Goal: Task Accomplishment & Management: Complete application form

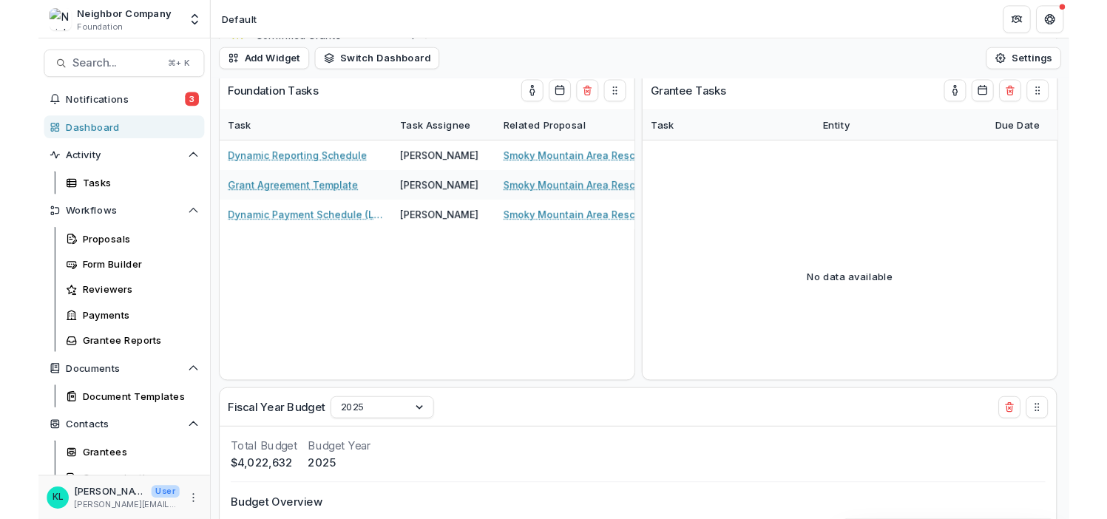
scroll to position [337, 0]
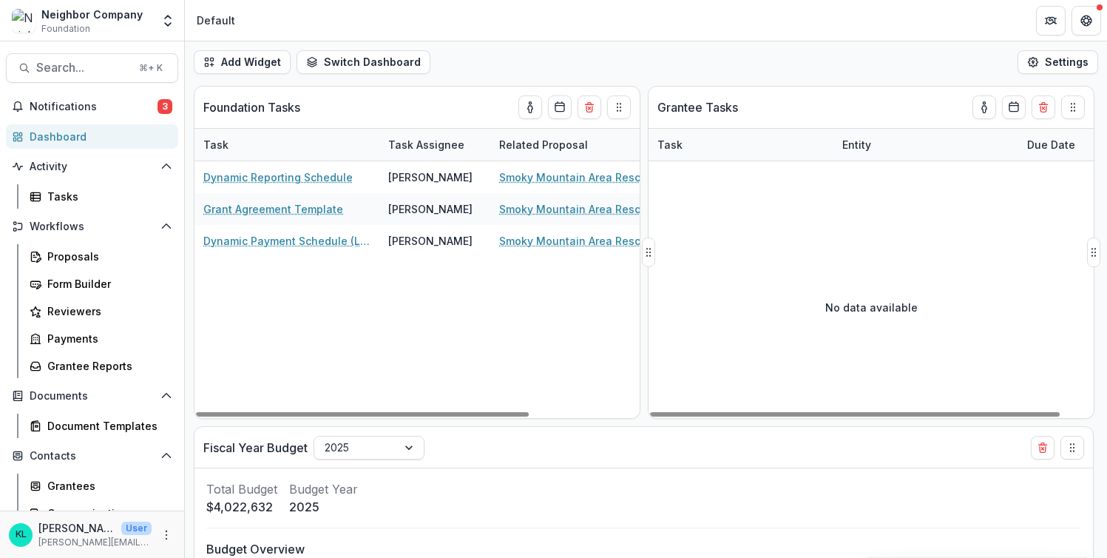
drag, startPoint x: 645, startPoint y: 251, endPoint x: 827, endPoint y: 255, distance: 182.0
click at [829, 257] on div "Grantee Tasks Task Entity Due Date No data available" at bounding box center [871, 252] width 447 height 333
click at [112, 104] on span "Notifications" at bounding box center [94, 107] width 128 height 13
click at [544, 348] on div "Dynamic Reporting Schedule [PERSON_NAME] Smoky Mountain Area Rescue Ministries …" at bounding box center [491, 289] width 592 height 257
click at [64, 101] on span "Notifications" at bounding box center [94, 107] width 128 height 13
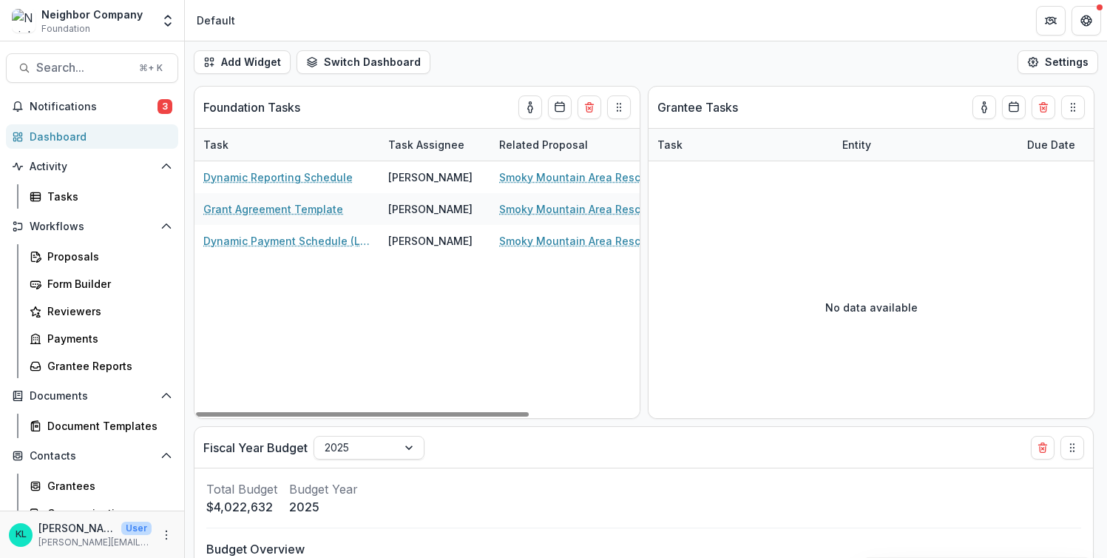
click at [539, 65] on div "Add Widget Switch Dashboard Default New Dashboard Settings" at bounding box center [646, 61] width 923 height 41
click at [42, 110] on span "Notifications" at bounding box center [94, 107] width 128 height 13
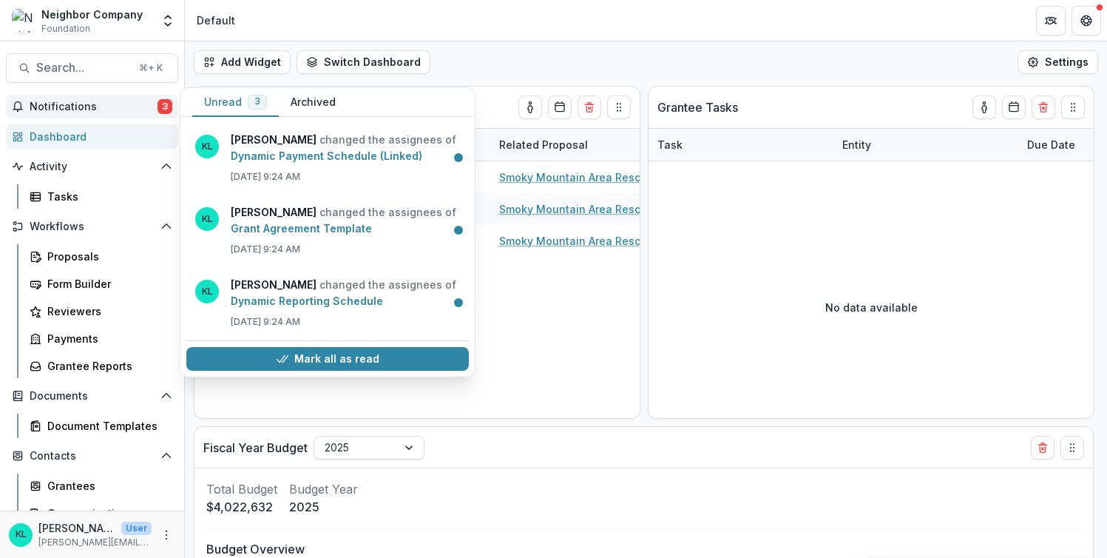
click at [101, 101] on span "Notifications" at bounding box center [94, 107] width 128 height 13
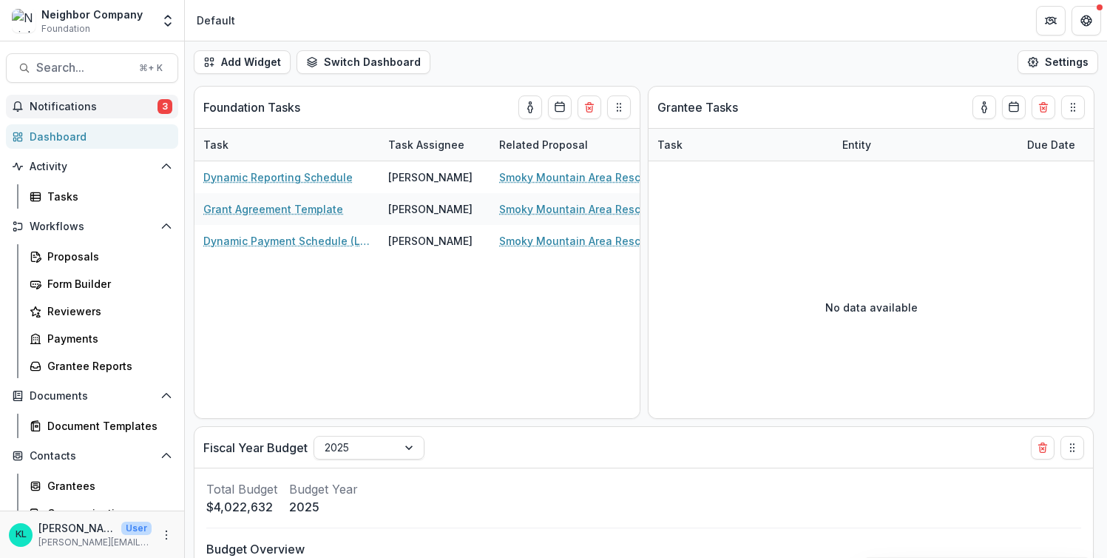
click at [89, 110] on span "Notifications" at bounding box center [94, 107] width 128 height 13
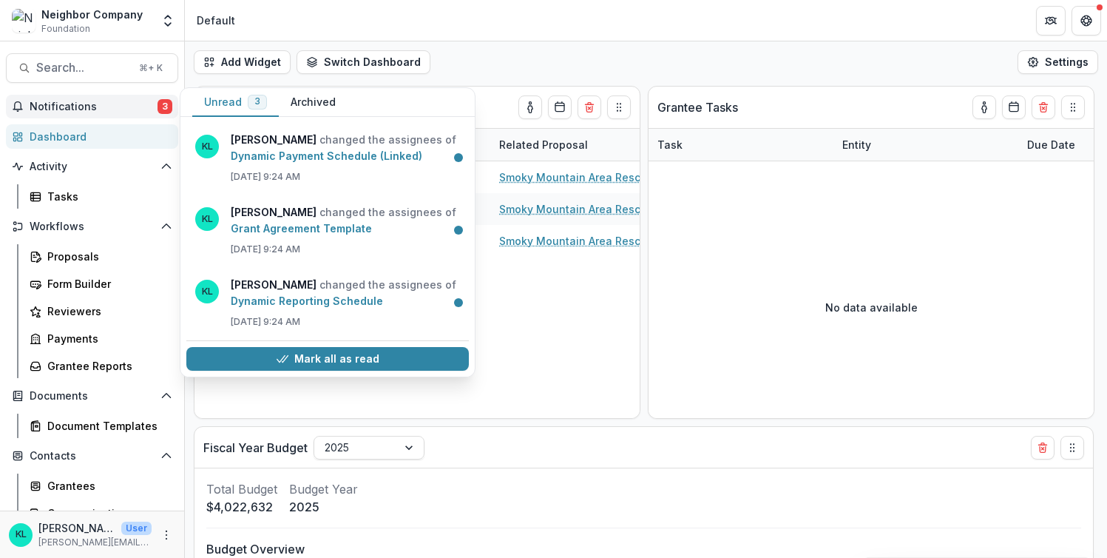
click at [79, 134] on div "Dashboard" at bounding box center [98, 137] width 137 height 16
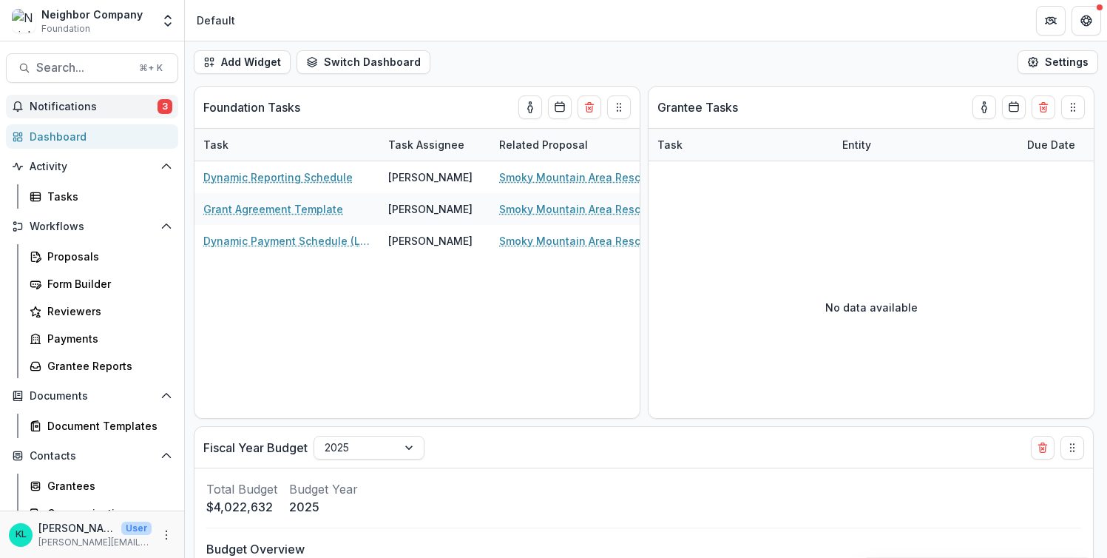
click at [90, 97] on button "Notifications 3" at bounding box center [92, 107] width 172 height 24
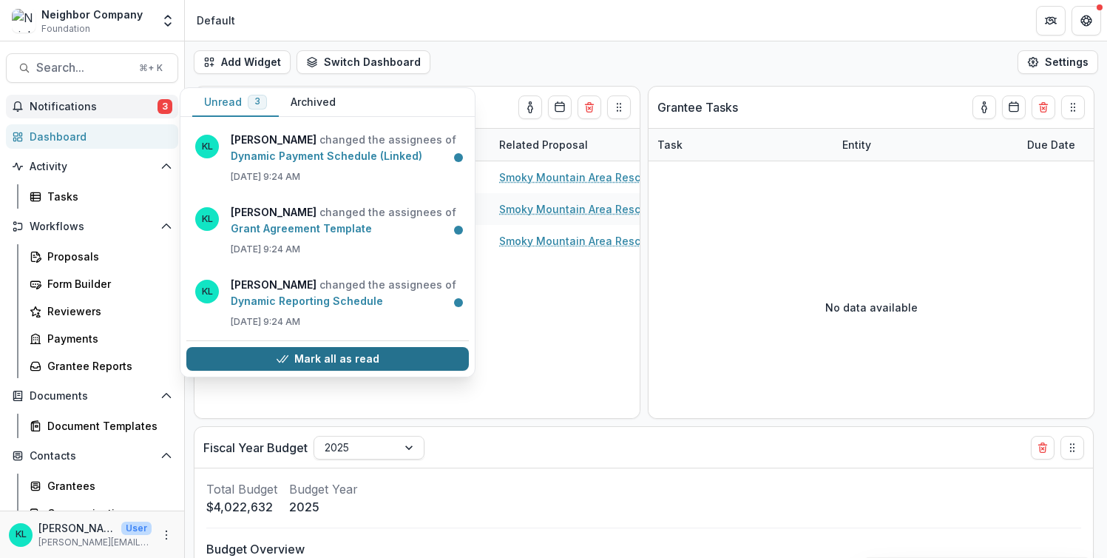
click at [343, 357] on button "Mark all as read" at bounding box center [327, 359] width 283 height 24
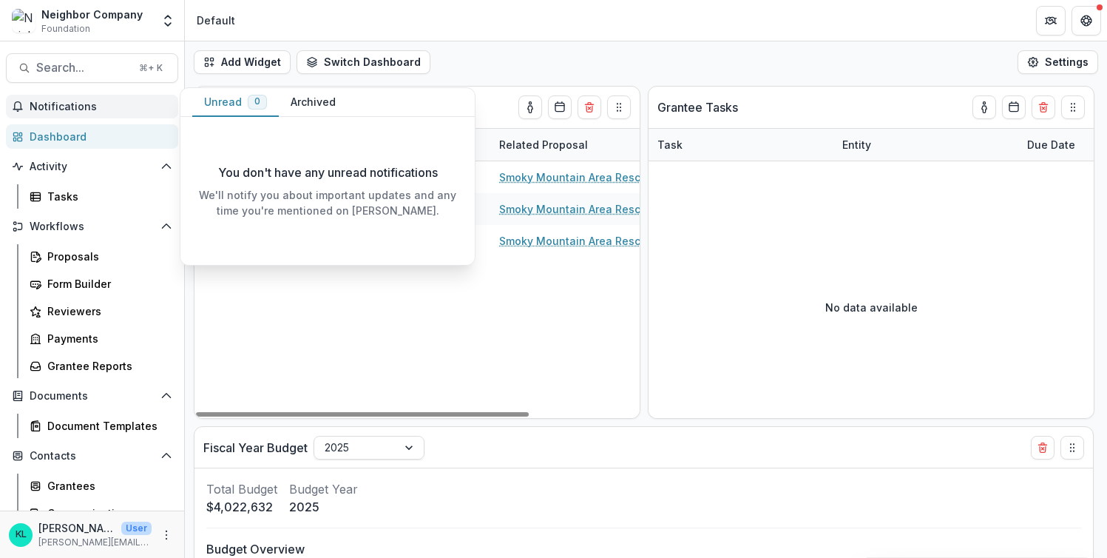
click at [101, 108] on span "Notifications" at bounding box center [101, 107] width 143 height 13
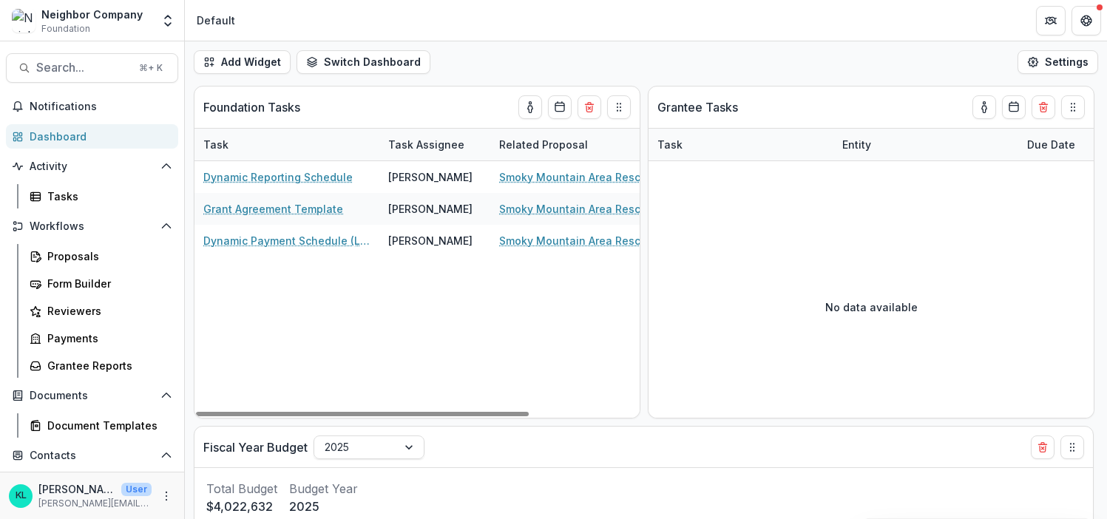
click at [24, 23] on img at bounding box center [24, 21] width 24 height 24
click at [50, 137] on div "Dashboard" at bounding box center [98, 137] width 137 height 16
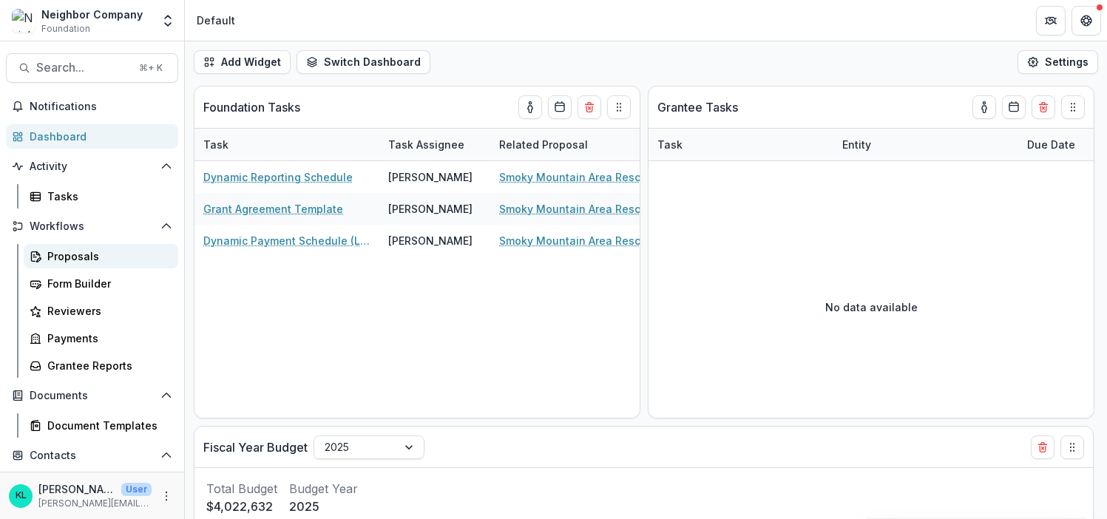
click at [72, 251] on div "Proposals" at bounding box center [106, 257] width 119 height 16
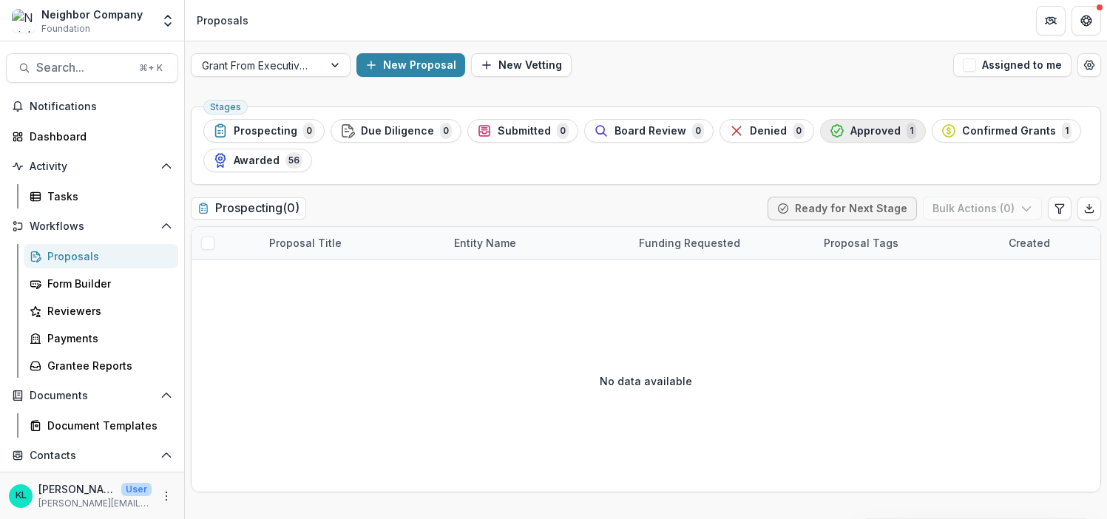
click at [851, 129] on span "Approved" at bounding box center [876, 131] width 50 height 13
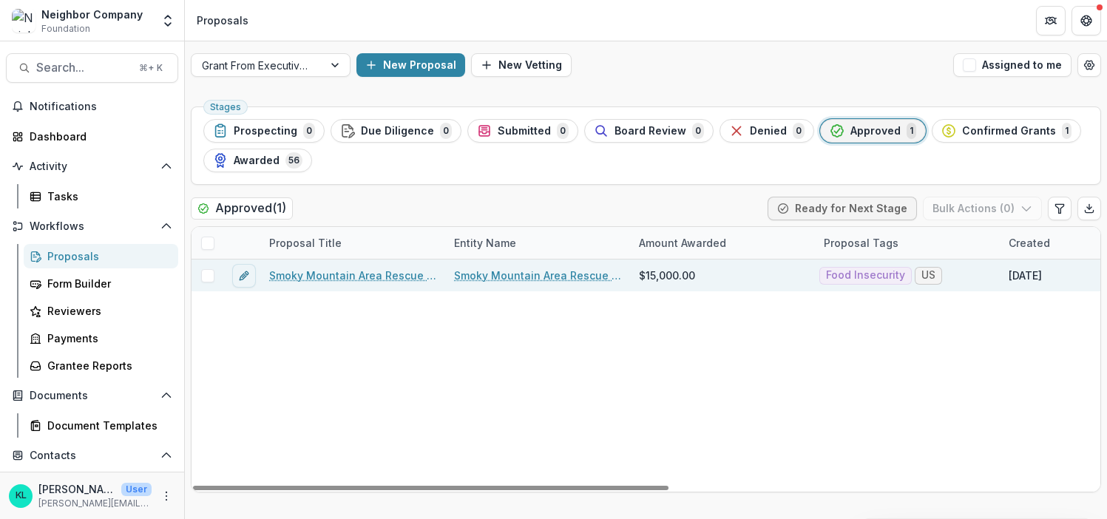
click at [311, 273] on link "Smoky Mountain Area Rescue Ministries Inc - 2025 - Agency and Grant Information" at bounding box center [352, 276] width 167 height 16
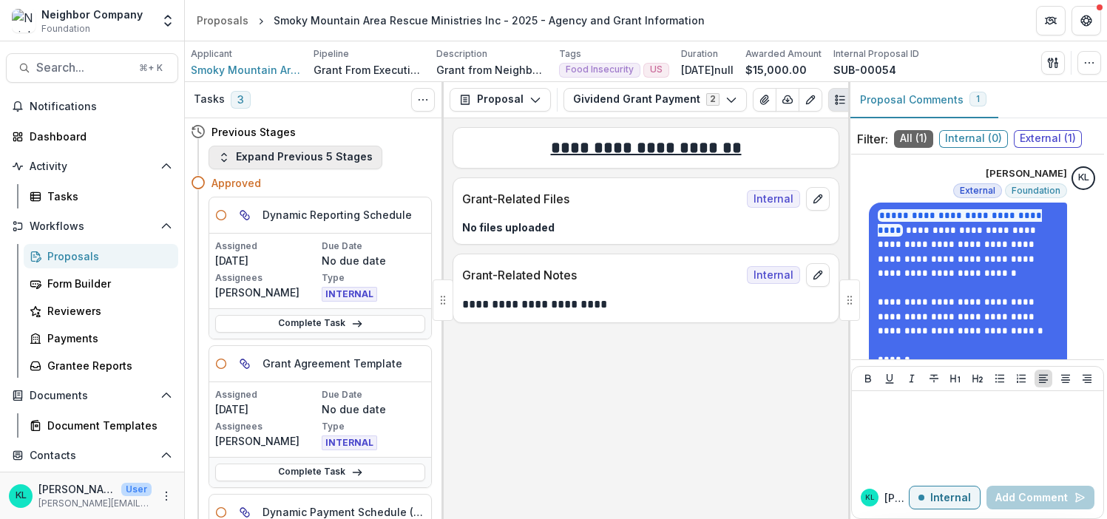
click at [228, 155] on icon "button" at bounding box center [224, 158] width 12 height 12
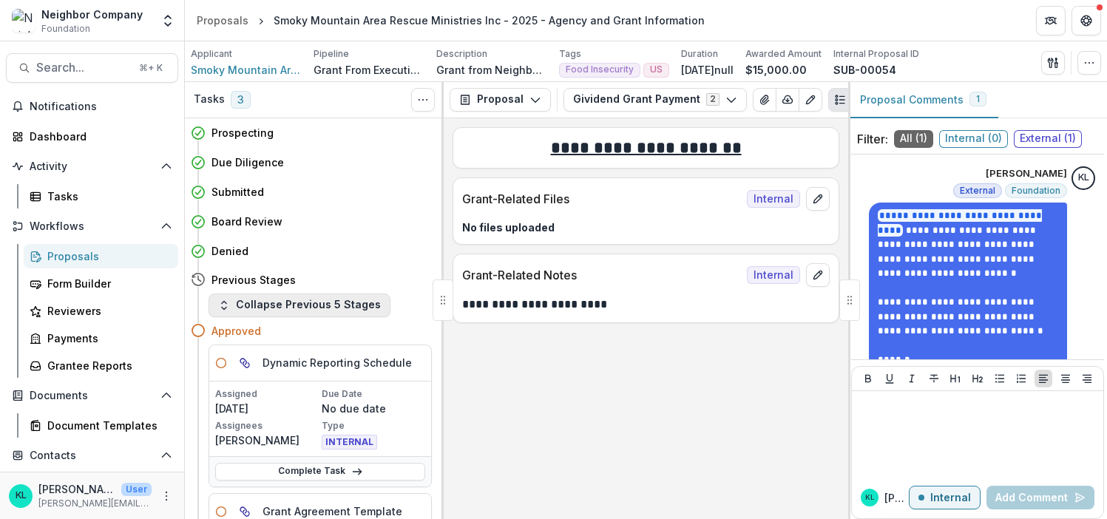
click at [235, 308] on button "Collapse Previous 5 Stages" at bounding box center [300, 306] width 182 height 24
click at [235, 456] on div "Complete Task" at bounding box center [320, 471] width 222 height 30
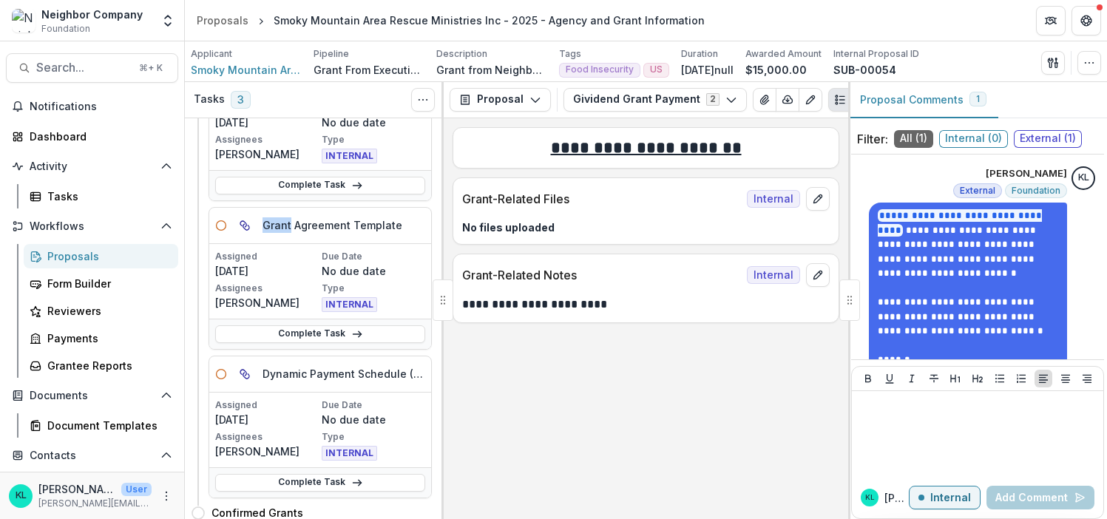
scroll to position [50, 0]
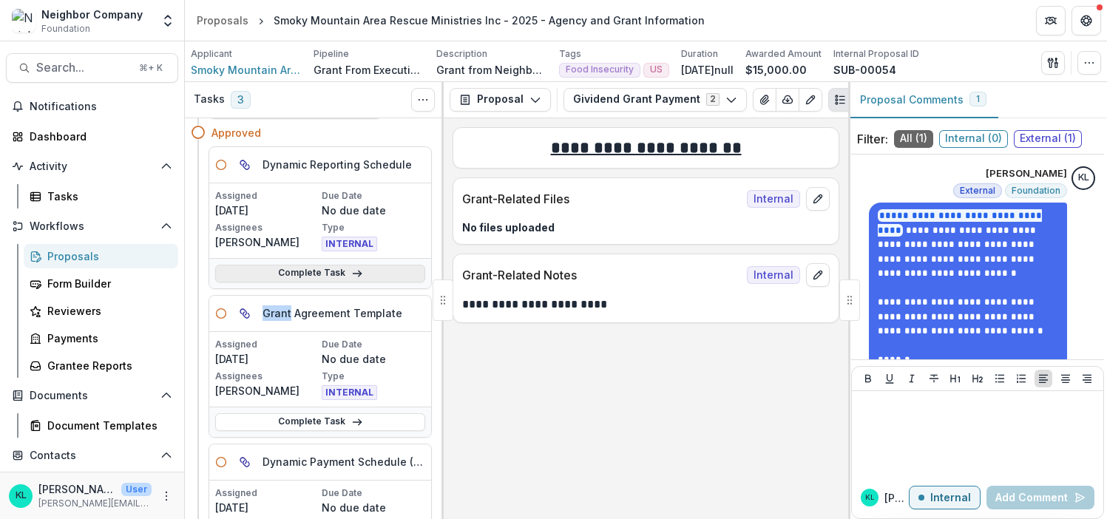
click at [343, 274] on link "Complete Task" at bounding box center [320, 274] width 210 height 18
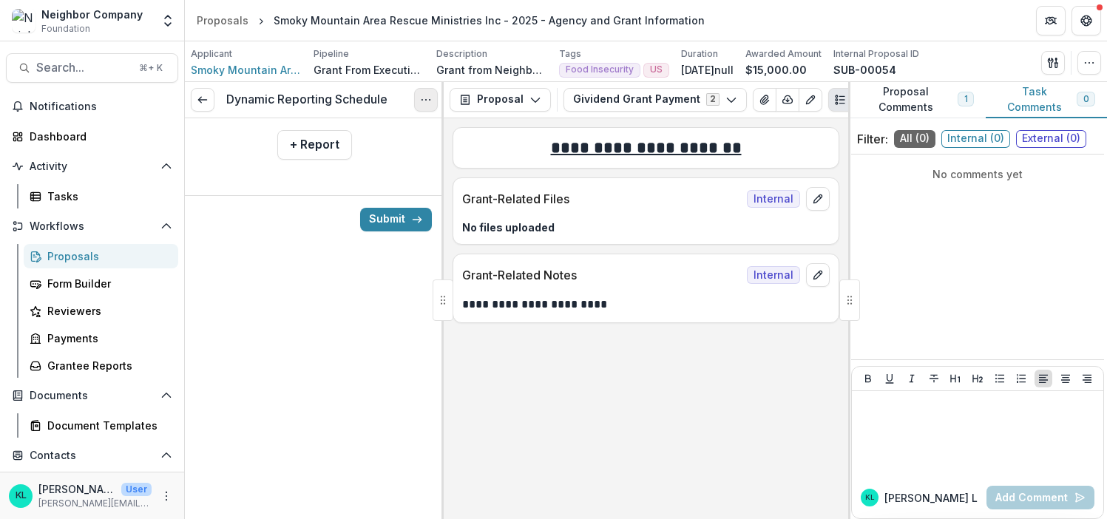
click at [425, 107] on button "Options" at bounding box center [426, 100] width 24 height 24
click at [326, 165] on button "Cancel Task" at bounding box center [355, 164] width 158 height 24
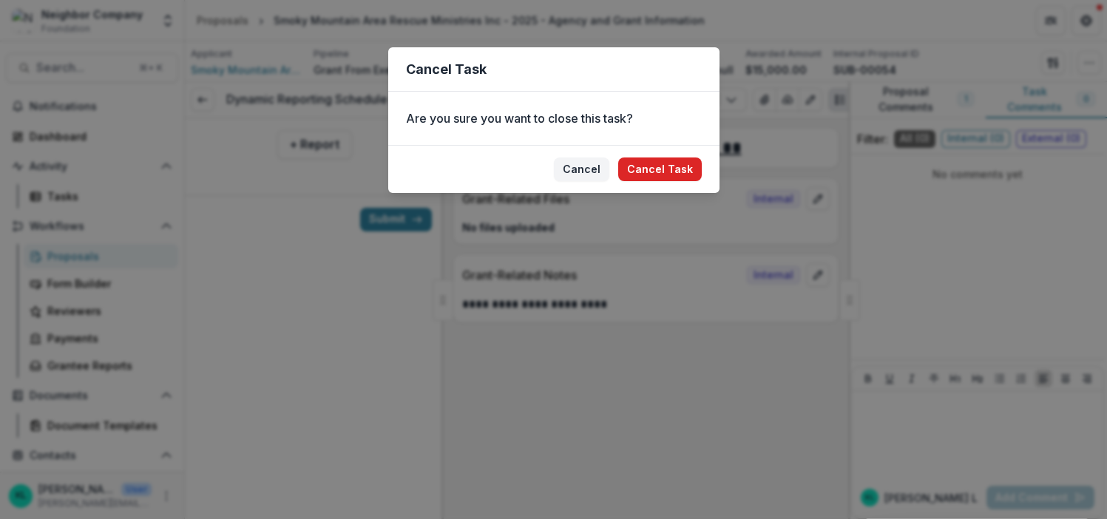
click at [658, 170] on button "Cancel Task" at bounding box center [660, 170] width 84 height 24
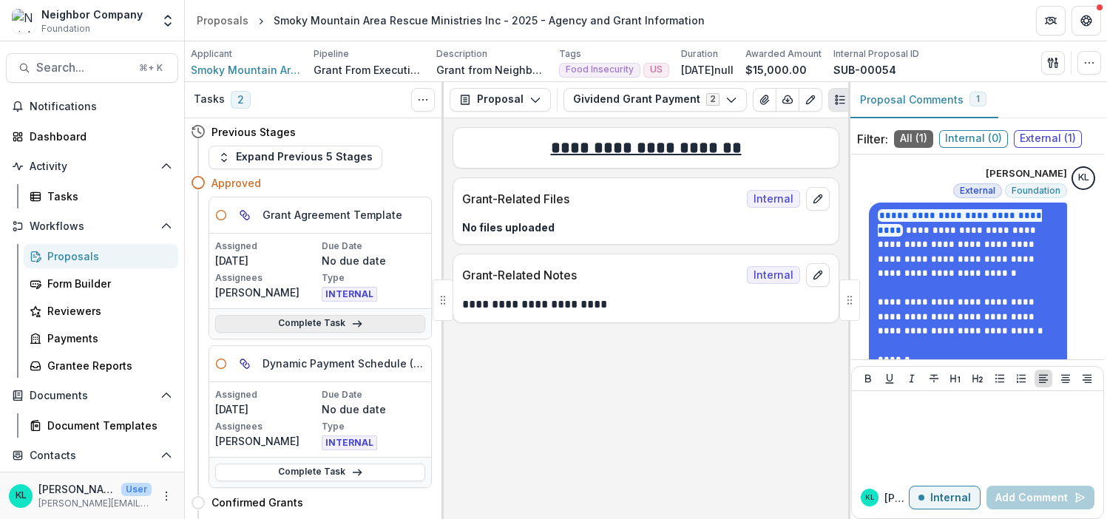
click at [362, 320] on link "Complete Task" at bounding box center [320, 324] width 210 height 18
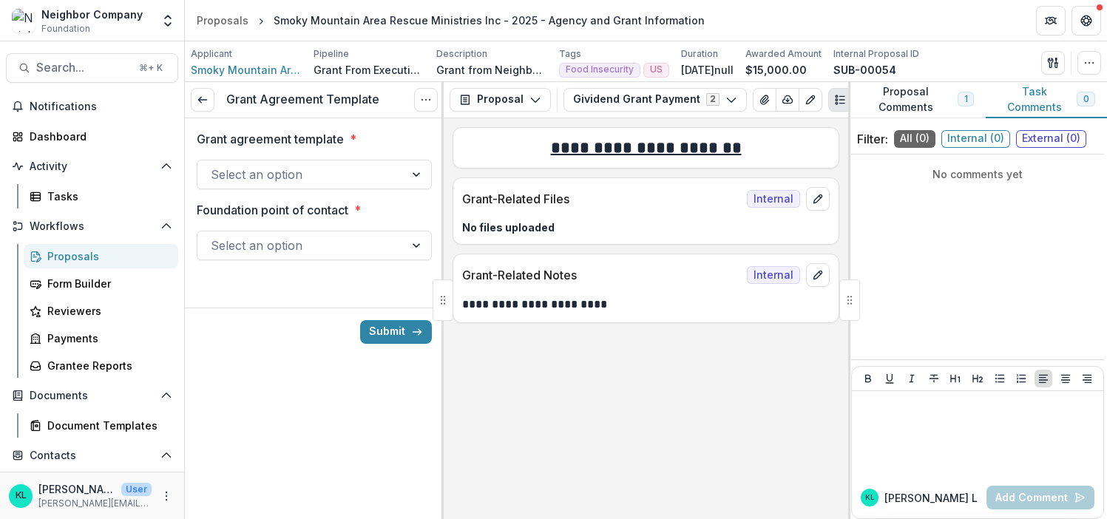
click at [402, 175] on div "Select an option" at bounding box center [301, 175] width 207 height 24
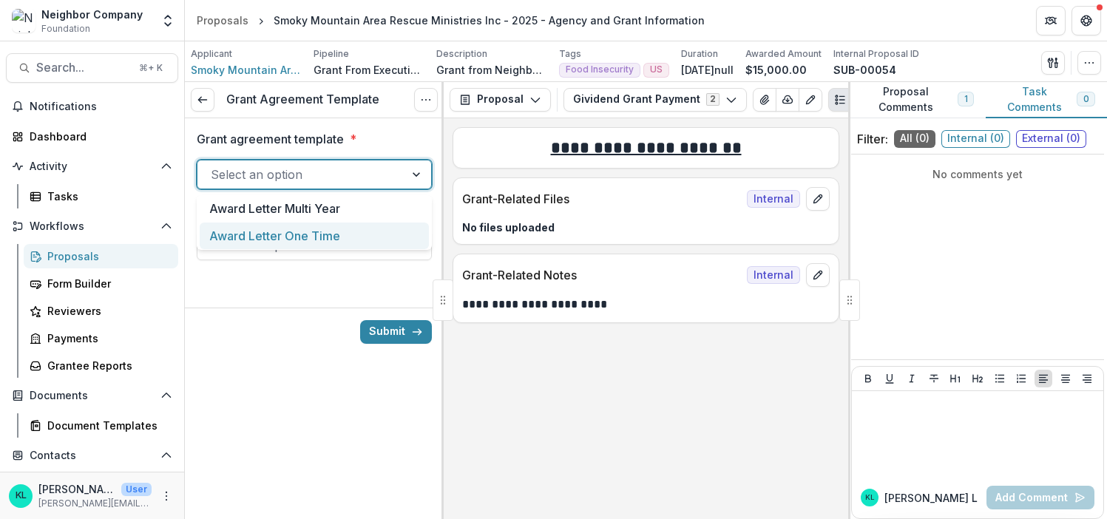
click at [315, 235] on div "Award Letter One Time" at bounding box center [314, 236] width 229 height 27
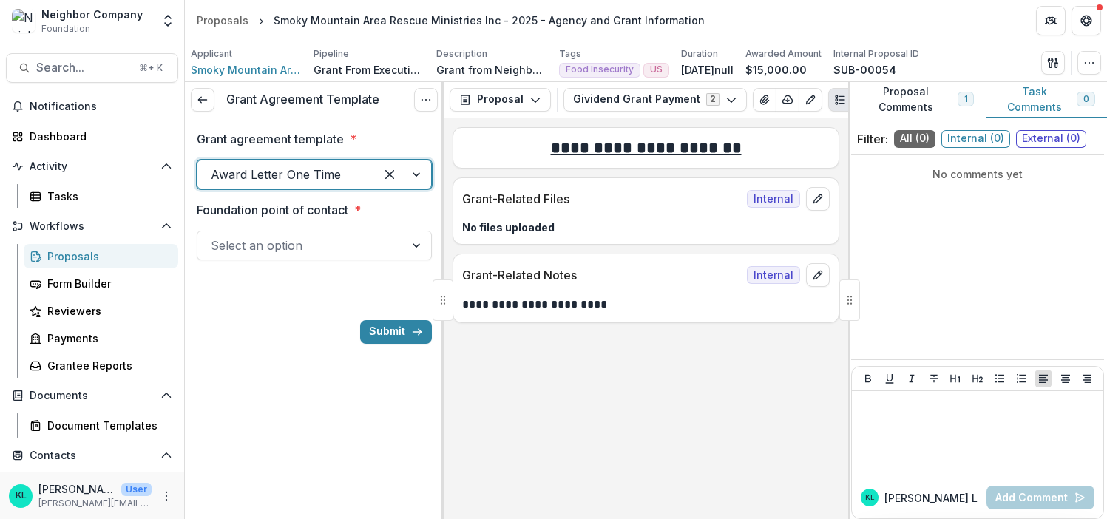
click at [323, 250] on div at bounding box center [301, 245] width 181 height 21
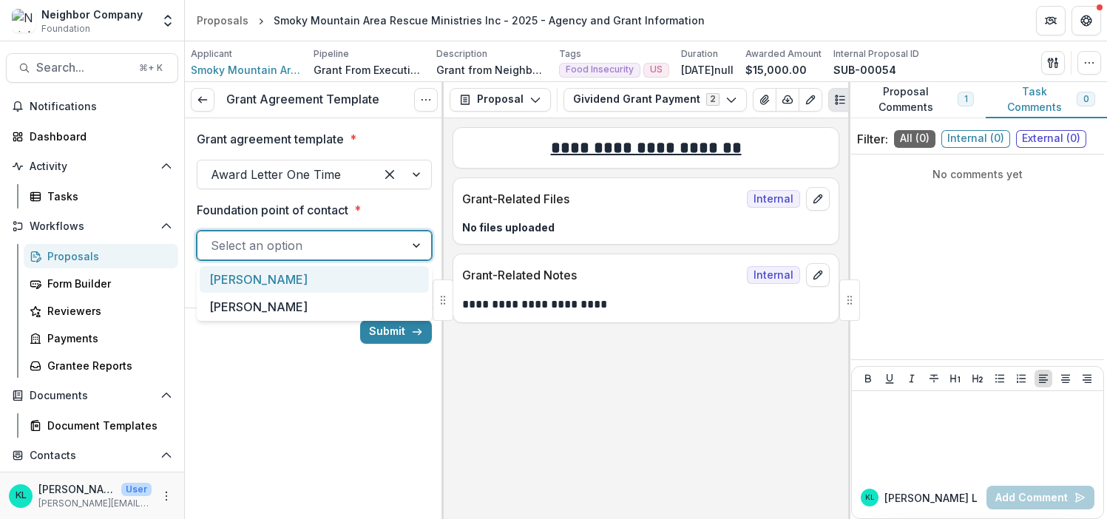
click at [331, 280] on div "[PERSON_NAME]" at bounding box center [314, 279] width 229 height 27
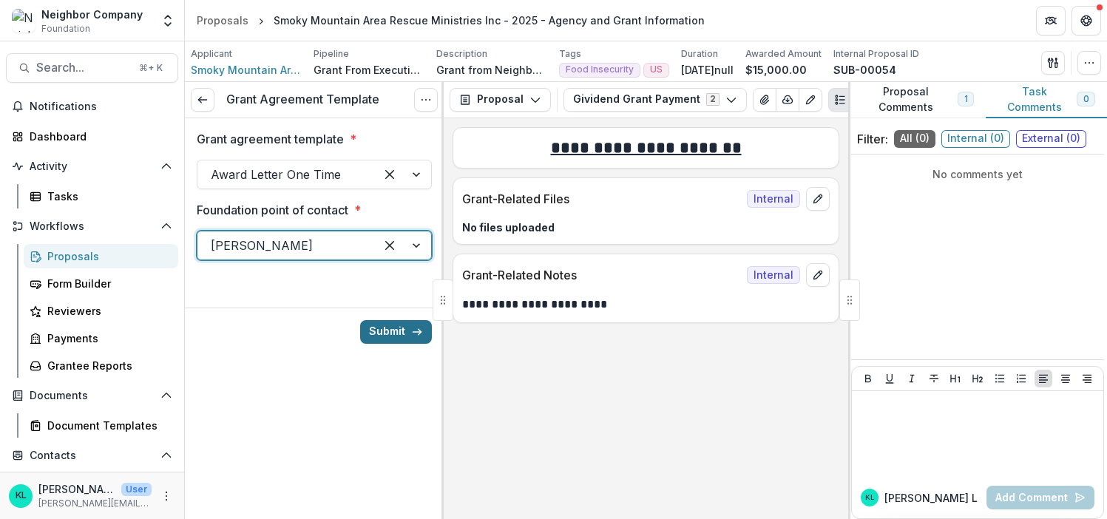
click at [399, 333] on button "Submit" at bounding box center [396, 332] width 72 height 24
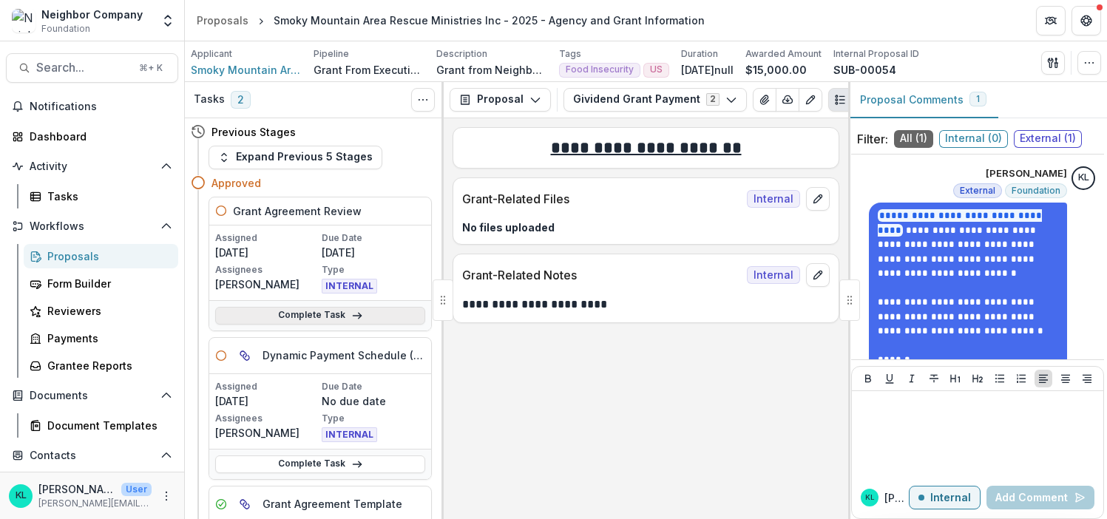
click at [336, 313] on link "Complete Task" at bounding box center [320, 316] width 210 height 18
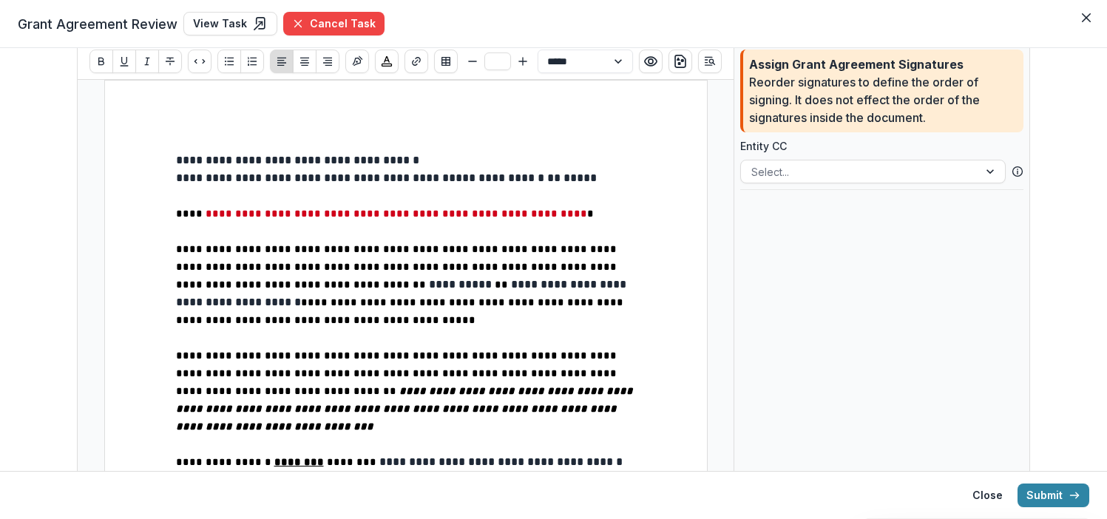
scroll to position [6, 0]
click at [773, 174] on div at bounding box center [860, 171] width 217 height 18
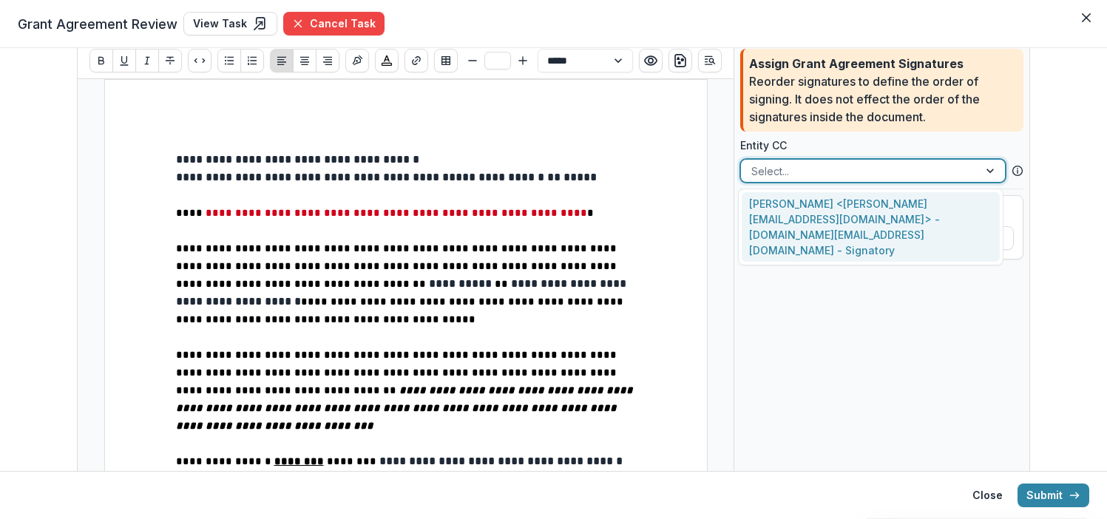
click at [773, 174] on div at bounding box center [860, 171] width 217 height 18
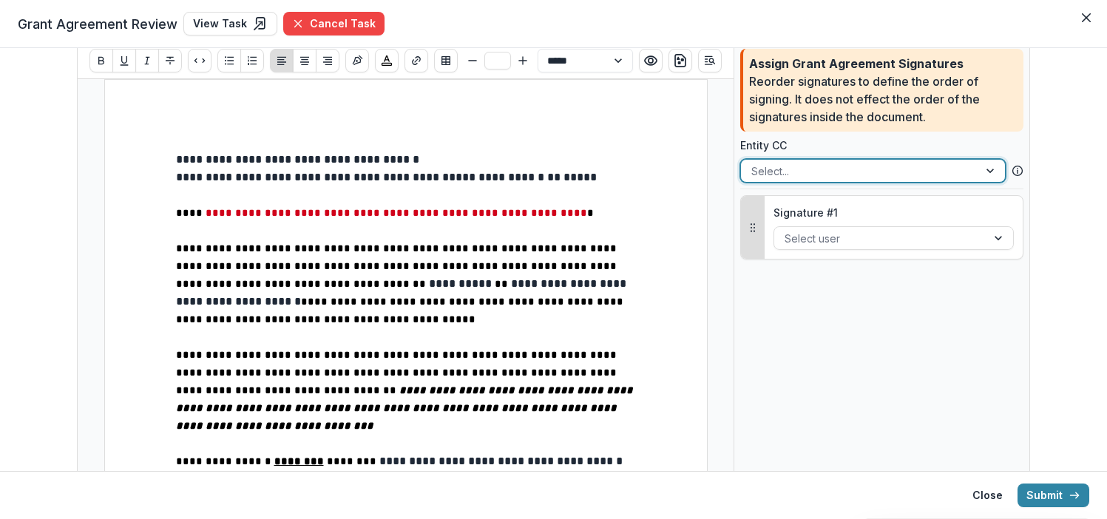
click at [990, 171] on div at bounding box center [992, 171] width 27 height 22
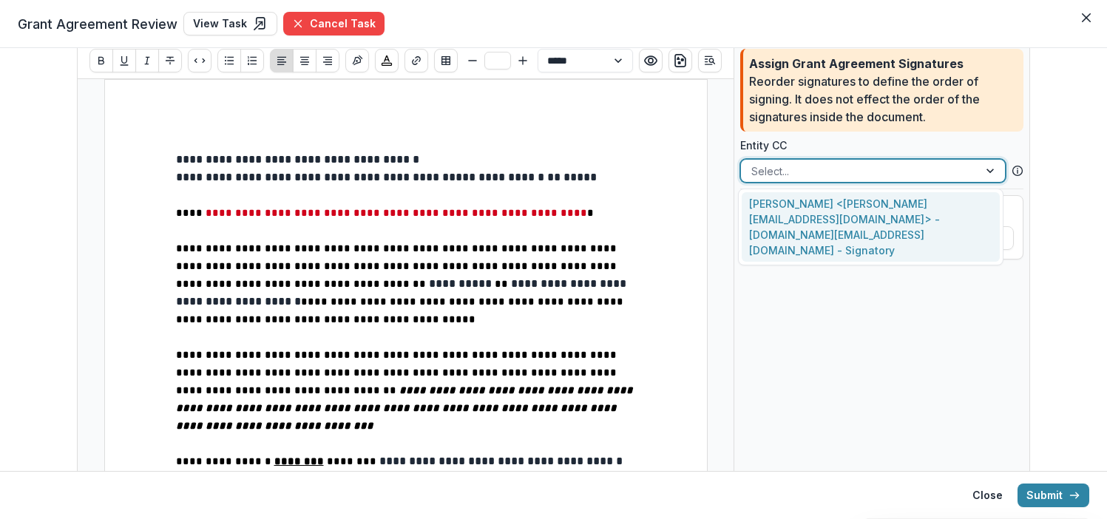
click at [914, 209] on div "[PERSON_NAME] <[PERSON_NAME][EMAIL_ADDRESS][DOMAIN_NAME]> - [DOMAIN_NAME][EMAIL…" at bounding box center [871, 227] width 258 height 70
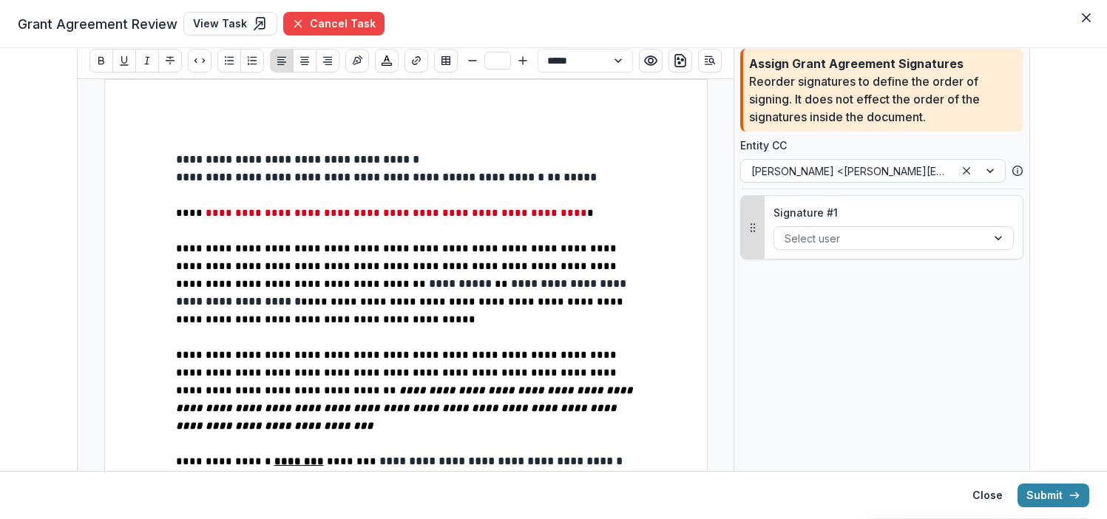
click at [427, 209] on span "**********" at bounding box center [397, 213] width 382 height 10
type input "**"
click at [427, 209] on span "**********" at bounding box center [397, 213] width 382 height 10
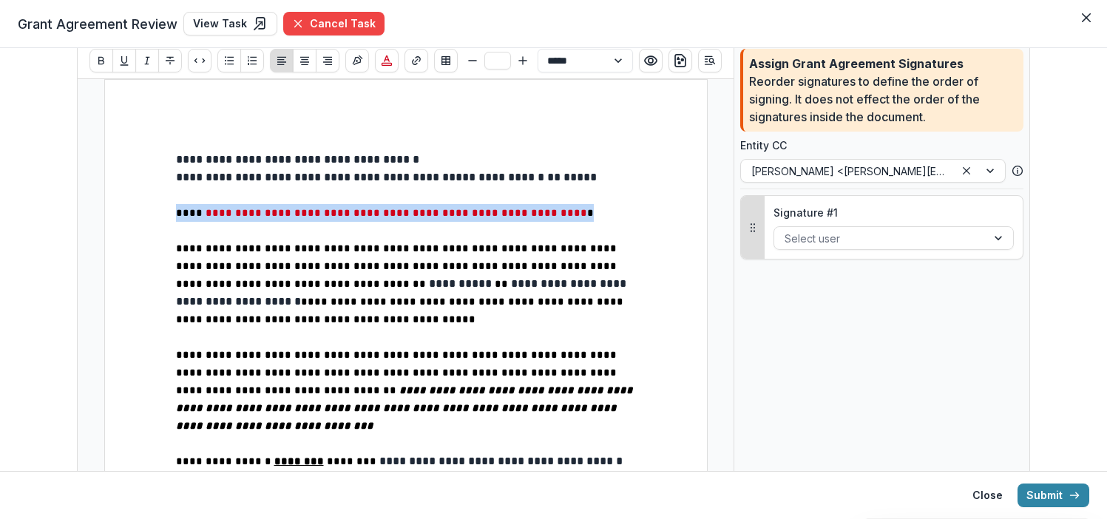
click at [430, 210] on span "**********" at bounding box center [397, 213] width 382 height 10
click at [594, 215] on span "*" at bounding box center [590, 213] width 7 height 10
drag, startPoint x: 614, startPoint y: 214, endPoint x: 286, endPoint y: 222, distance: 328.6
click at [341, 219] on p "**********" at bounding box center [406, 213] width 460 height 18
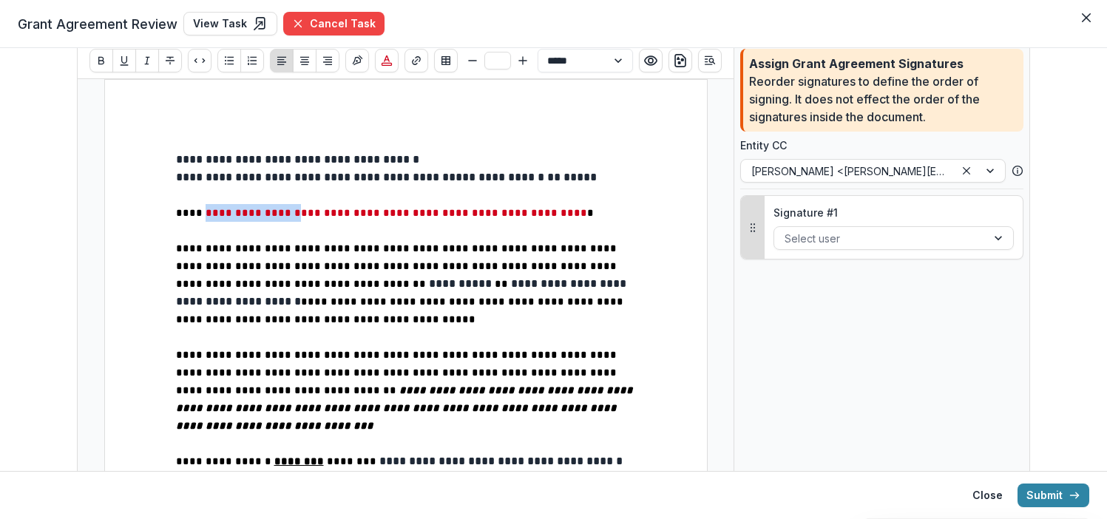
drag, startPoint x: 286, startPoint y: 222, endPoint x: 200, endPoint y: 215, distance: 86.1
click at [200, 215] on p "**********" at bounding box center [406, 213] width 460 height 18
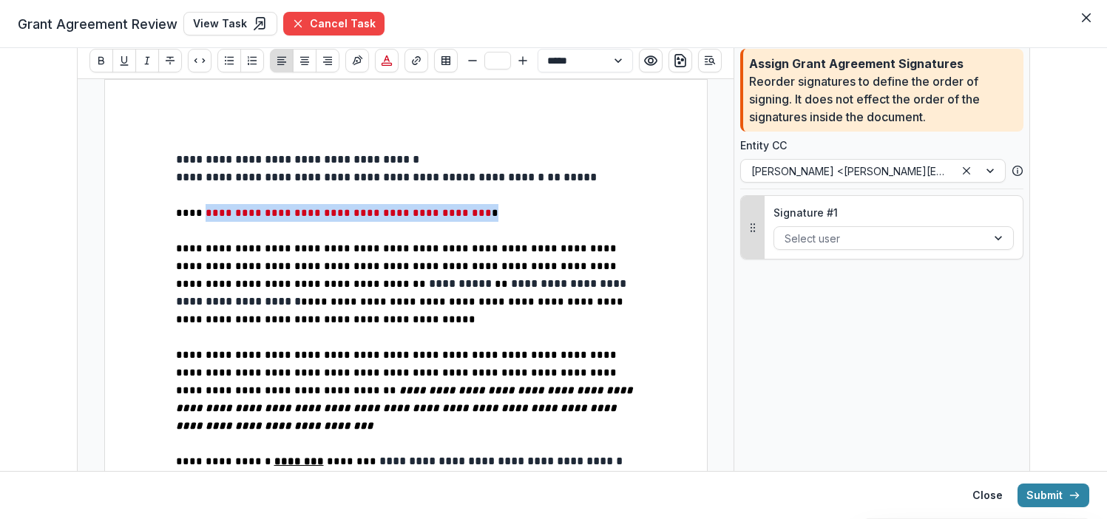
drag, startPoint x: 517, startPoint y: 212, endPoint x: 203, endPoint y: 214, distance: 314.4
click at [202, 214] on p "**********" at bounding box center [406, 213] width 460 height 18
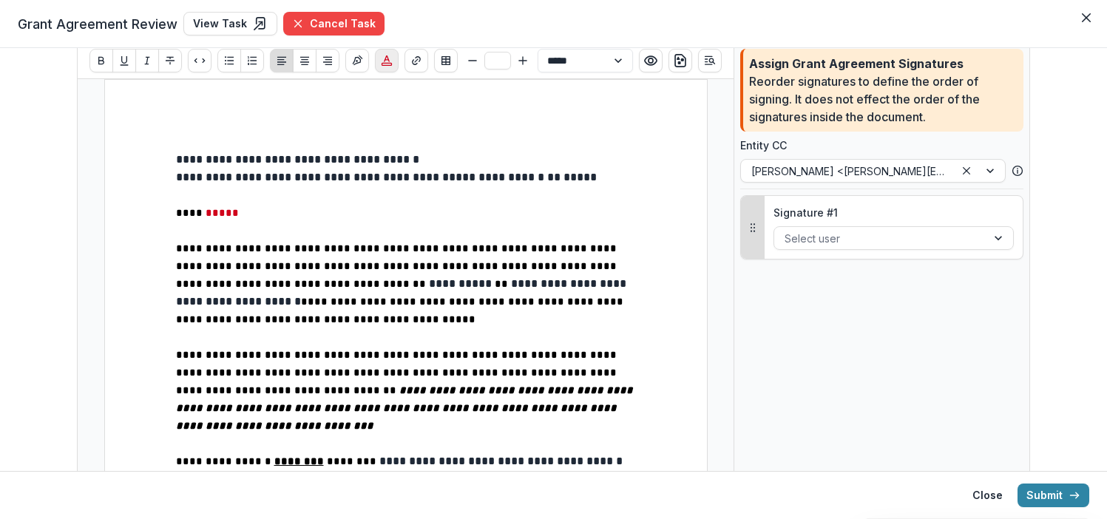
click at [388, 59] on icon "Choose font color" at bounding box center [387, 61] width 12 height 12
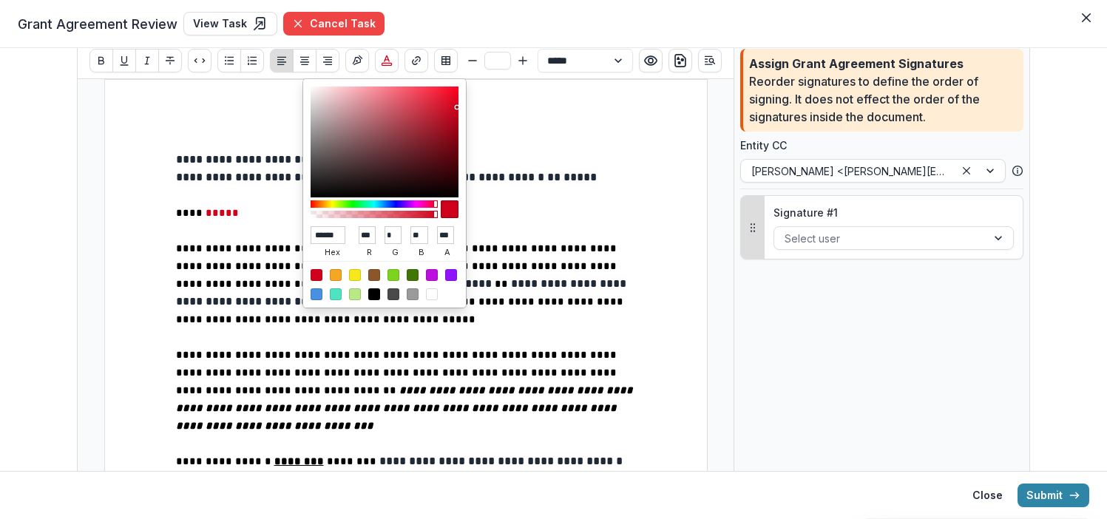
click at [374, 292] on div at bounding box center [374, 295] width 12 height 12
type input "******"
type input "*"
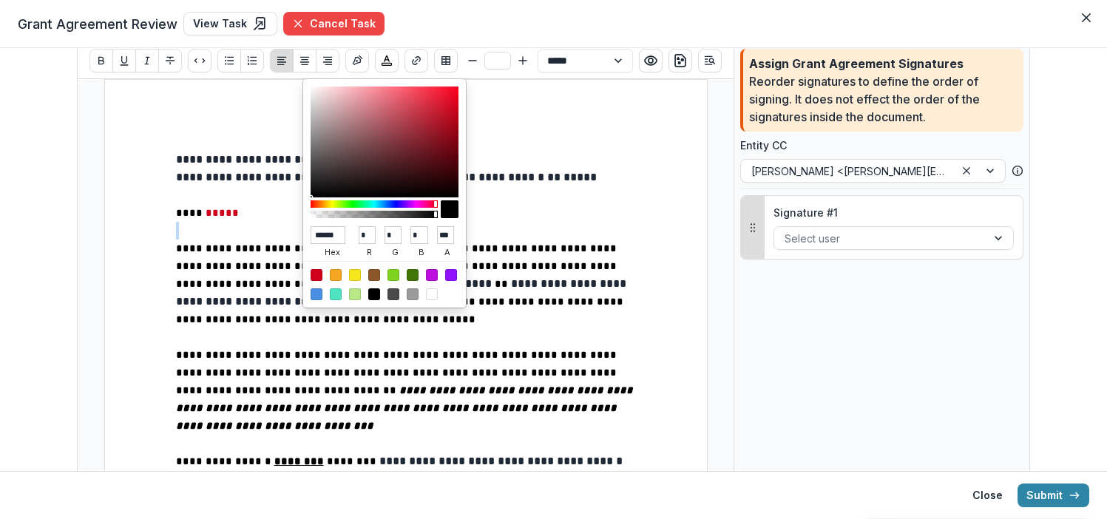
type input "**"
type input "******"
type input "***"
type input "*"
type input "**"
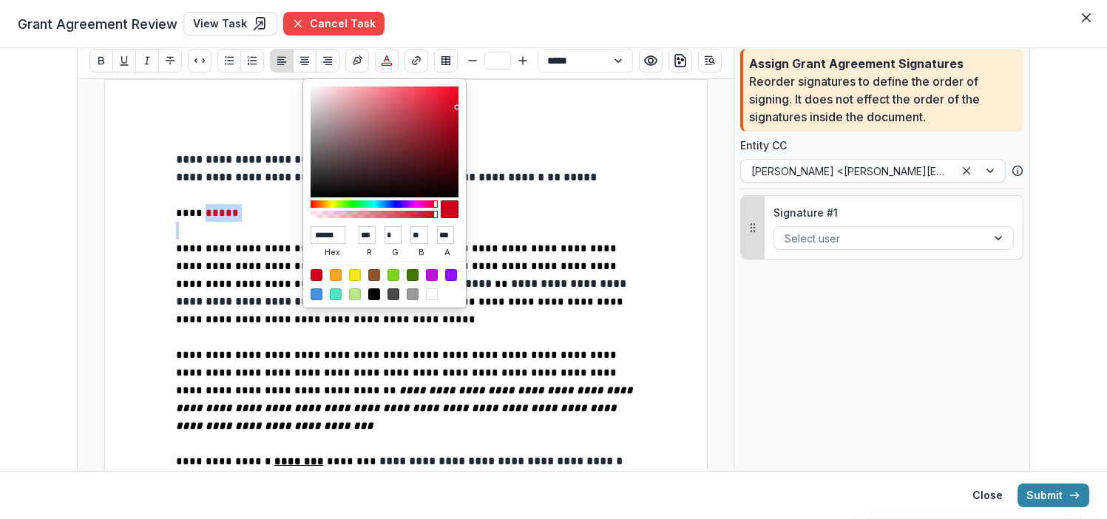
type input "******"
type input "*"
drag, startPoint x: 237, startPoint y: 220, endPoint x: 198, endPoint y: 211, distance: 39.7
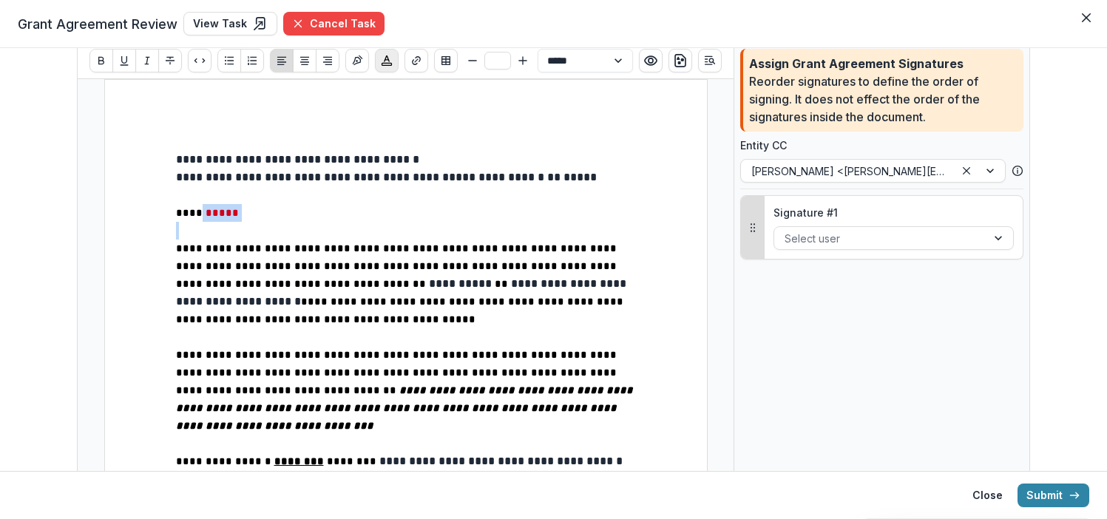
click at [386, 65] on rect "Choose font color" at bounding box center [387, 64] width 10 height 2
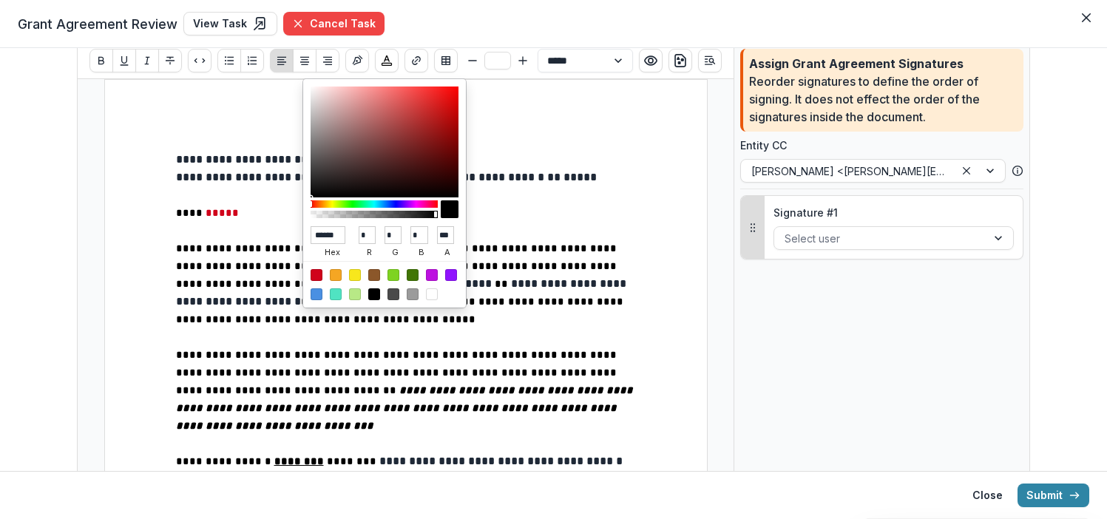
click at [375, 292] on div at bounding box center [374, 295] width 12 height 12
click at [228, 308] on p "**********" at bounding box center [406, 284] width 460 height 89
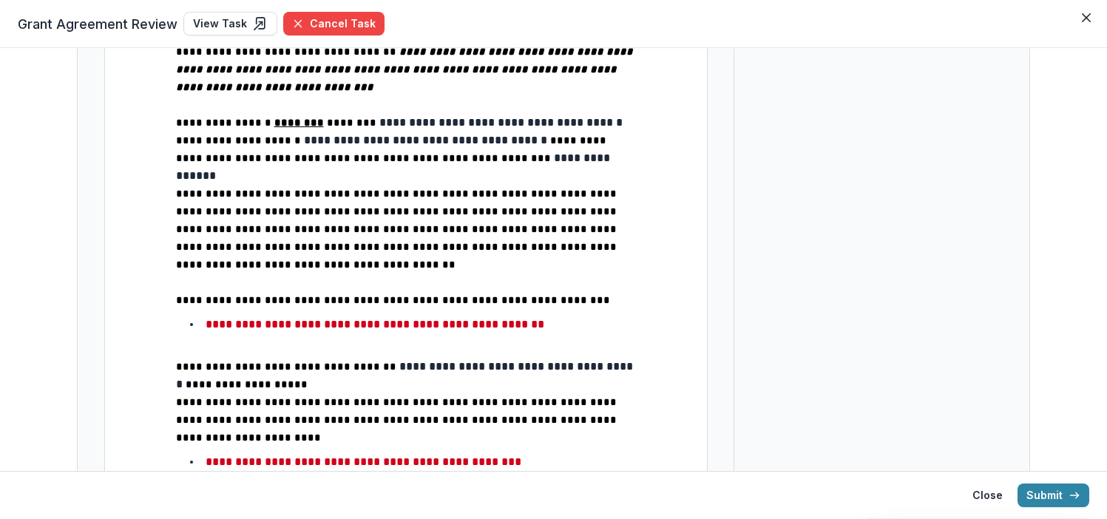
scroll to position [348, 0]
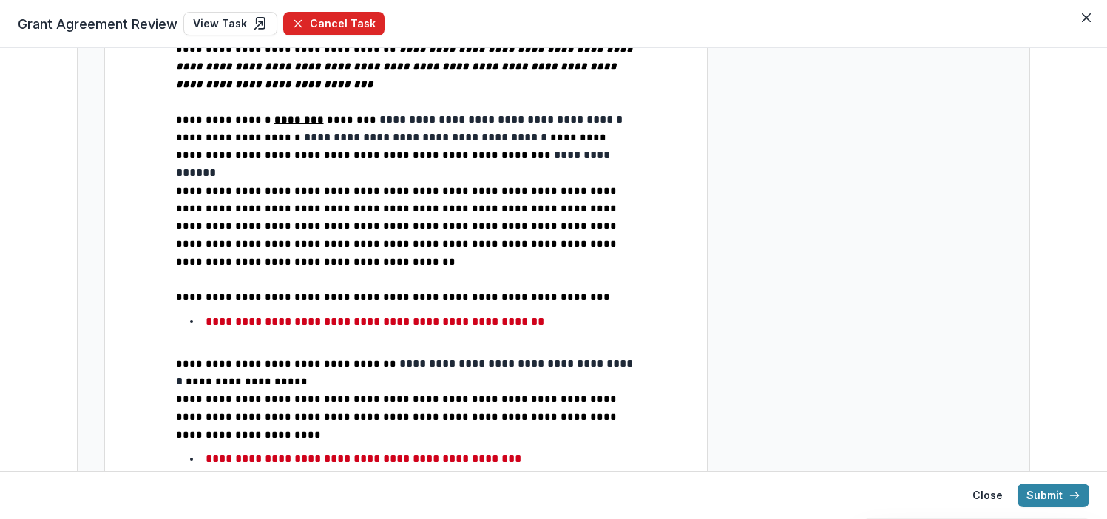
click at [324, 23] on button "Cancel Task" at bounding box center [333, 24] width 101 height 24
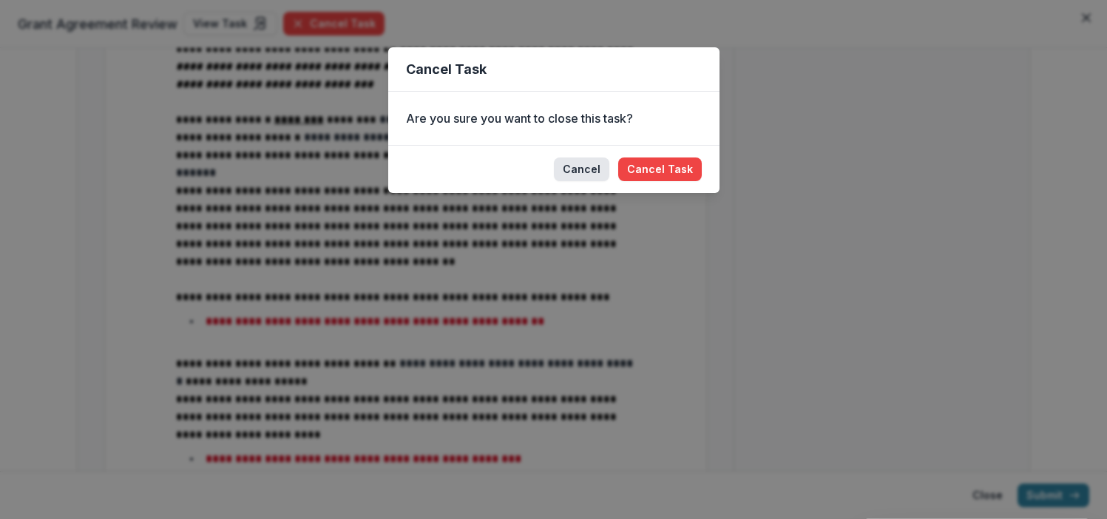
click at [586, 161] on button "Cancel" at bounding box center [581, 170] width 55 height 24
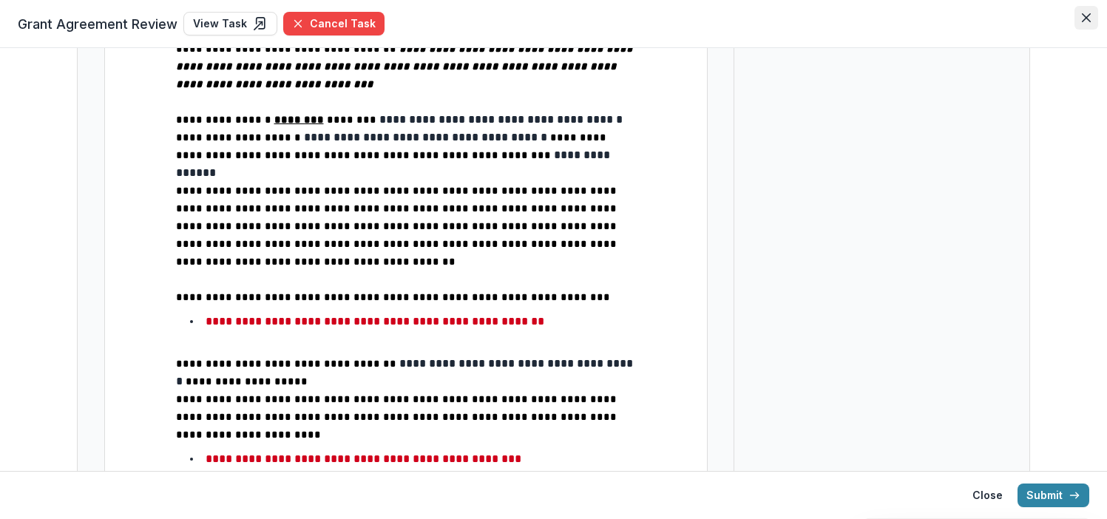
click at [1085, 19] on icon "Close" at bounding box center [1086, 17] width 9 height 9
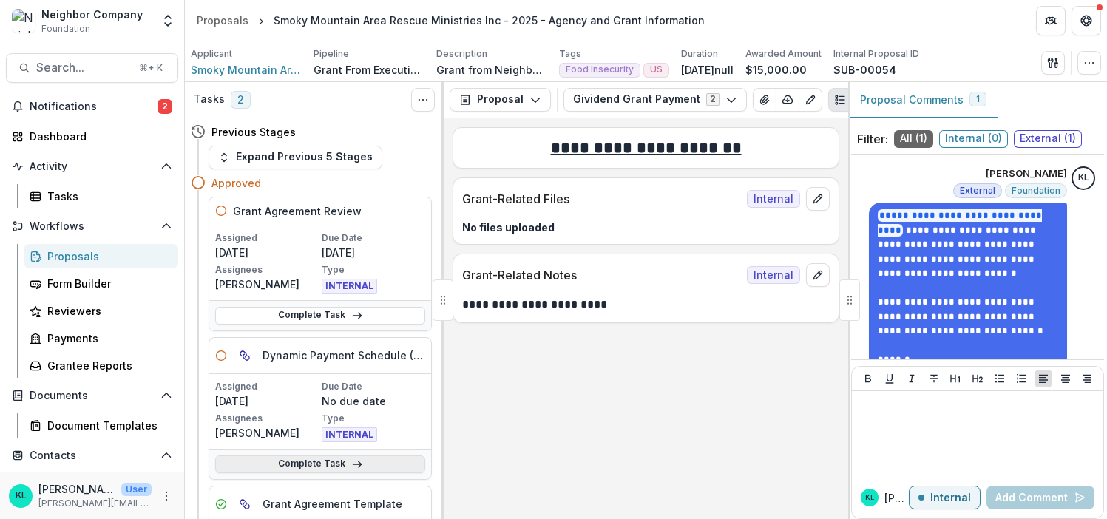
click at [305, 467] on link "Complete Task" at bounding box center [320, 465] width 210 height 18
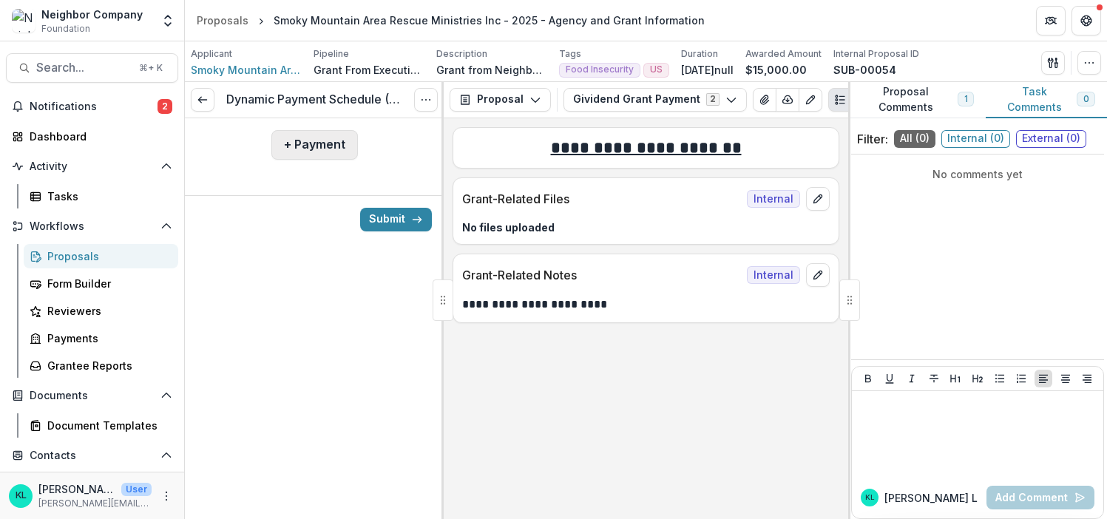
click at [289, 148] on button "+ Payment" at bounding box center [314, 145] width 87 height 30
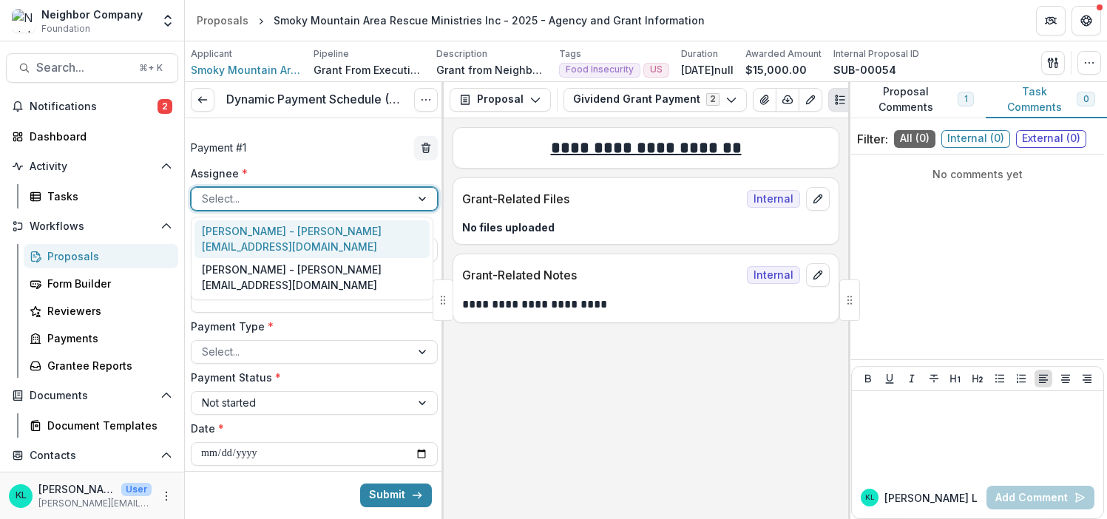
click at [281, 200] on div at bounding box center [301, 198] width 198 height 18
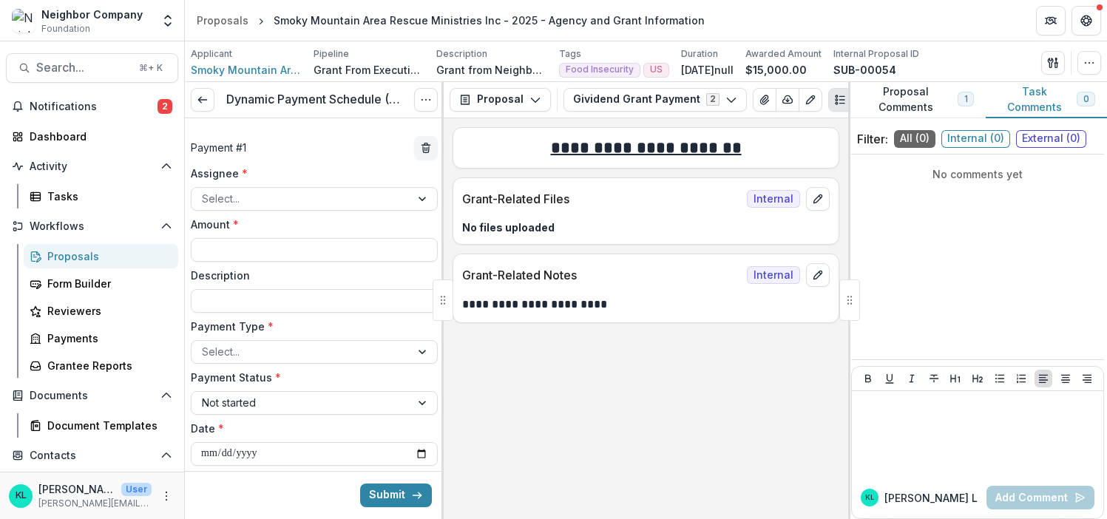
click at [307, 167] on label "Assignee *" at bounding box center [310, 174] width 238 height 16
click at [205, 191] on input "Assignee *" at bounding box center [203, 199] width 3 height 16
click at [202, 104] on icon at bounding box center [203, 100] width 12 height 12
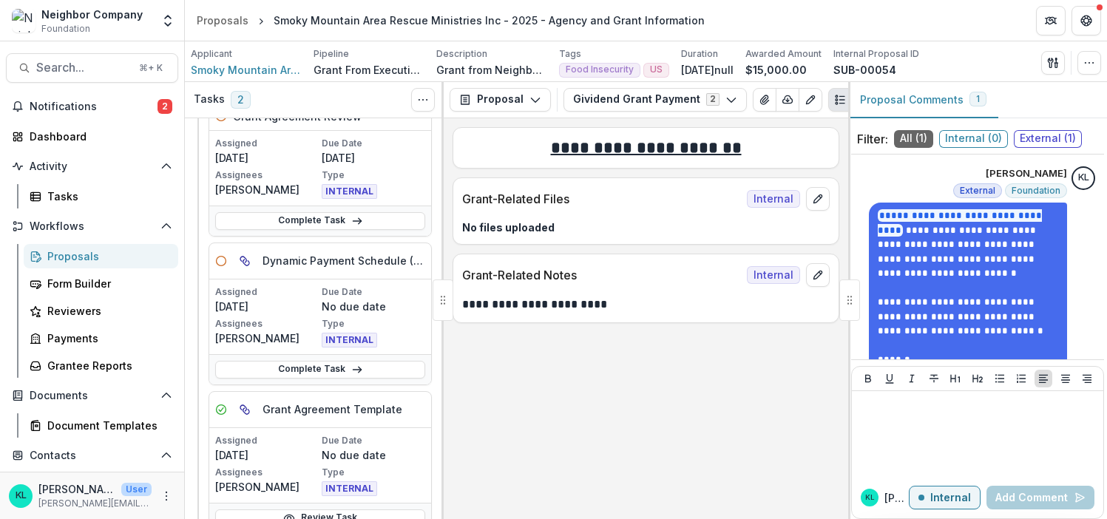
scroll to position [95, 0]
click at [721, 106] on button "Gividend Grant Payment 2" at bounding box center [655, 100] width 183 height 24
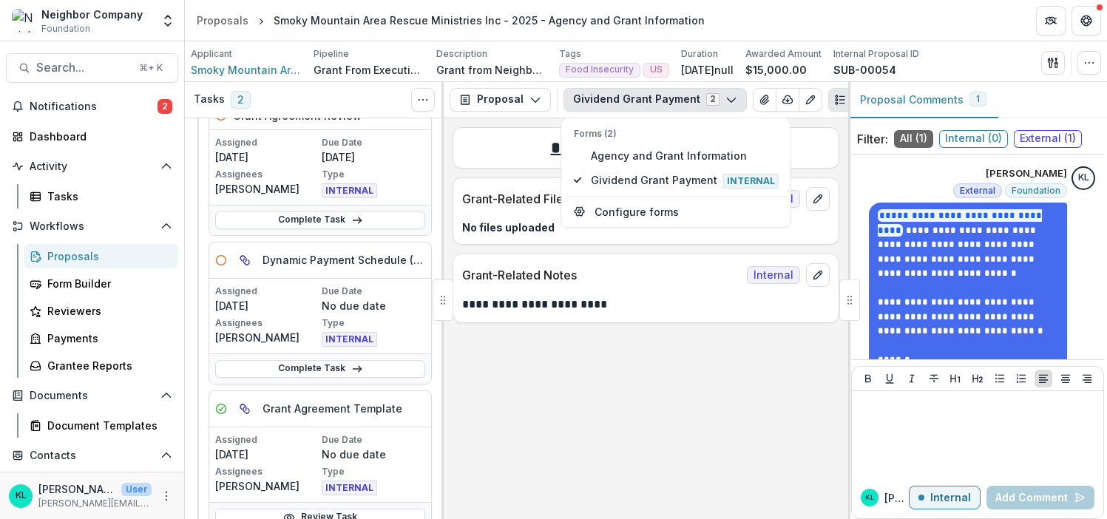
click at [721, 106] on button "Gividend Grant Payment 2" at bounding box center [655, 100] width 183 height 24
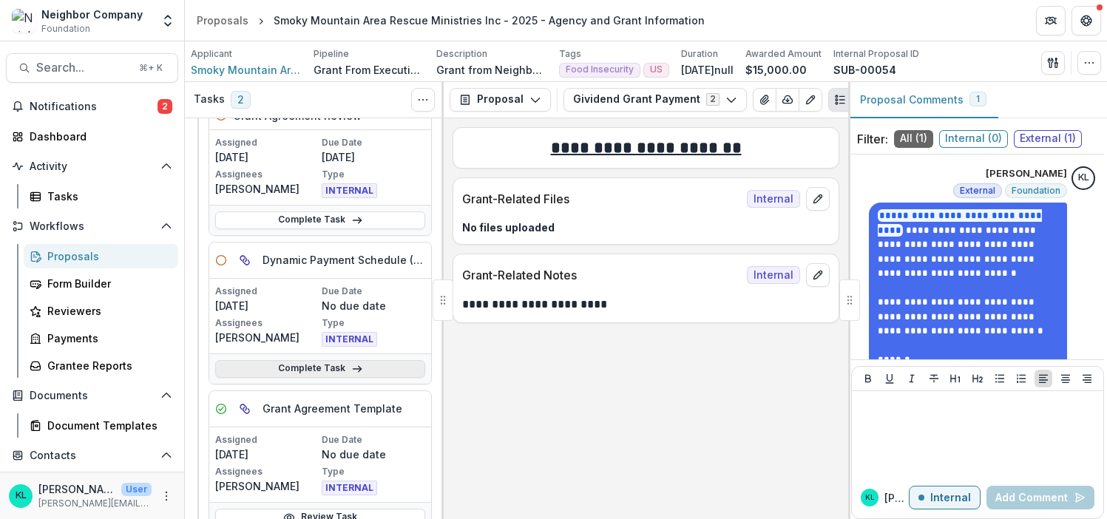
click at [317, 370] on link "Complete Task" at bounding box center [320, 369] width 210 height 18
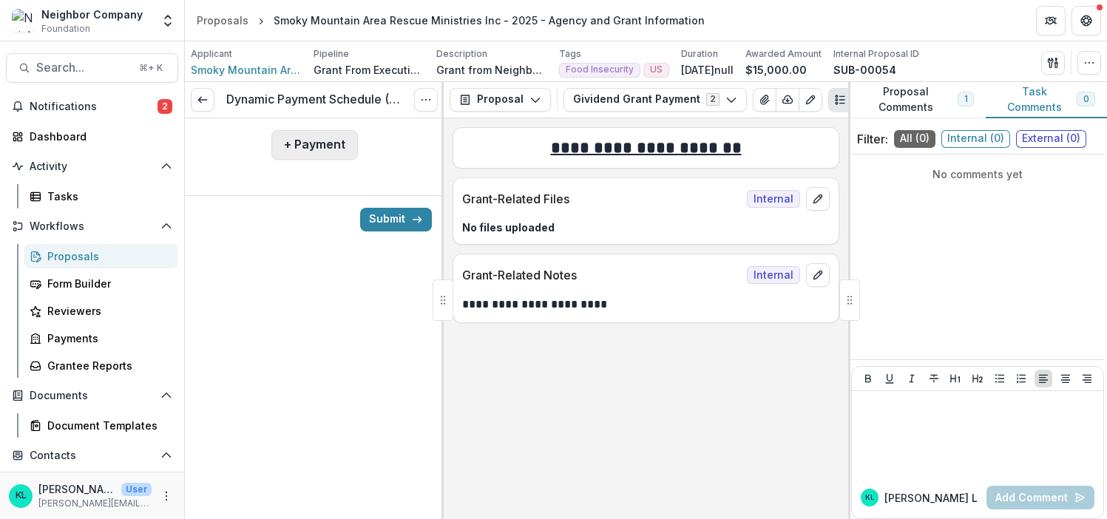
click at [303, 146] on button "+ Payment" at bounding box center [314, 145] width 87 height 30
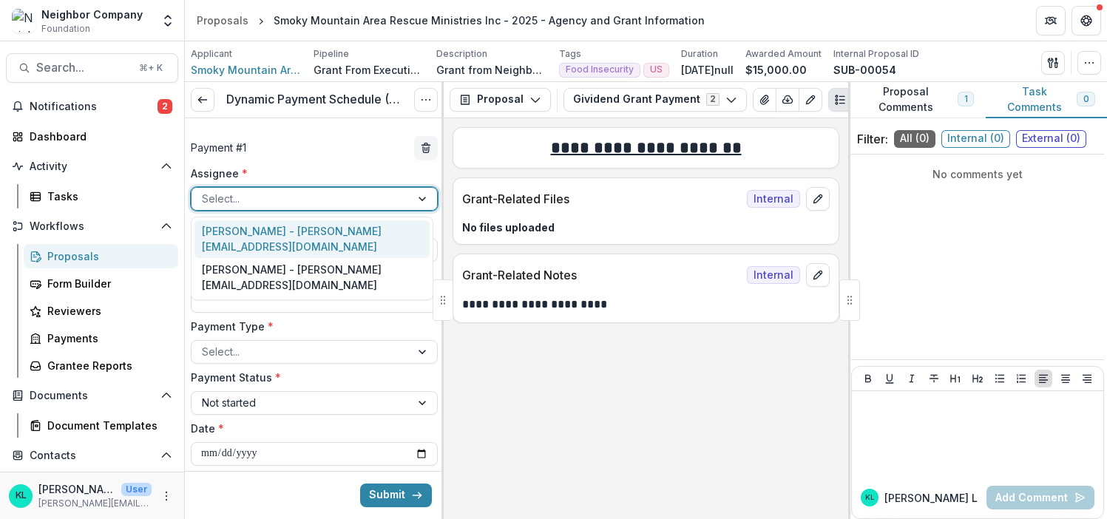
click at [320, 202] on div at bounding box center [301, 198] width 198 height 18
click at [322, 237] on div "[PERSON_NAME] - [PERSON_NAME][EMAIL_ADDRESS][DOMAIN_NAME]" at bounding box center [312, 239] width 235 height 38
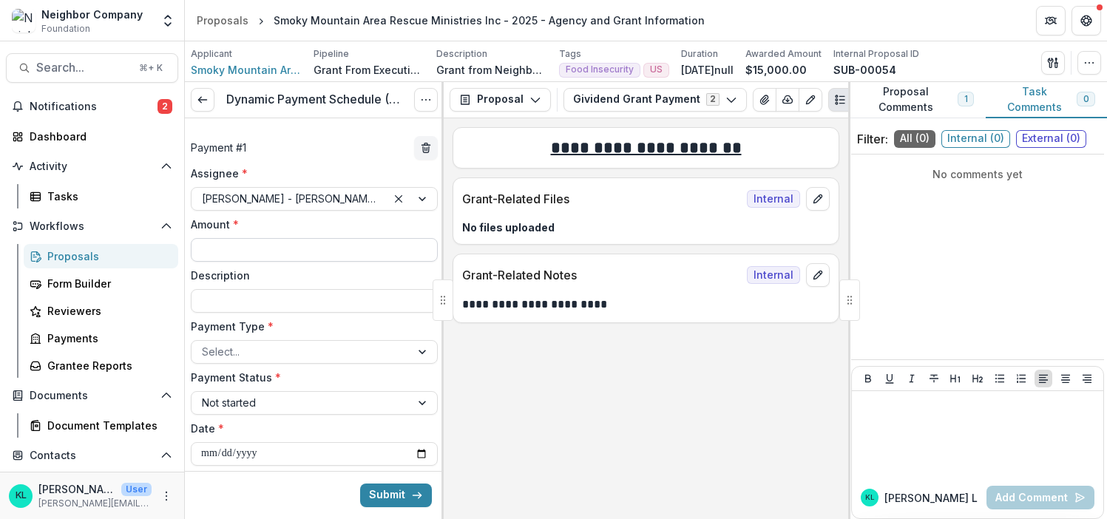
click at [308, 252] on input "Amount *" at bounding box center [314, 250] width 247 height 24
type input "*******"
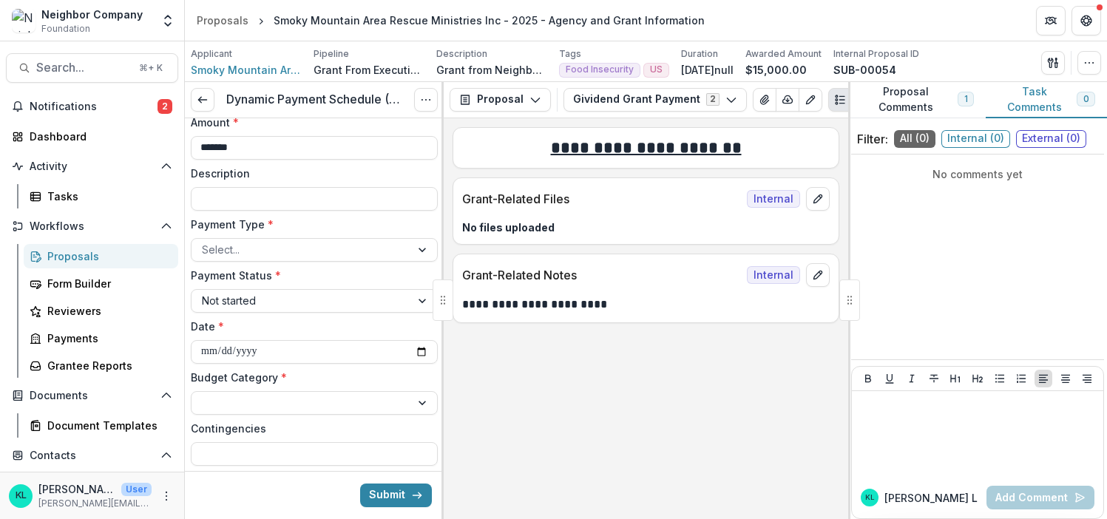
scroll to position [115, 0]
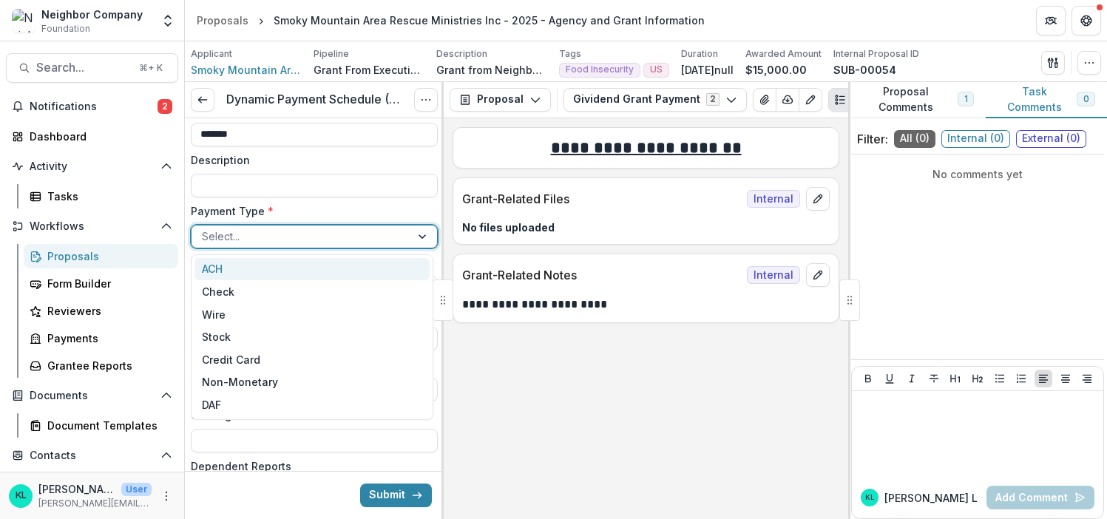
click at [242, 229] on div at bounding box center [301, 236] width 198 height 18
click at [226, 271] on div "ACH" at bounding box center [312, 269] width 235 height 23
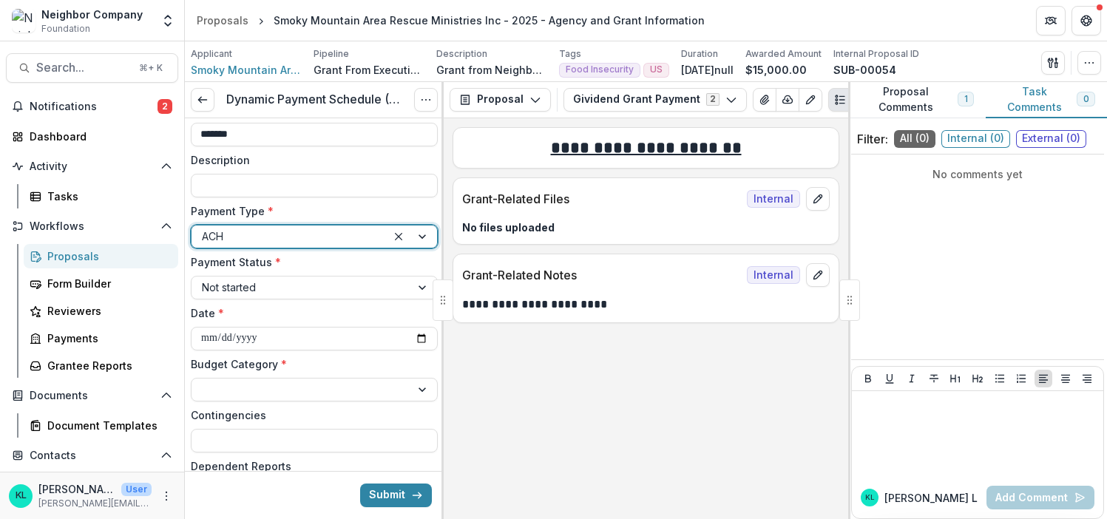
scroll to position [112, 0]
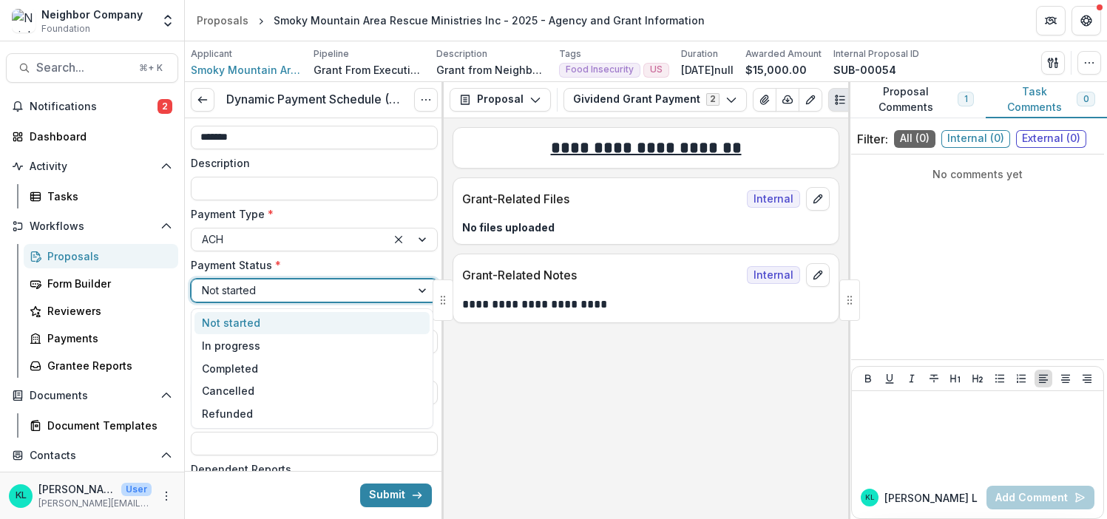
click at [298, 294] on div at bounding box center [301, 290] width 198 height 18
click at [311, 263] on label "Payment Status *" at bounding box center [310, 265] width 238 height 16
click at [205, 283] on input "Payment Status *" at bounding box center [203, 291] width 3 height 16
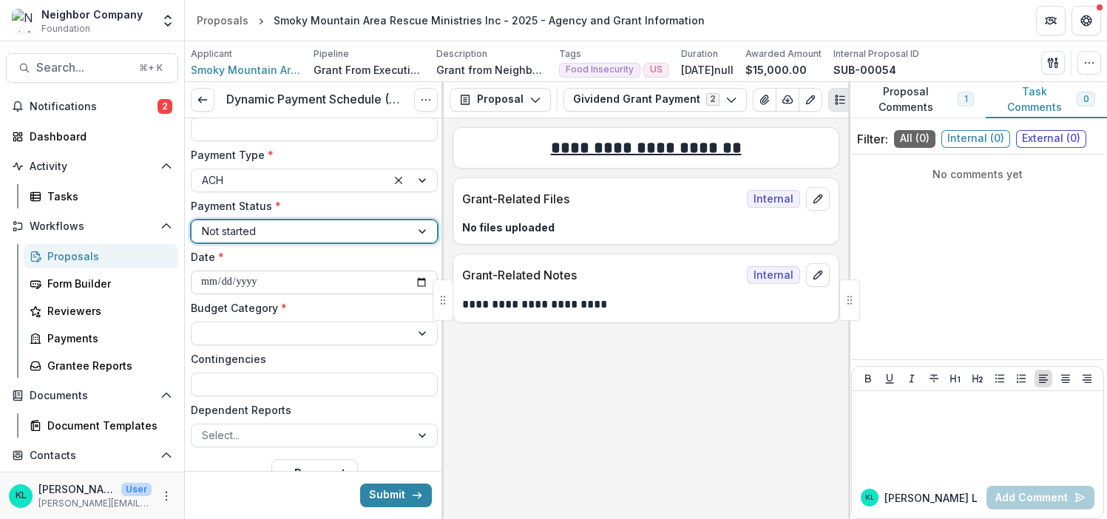
scroll to position [195, 0]
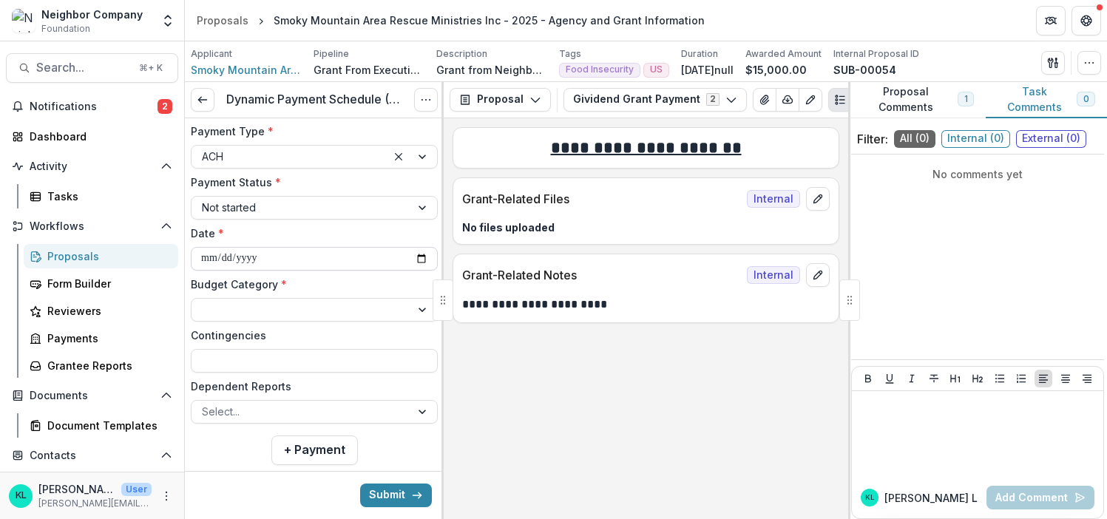
click at [334, 257] on input "**********" at bounding box center [314, 259] width 247 height 24
click at [421, 260] on input "**********" at bounding box center [314, 259] width 247 height 24
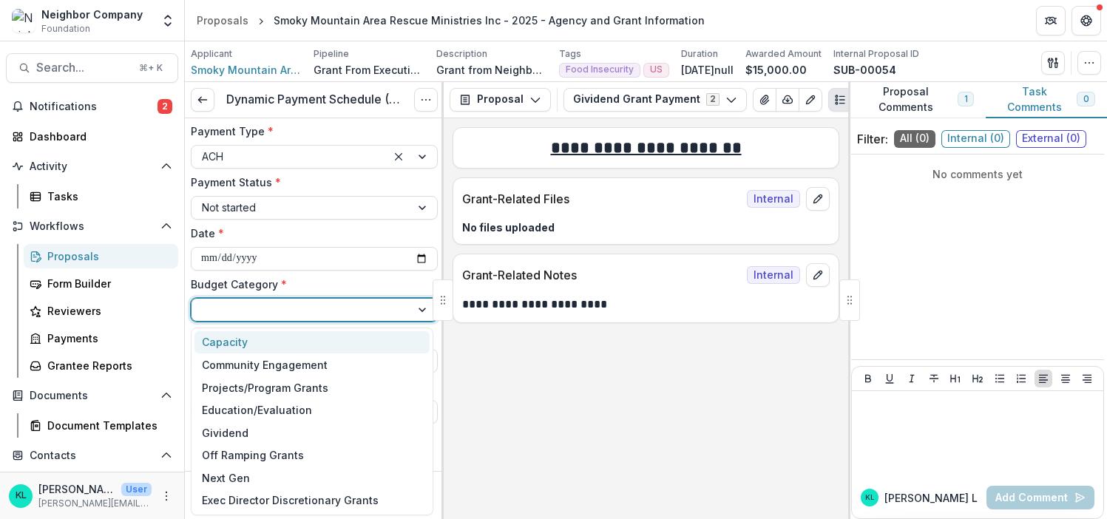
click at [237, 312] on div at bounding box center [301, 309] width 198 height 18
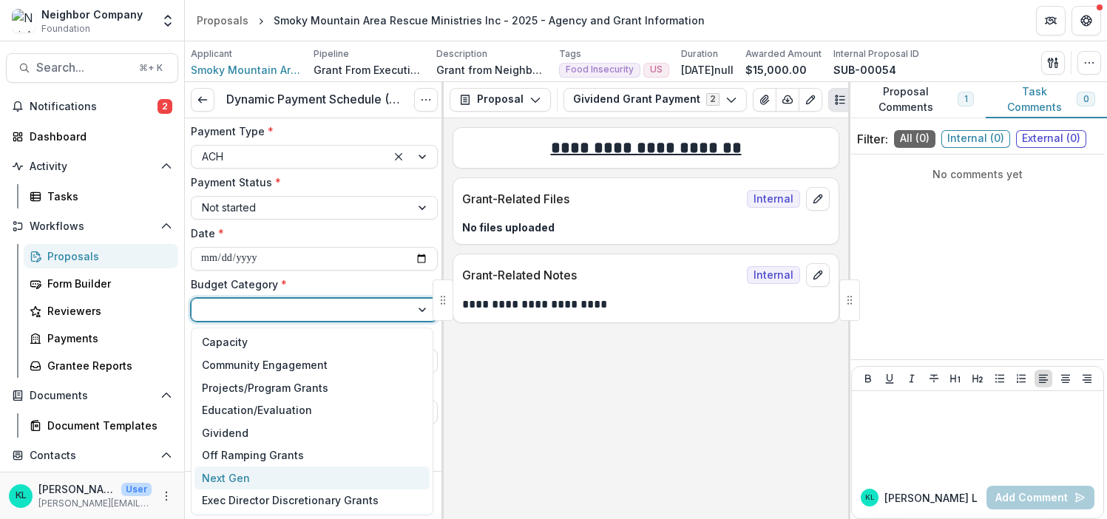
click at [232, 478] on div "Next Gen" at bounding box center [226, 479] width 48 height 16
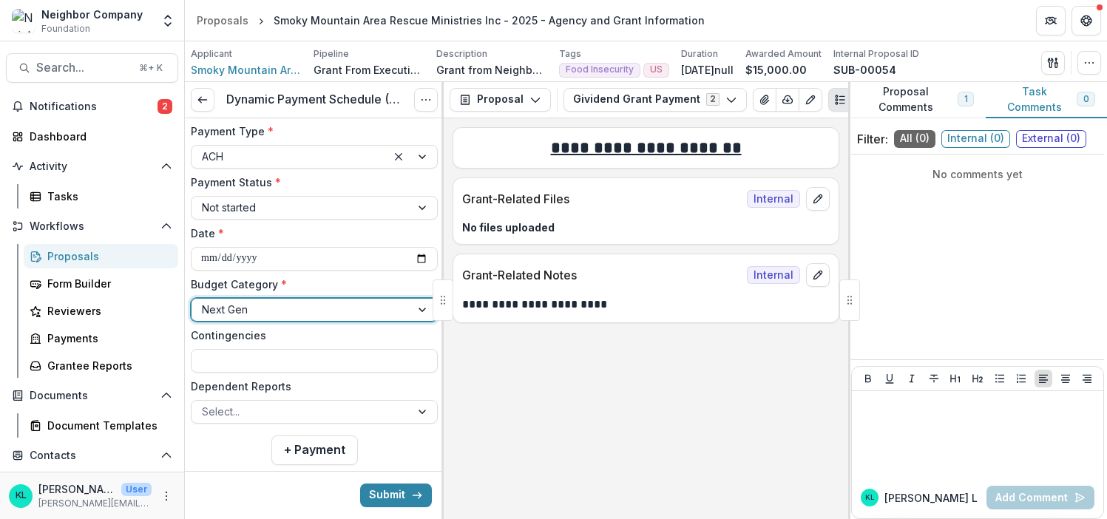
click at [317, 286] on label "Budget Category *" at bounding box center [310, 285] width 238 height 16
click at [205, 302] on input "Budget Category *" at bounding box center [203, 310] width 3 height 16
click at [313, 336] on label "Contingencies" at bounding box center [310, 336] width 238 height 16
click at [313, 349] on input "Contingencies" at bounding box center [314, 361] width 247 height 24
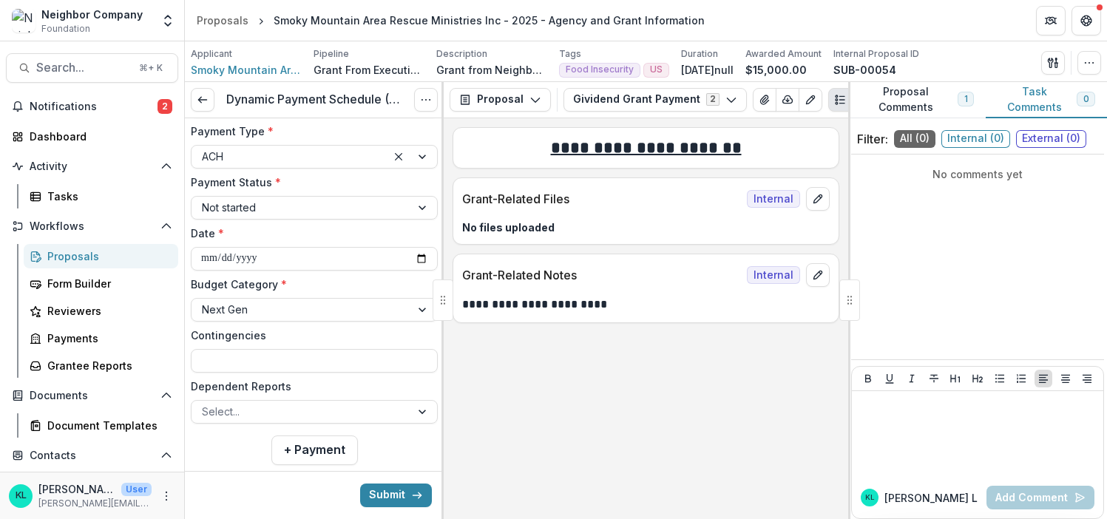
click at [416, 283] on label "Budget Category *" at bounding box center [310, 285] width 238 height 16
click at [205, 302] on input "Budget Category *" at bounding box center [203, 310] width 3 height 16
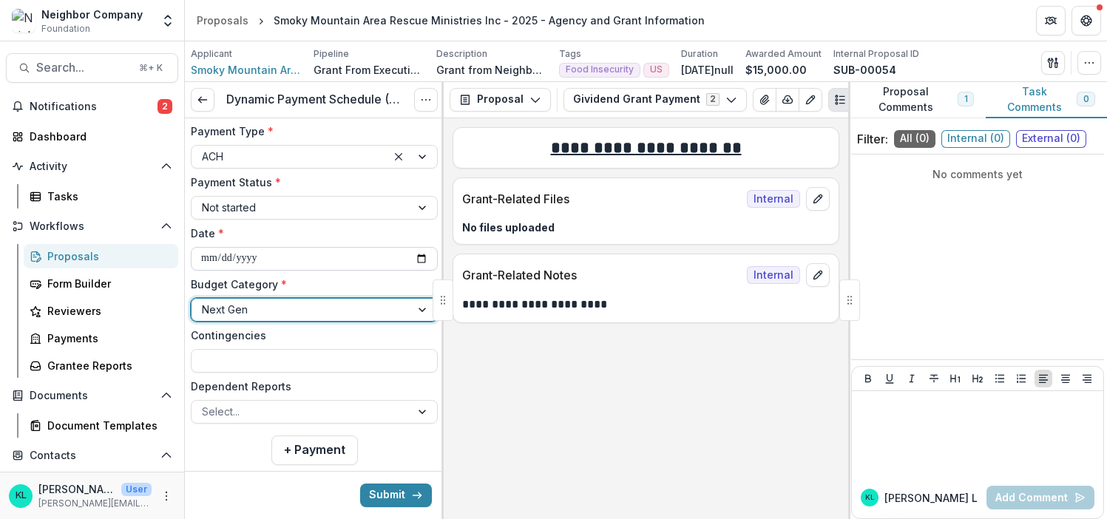
click at [418, 259] on input "**********" at bounding box center [314, 259] width 247 height 24
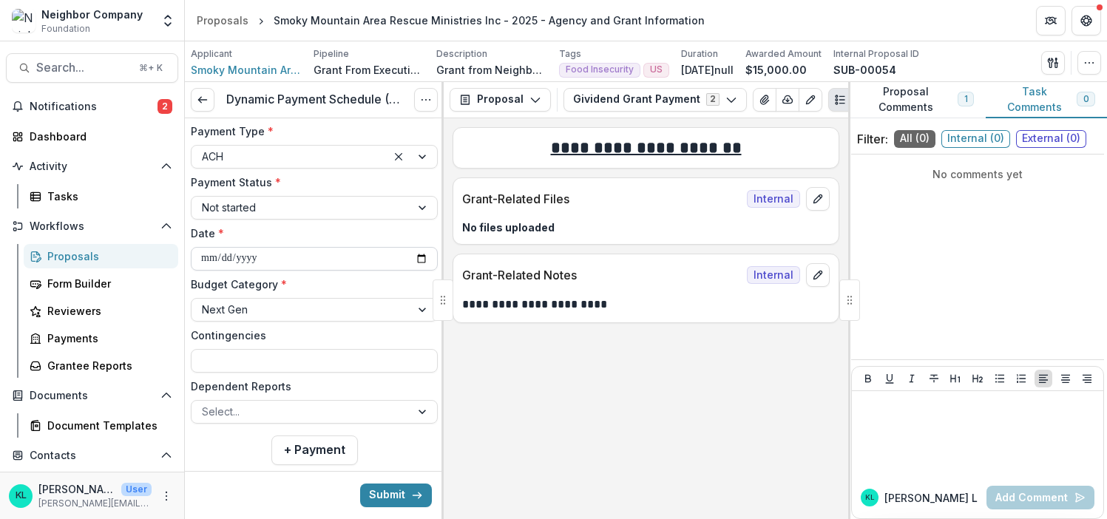
click at [419, 259] on input "**********" at bounding box center [314, 259] width 247 height 24
click at [401, 259] on input "**********" at bounding box center [314, 259] width 247 height 24
click at [426, 255] on input "**********" at bounding box center [314, 259] width 247 height 24
click at [416, 261] on input "**********" at bounding box center [314, 259] width 247 height 24
type input "**********"
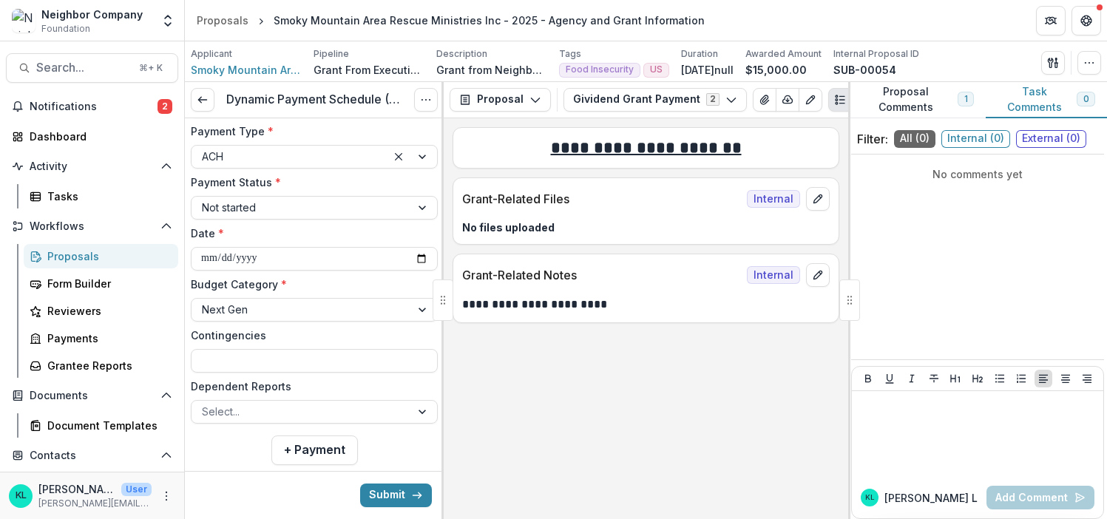
click at [306, 238] on label "Date *" at bounding box center [310, 234] width 238 height 16
click at [306, 247] on input "**********" at bounding box center [314, 259] width 247 height 24
click at [189, 103] on div "Dynamic Payment Schedule (Linked) View task Cancel Task" at bounding box center [314, 100] width 259 height 36
click at [204, 101] on icon at bounding box center [203, 100] width 12 height 12
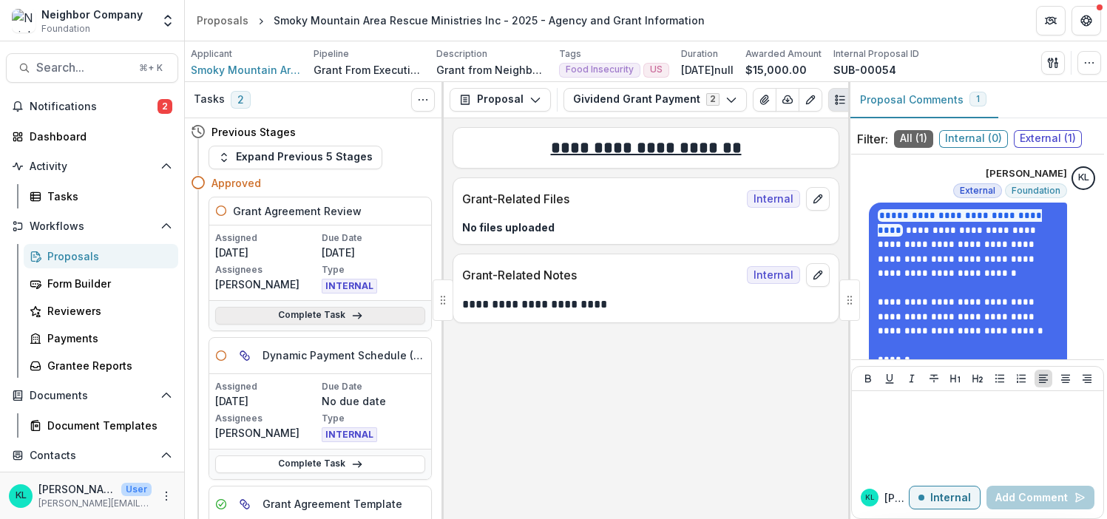
click at [310, 316] on link "Complete Task" at bounding box center [320, 316] width 210 height 18
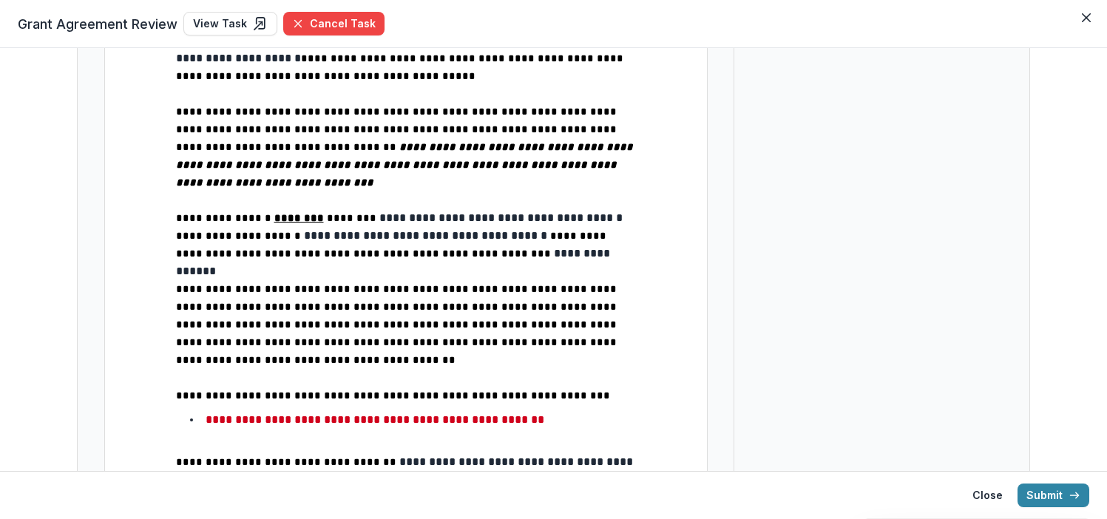
scroll to position [255, 0]
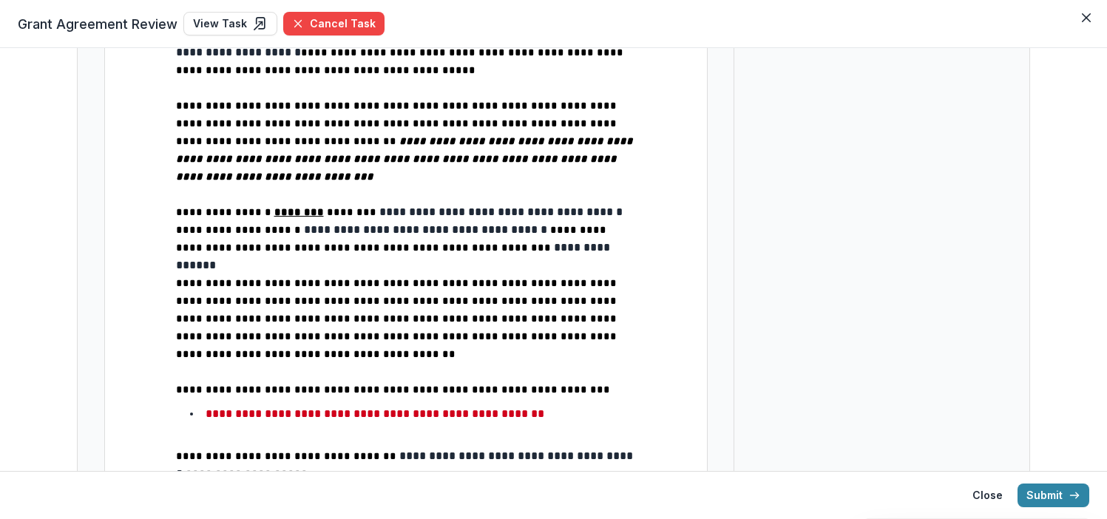
click at [370, 294] on span "**********" at bounding box center [398, 318] width 444 height 81
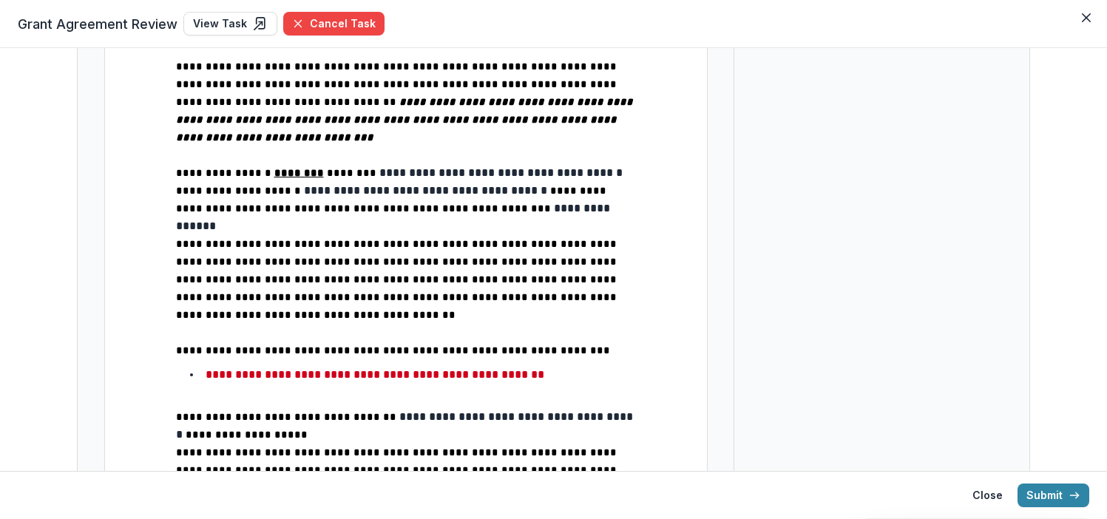
scroll to position [311, 0]
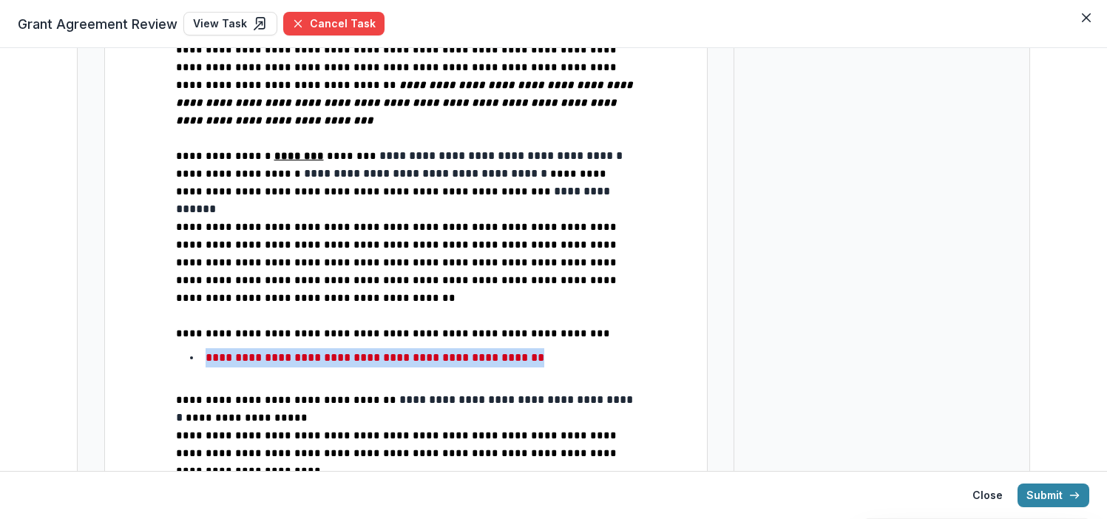
drag, startPoint x: 621, startPoint y: 324, endPoint x: 198, endPoint y: 326, distance: 423.9
click at [198, 348] on li "**********" at bounding box center [415, 357] width 442 height 19
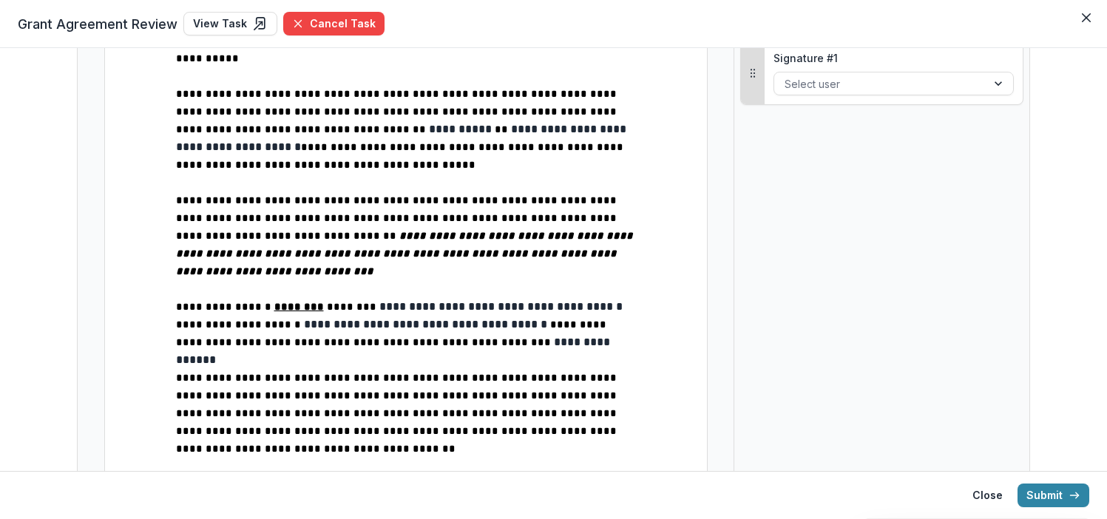
scroll to position [198, 0]
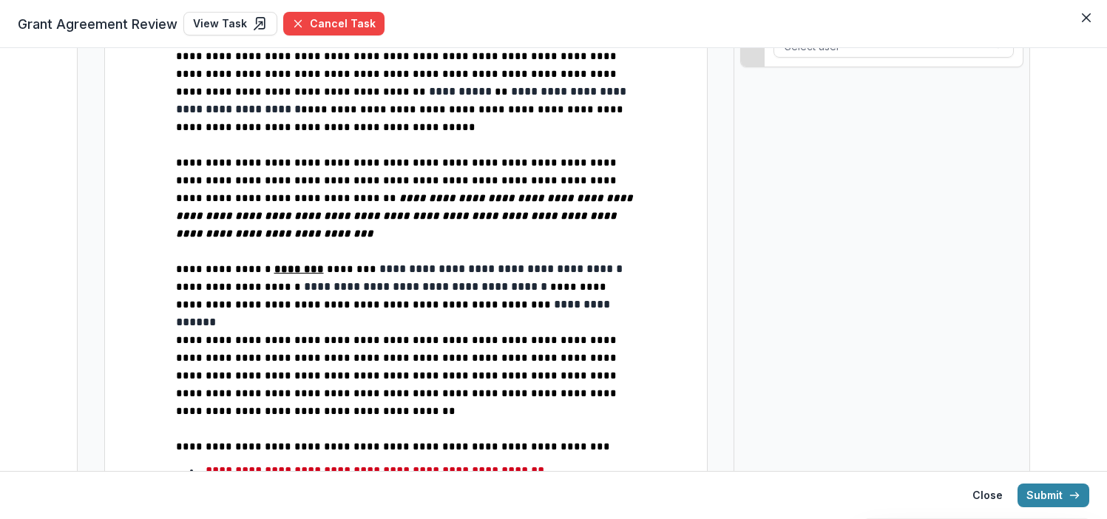
click at [487, 273] on p "**********" at bounding box center [406, 286] width 460 height 53
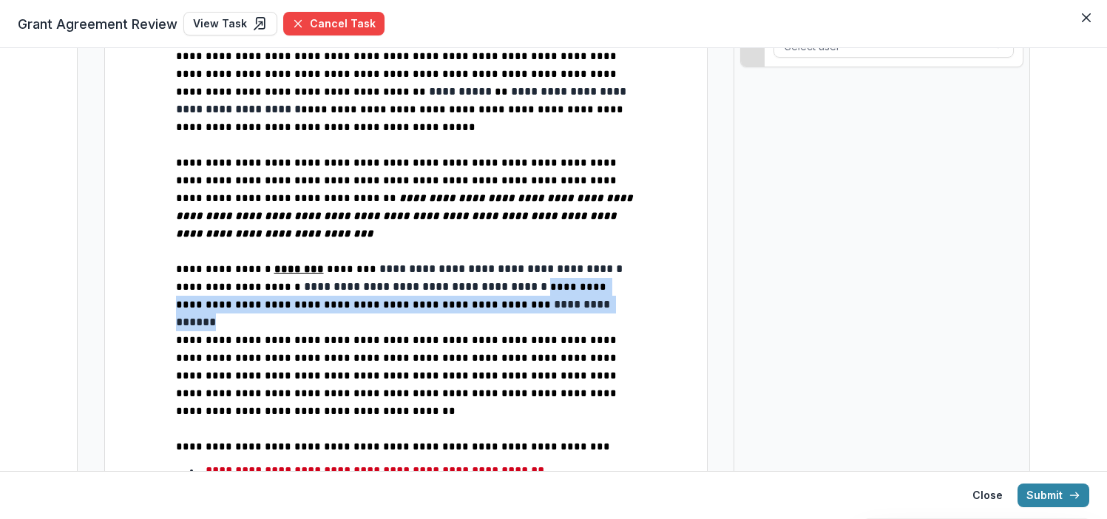
drag, startPoint x: 523, startPoint y: 287, endPoint x: 510, endPoint y: 274, distance: 18.3
click at [510, 274] on p "**********" at bounding box center [406, 286] width 460 height 53
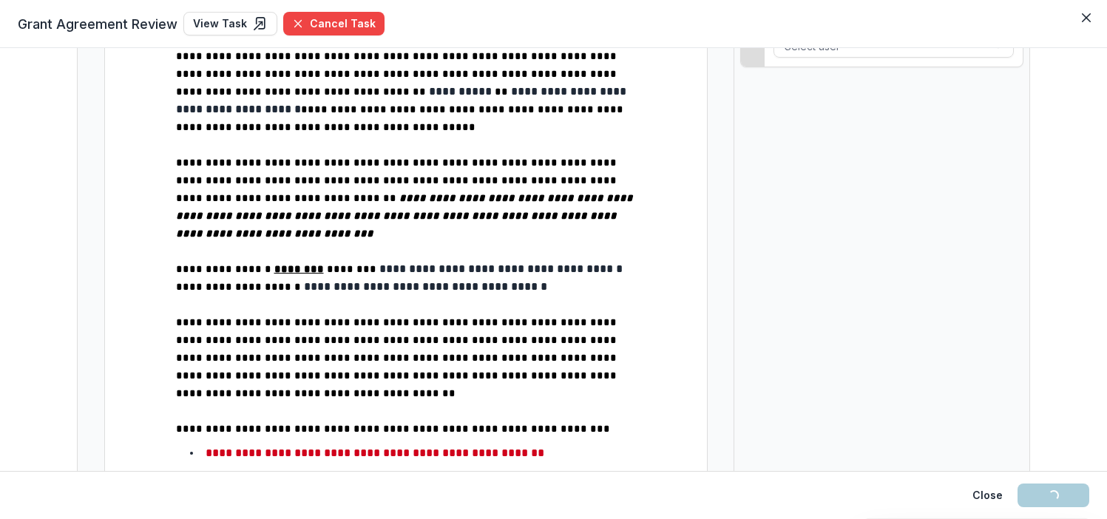
type input "**"
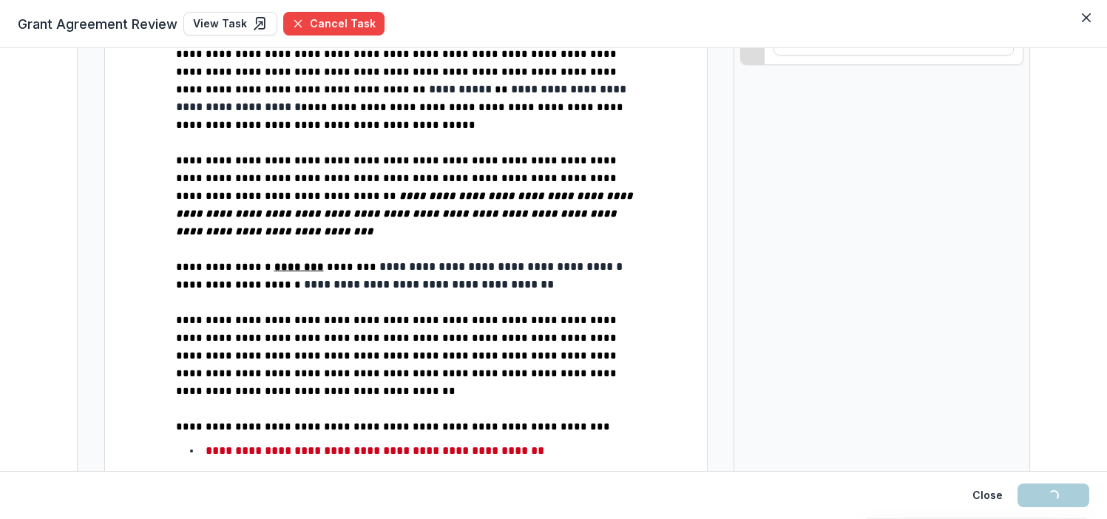
scroll to position [201, 0]
click at [418, 311] on p "**********" at bounding box center [406, 355] width 460 height 89
click at [529, 263] on p "**********" at bounding box center [406, 275] width 460 height 36
click at [269, 293] on p at bounding box center [406, 302] width 460 height 18
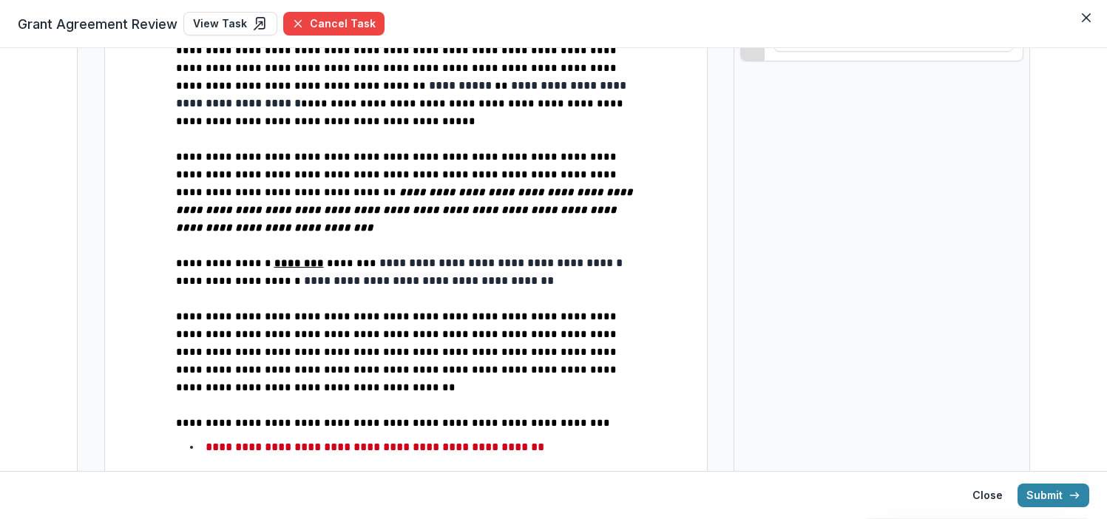
scroll to position [230, 0]
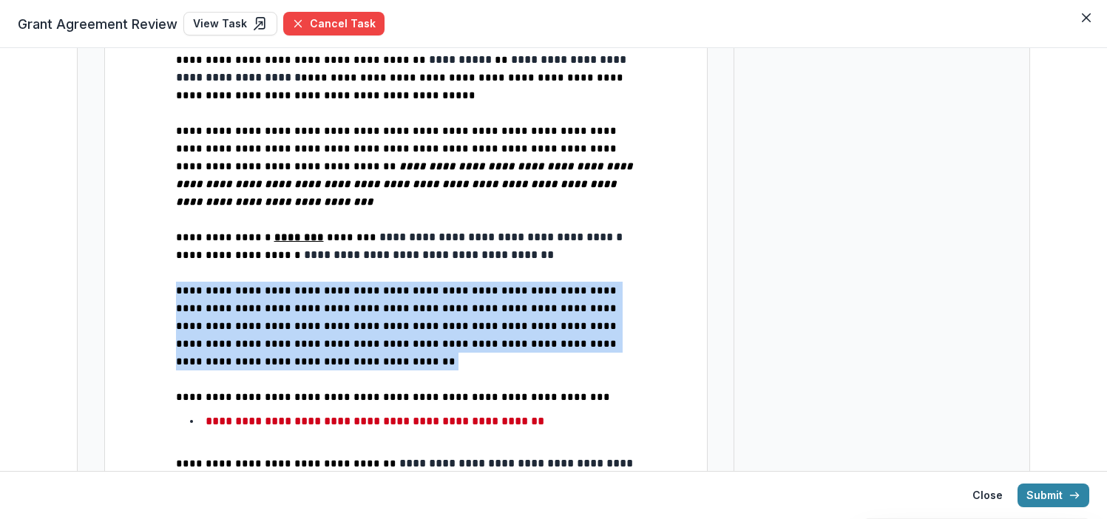
drag, startPoint x: 408, startPoint y: 323, endPoint x: 137, endPoint y: 274, distance: 275.0
click at [137, 274] on div "**********" at bounding box center [406, 405] width 604 height 1100
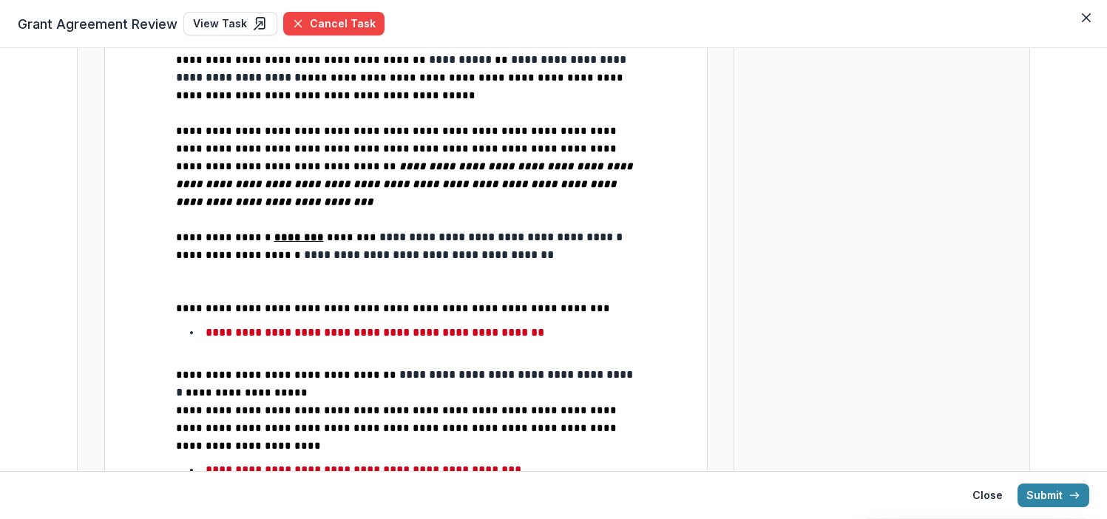
click at [185, 282] on p at bounding box center [406, 291] width 460 height 18
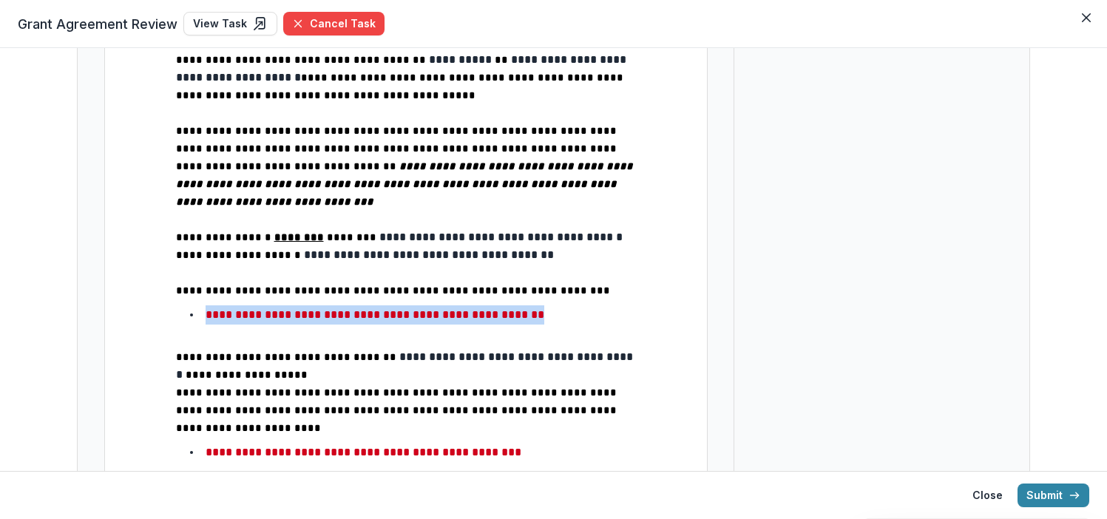
drag, startPoint x: 612, startPoint y: 295, endPoint x: 198, endPoint y: 304, distance: 414.4
click at [198, 306] on li "**********" at bounding box center [415, 315] width 442 height 19
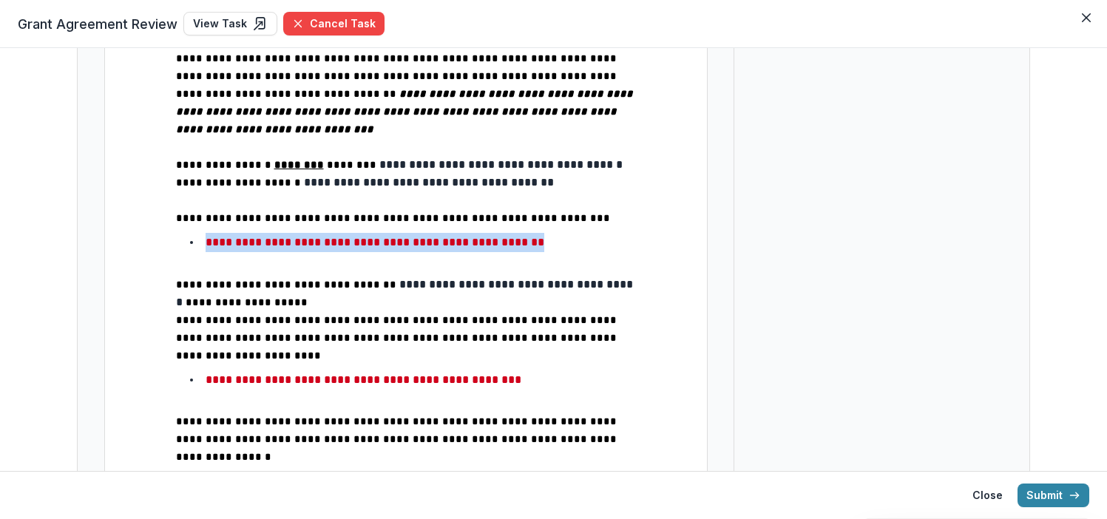
scroll to position [303, 0]
click at [291, 282] on p "**********" at bounding box center [406, 293] width 460 height 36
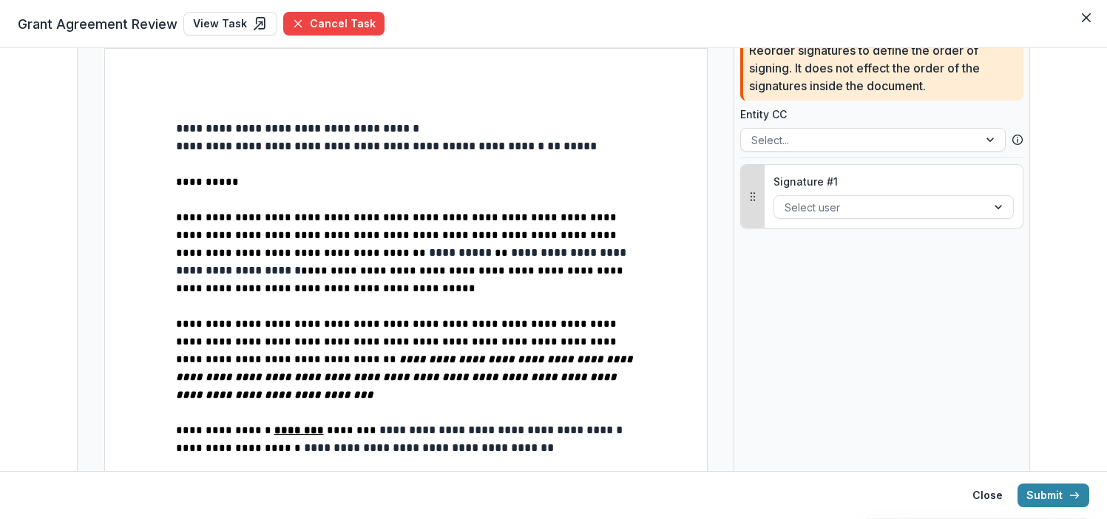
scroll to position [170, 0]
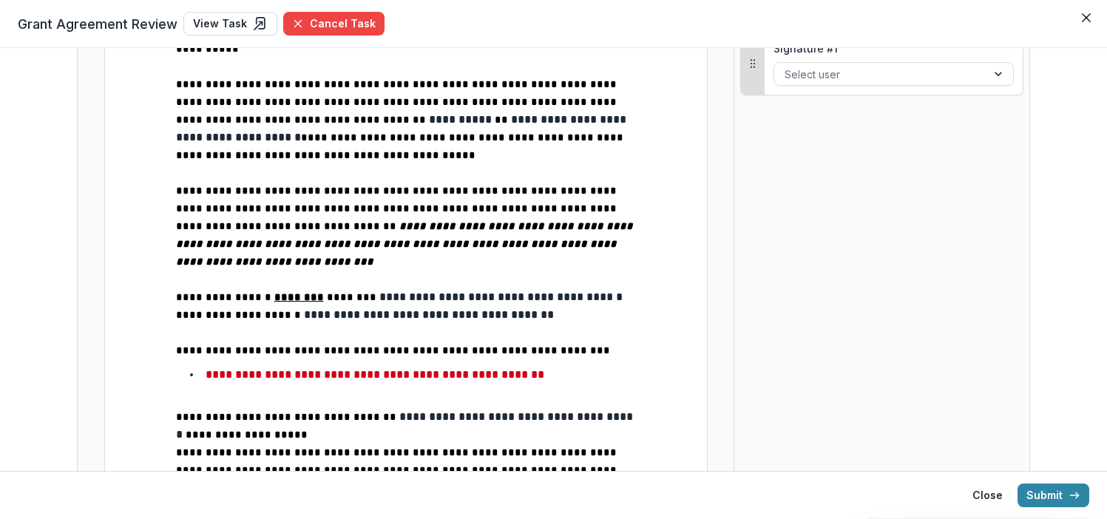
type input "**"
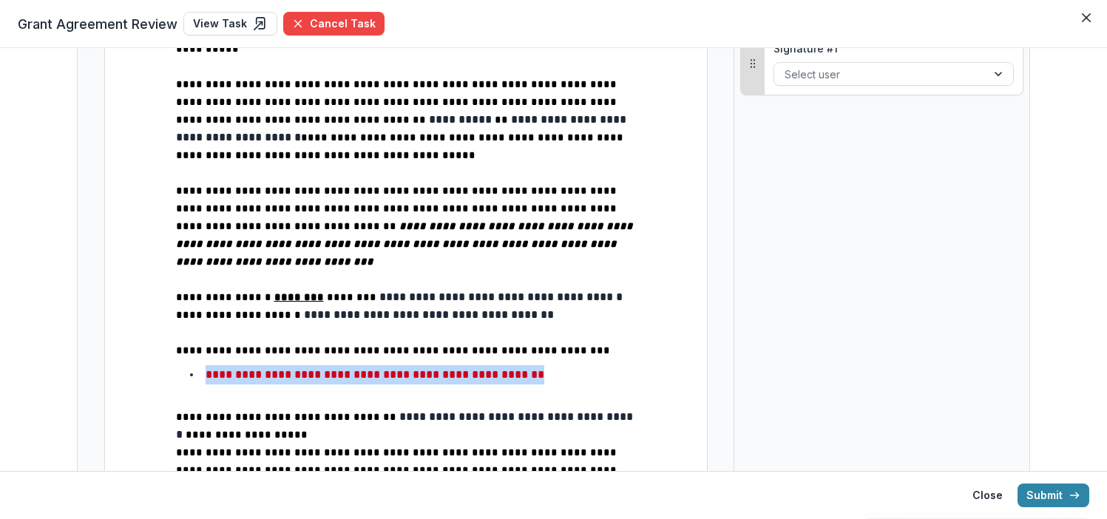
drag, startPoint x: 205, startPoint y: 355, endPoint x: 613, endPoint y: 362, distance: 408.4
click at [613, 365] on li "**********" at bounding box center [415, 374] width 442 height 19
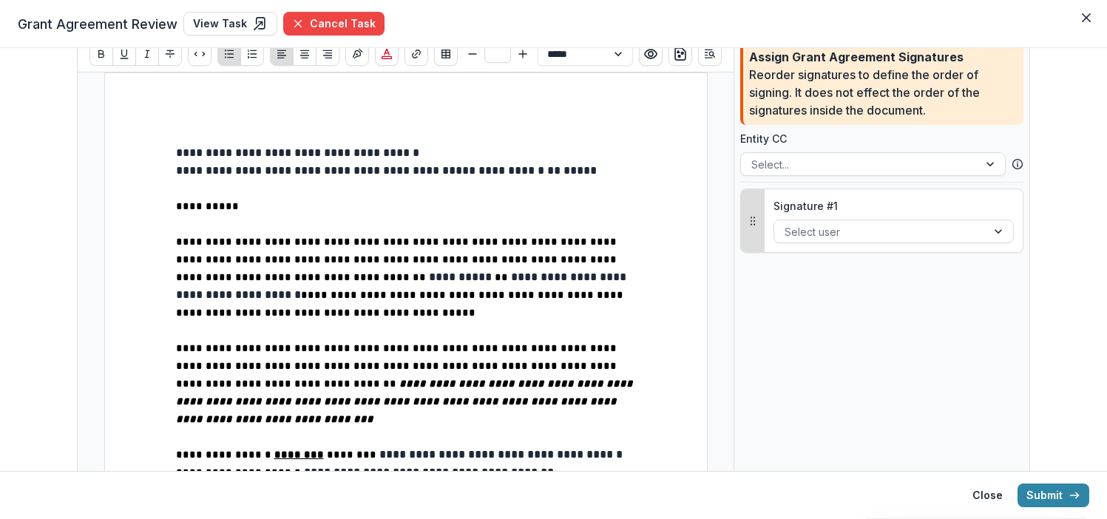
scroll to position [0, 0]
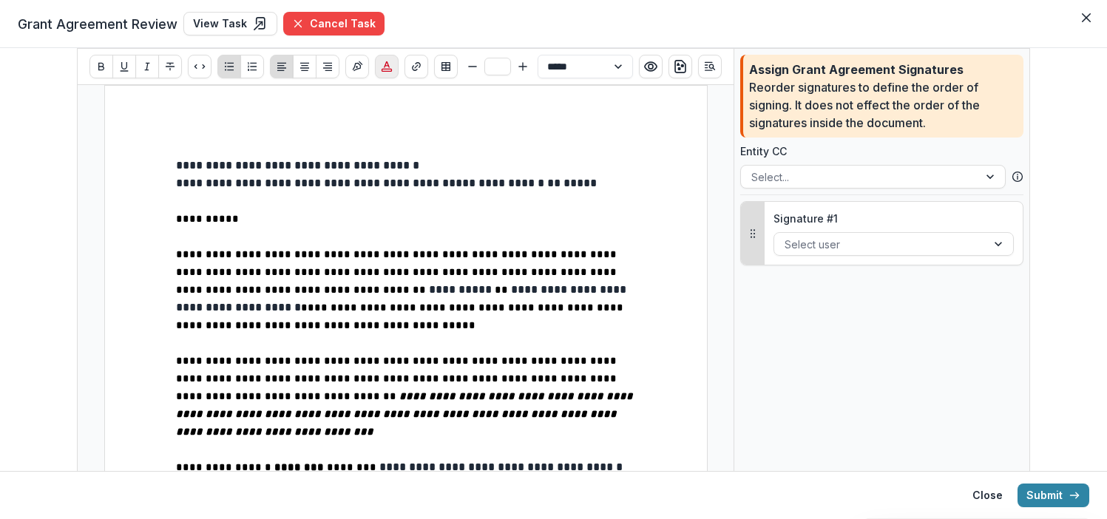
click at [381, 68] on icon "Choose font color" at bounding box center [387, 67] width 12 height 12
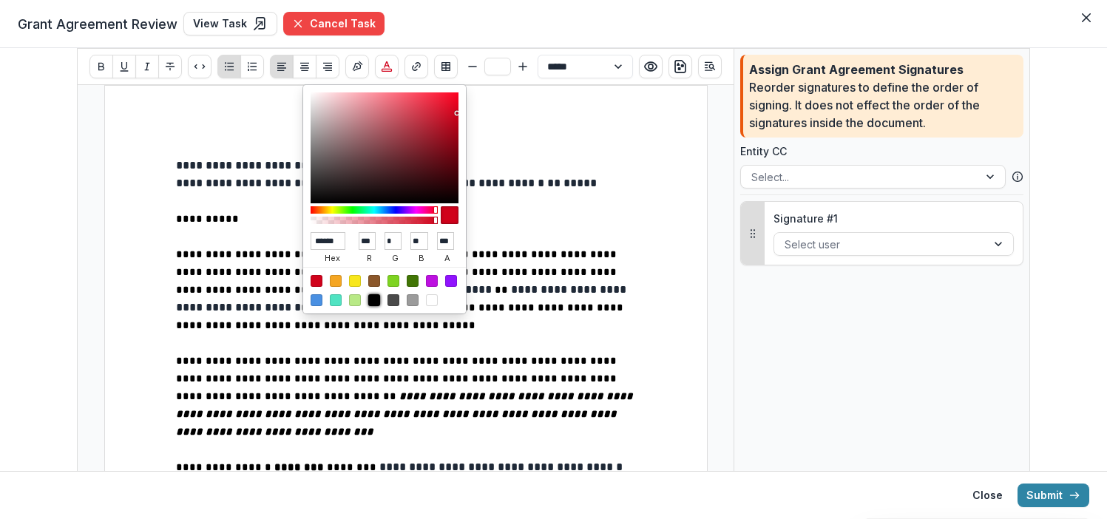
click at [377, 301] on div at bounding box center [374, 300] width 12 height 12
type input "******"
type input "*"
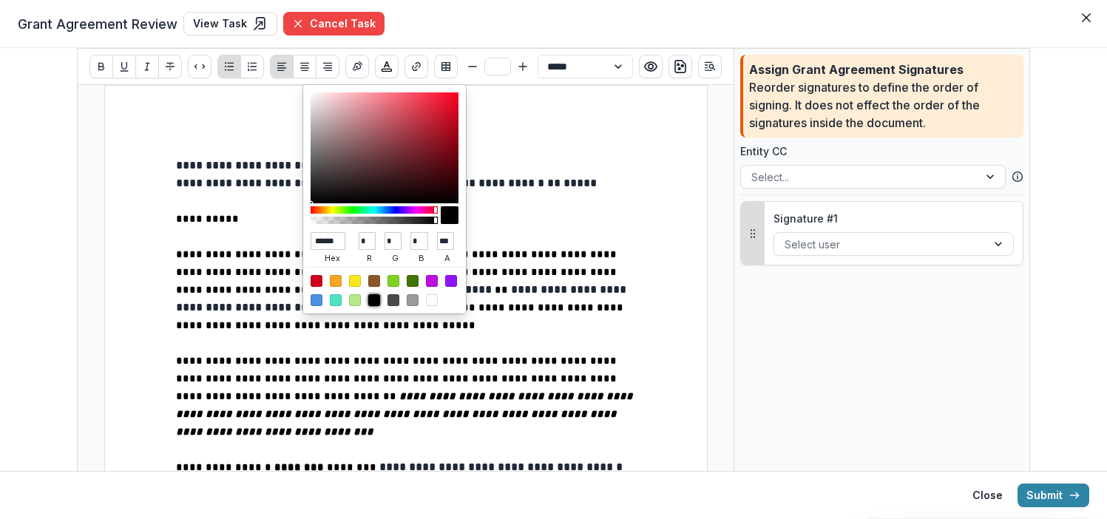
scroll to position [316, 0]
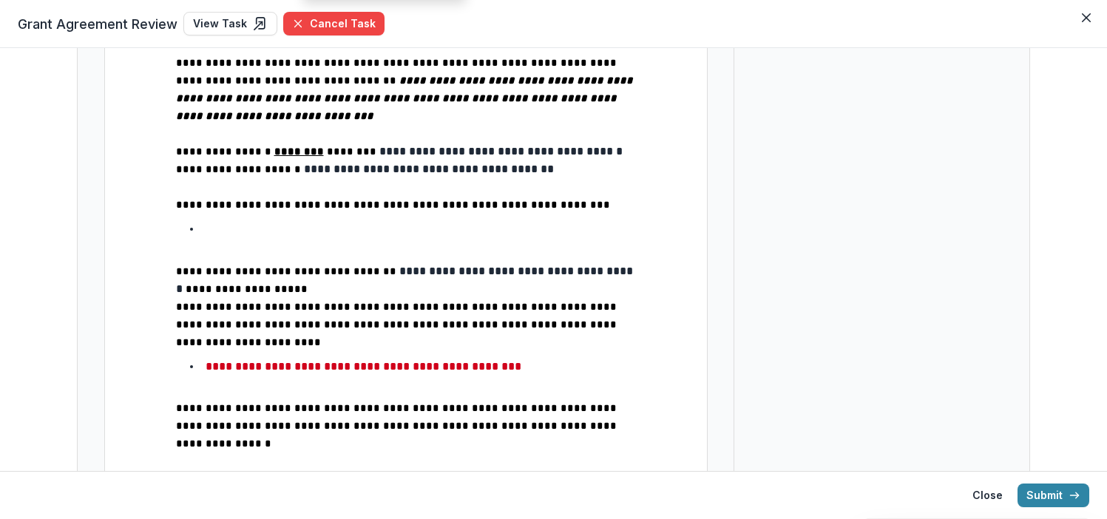
click at [232, 220] on li at bounding box center [415, 229] width 442 height 19
click at [337, 223] on span "**********" at bounding box center [283, 228] width 155 height 11
click at [382, 220] on li "**********" at bounding box center [415, 229] width 442 height 19
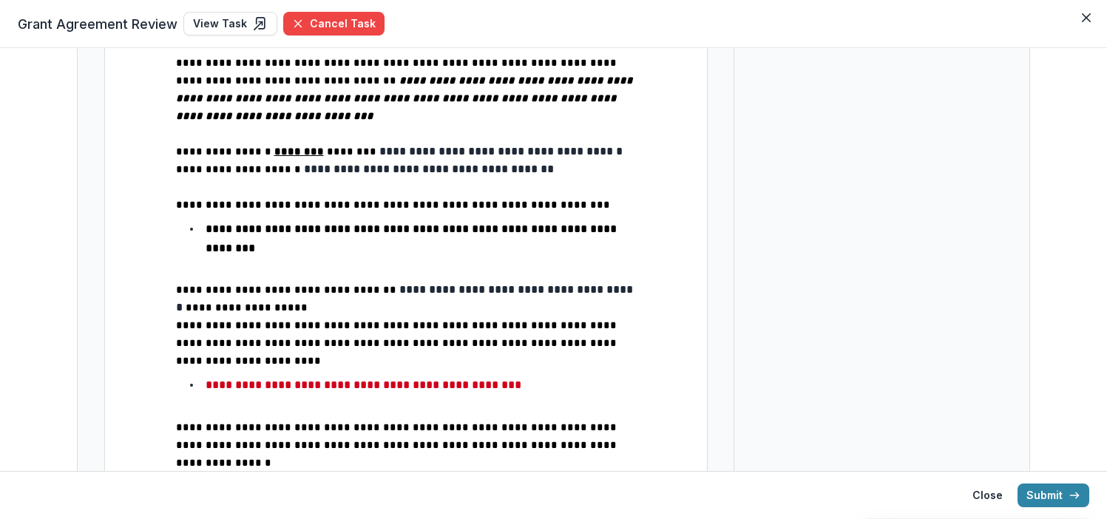
click at [338, 223] on span "**********" at bounding box center [413, 238] width 414 height 30
click at [237, 233] on span "**********" at bounding box center [413, 238] width 414 height 30
click at [385, 225] on li "**********" at bounding box center [415, 239] width 442 height 38
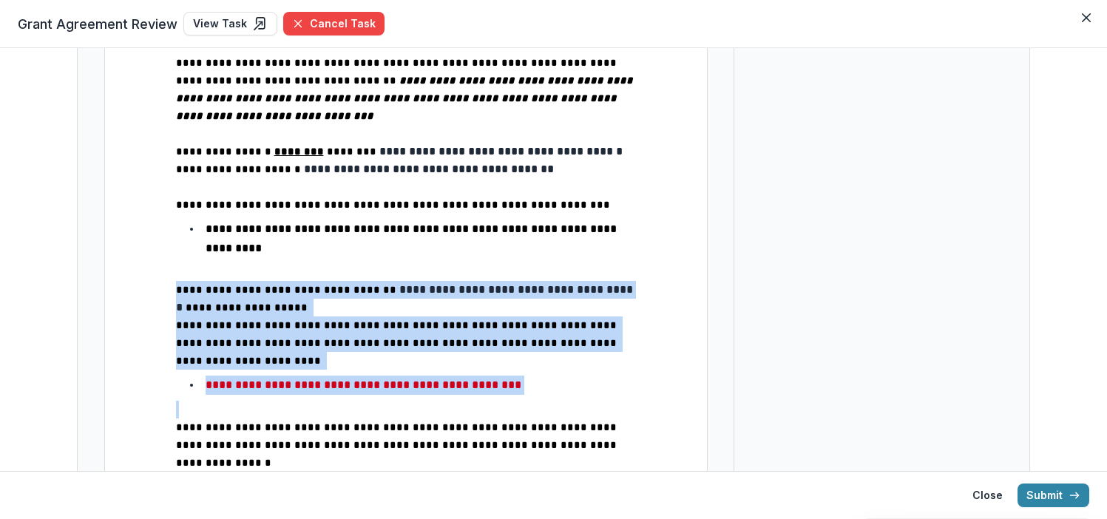
drag, startPoint x: 173, startPoint y: 271, endPoint x: 588, endPoint y: 363, distance: 425.0
click at [588, 363] on div "**********" at bounding box center [406, 275] width 460 height 869
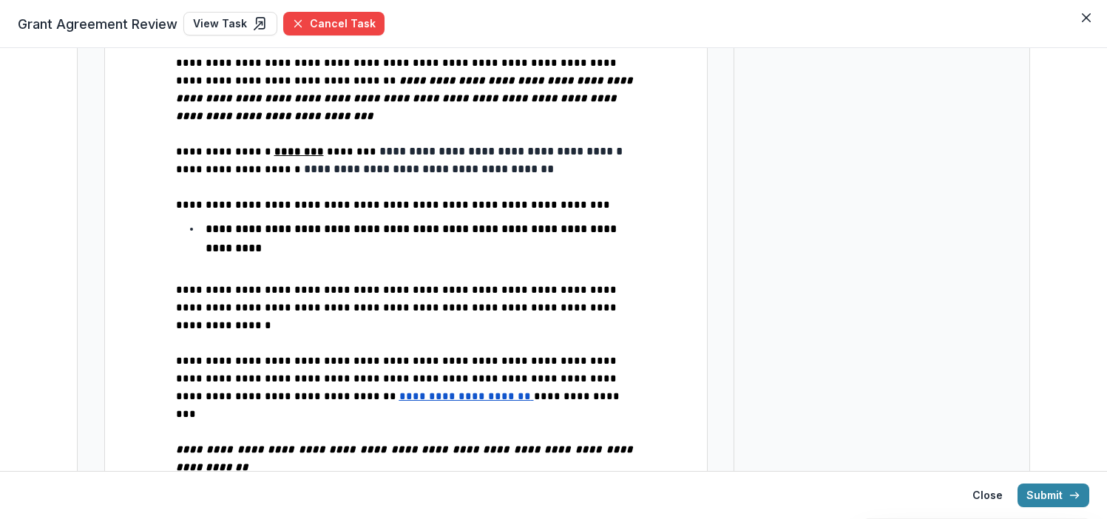
scroll to position [319, 0]
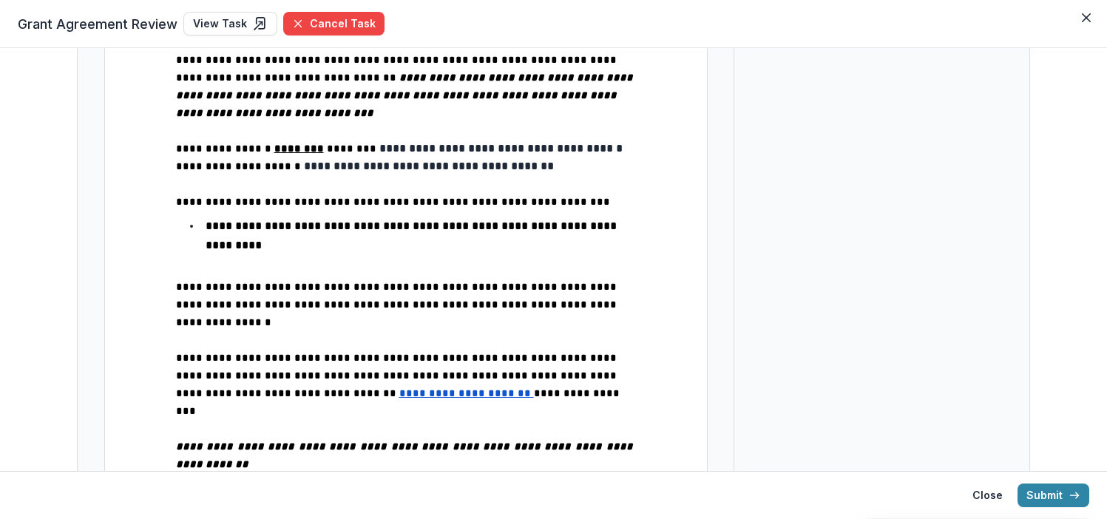
click at [179, 282] on span "**********" at bounding box center [398, 305] width 444 height 46
click at [178, 353] on span "**********" at bounding box center [398, 376] width 444 height 46
click at [533, 292] on p "**********" at bounding box center [406, 304] width 460 height 53
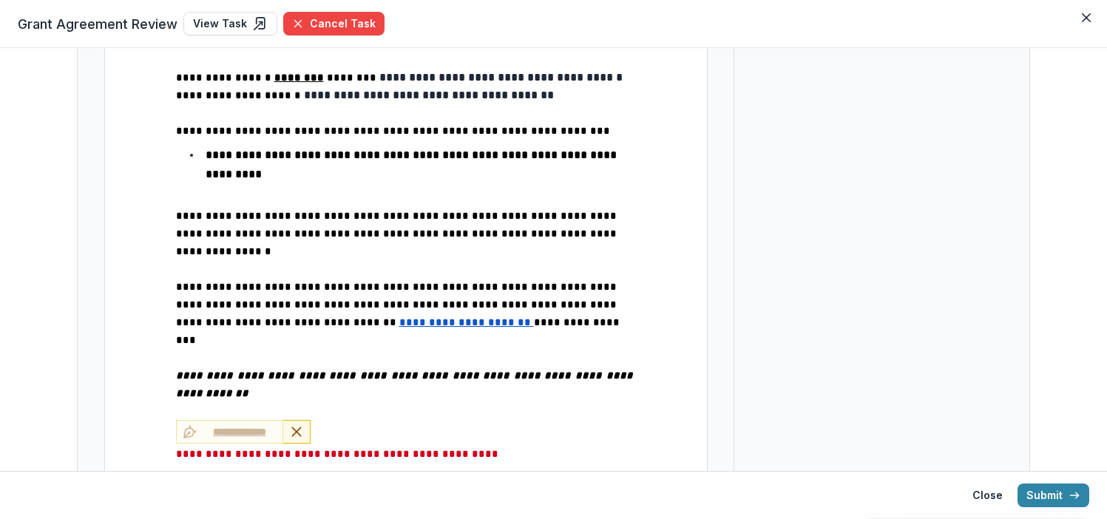
scroll to position [423, 0]
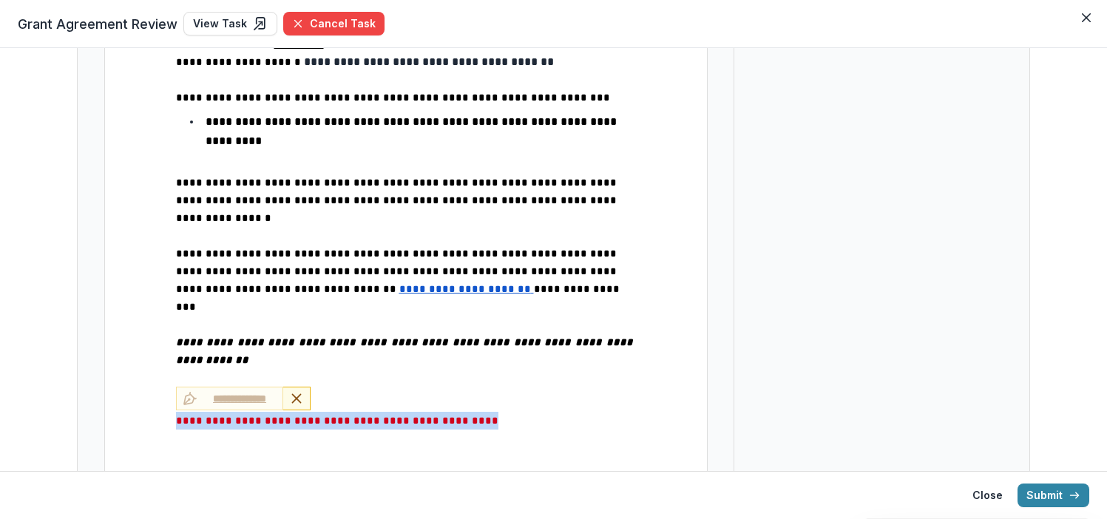
drag, startPoint x: 545, startPoint y: 345, endPoint x: 169, endPoint y: 347, distance: 376.6
click at [169, 347] on div "**********" at bounding box center [406, 99] width 604 height 875
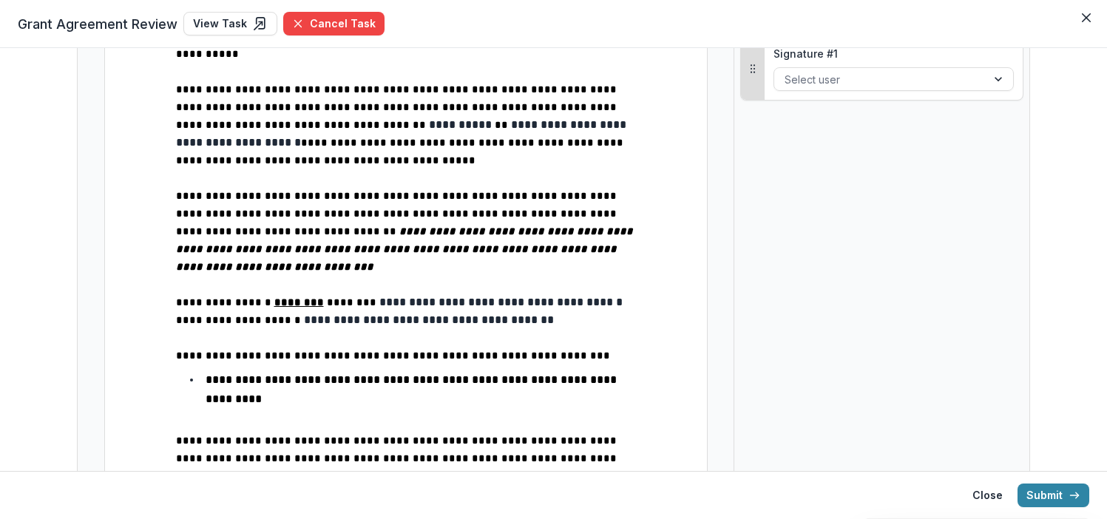
scroll to position [0, 0]
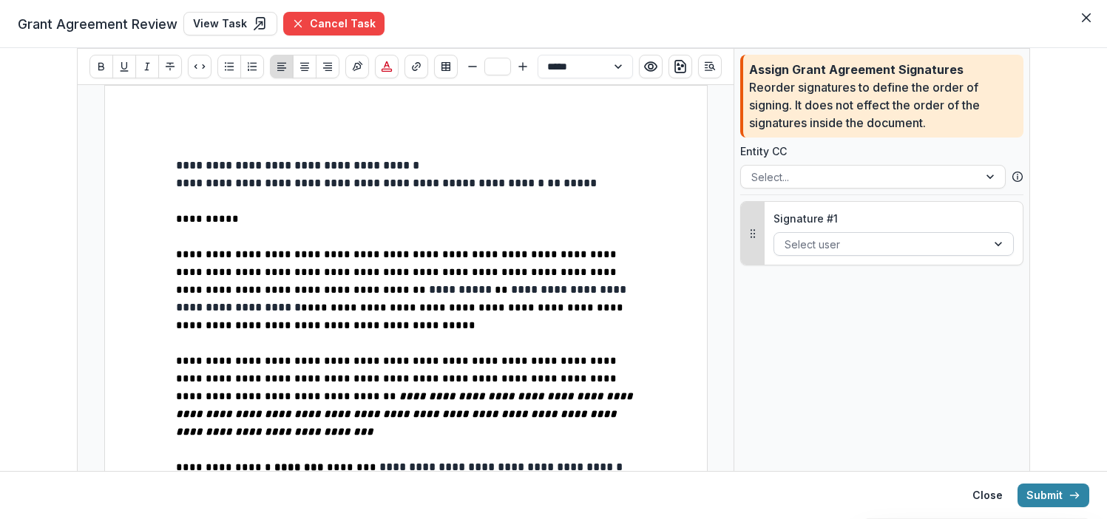
type input "**"
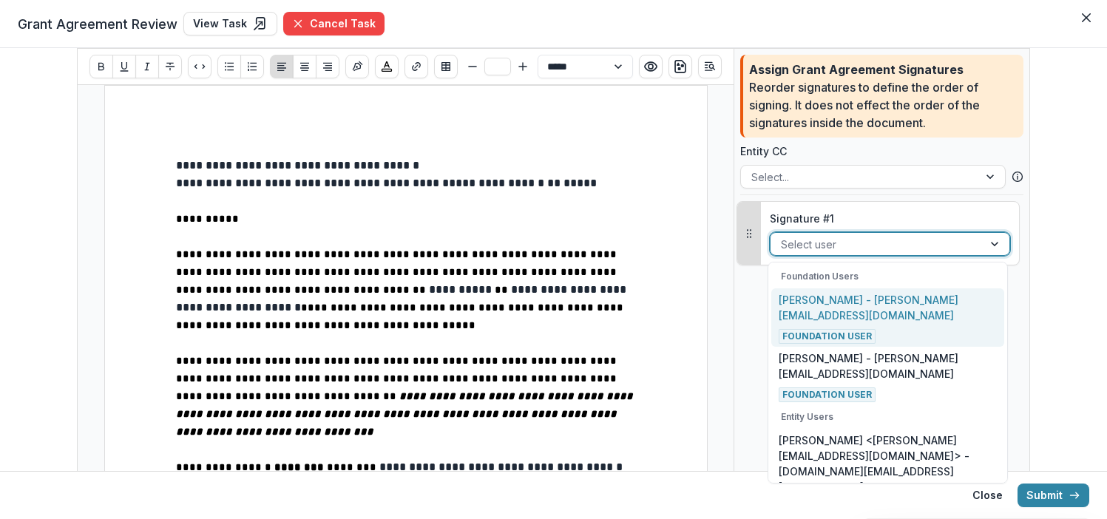
click at [998, 251] on div at bounding box center [996, 244] width 27 height 22
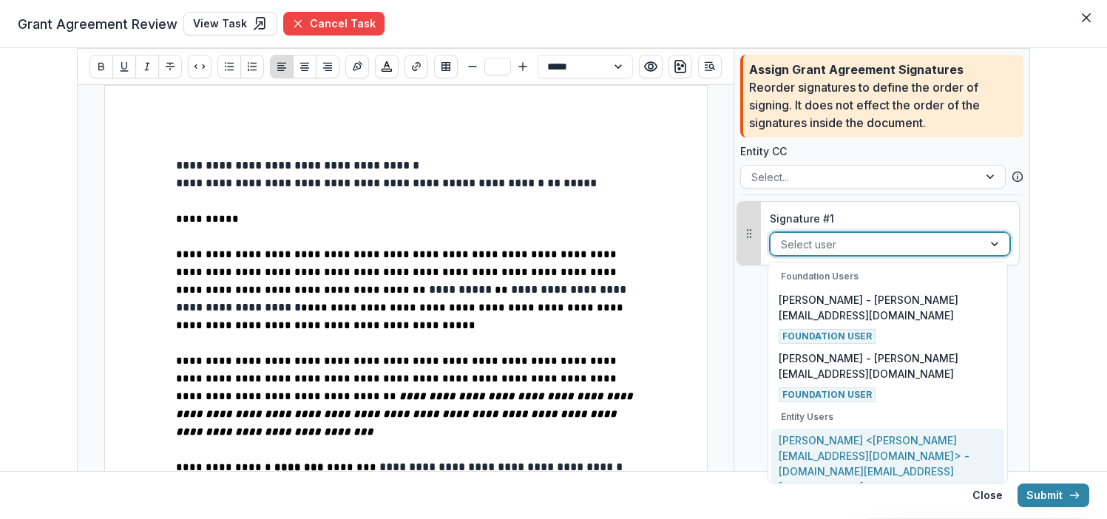
click at [896, 455] on p "[PERSON_NAME] <[PERSON_NAME][EMAIL_ADDRESS][DOMAIN_NAME]> - [DOMAIN_NAME][EMAIL…" at bounding box center [888, 464] width 219 height 62
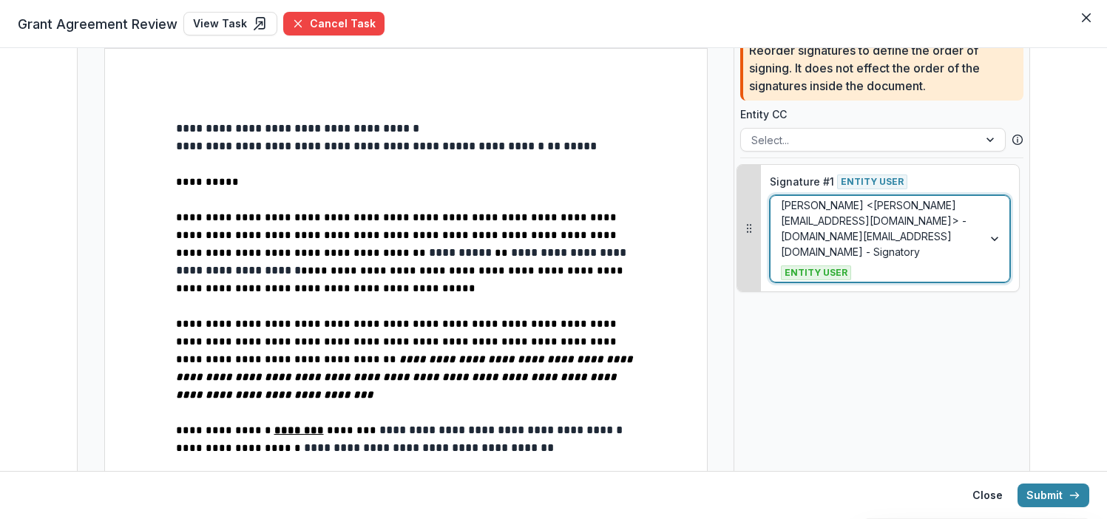
scroll to position [36, 0]
click at [788, 137] on div at bounding box center [860, 141] width 217 height 18
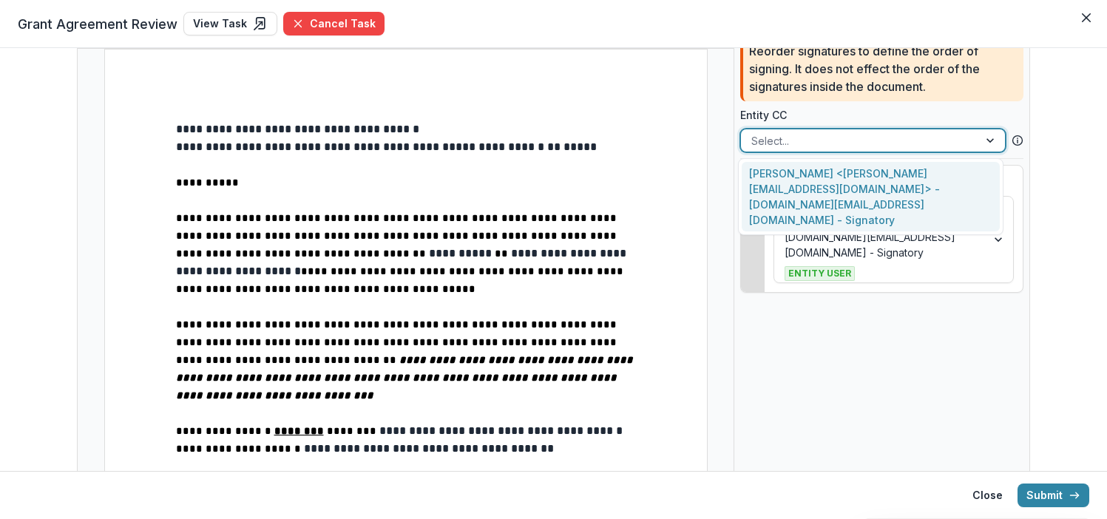
click at [815, 357] on div "Assign Grant Agreement Signatures Reorder signatures to define the order of sig…" at bounding box center [883, 471] width 296 height 919
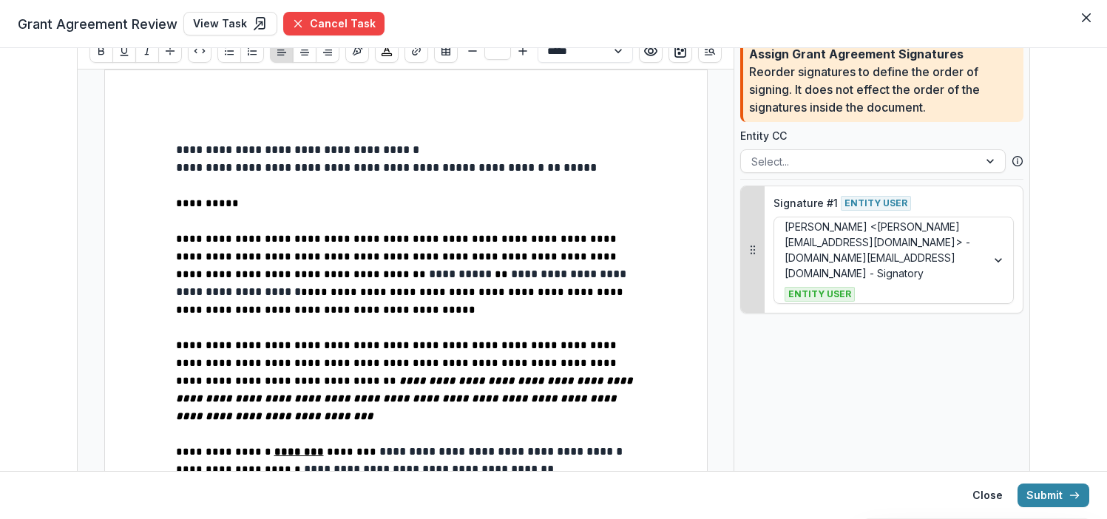
scroll to position [0, 0]
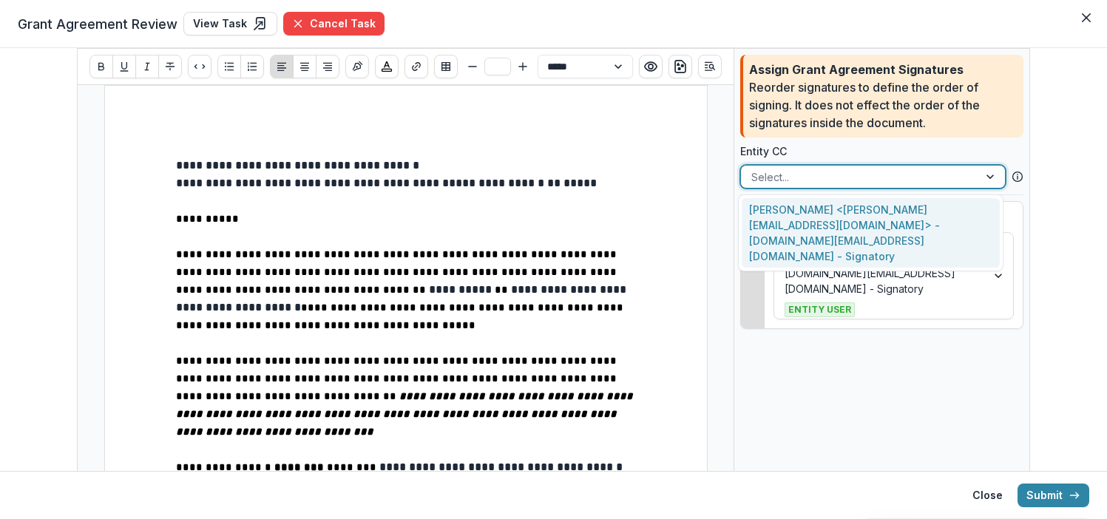
click at [781, 173] on div at bounding box center [860, 177] width 217 height 18
click at [773, 215] on div "[PERSON_NAME] <[PERSON_NAME][EMAIL_ADDRESS][DOMAIN_NAME]> - [DOMAIN_NAME][EMAIL…" at bounding box center [871, 233] width 258 height 70
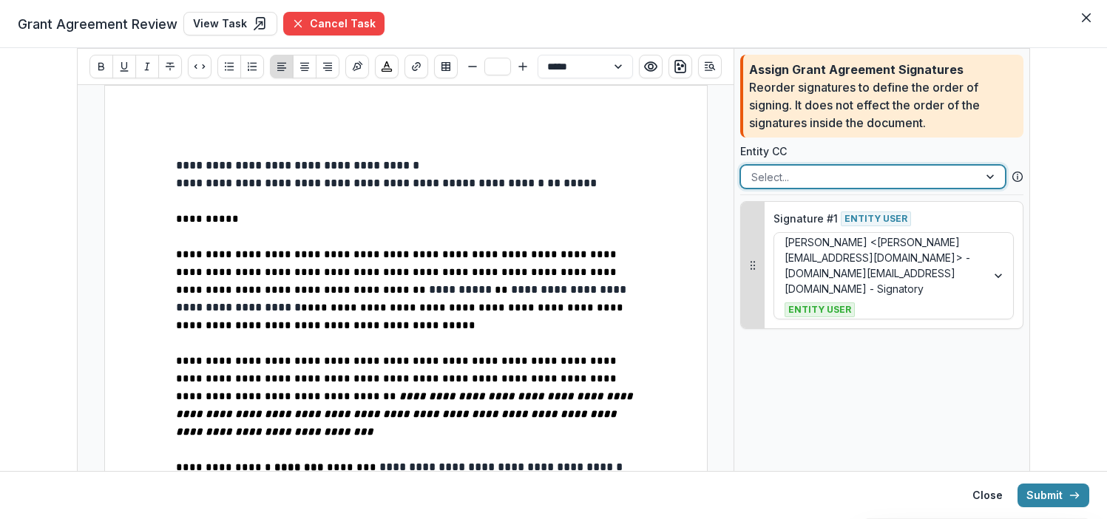
click at [961, 179] on div at bounding box center [860, 177] width 217 height 18
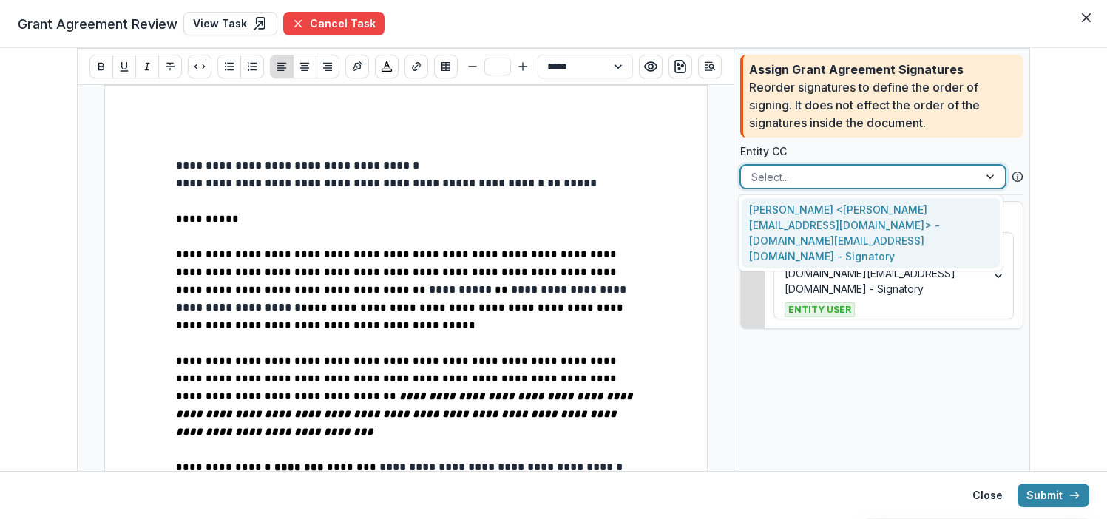
click at [916, 135] on div "Assign Grant Agreement Signatures Reorder signatures to define the order of sig…" at bounding box center [882, 96] width 283 height 83
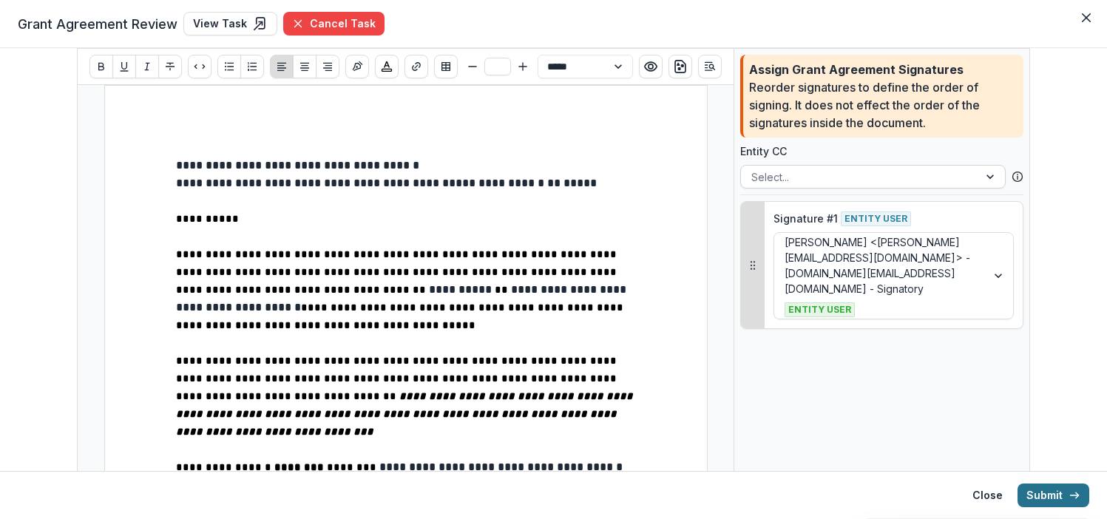
click at [1039, 495] on button "Submit" at bounding box center [1054, 496] width 72 height 24
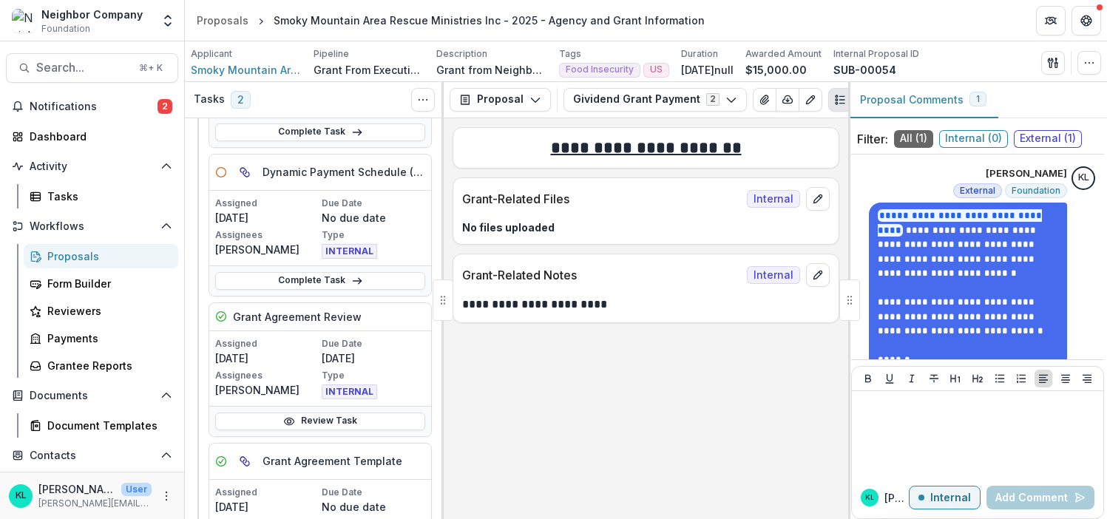
scroll to position [186, 0]
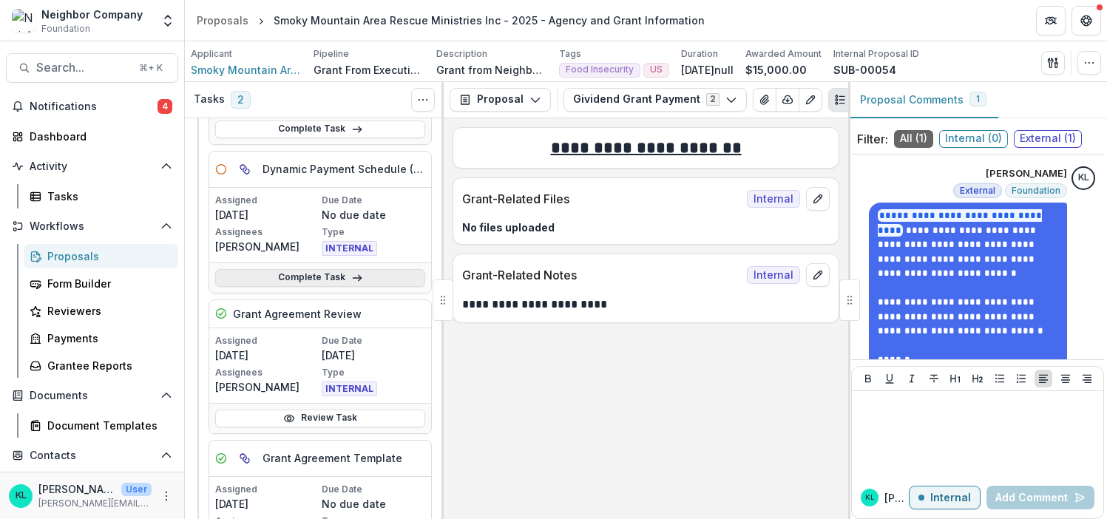
click at [336, 278] on link "Complete Task" at bounding box center [320, 278] width 210 height 18
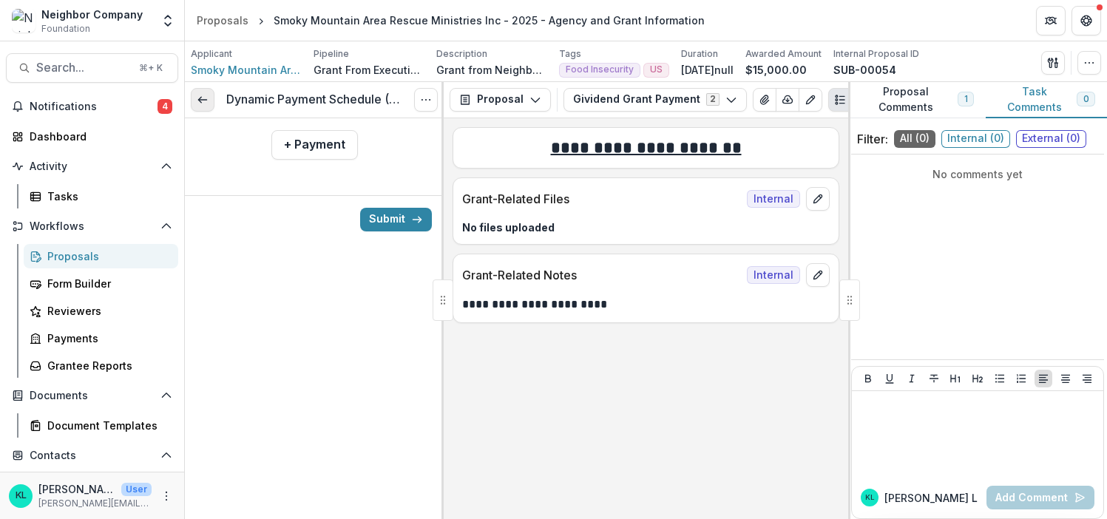
click at [204, 106] on link at bounding box center [203, 100] width 24 height 24
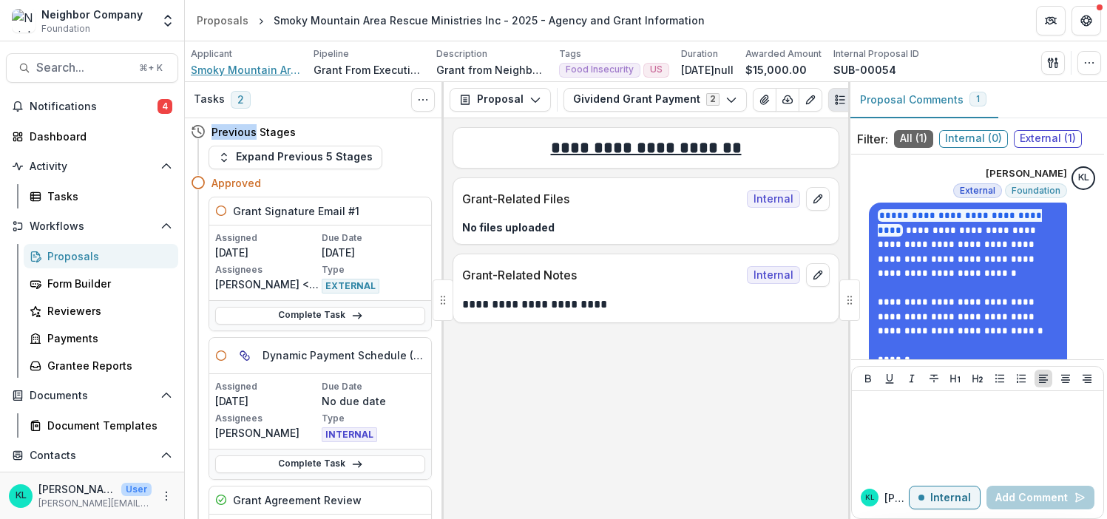
click at [259, 70] on span "Smoky Mountain Area Rescue Ministries Inc" at bounding box center [246, 70] width 111 height 16
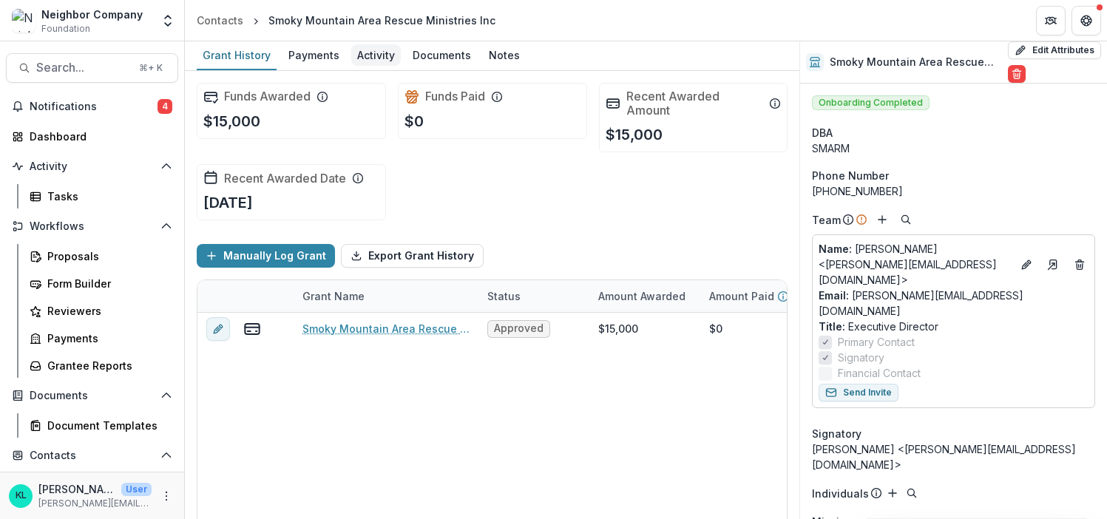
click at [368, 52] on div "Activity" at bounding box center [376, 54] width 50 height 21
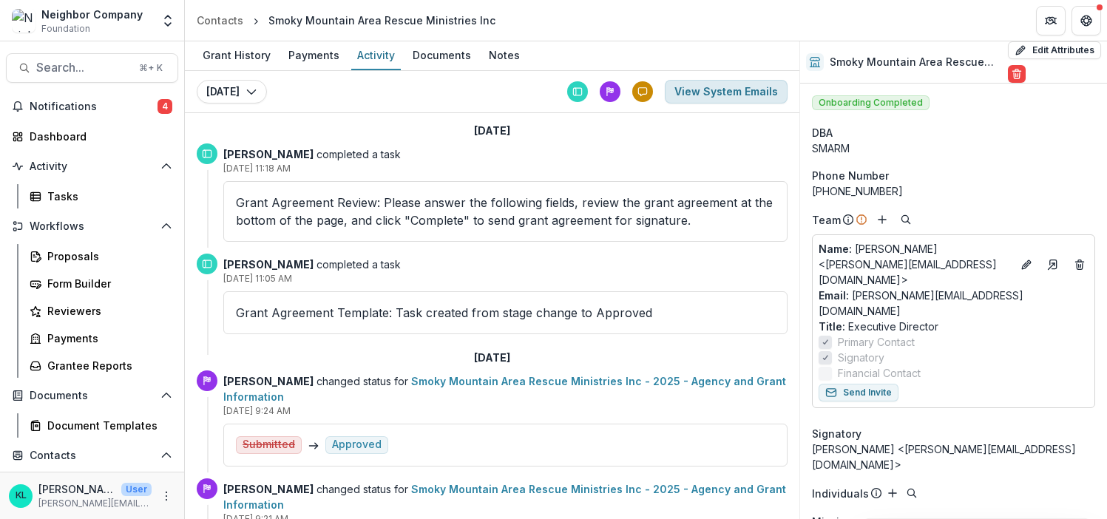
click at [678, 89] on button "View System Emails" at bounding box center [726, 92] width 123 height 24
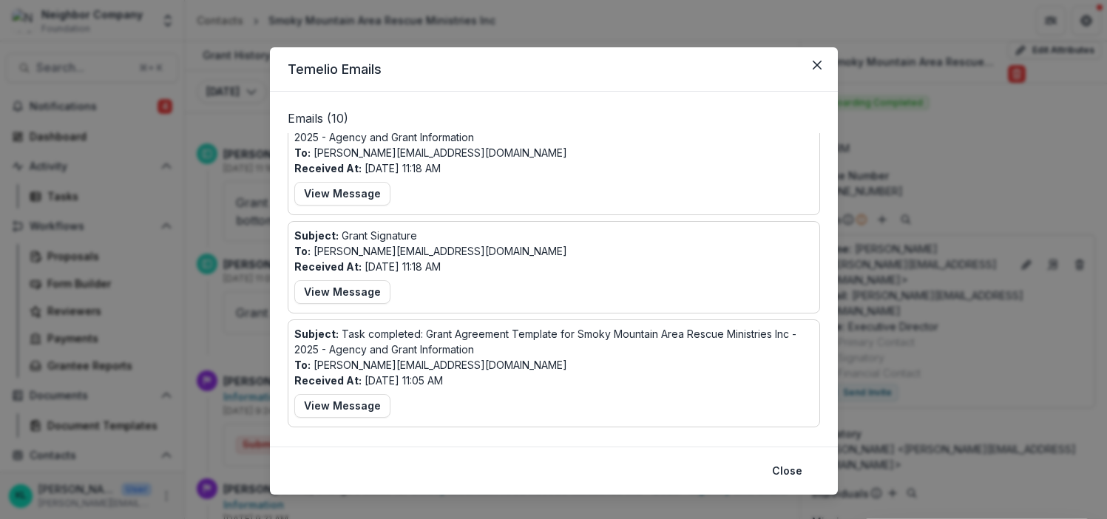
scroll to position [27, 0]
click at [360, 295] on button "View Message" at bounding box center [342, 291] width 96 height 24
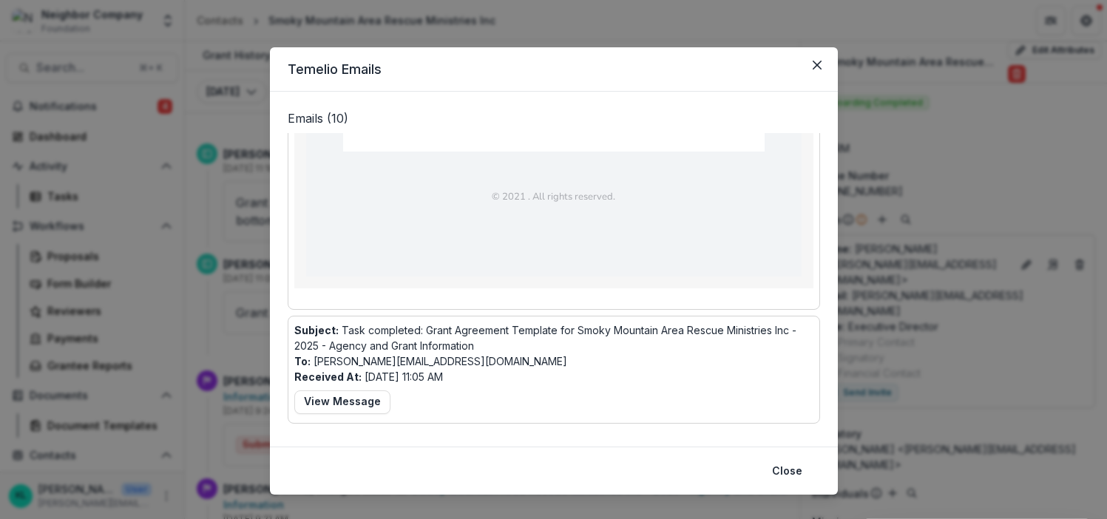
scroll to position [680, 0]
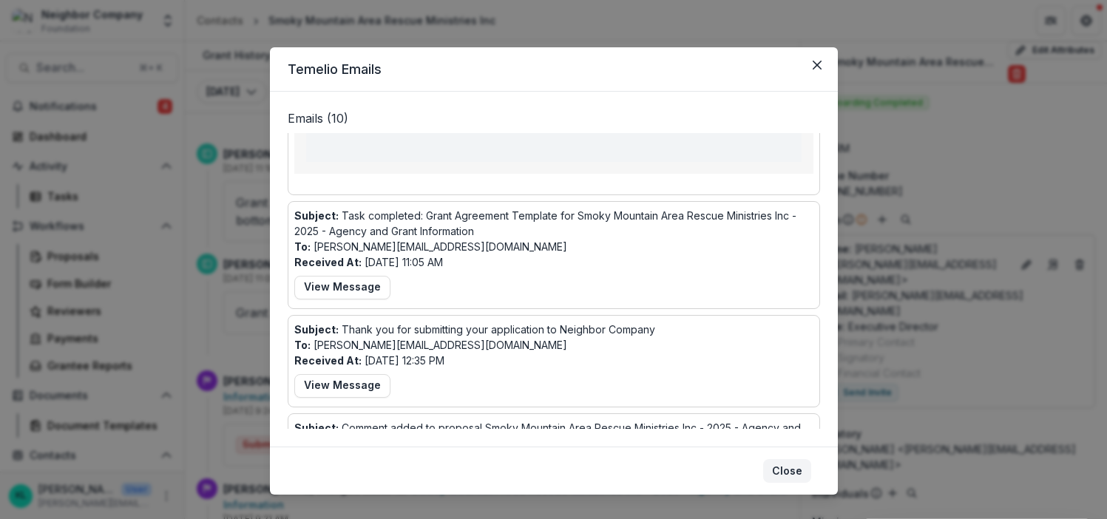
click at [784, 475] on button "Close" at bounding box center [787, 471] width 48 height 24
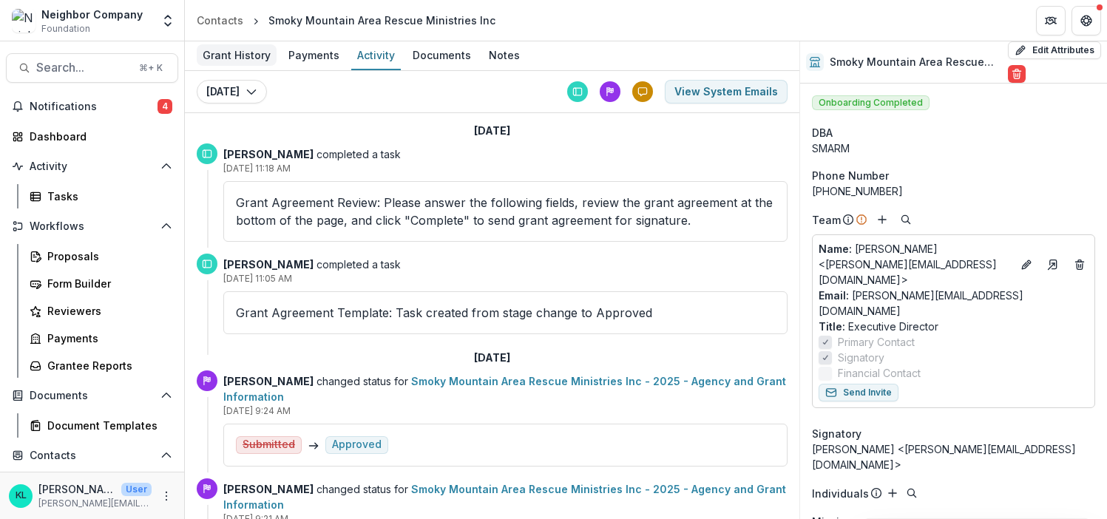
click at [237, 53] on div "Grant History" at bounding box center [237, 54] width 80 height 21
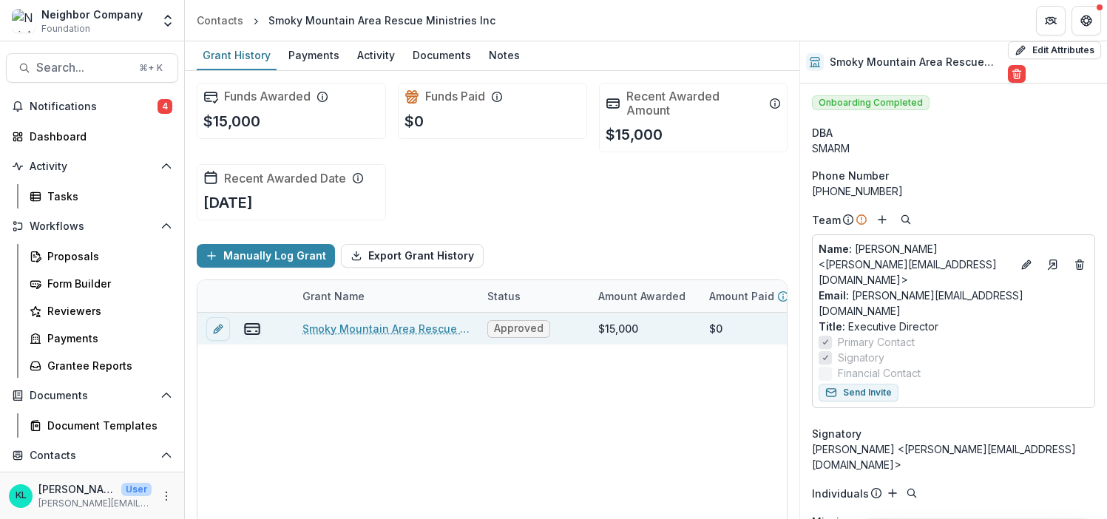
click at [328, 326] on link "Smoky Mountain Area Rescue Ministries Inc - 2025 - Agency and Grant Information" at bounding box center [386, 329] width 167 height 16
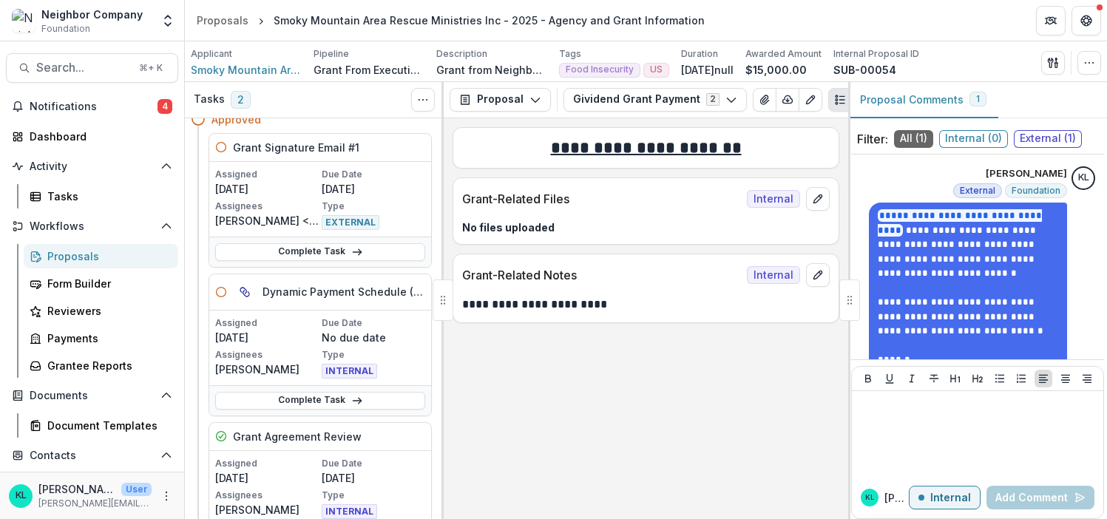
scroll to position [139, 0]
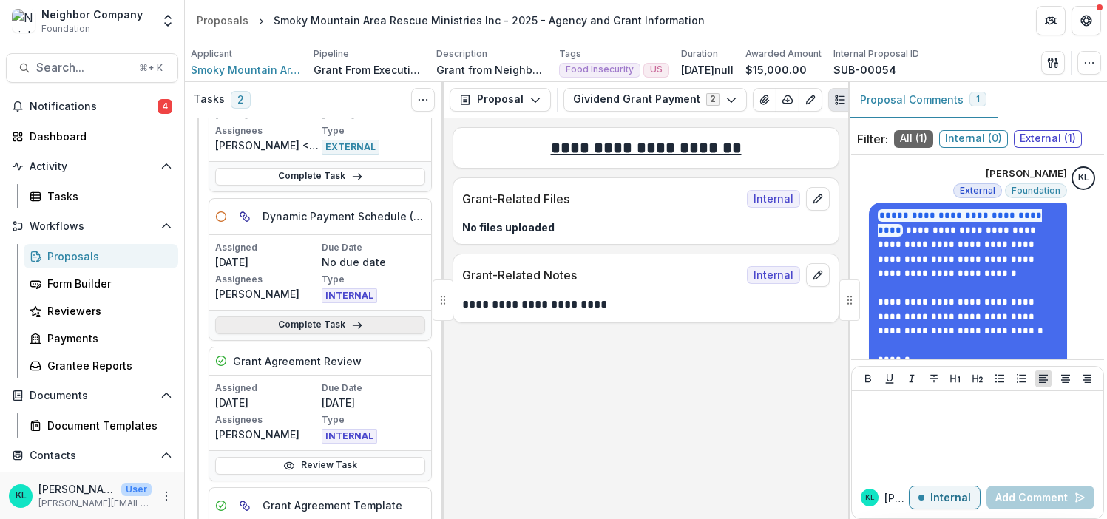
click at [302, 326] on link "Complete Task" at bounding box center [320, 326] width 210 height 18
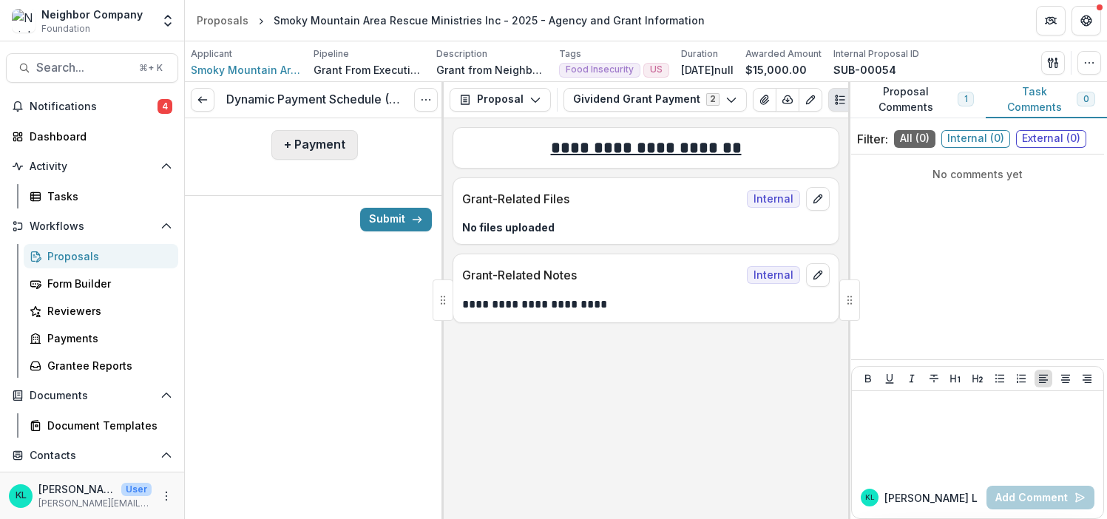
click at [292, 144] on button "+ Payment" at bounding box center [314, 145] width 87 height 30
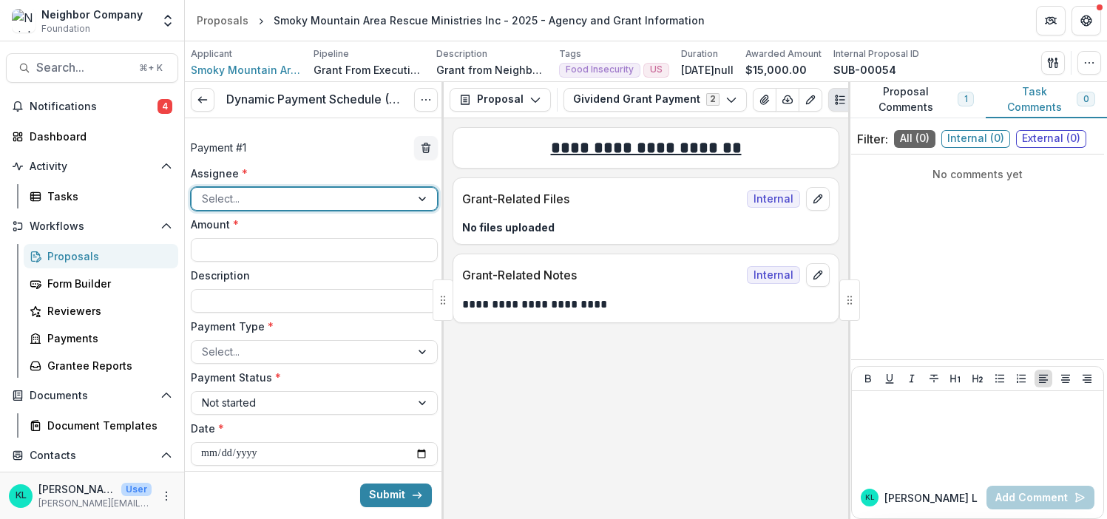
click at [295, 198] on div at bounding box center [301, 198] width 198 height 18
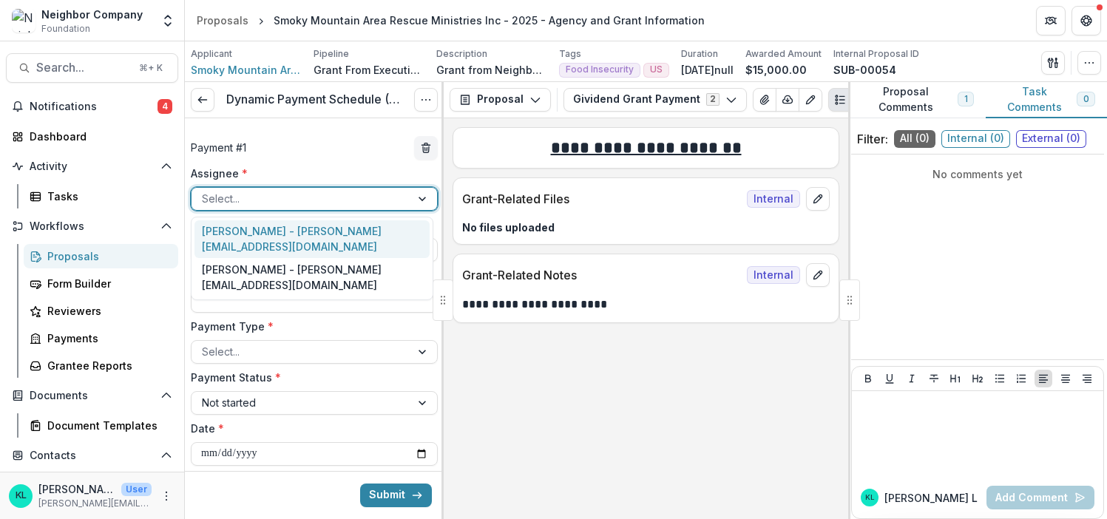
click at [303, 149] on div "Payment # 1" at bounding box center [314, 148] width 247 height 24
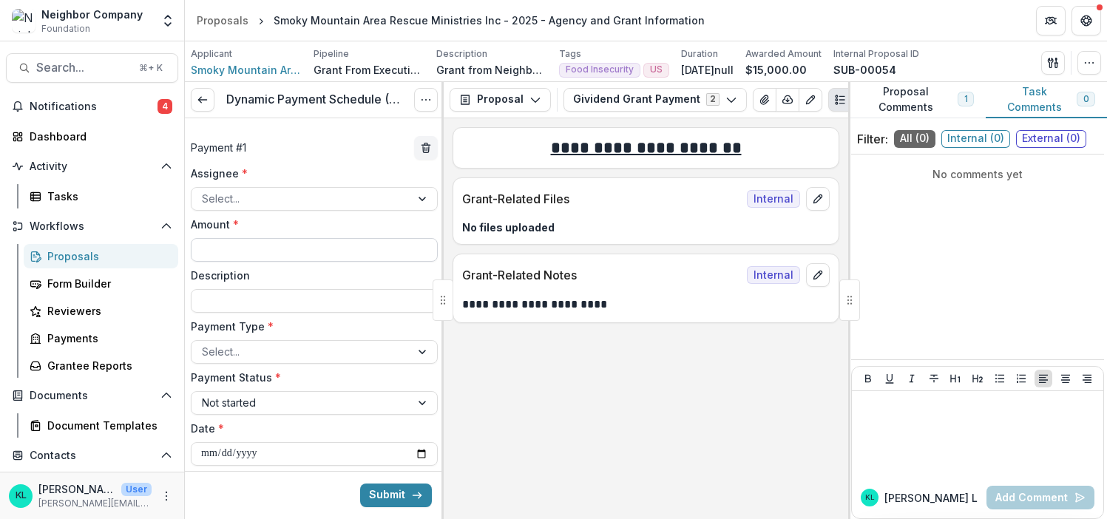
click at [312, 245] on input "Amount *" at bounding box center [314, 250] width 247 height 24
type input "*******"
click at [285, 284] on div "Description" at bounding box center [314, 290] width 247 height 45
click at [265, 351] on div at bounding box center [301, 352] width 198 height 18
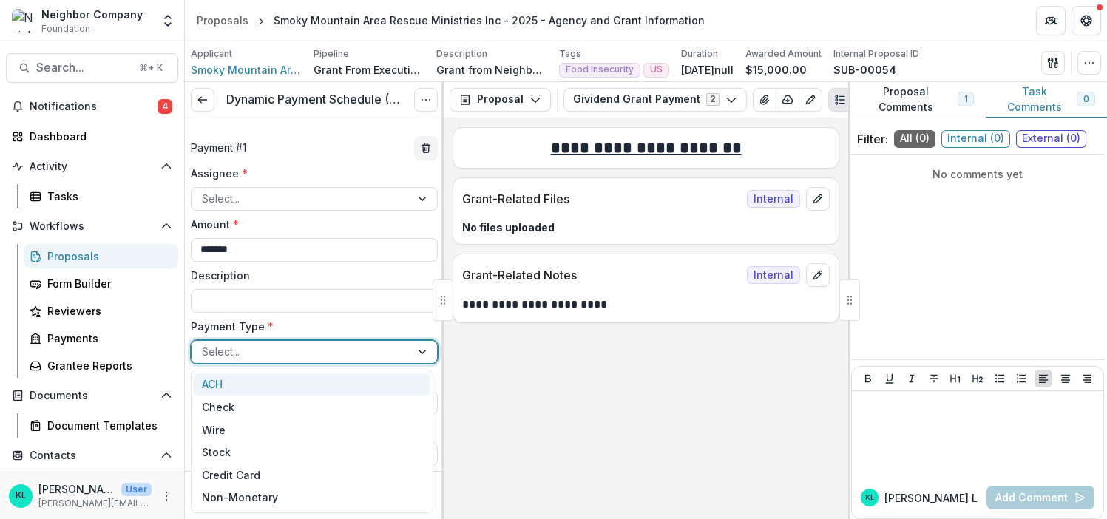
click at [259, 393] on div "ACH" at bounding box center [312, 385] width 235 height 23
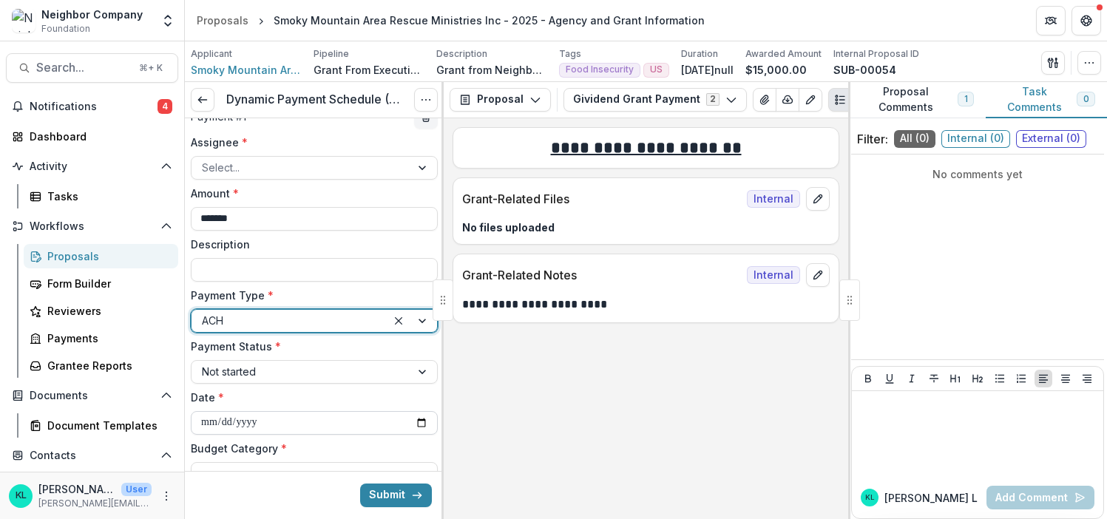
scroll to position [33, 0]
click at [264, 420] on input "**********" at bounding box center [314, 422] width 247 height 24
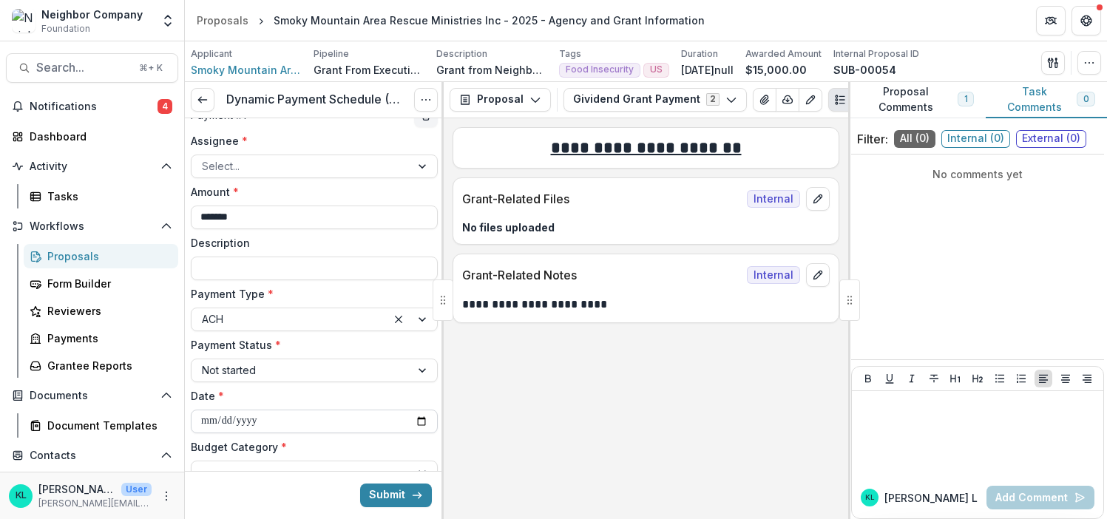
click at [414, 425] on input "**********" at bounding box center [314, 422] width 247 height 24
type input "**********"
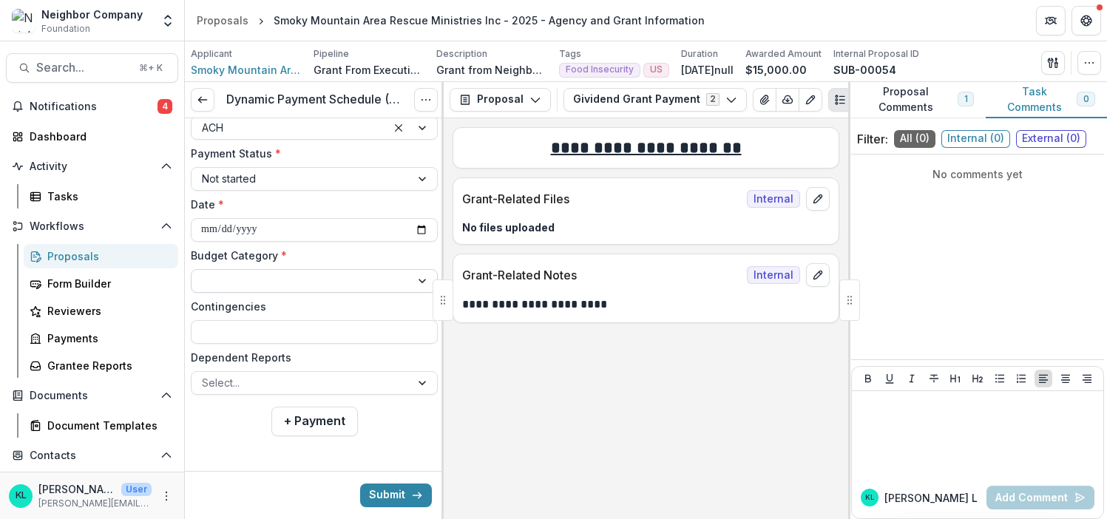
click at [263, 280] on div at bounding box center [301, 280] width 198 height 18
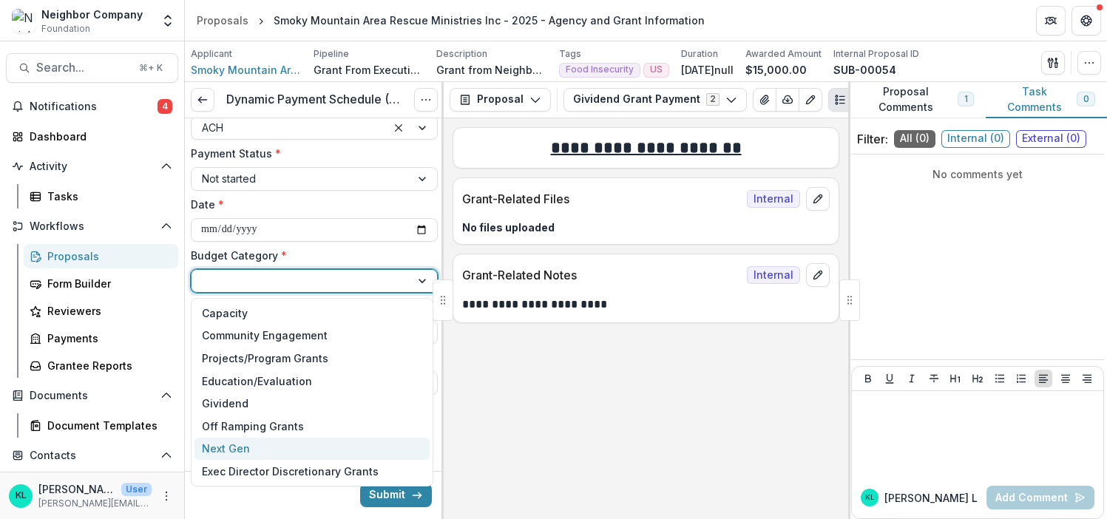
click at [254, 447] on div "Next Gen" at bounding box center [312, 449] width 235 height 23
click at [254, 448] on div at bounding box center [314, 460] width 259 height 24
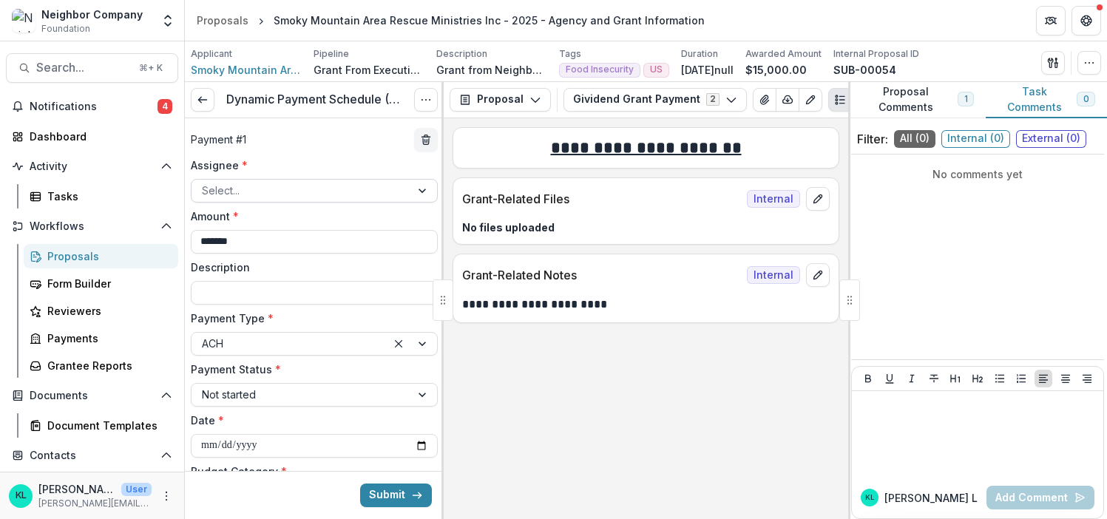
scroll to position [0, 0]
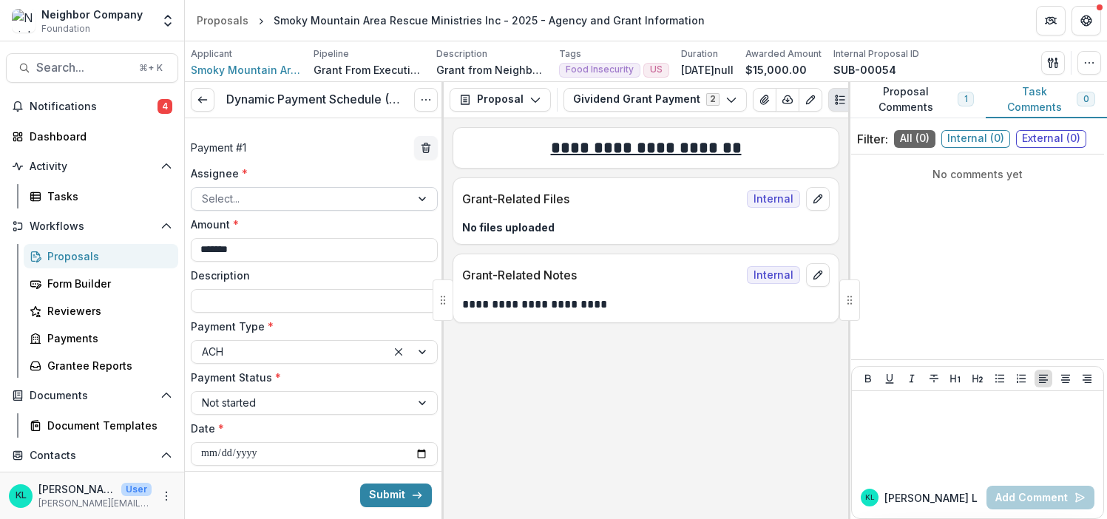
click at [305, 196] on div at bounding box center [301, 198] width 198 height 18
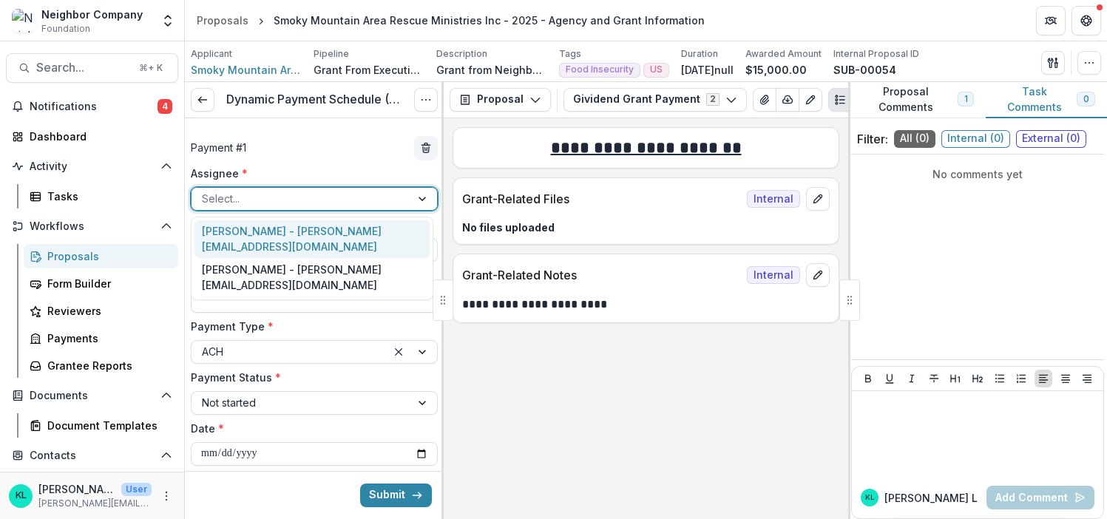
click at [303, 236] on div "[PERSON_NAME] - [PERSON_NAME][EMAIL_ADDRESS][DOMAIN_NAME]" at bounding box center [312, 239] width 235 height 38
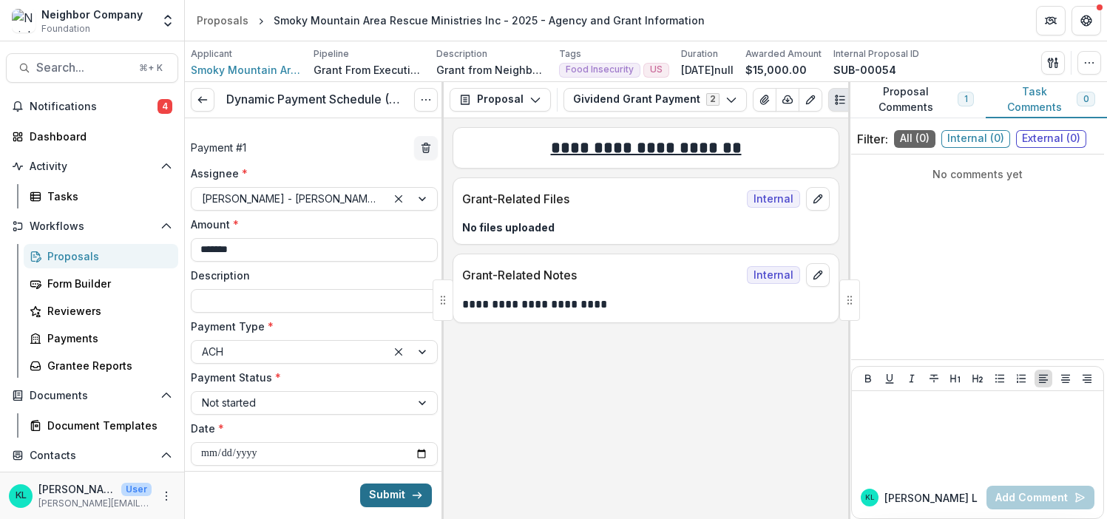
click at [388, 493] on button "Submit" at bounding box center [396, 496] width 72 height 24
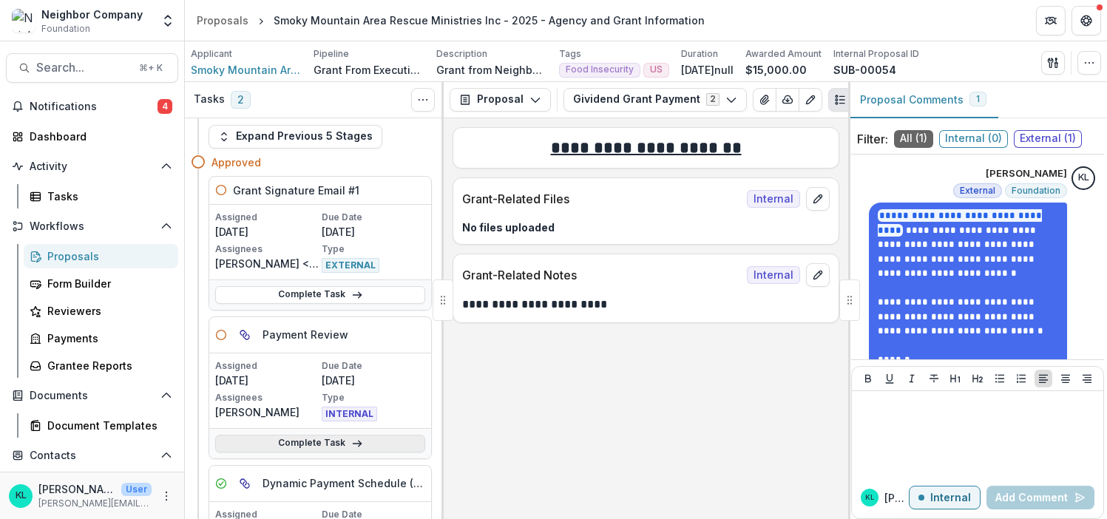
scroll to position [24, 0]
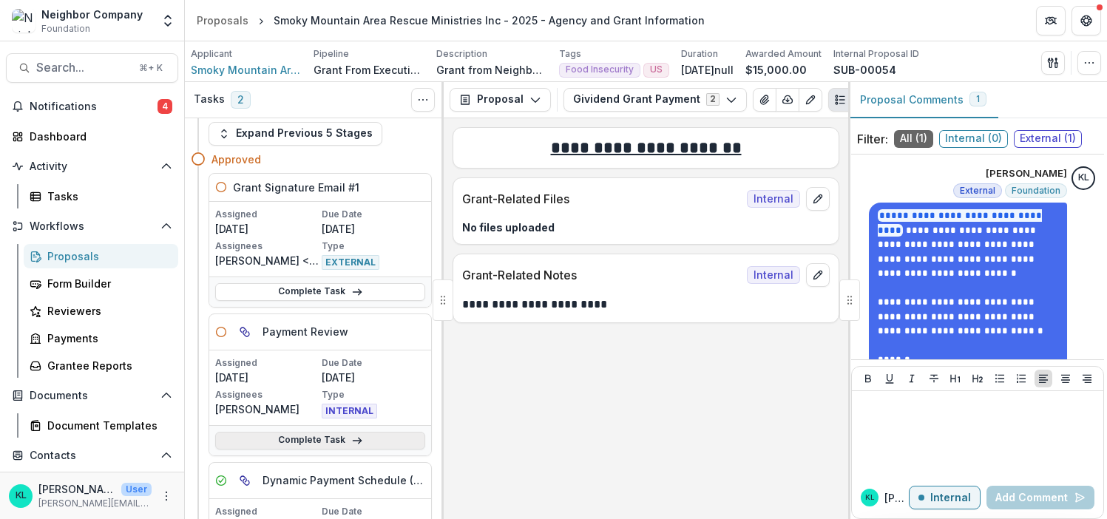
click at [329, 440] on link "Complete Task" at bounding box center [320, 441] width 210 height 18
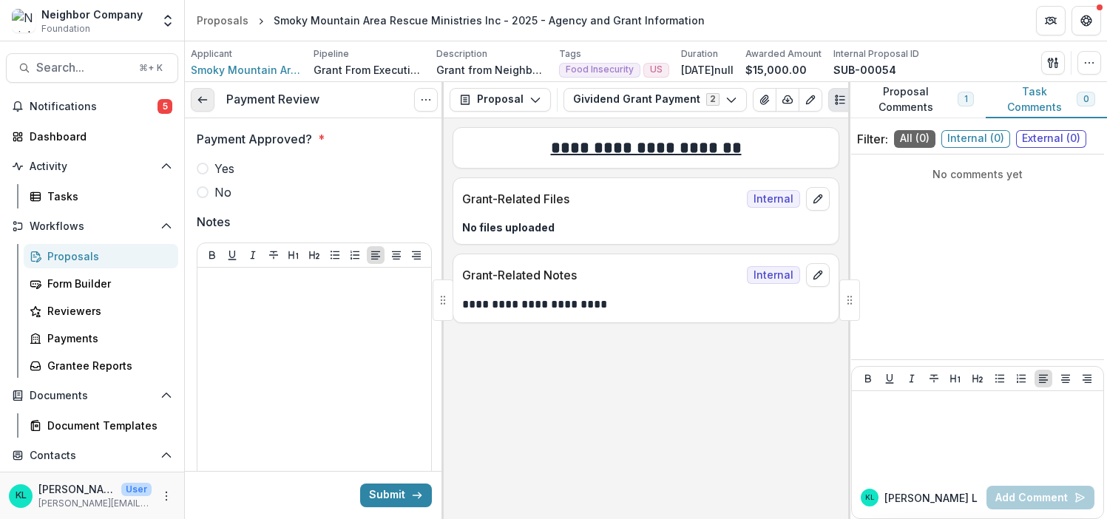
click at [206, 98] on icon at bounding box center [203, 100] width 12 height 12
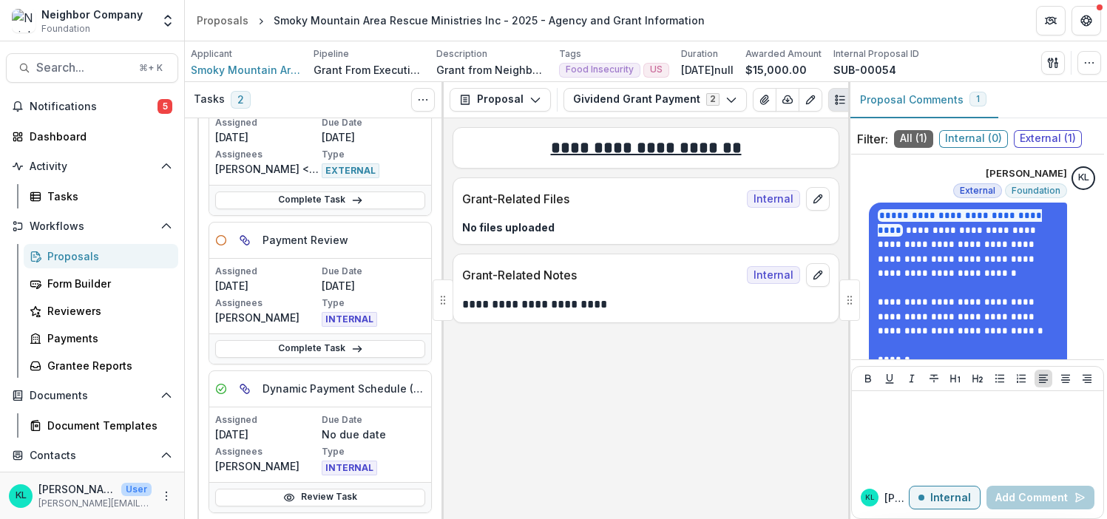
scroll to position [113, 0]
click at [241, 68] on span "Smoky Mountain Area Rescue Ministries Inc" at bounding box center [246, 70] width 111 height 16
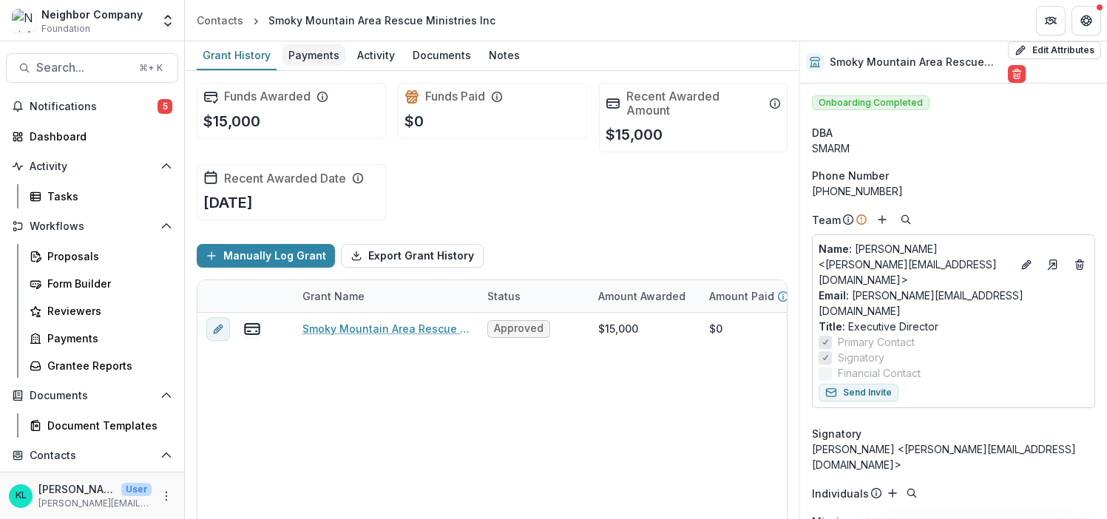
click at [299, 66] on link "Payments" at bounding box center [314, 55] width 63 height 29
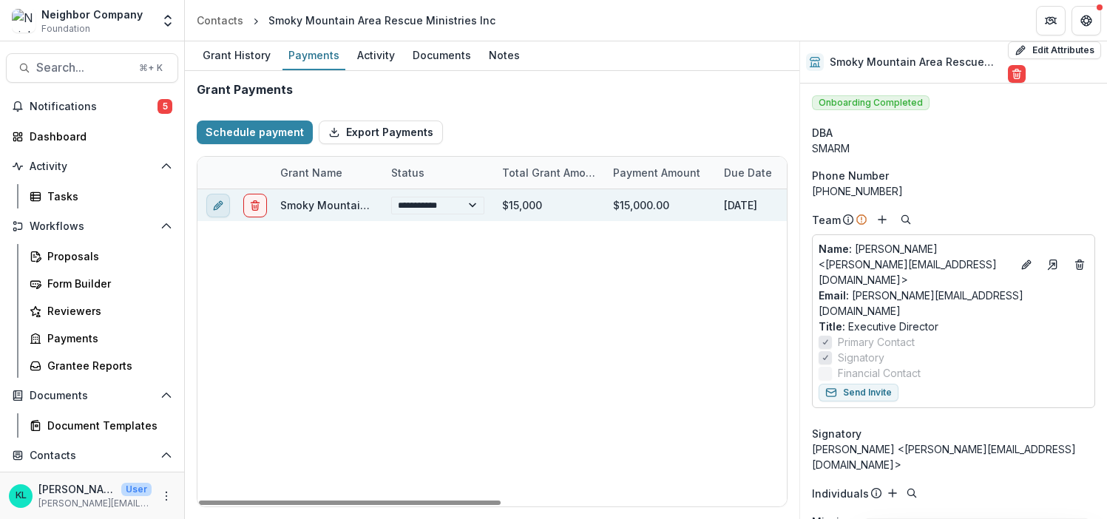
click at [216, 212] on button "edit" at bounding box center [218, 206] width 24 height 24
select select "**********"
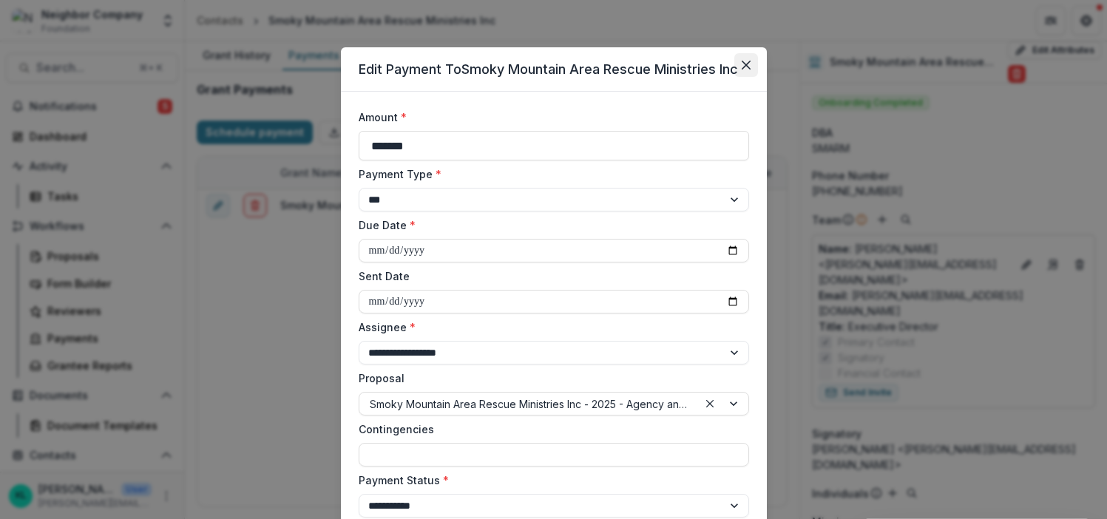
click at [743, 61] on icon "Close" at bounding box center [746, 65] width 9 height 9
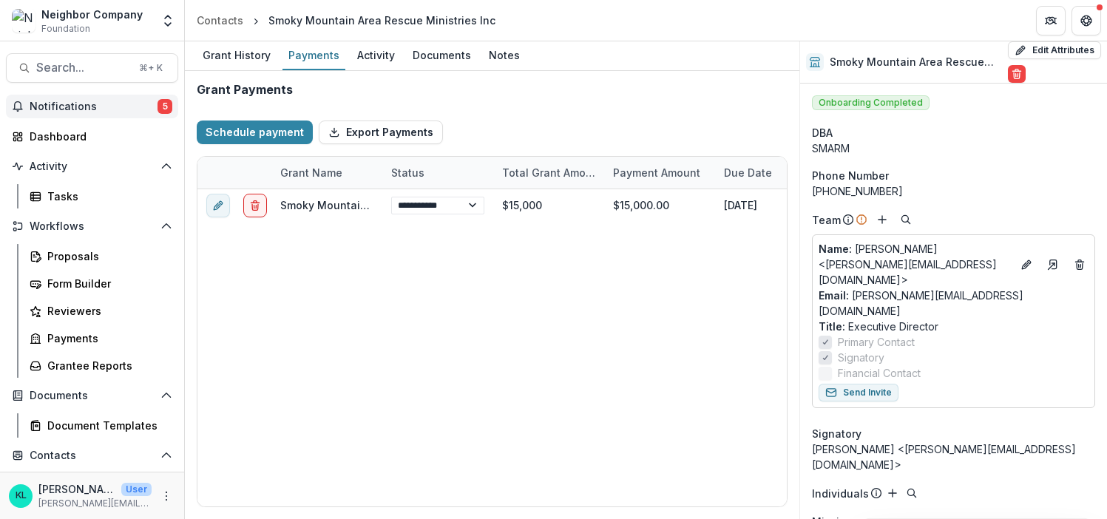
click at [72, 113] on button "Notifications 5" at bounding box center [92, 107] width 172 height 24
click at [585, 90] on div "Grant Payments" at bounding box center [492, 90] width 591 height 14
click at [83, 109] on span "Notifications" at bounding box center [94, 107] width 128 height 13
click at [559, 307] on div "**********" at bounding box center [771, 347] width 1147 height 317
click at [74, 260] on div "Proposals" at bounding box center [106, 257] width 119 height 16
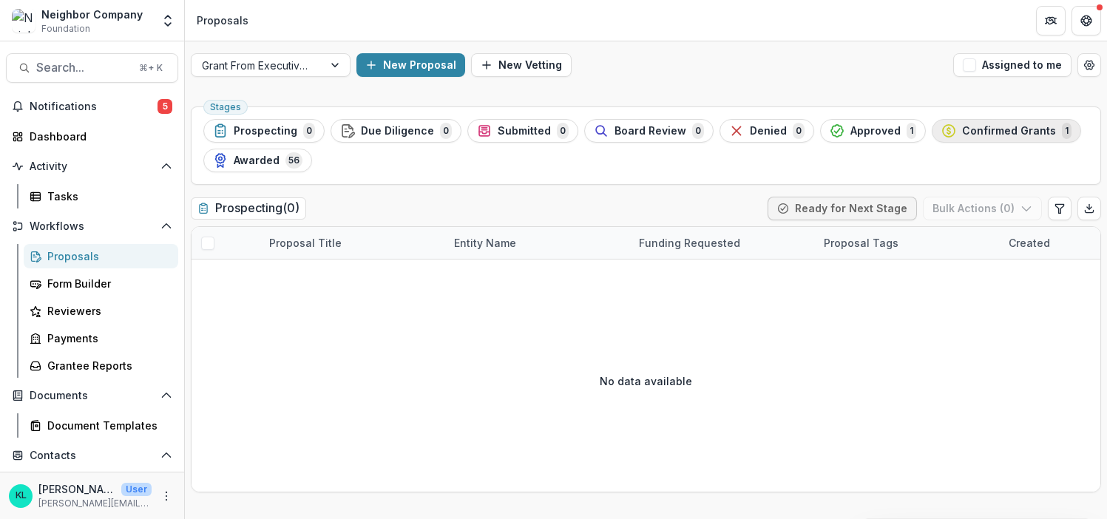
click at [964, 132] on span "Confirmed Grants" at bounding box center [1009, 131] width 94 height 13
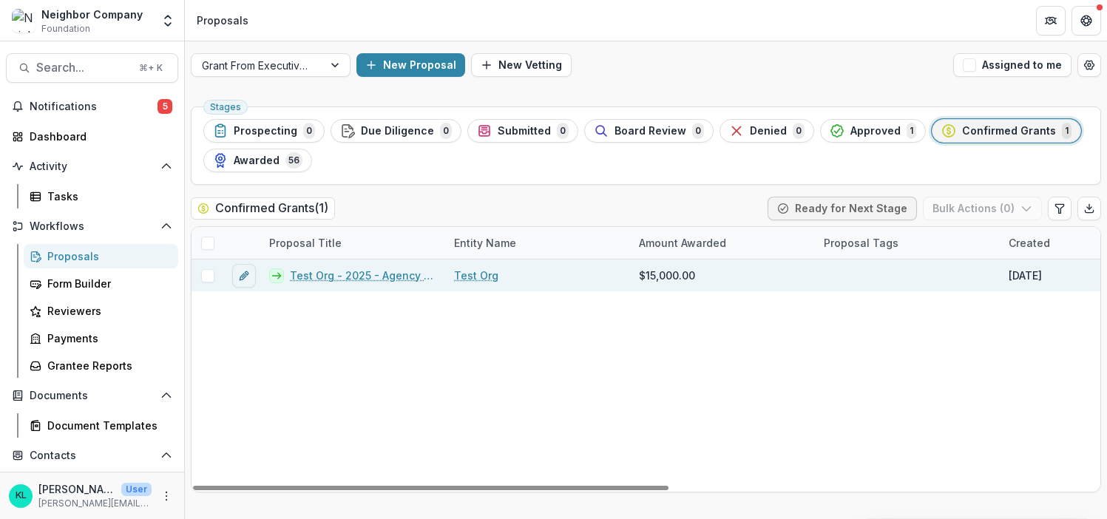
click at [207, 276] on span at bounding box center [207, 275] width 13 height 13
click at [246, 277] on icon "edit" at bounding box center [244, 276] width 12 height 12
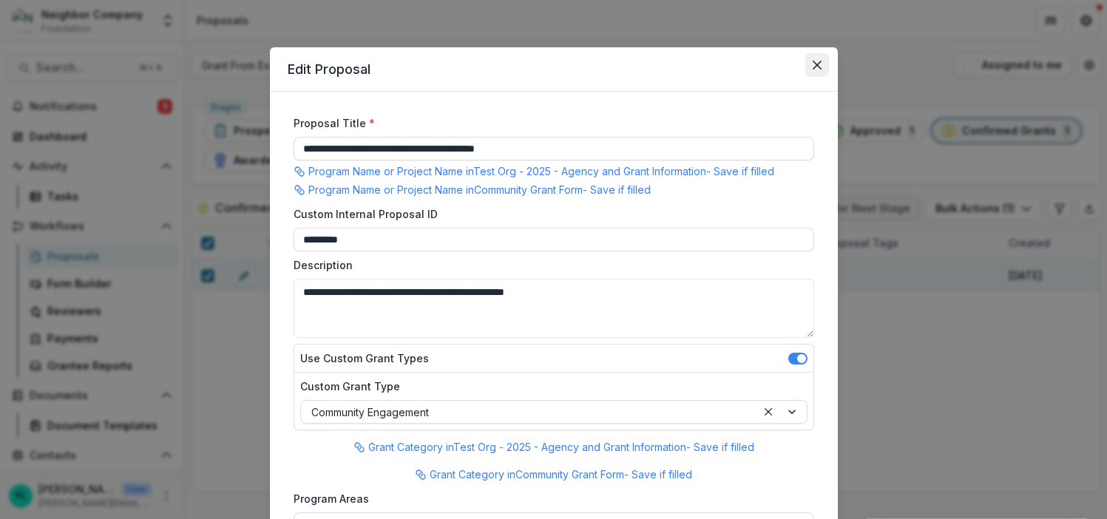
click at [814, 64] on icon "Close" at bounding box center [817, 65] width 9 height 9
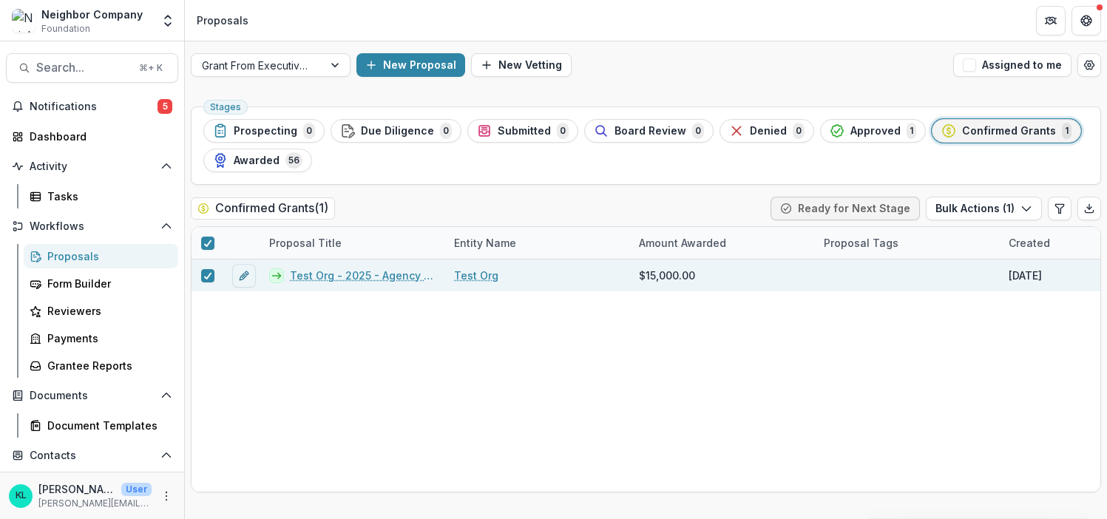
click at [814, 64] on icon "Close" at bounding box center [817, 65] width 9 height 9
click at [832, 132] on div "Approved 1" at bounding box center [873, 131] width 87 height 16
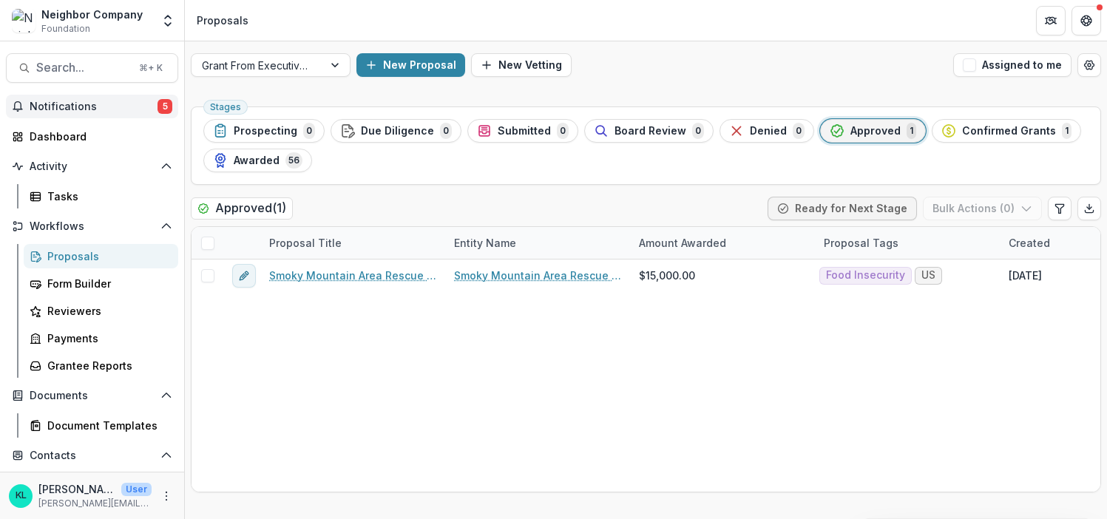
click at [82, 105] on span "Notifications" at bounding box center [94, 107] width 128 height 13
click at [697, 503] on div "Stages Prospecting 0 Due Diligence 0 Submitted 0 Board Review 0 Denied 0 Approv…" at bounding box center [646, 310] width 923 height 419
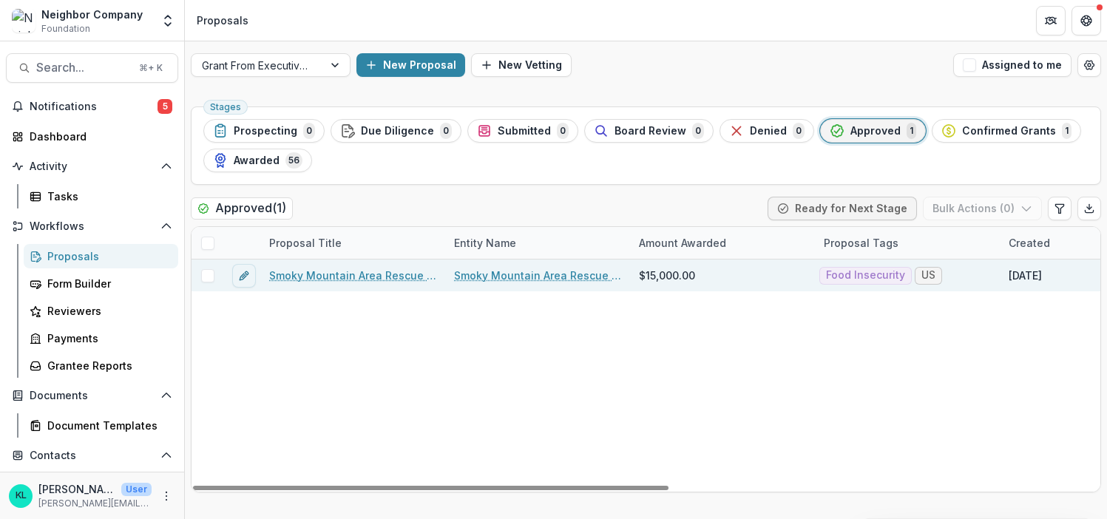
click at [365, 278] on link "Smoky Mountain Area Rescue Ministries Inc - 2025 - Agency and Grant Information" at bounding box center [352, 276] width 167 height 16
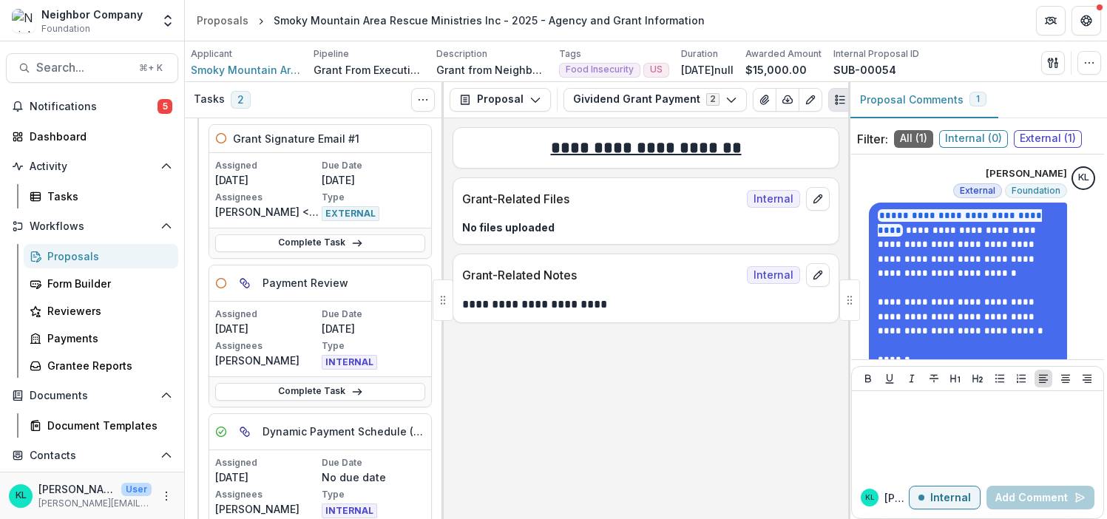
scroll to position [77, 0]
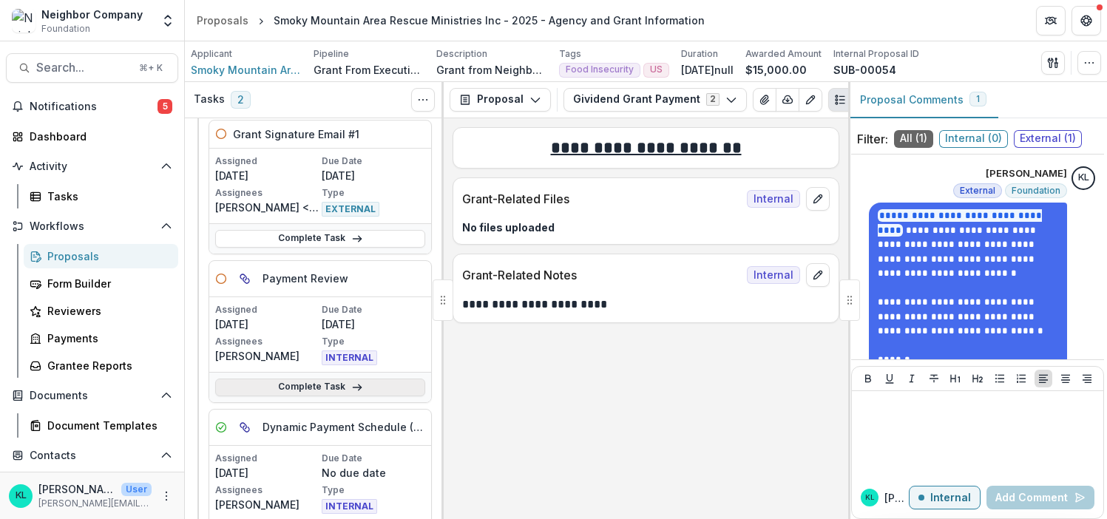
click at [344, 387] on link "Complete Task" at bounding box center [320, 388] width 210 height 18
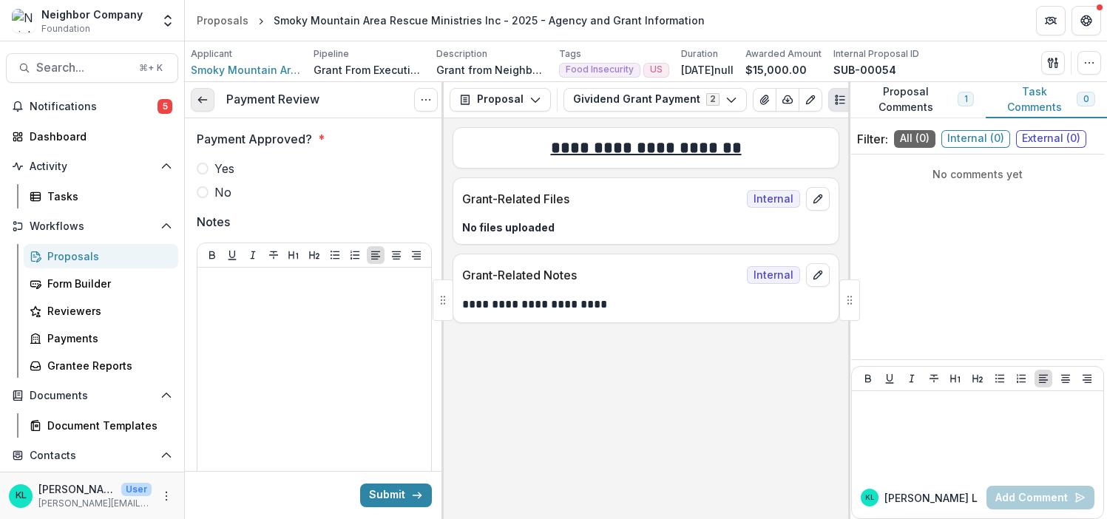
click at [211, 101] on link at bounding box center [203, 100] width 24 height 24
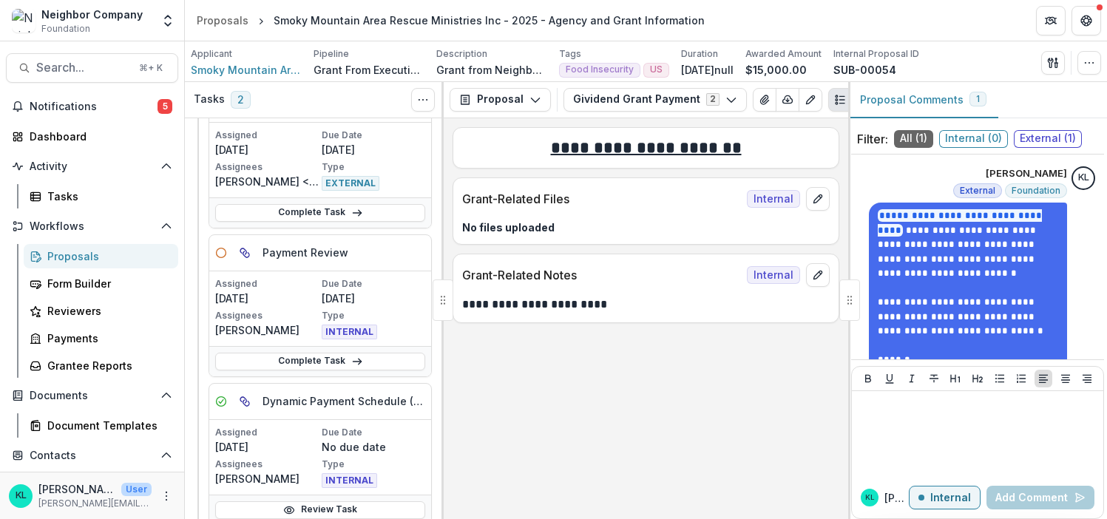
scroll to position [115, 0]
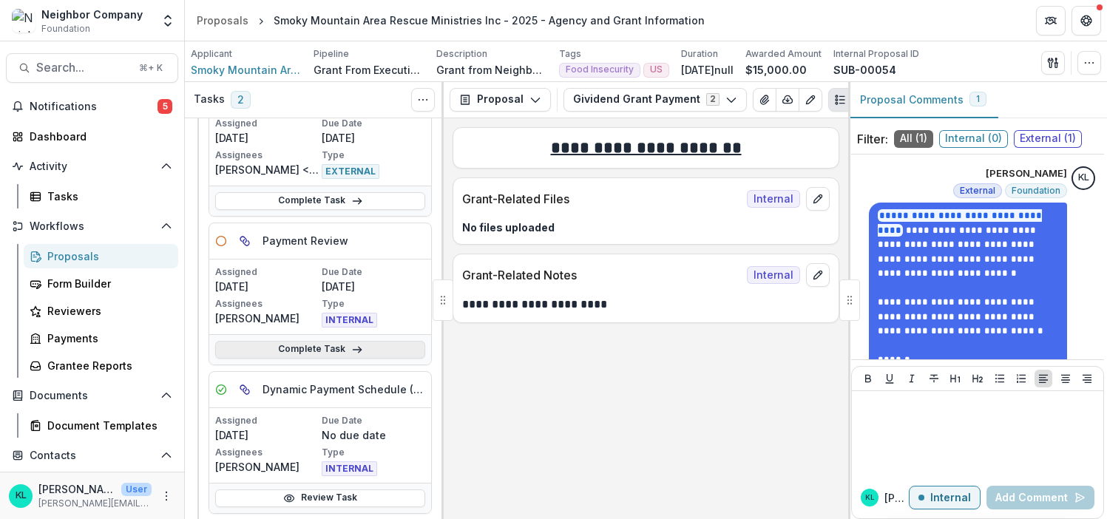
click at [351, 352] on icon at bounding box center [357, 350] width 12 height 12
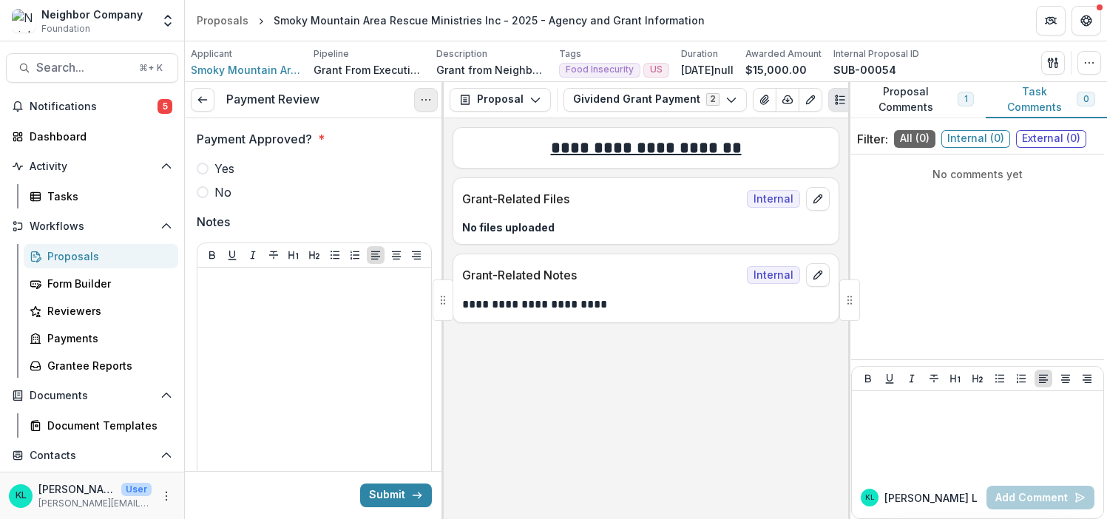
click at [427, 98] on icon "Options" at bounding box center [426, 100] width 12 height 12
click at [200, 100] on line at bounding box center [202, 100] width 8 height 0
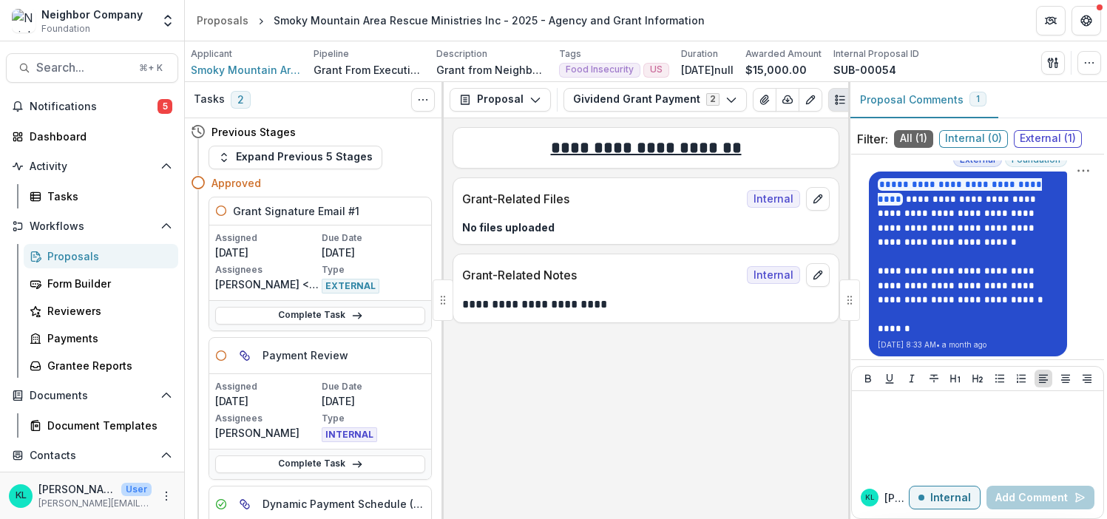
scroll to position [36, 0]
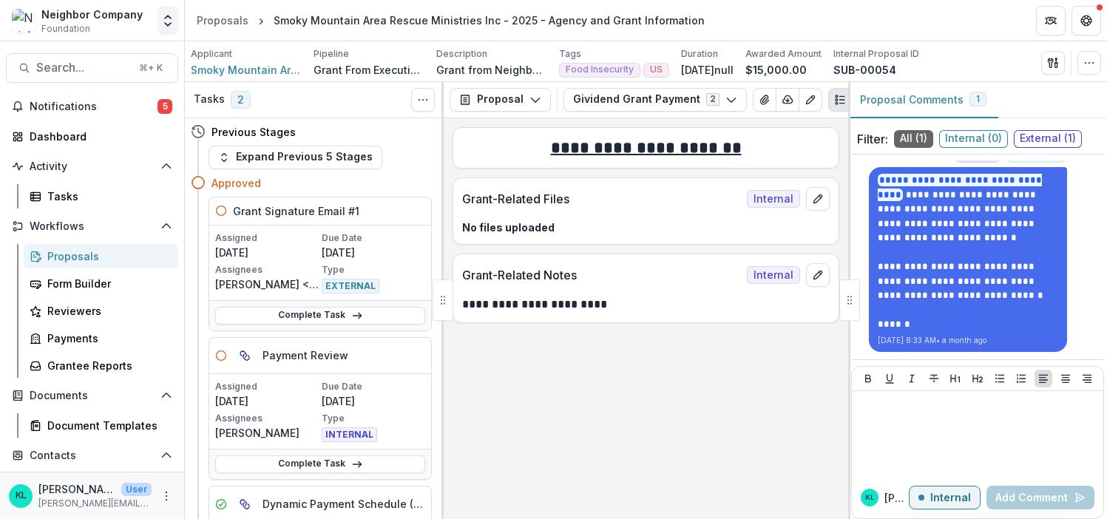
click at [171, 23] on icon "Open entity switcher" at bounding box center [168, 20] width 15 height 15
click at [79, 57] on link "Admin Settings" at bounding box center [93, 57] width 178 height 24
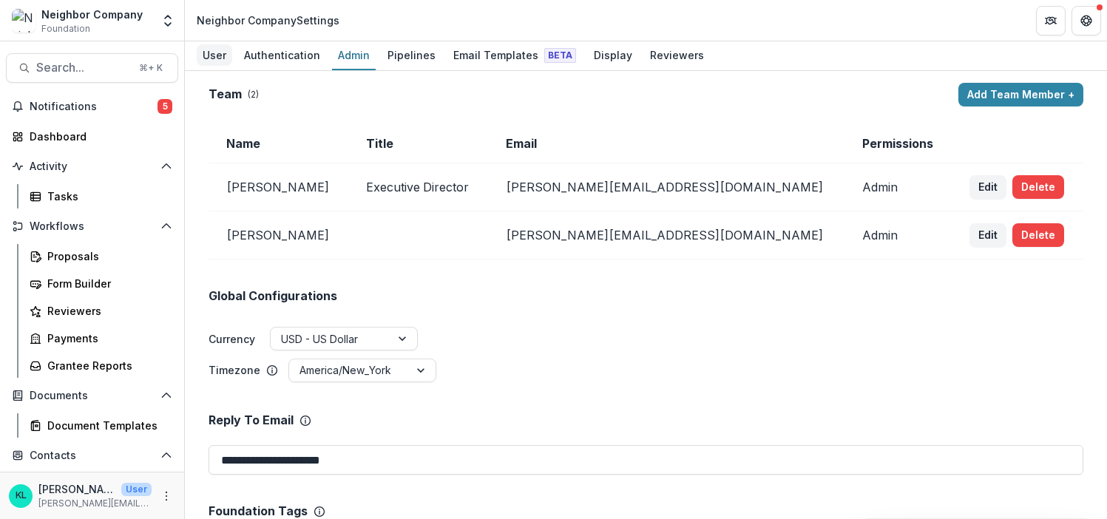
click at [223, 57] on div "User" at bounding box center [215, 54] width 36 height 21
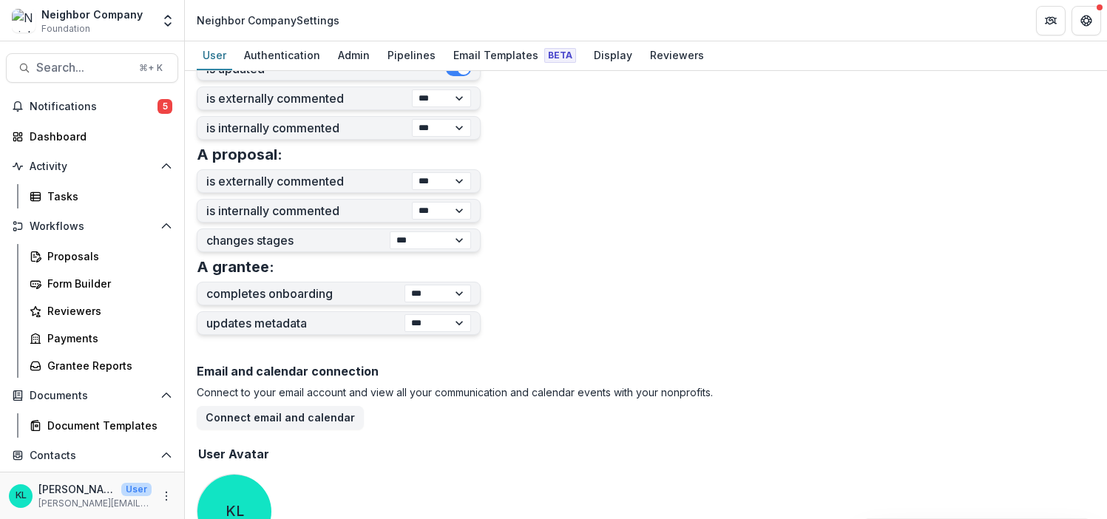
scroll to position [607, 0]
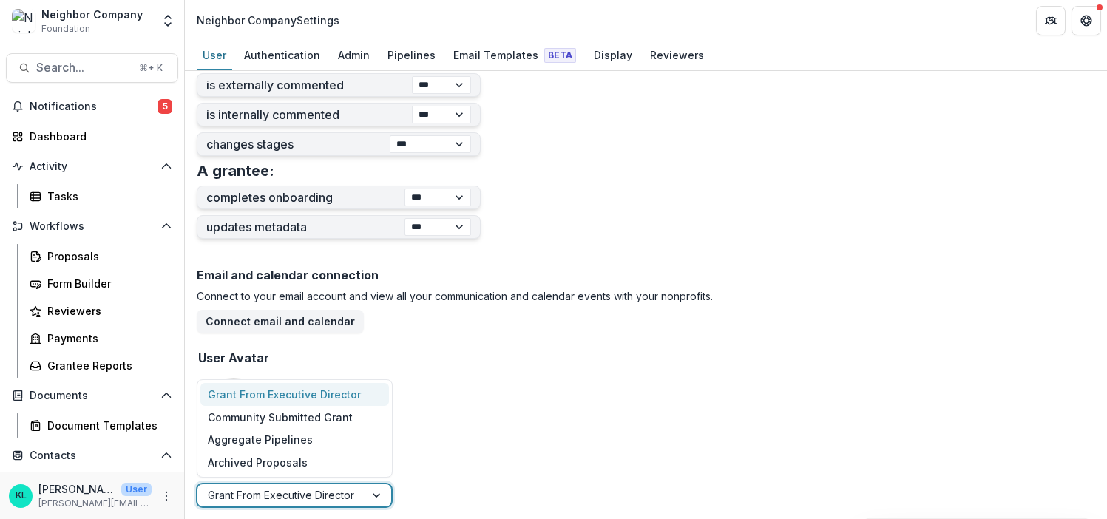
click at [374, 497] on div at bounding box center [378, 496] width 27 height 22
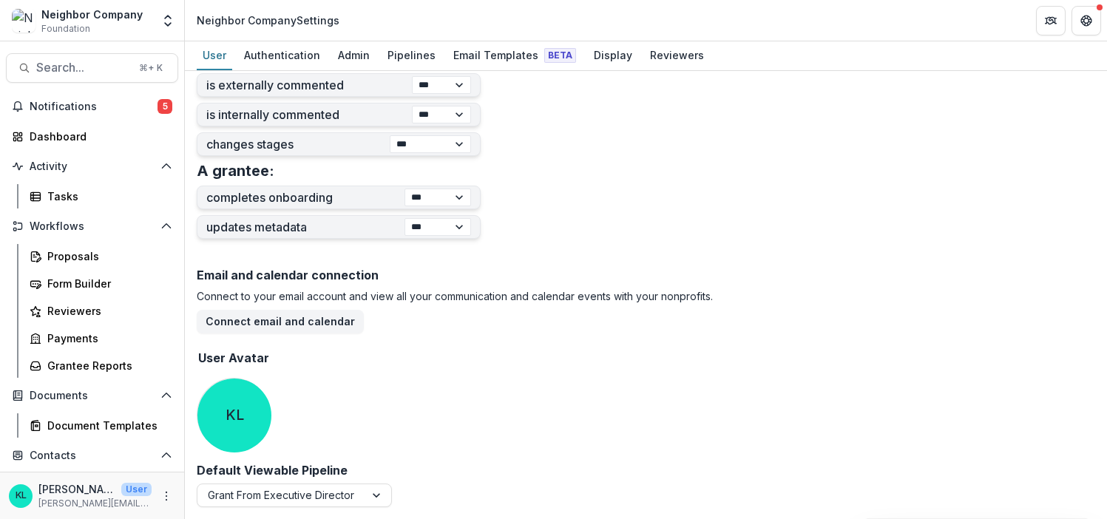
click at [496, 442] on div "Email and calendar connection Connect to your email account and view all your c…" at bounding box center [646, 363] width 899 height 200
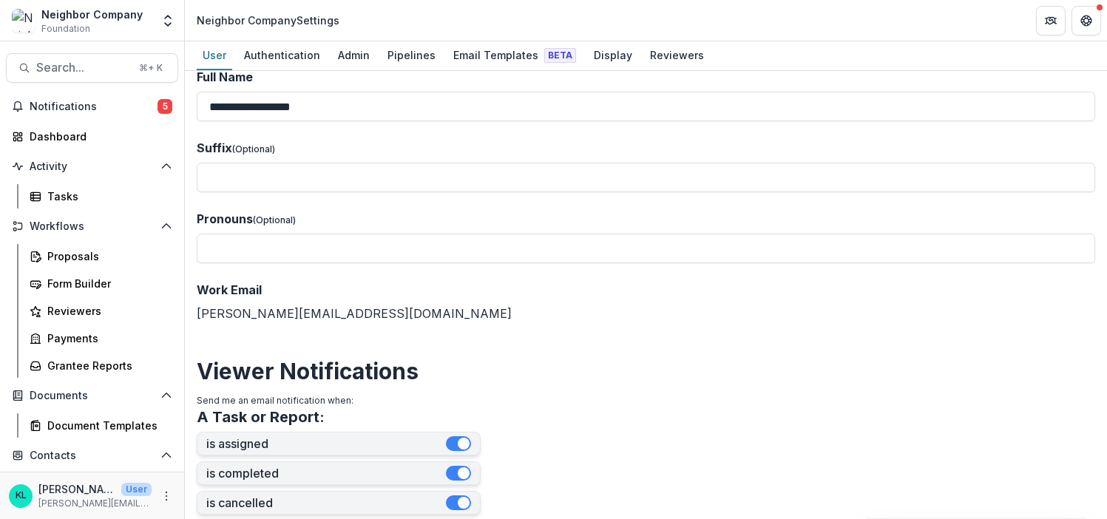
scroll to position [0, 0]
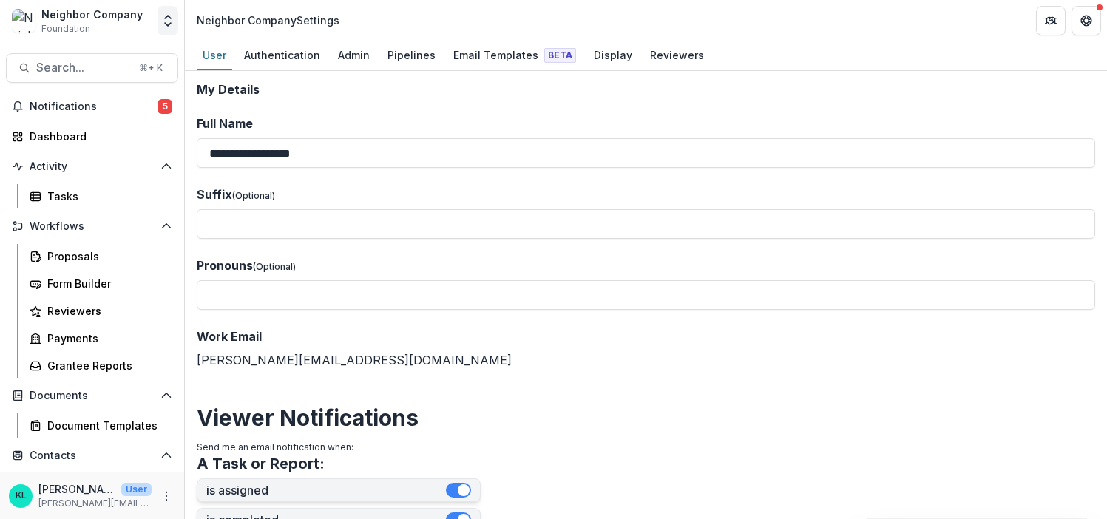
click at [171, 25] on icon "Open entity switcher" at bounding box center [168, 20] width 15 height 15
click at [97, 57] on link "Admin Settings" at bounding box center [93, 57] width 178 height 24
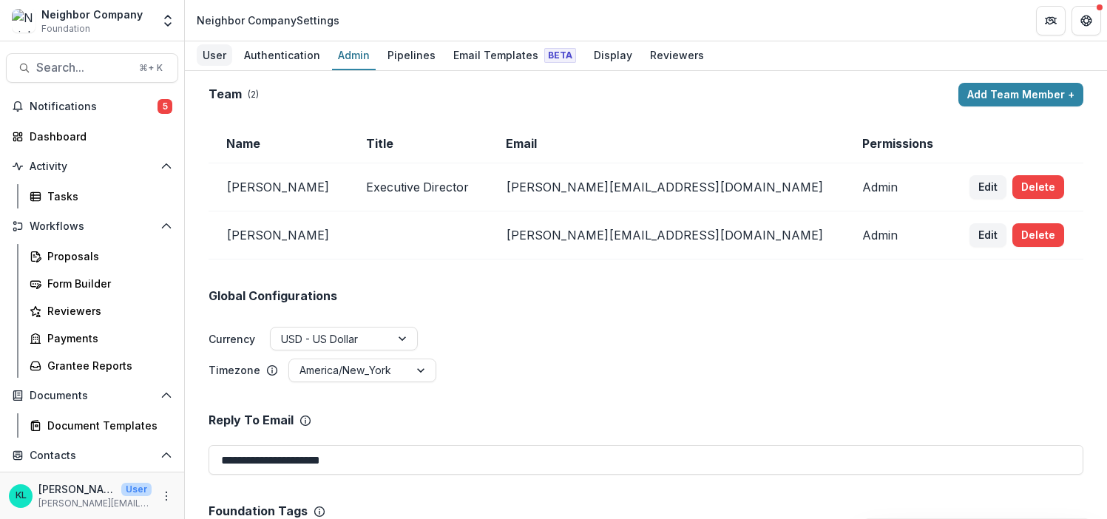
click at [209, 54] on div "User" at bounding box center [215, 54] width 36 height 21
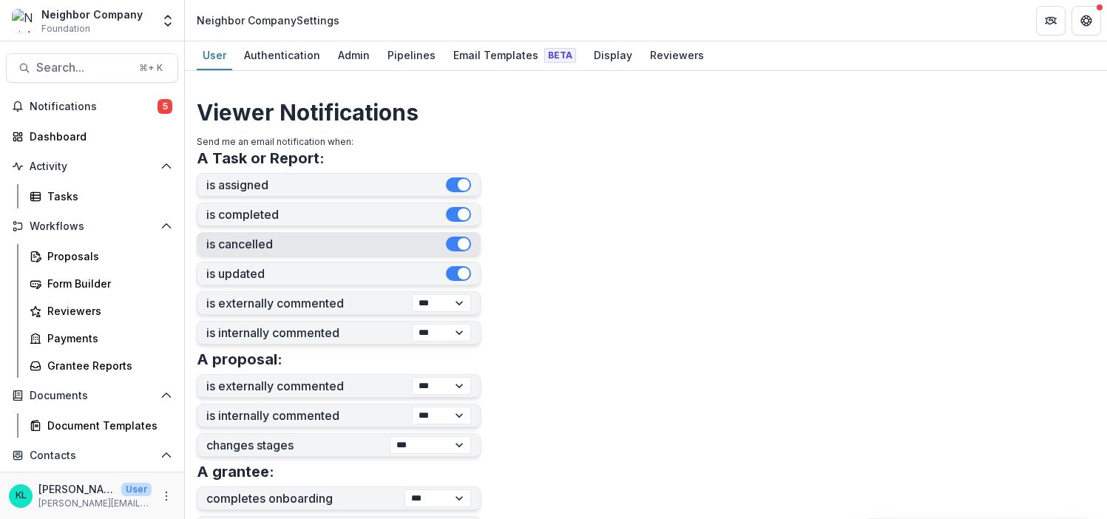
scroll to position [304, 0]
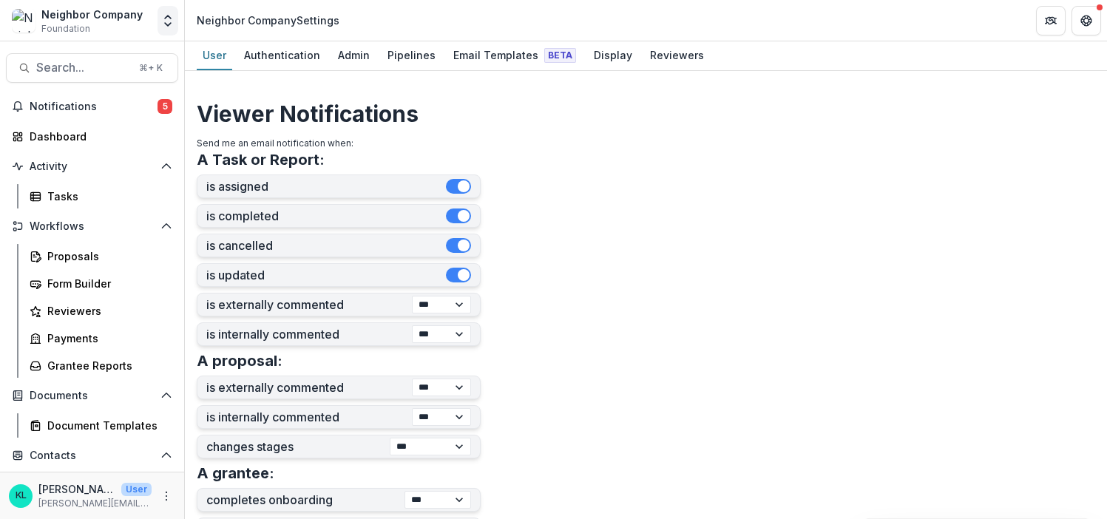
click at [165, 21] on icon "Open entity switcher" at bounding box center [168, 20] width 15 height 15
click at [81, 65] on link "Admin Settings" at bounding box center [93, 57] width 178 height 24
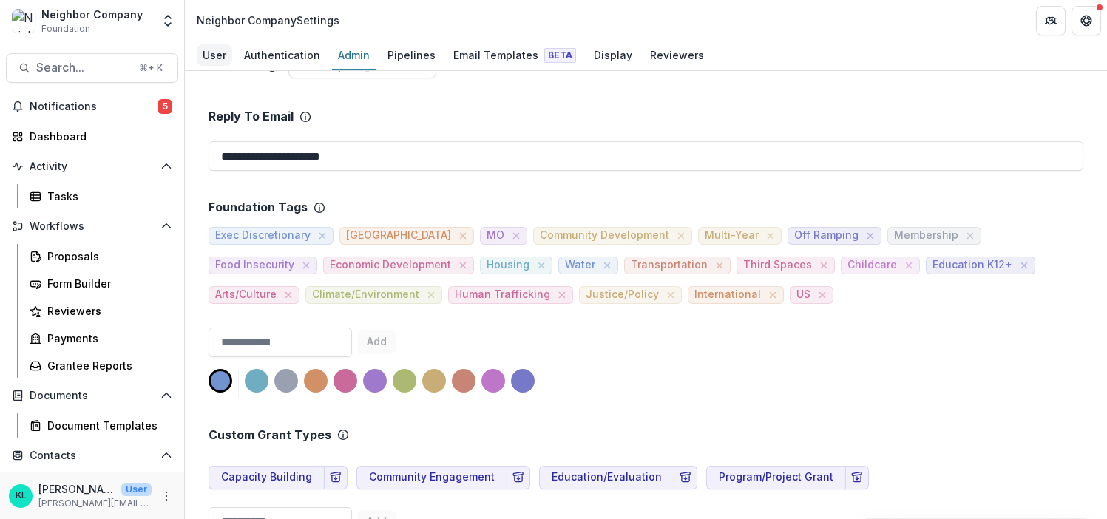
click at [220, 54] on div "User" at bounding box center [215, 54] width 36 height 21
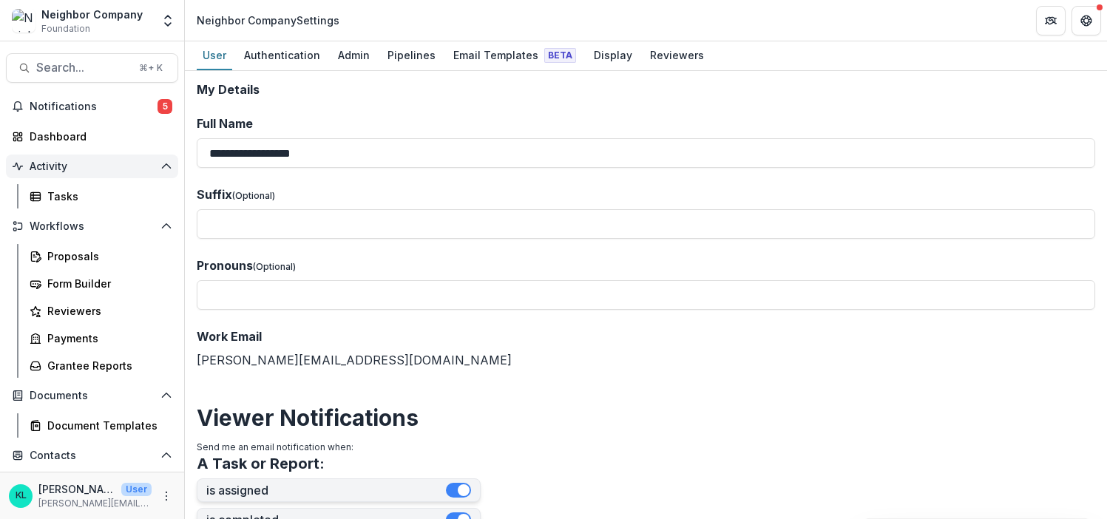
click at [166, 164] on icon "Open Activity" at bounding box center [167, 167] width 12 height 12
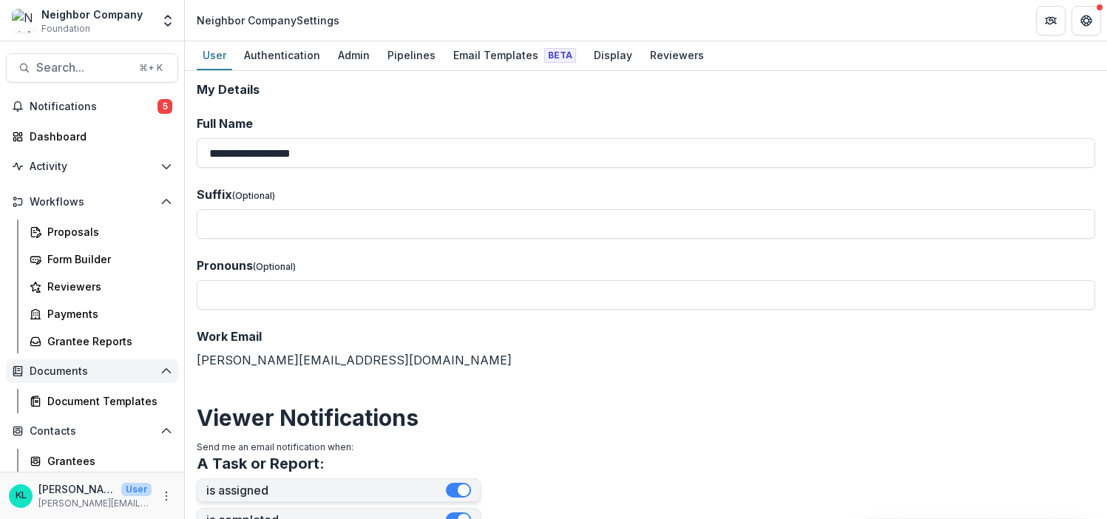
click at [151, 372] on button "Documents" at bounding box center [92, 372] width 172 height 24
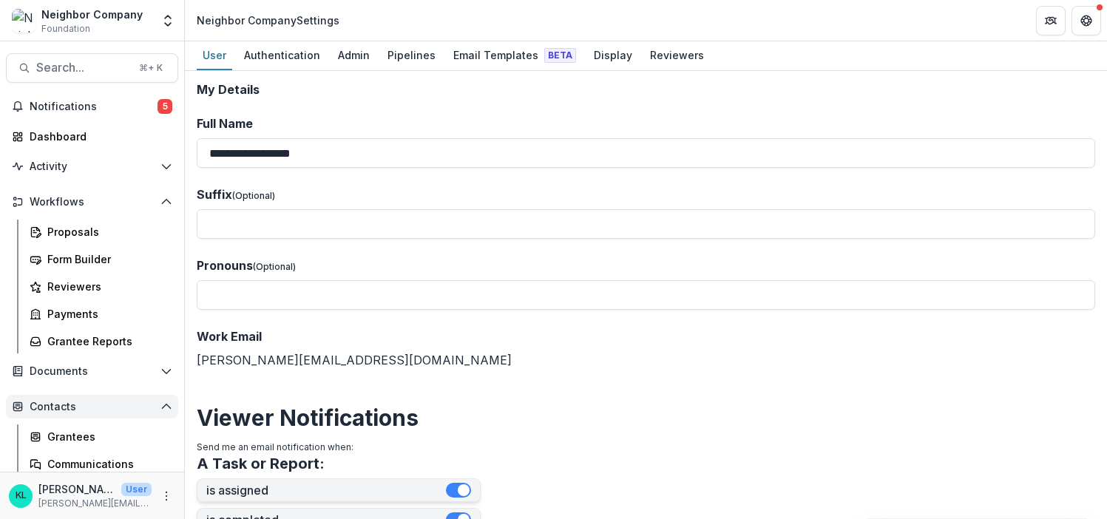
click at [156, 399] on button "Contacts" at bounding box center [92, 407] width 172 height 24
click at [161, 434] on button "Data & Reporting" at bounding box center [92, 443] width 172 height 24
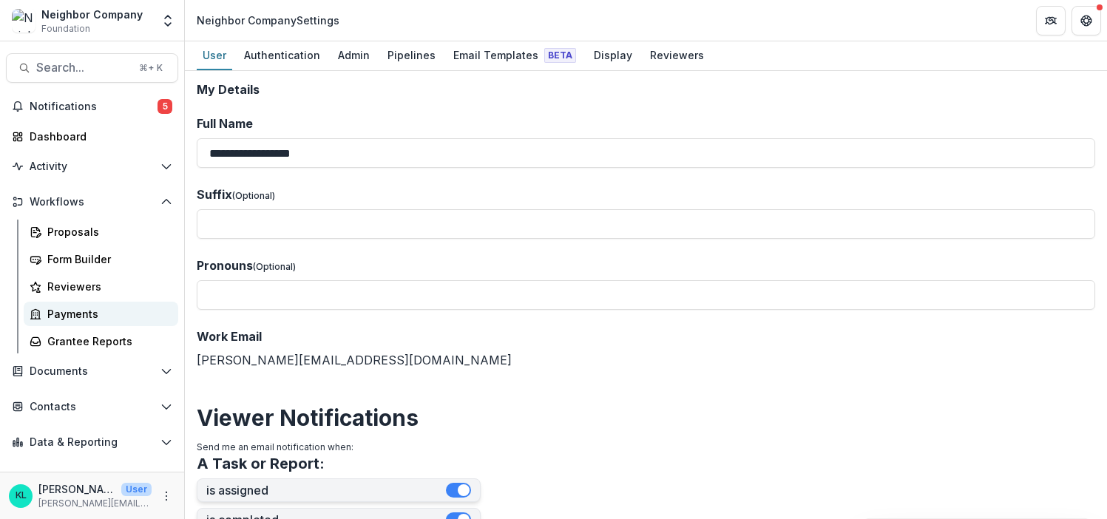
click at [77, 320] on div "Payments" at bounding box center [106, 314] width 119 height 16
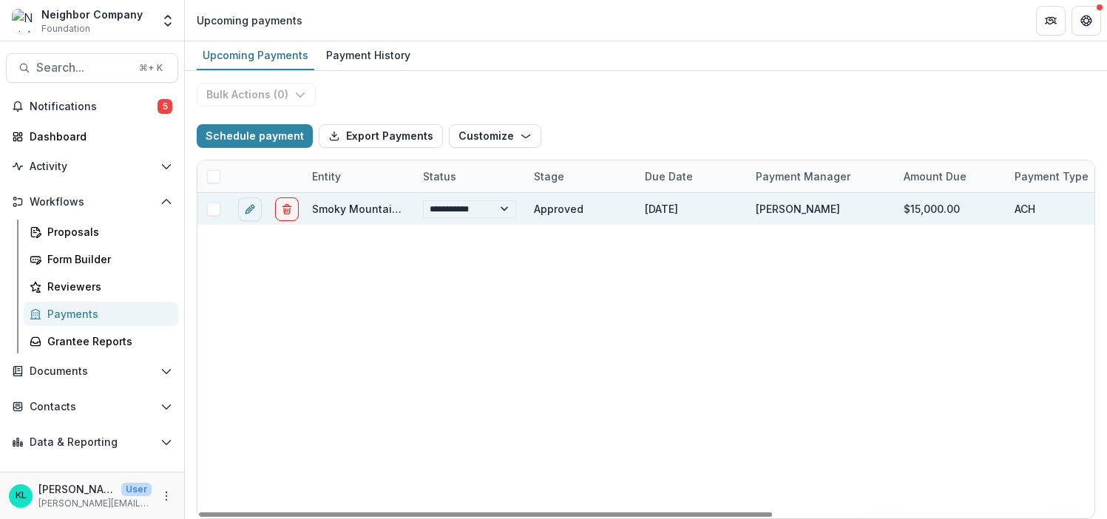
click at [329, 209] on link "Smoky Mountain Area Rescue Ministries Inc" at bounding box center [425, 209] width 227 height 13
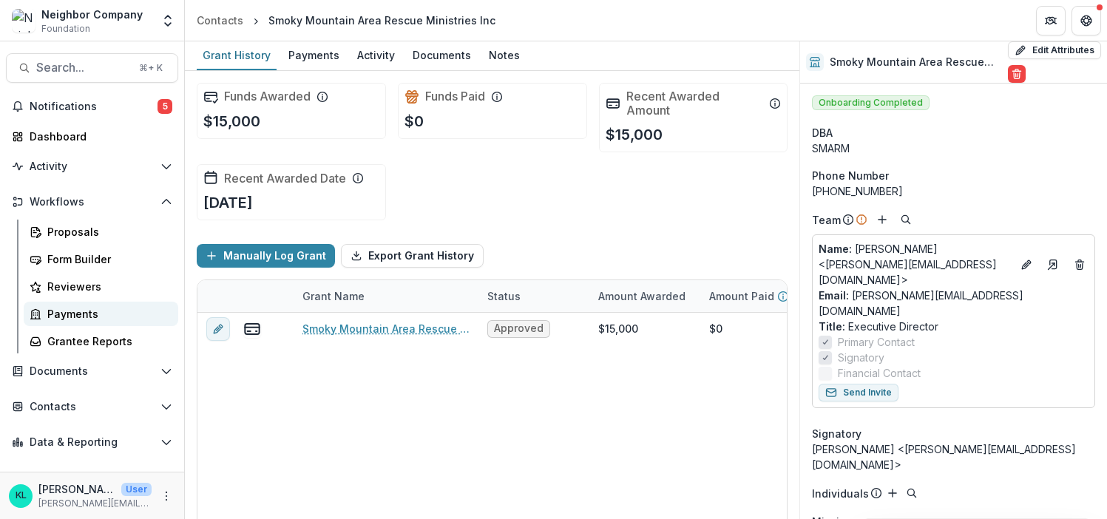
click at [59, 314] on div "Payments" at bounding box center [106, 314] width 119 height 16
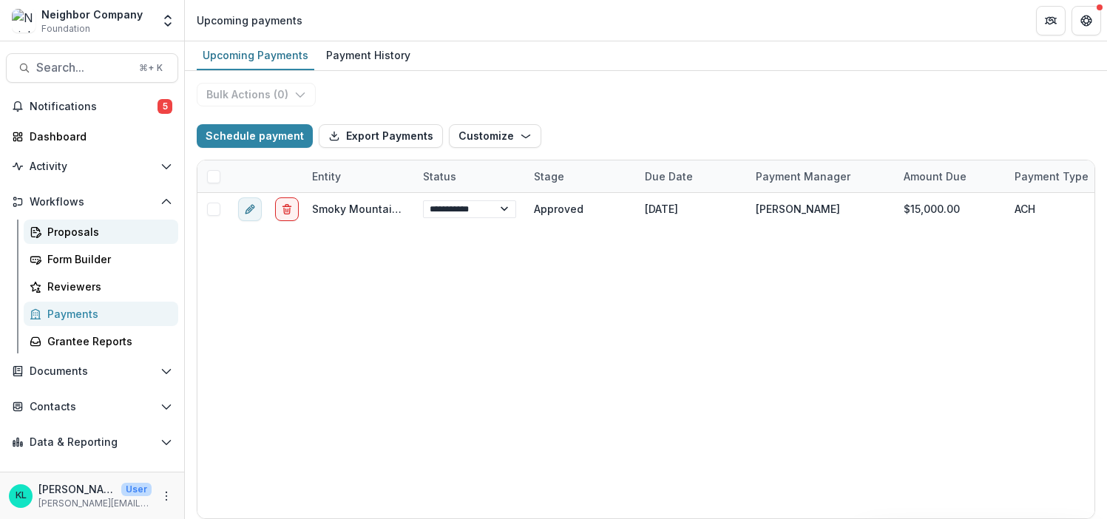
click at [78, 233] on div "Proposals" at bounding box center [106, 232] width 119 height 16
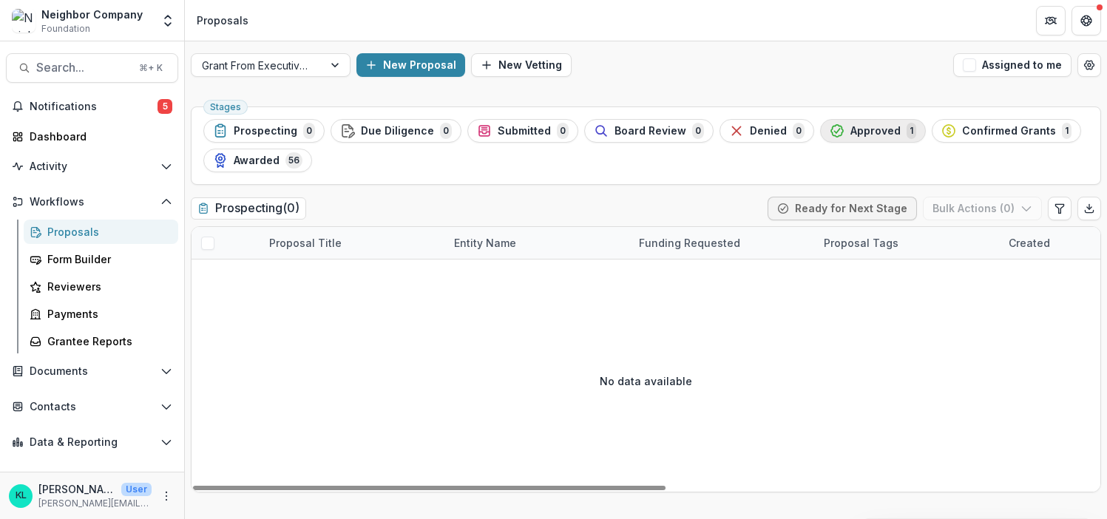
click at [832, 137] on icon "button" at bounding box center [838, 131] width 12 height 12
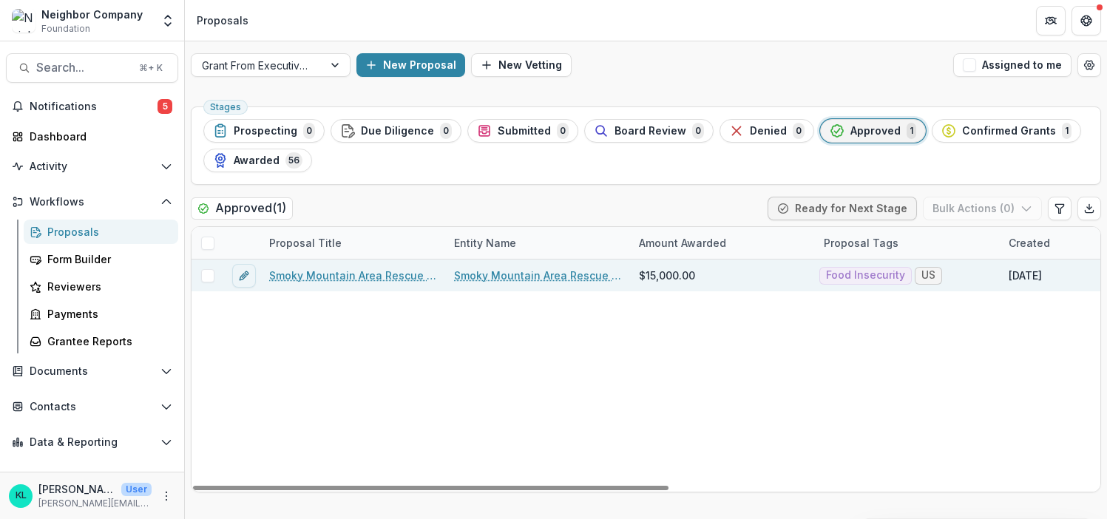
click at [285, 274] on link "Smoky Mountain Area Rescue Ministries Inc - 2025 - Agency and Grant Information" at bounding box center [352, 276] width 167 height 16
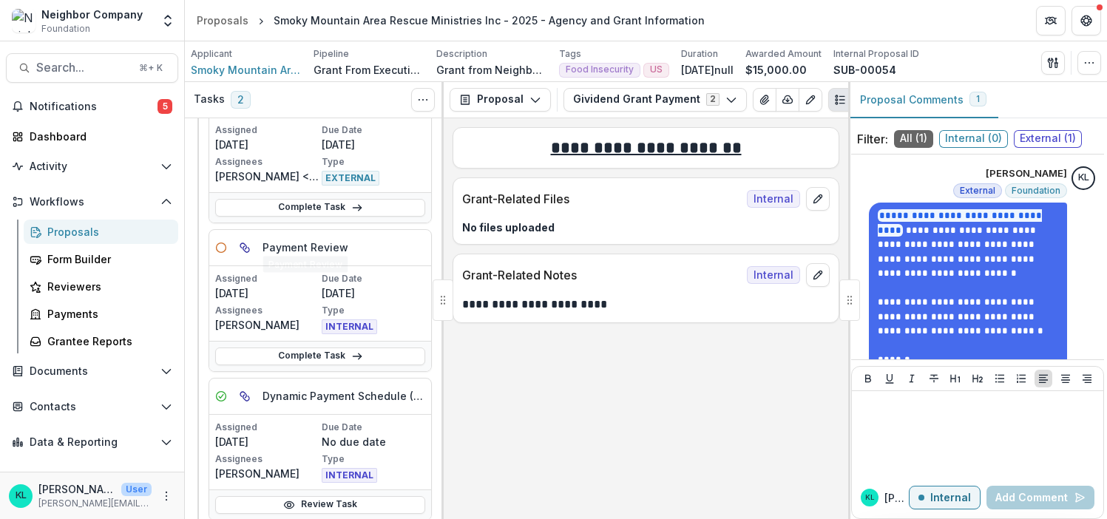
scroll to position [112, 0]
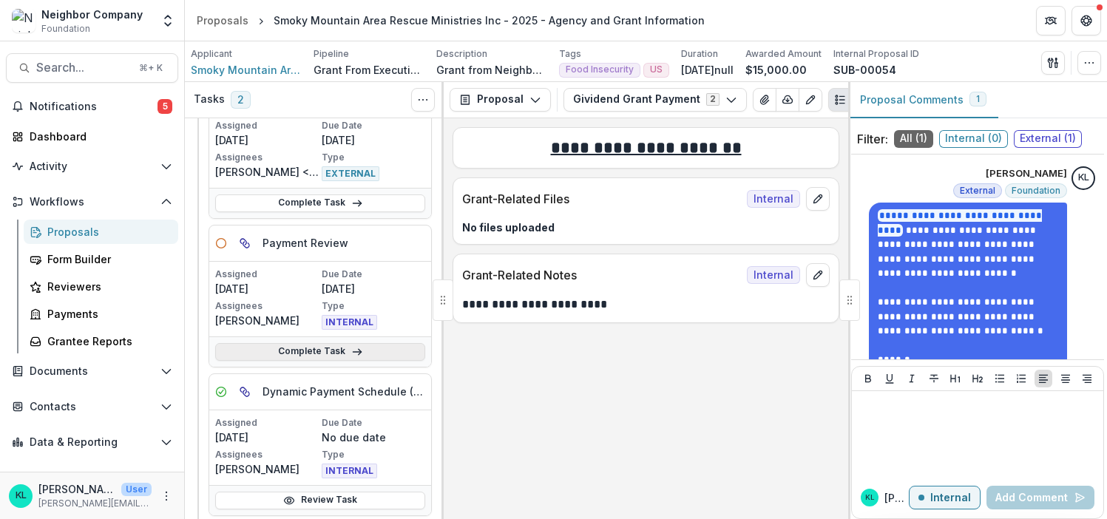
click at [306, 354] on link "Complete Task" at bounding box center [320, 352] width 210 height 18
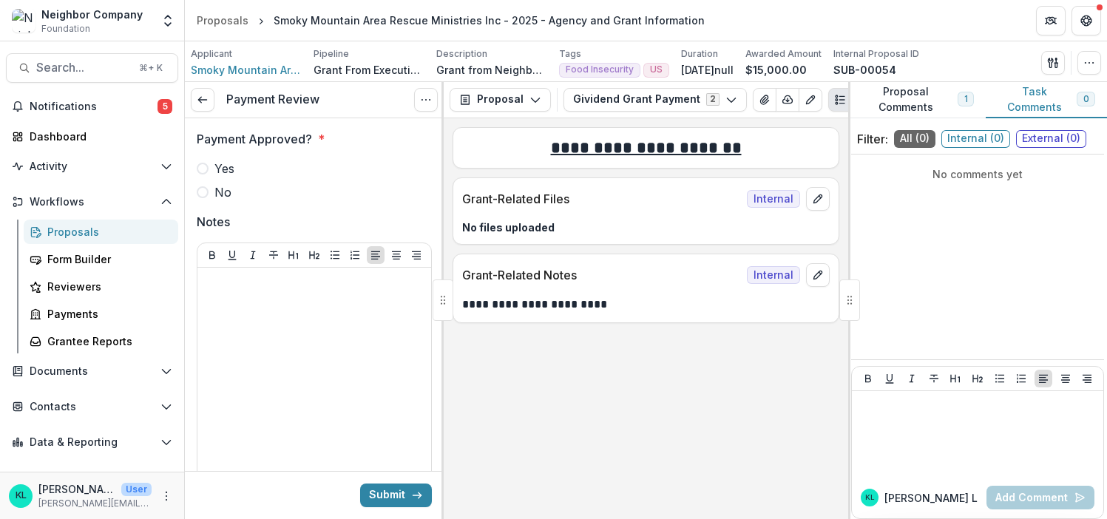
click at [259, 19] on icon "breadcrumb" at bounding box center [260, 21] width 7 height 7
click at [257, 20] on icon "breadcrumb" at bounding box center [260, 21] width 7 height 7
click at [260, 21] on polyline "breadcrumb" at bounding box center [261, 21] width 2 height 5
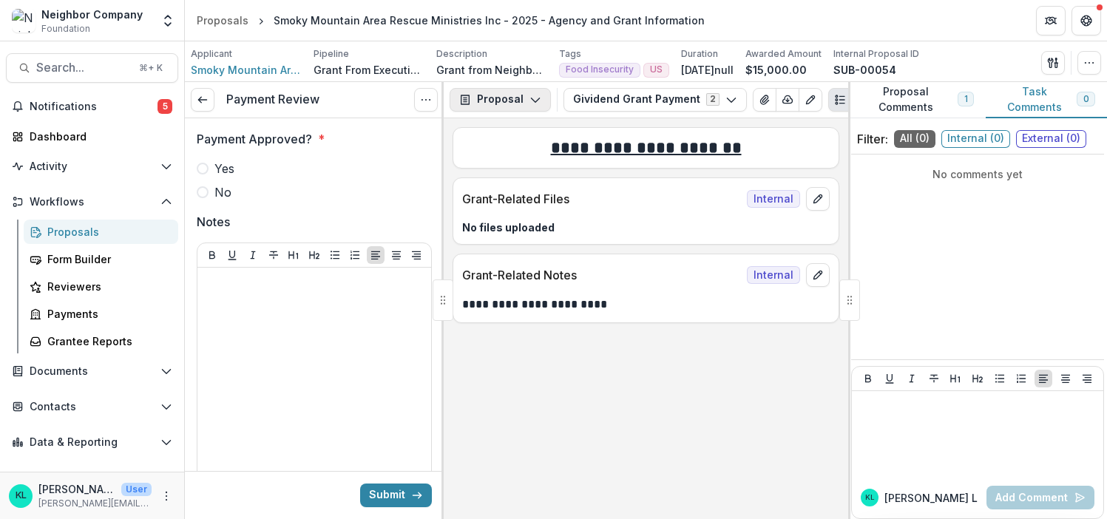
click at [539, 99] on button "Proposal" at bounding box center [500, 100] width 101 height 24
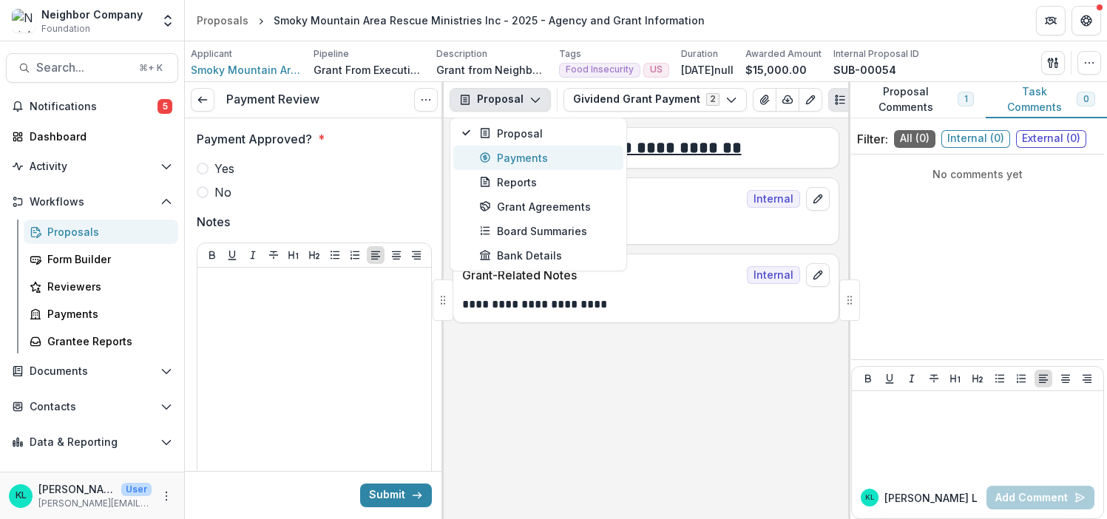
click at [525, 155] on div "Payments" at bounding box center [546, 158] width 135 height 16
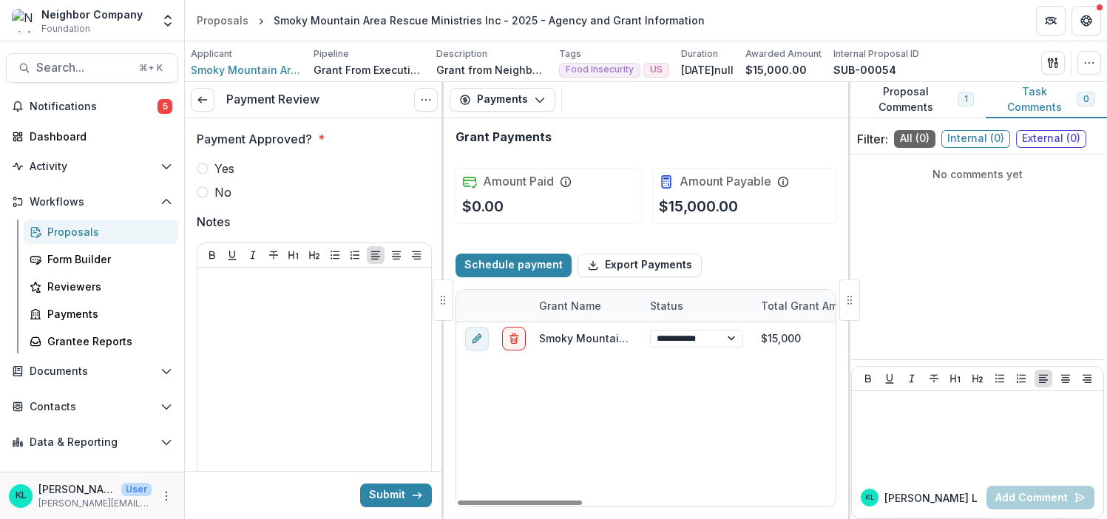
click at [846, 295] on div at bounding box center [850, 300] width 21 height 41
drag, startPoint x: 846, startPoint y: 295, endPoint x: 1070, endPoint y: 279, distance: 224.7
click at [1070, 279] on div "Proposal Comments 1 Task Comments 0 Filter: All ( 0 ) Internal ( 0 ) External (…" at bounding box center [978, 300] width 259 height 437
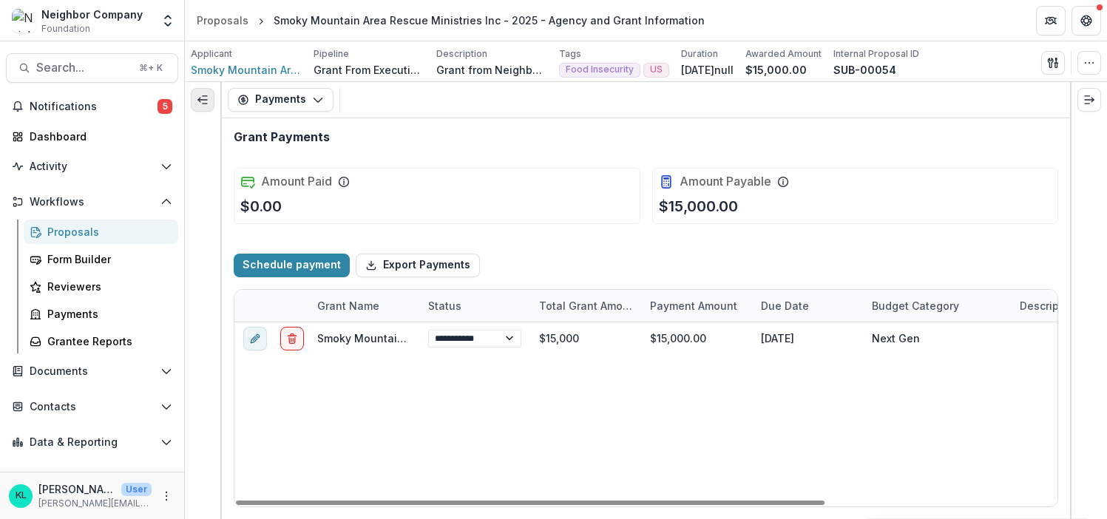
click at [208, 102] on icon "Expand left" at bounding box center [203, 100] width 12 height 12
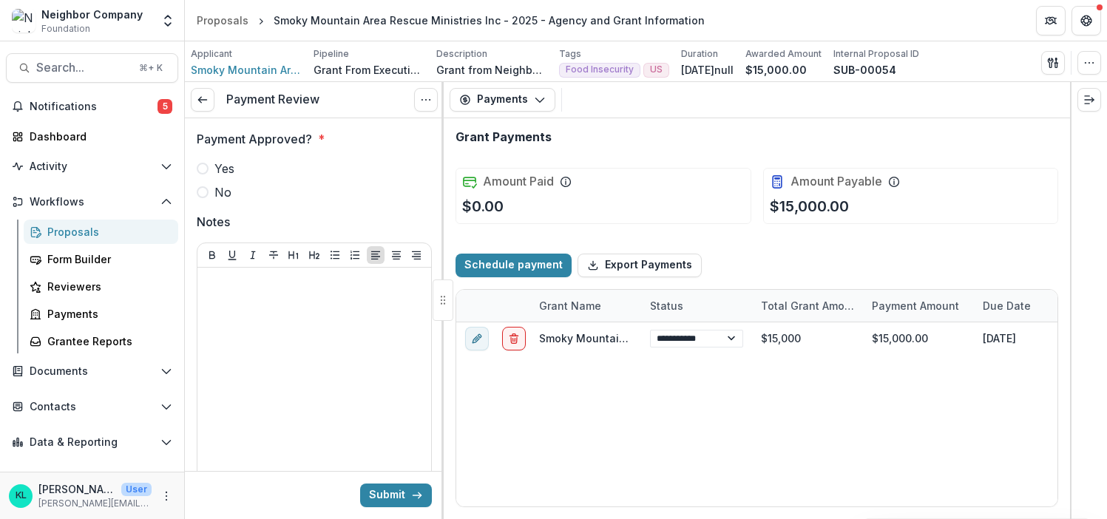
click at [331, 59] on p "Pipeline" at bounding box center [332, 53] width 36 height 13
click at [239, 75] on span "Smoky Mountain Area Rescue Ministries Inc" at bounding box center [246, 70] width 111 height 16
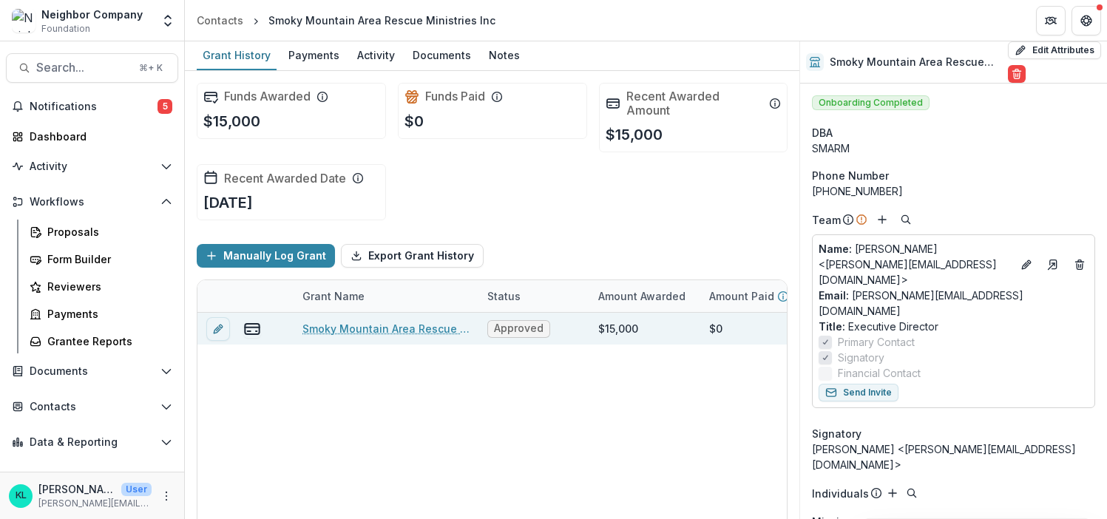
click at [370, 330] on link "Smoky Mountain Area Rescue Ministries Inc - 2025 - Agency and Grant Information" at bounding box center [386, 329] width 167 height 16
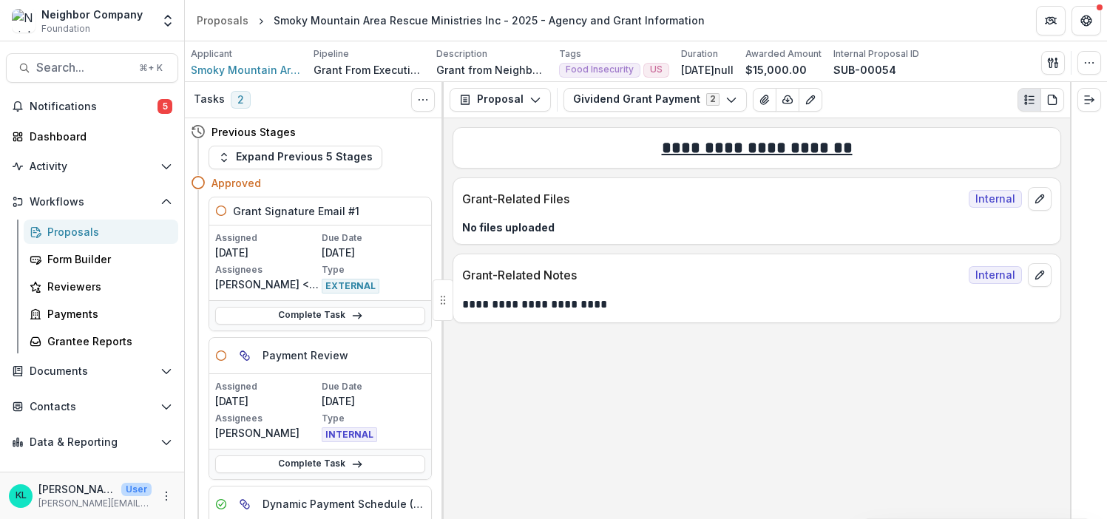
click at [755, 149] on u "**********" at bounding box center [757, 148] width 191 height 16
click at [832, 144] on u "**********" at bounding box center [757, 148] width 191 height 16
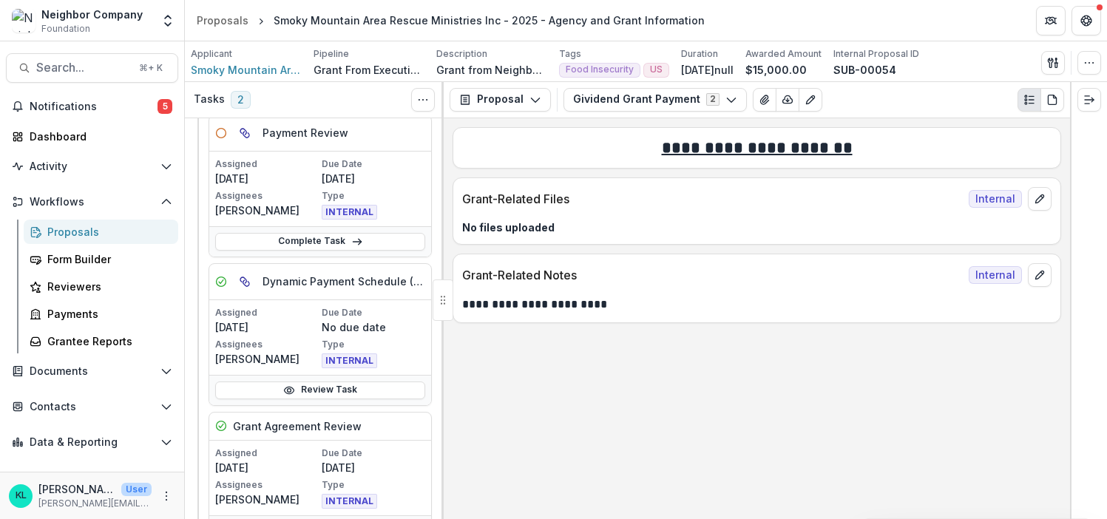
scroll to position [222, 0]
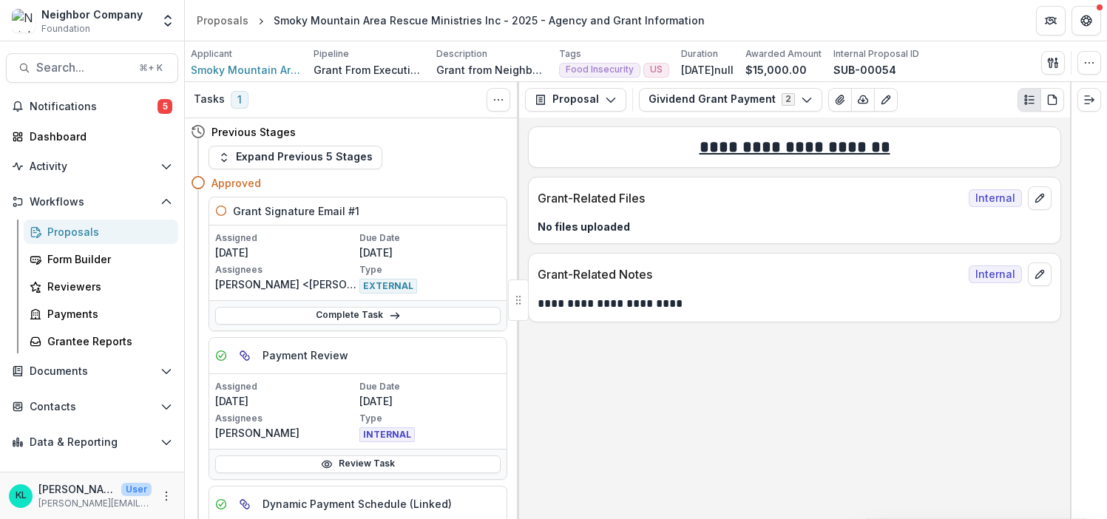
click at [792, 144] on u "**********" at bounding box center [795, 147] width 191 height 16
click at [804, 98] on button "Gividend Grant Payment 2" at bounding box center [730, 100] width 183 height 24
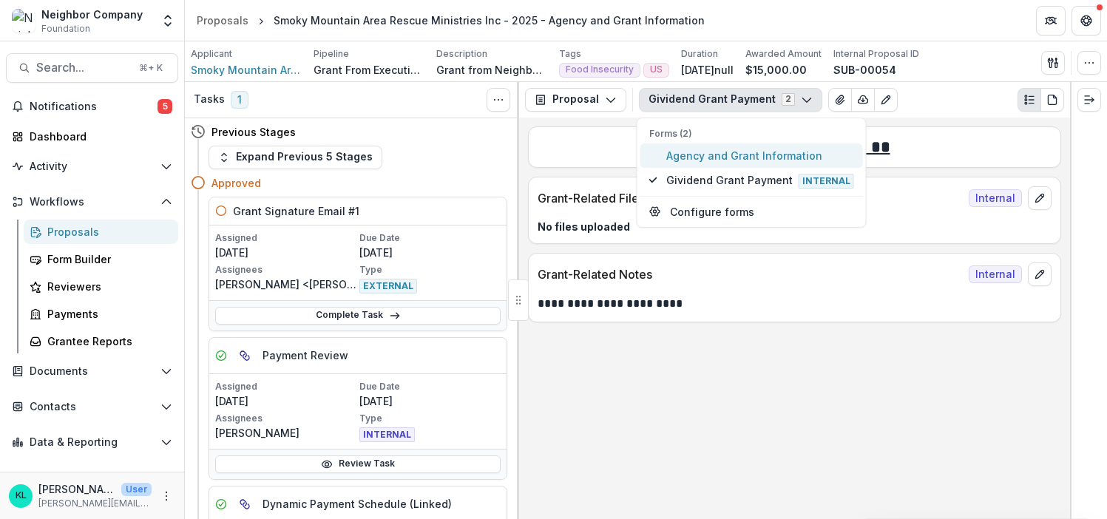
click at [721, 158] on span "Agency and Grant Information" at bounding box center [761, 156] width 188 height 16
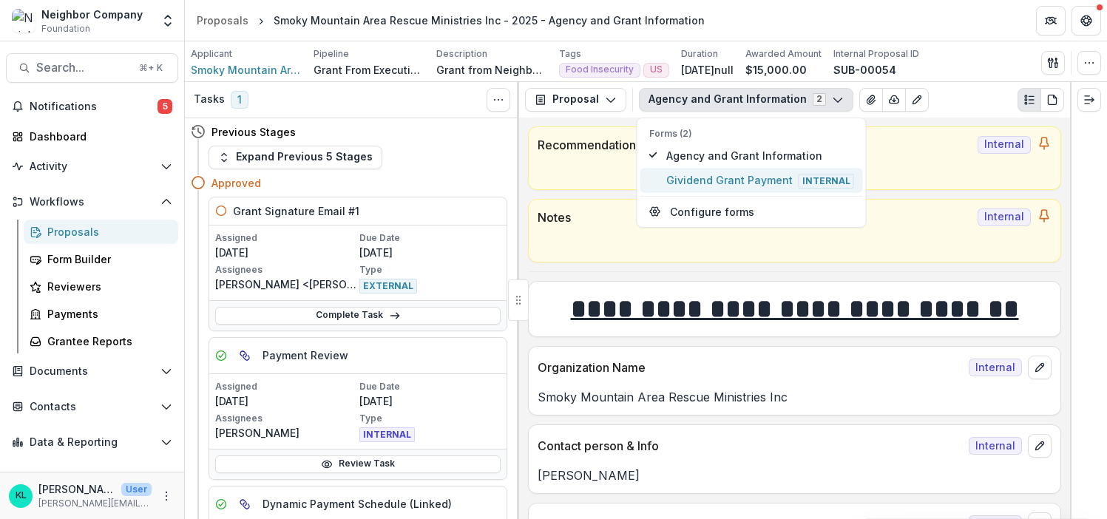
click at [717, 175] on span "Gividend Grant Payment Internal" at bounding box center [761, 180] width 188 height 16
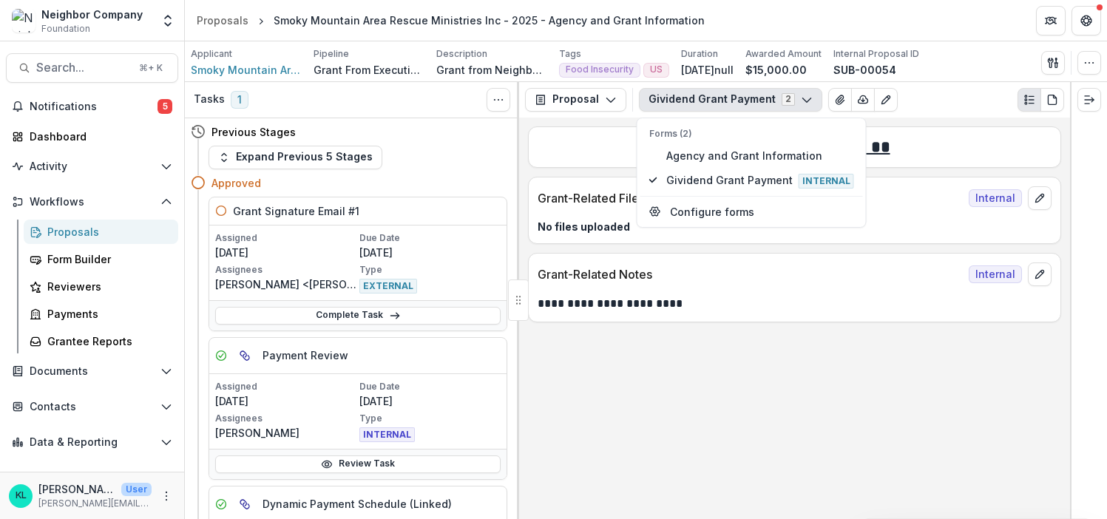
click at [988, 161] on div "**********" at bounding box center [794, 148] width 533 height 42
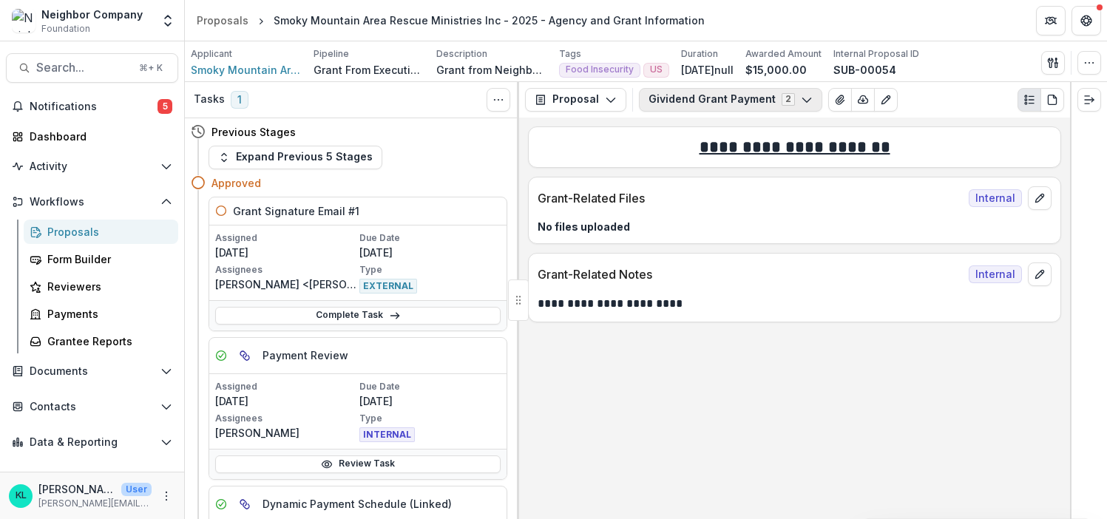
click at [803, 97] on icon "button" at bounding box center [807, 100] width 12 height 12
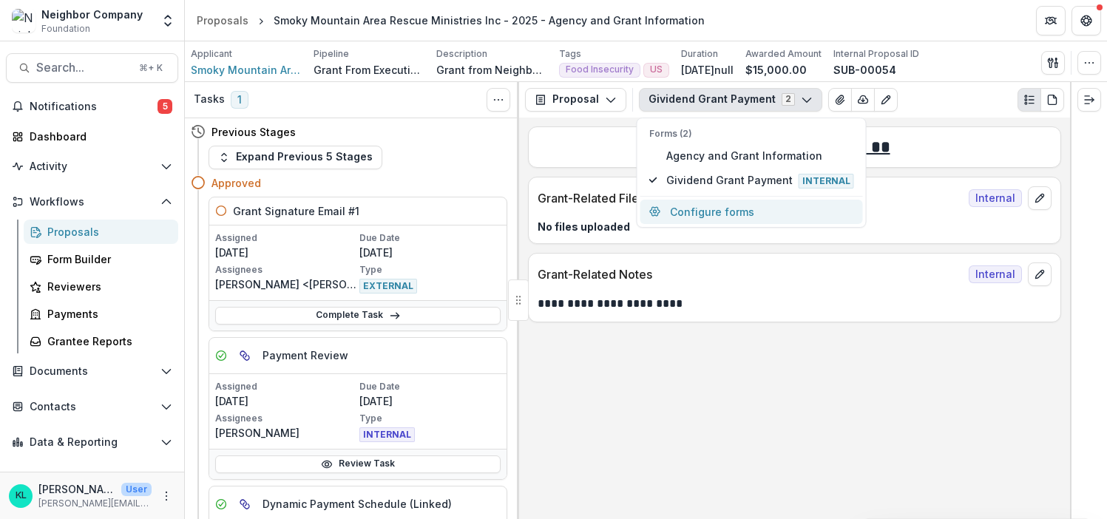
click at [699, 219] on button "Configure forms" at bounding box center [752, 212] width 223 height 24
select select "****"
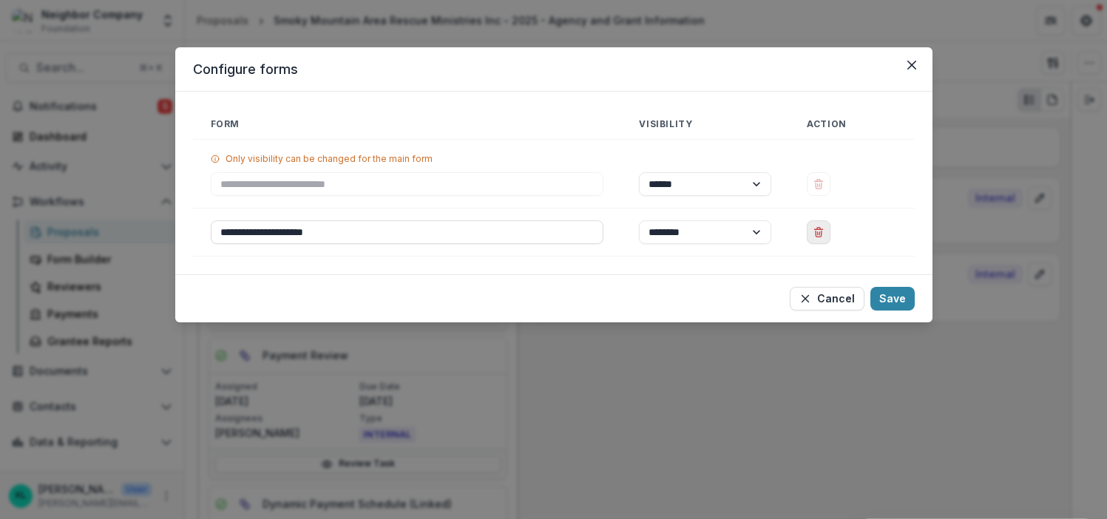
click at [824, 225] on button "Delete Gividend Grant Payment" at bounding box center [819, 232] width 24 height 24
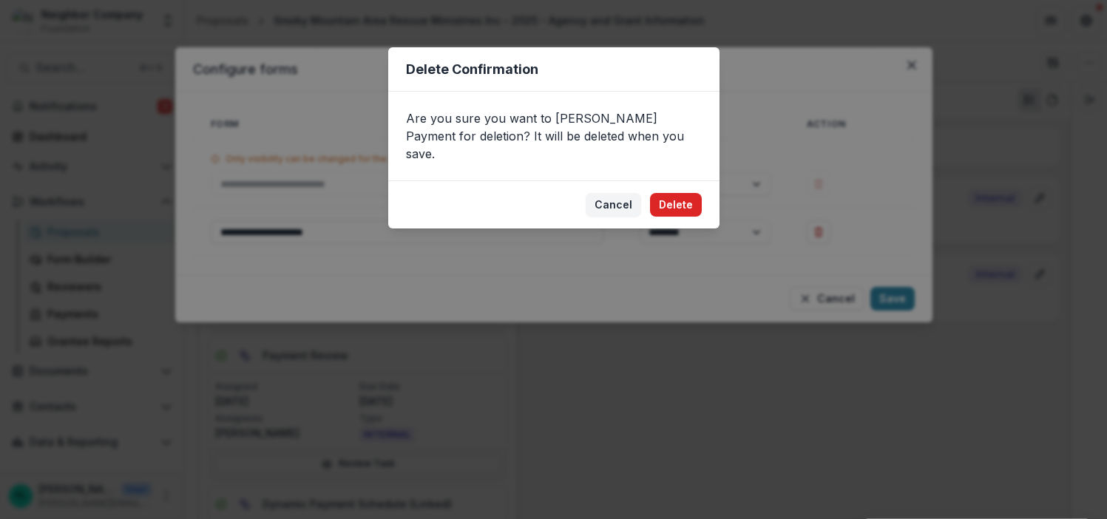
click at [675, 203] on button "Delete" at bounding box center [676, 205] width 52 height 24
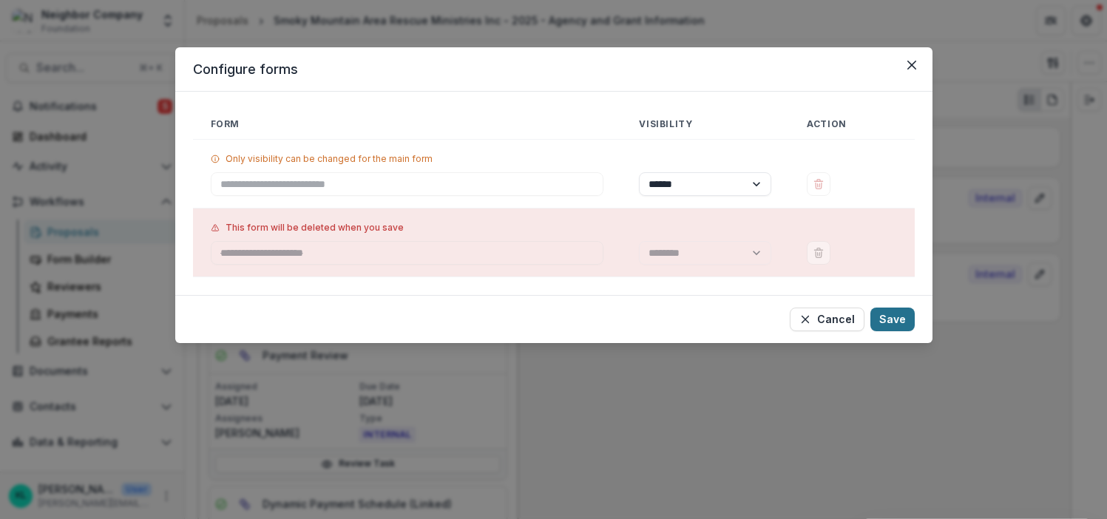
click at [889, 314] on button "Save" at bounding box center [893, 320] width 44 height 24
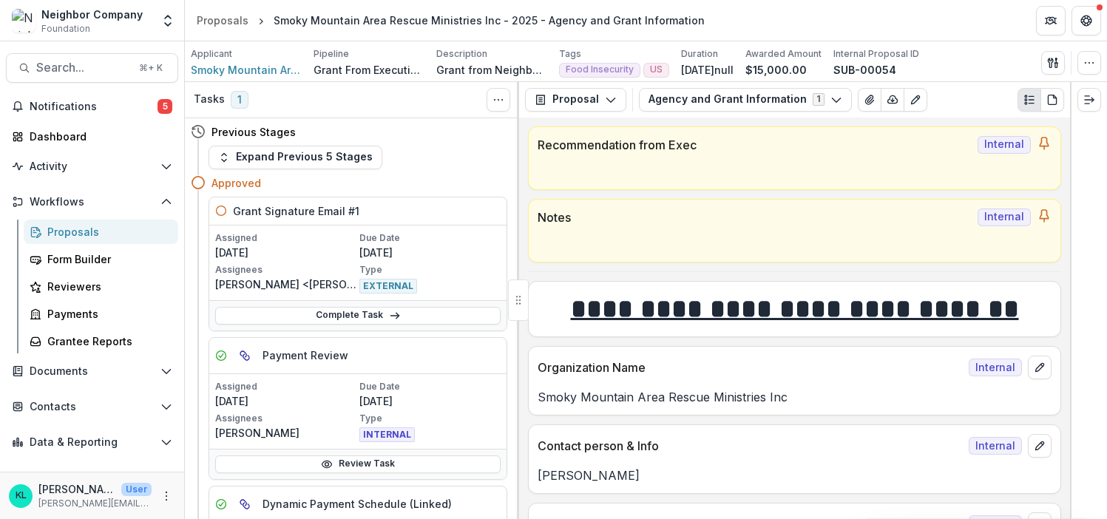
click at [63, 233] on div "Proposals" at bounding box center [106, 232] width 119 height 16
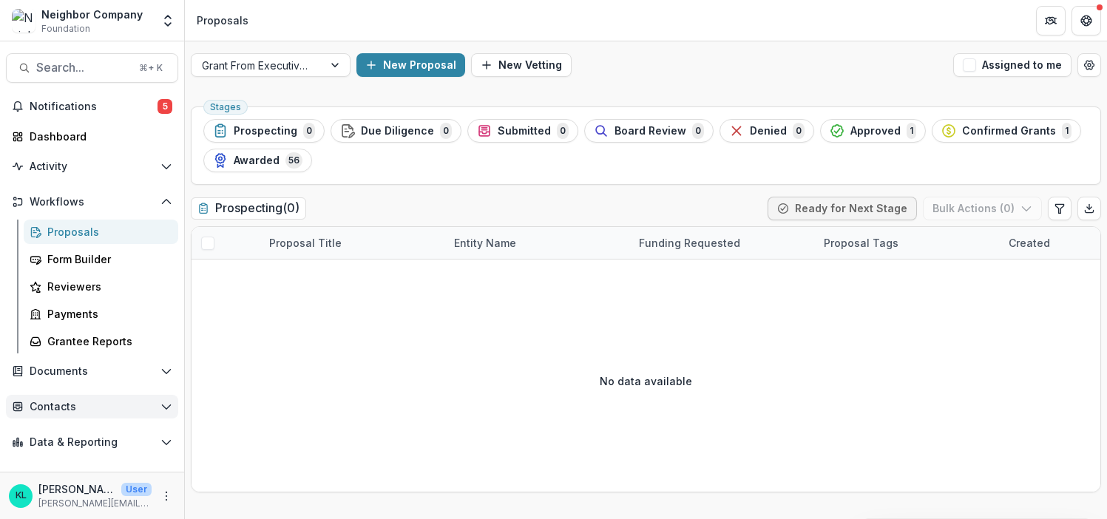
click at [166, 402] on icon "Open Contacts" at bounding box center [167, 407] width 12 height 12
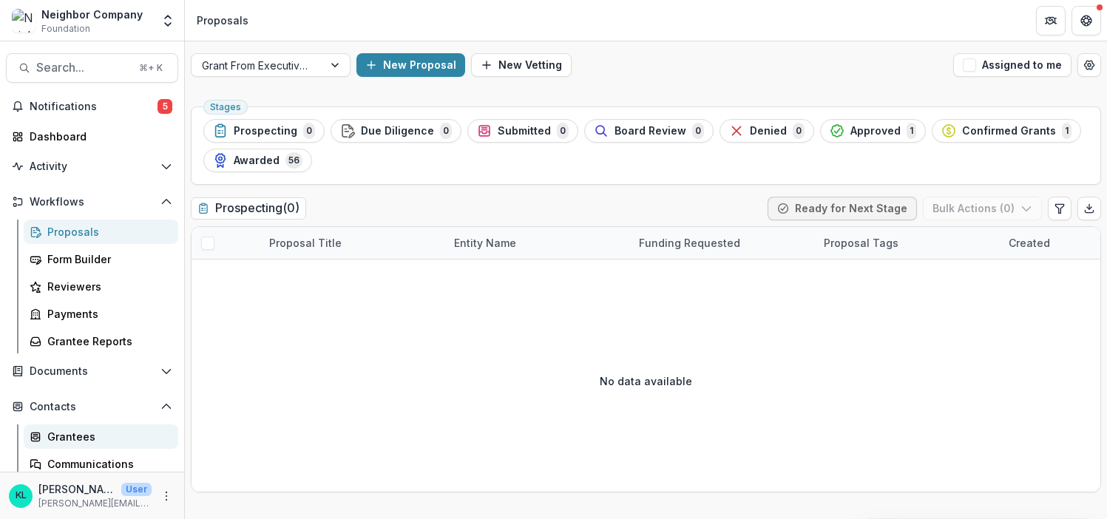
click at [115, 436] on div "Grantees" at bounding box center [106, 437] width 119 height 16
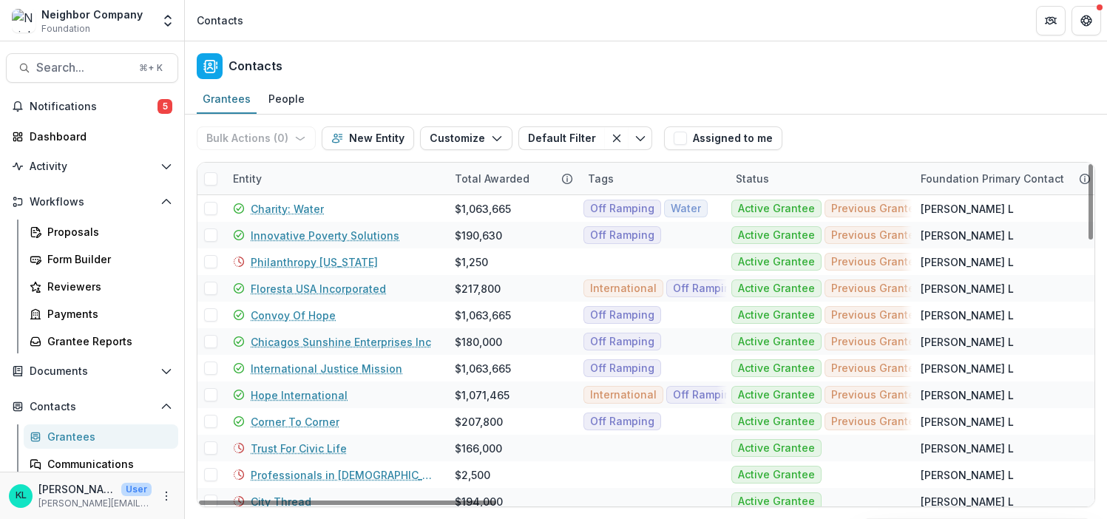
click at [253, 173] on div "Entity" at bounding box center [247, 179] width 47 height 16
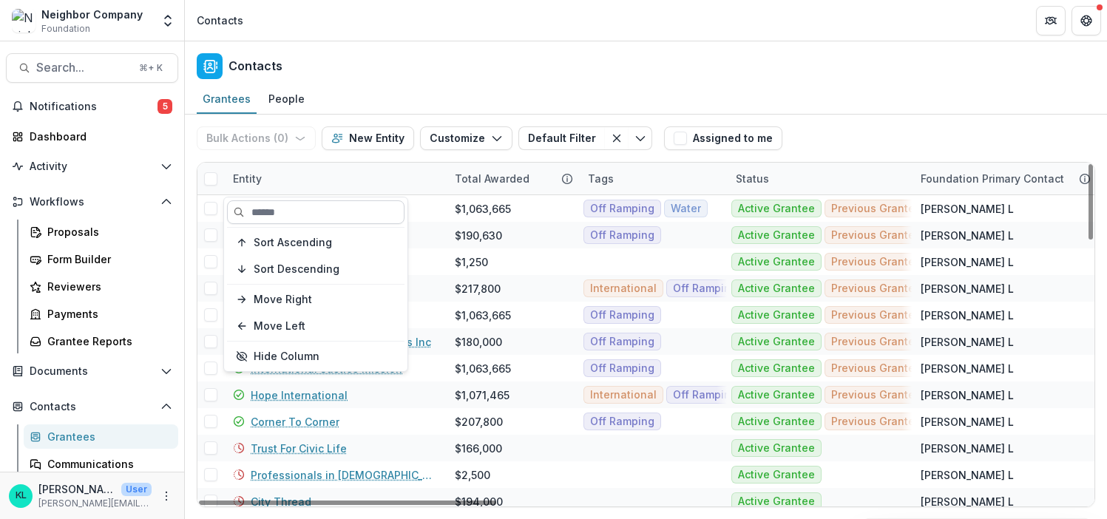
click at [263, 212] on input at bounding box center [316, 212] width 178 height 24
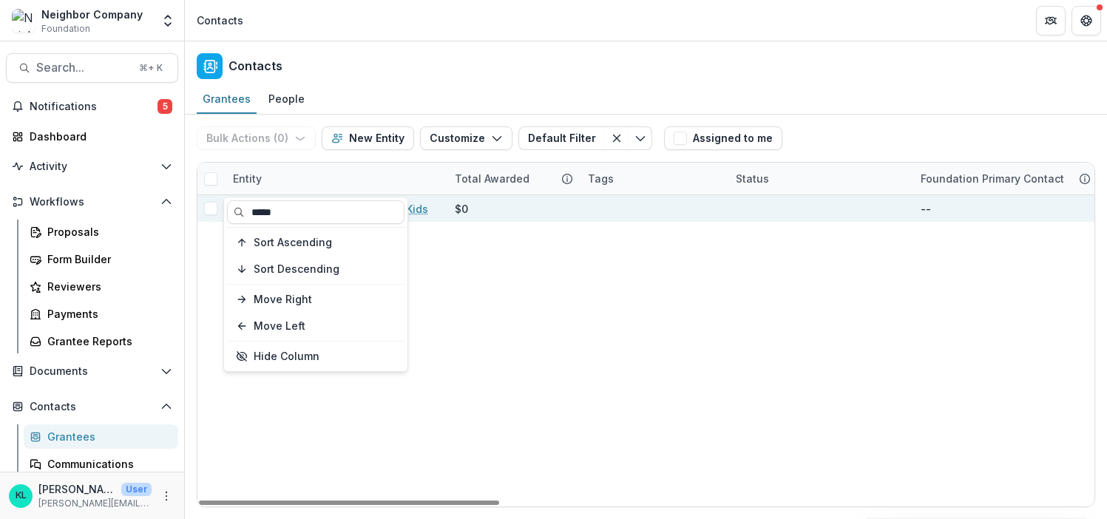
type input "*****"
click at [427, 206] on div "Tyler Achievement Center For Kids" at bounding box center [335, 208] width 204 height 27
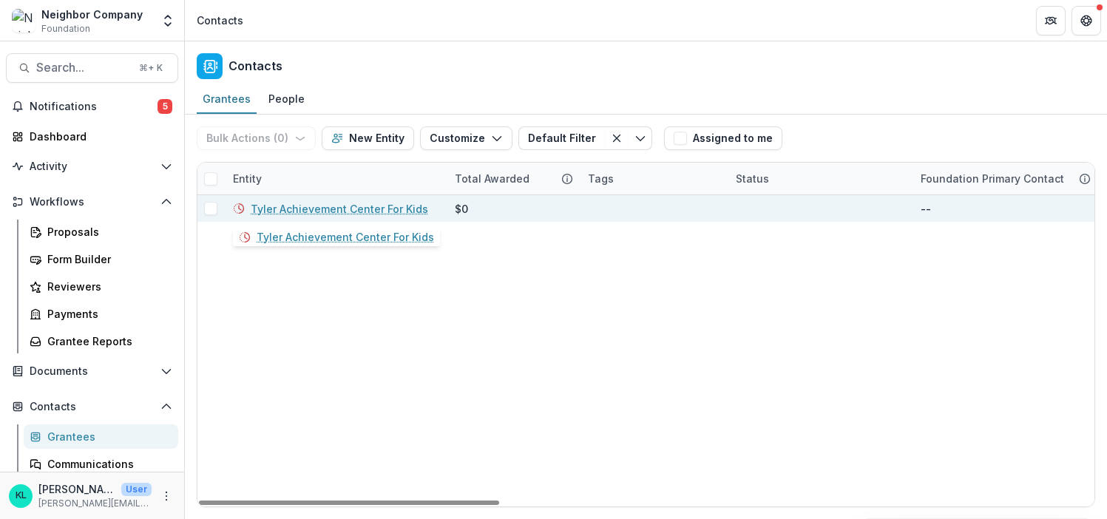
click at [397, 206] on link "Tyler Achievement Center For Kids" at bounding box center [340, 209] width 178 height 16
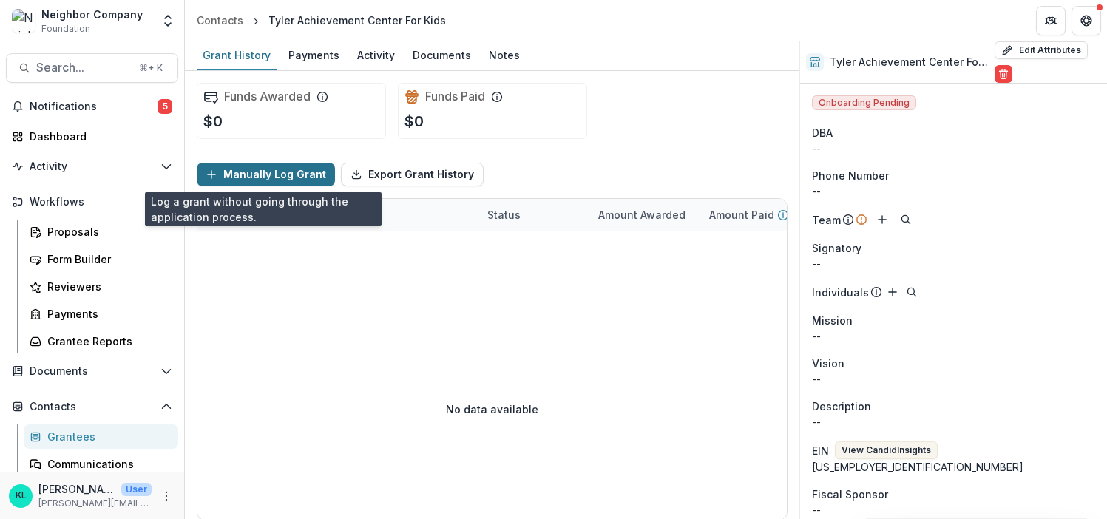
click at [245, 175] on button "Manually Log Grant" at bounding box center [266, 175] width 138 height 24
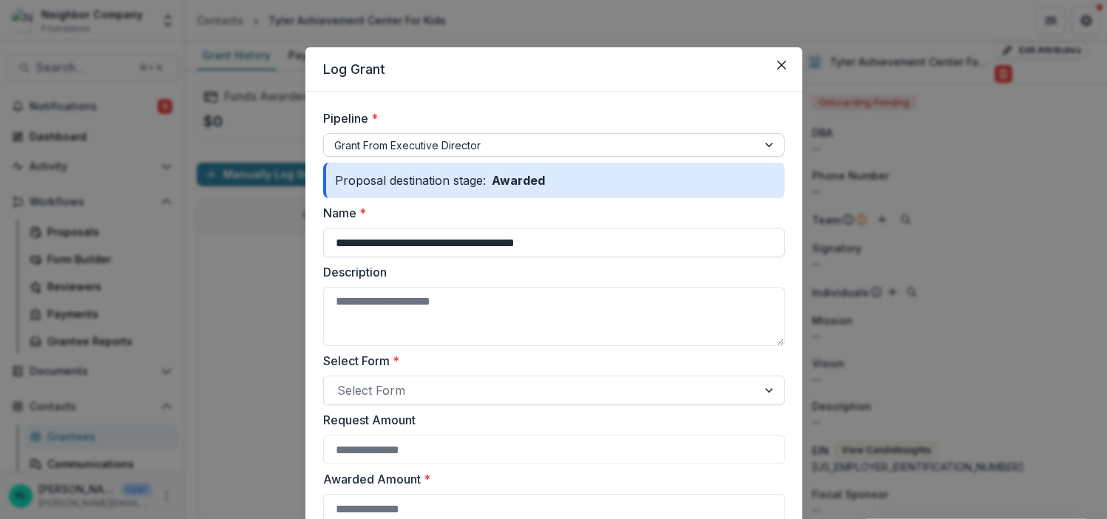
click at [763, 141] on div at bounding box center [771, 145] width 27 height 22
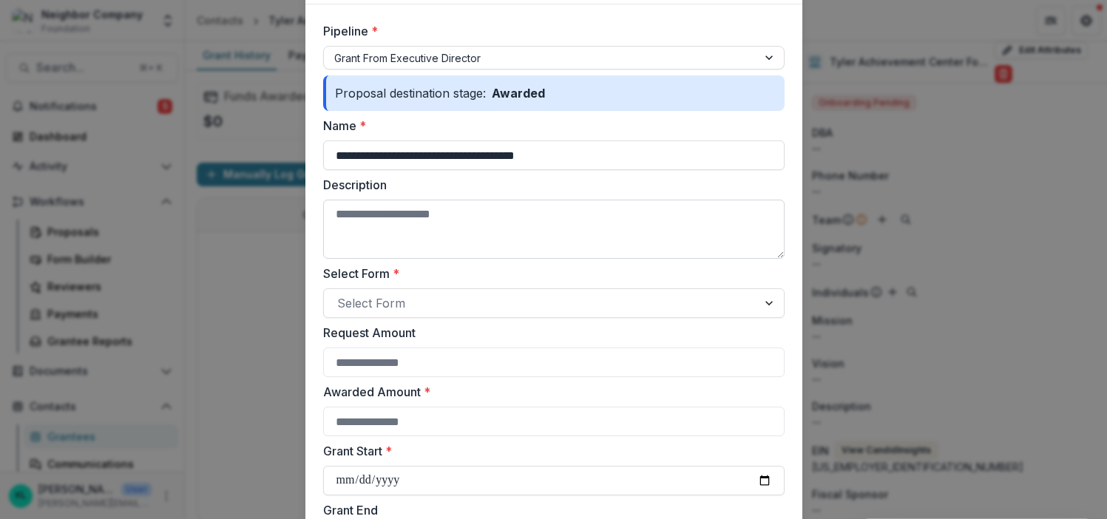
scroll to position [89, 0]
click at [477, 308] on div at bounding box center [540, 301] width 407 height 21
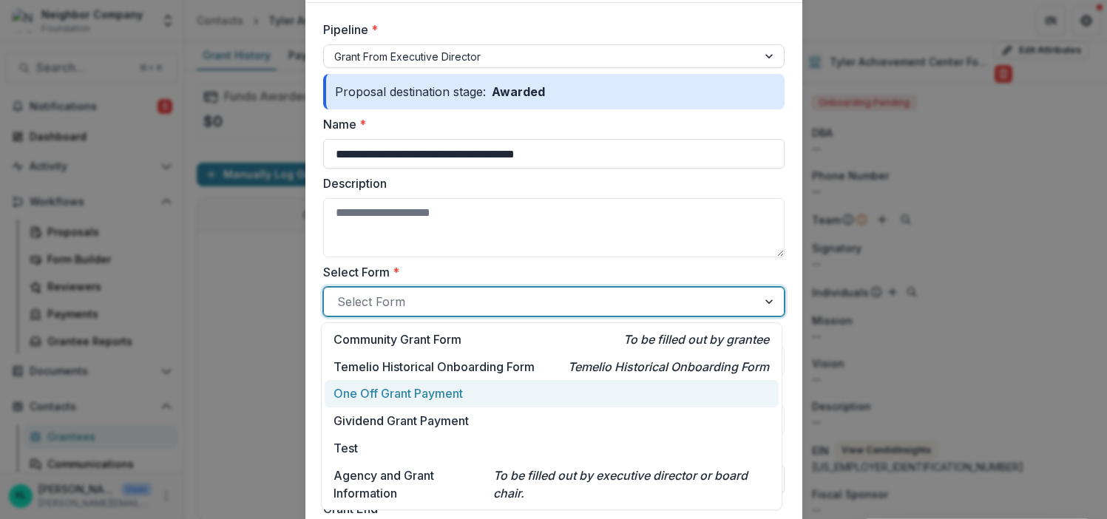
click at [442, 392] on p "One Off Grant Payment" at bounding box center [398, 394] width 129 height 18
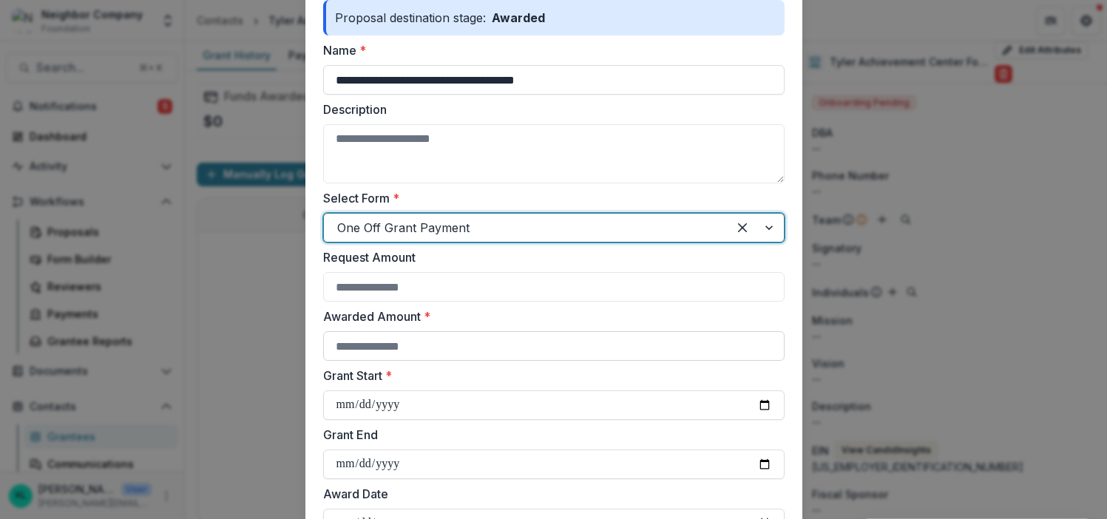
scroll to position [180, 0]
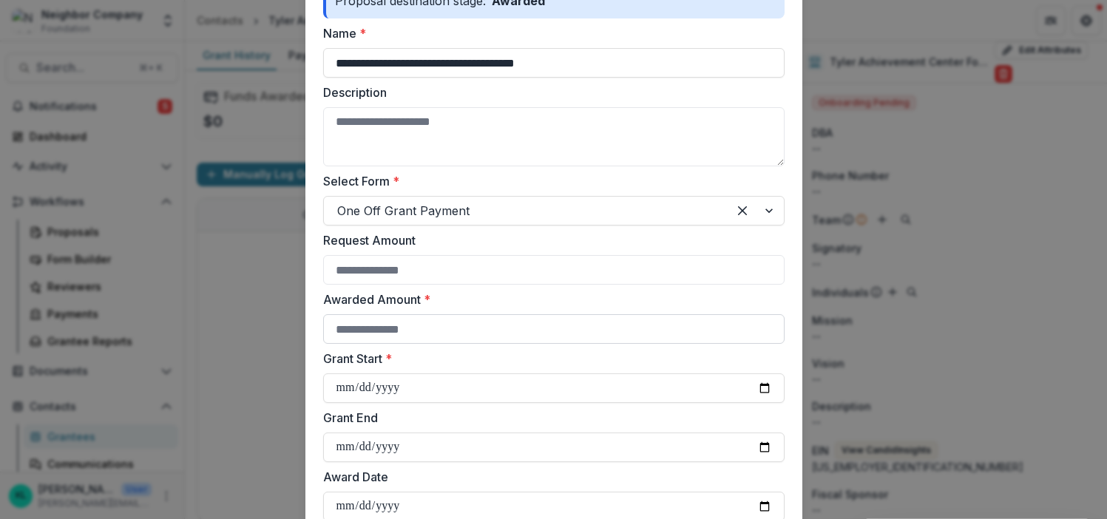
click at [368, 326] on input "Awarded Amount *" at bounding box center [554, 329] width 462 height 30
type input "****"
click at [426, 361] on label "Grant Start *" at bounding box center [549, 359] width 453 height 18
click at [426, 374] on input "Grant Start *" at bounding box center [554, 389] width 462 height 30
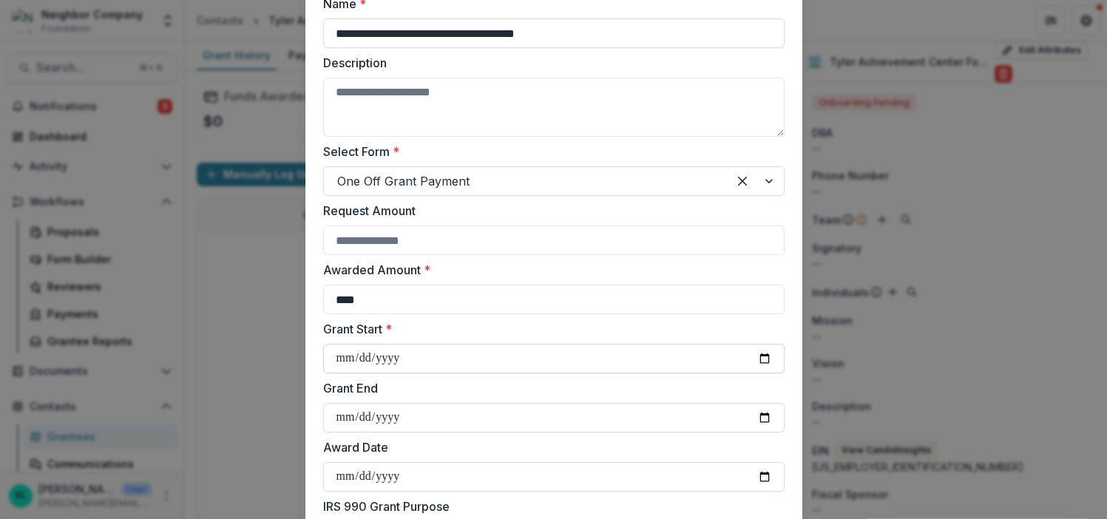
scroll to position [210, 0]
click at [408, 357] on input "Grant Start *" at bounding box center [554, 358] width 462 height 30
click at [765, 360] on input "Grant Start *" at bounding box center [554, 358] width 462 height 30
click at [431, 358] on input "**********" at bounding box center [554, 358] width 462 height 30
click at [765, 357] on input "**********" at bounding box center [554, 358] width 462 height 30
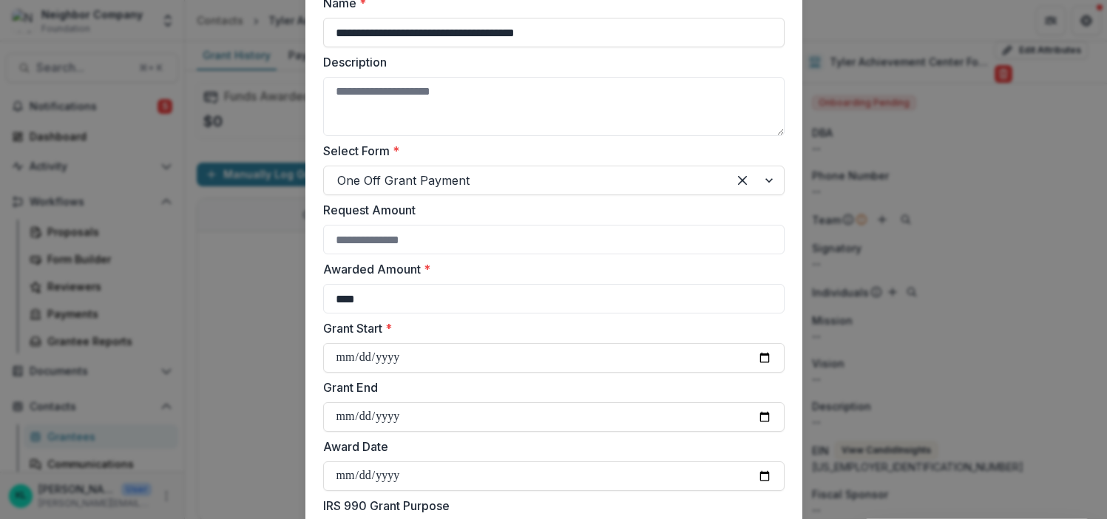
type input "**********"
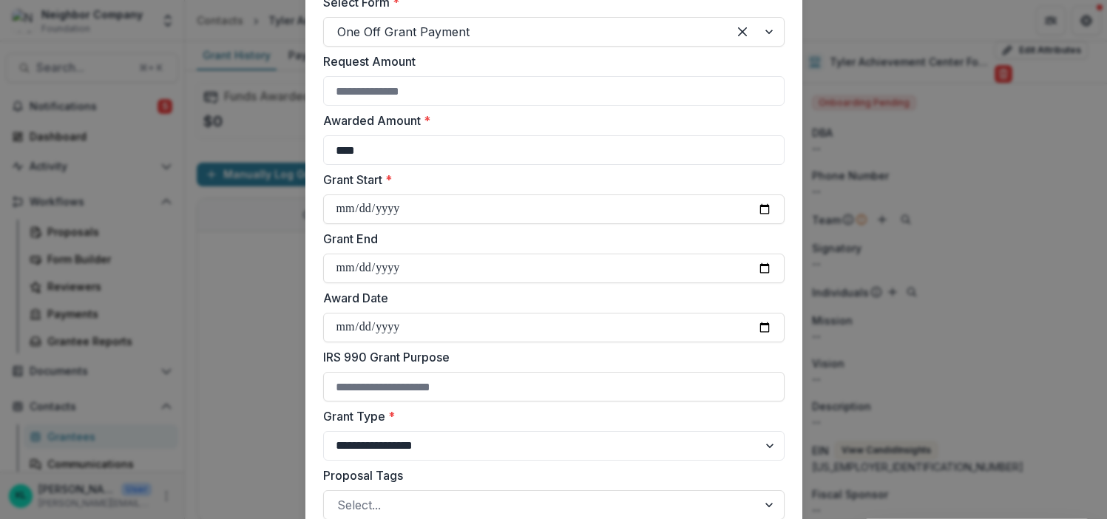
scroll to position [367, 0]
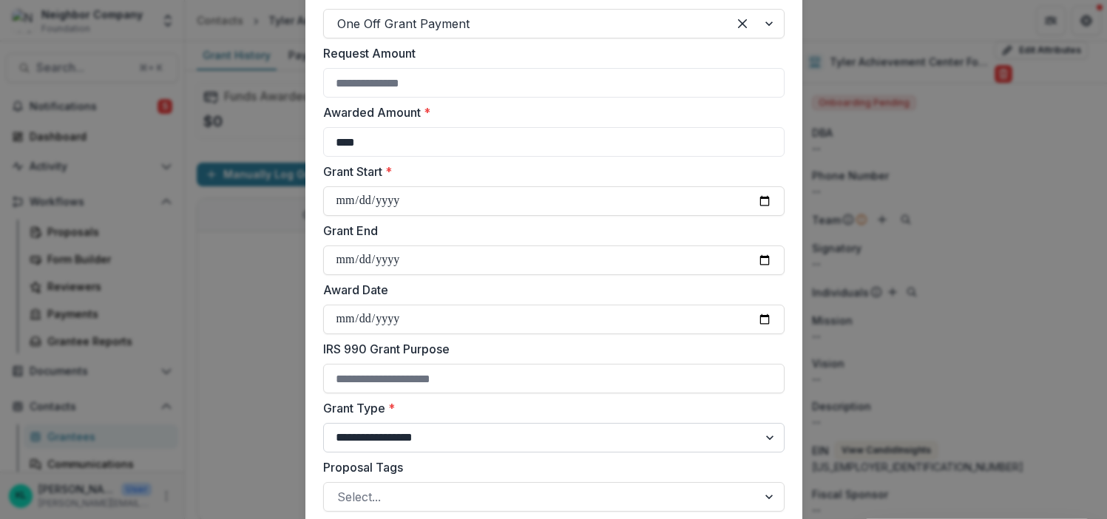
click at [462, 432] on select "**********" at bounding box center [554, 438] width 462 height 30
select select "**********"
click at [323, 423] on select "**********" at bounding box center [554, 438] width 462 height 30
click at [459, 411] on label "Grant Type *" at bounding box center [549, 408] width 453 height 18
click at [459, 423] on select "**********" at bounding box center [554, 438] width 462 height 30
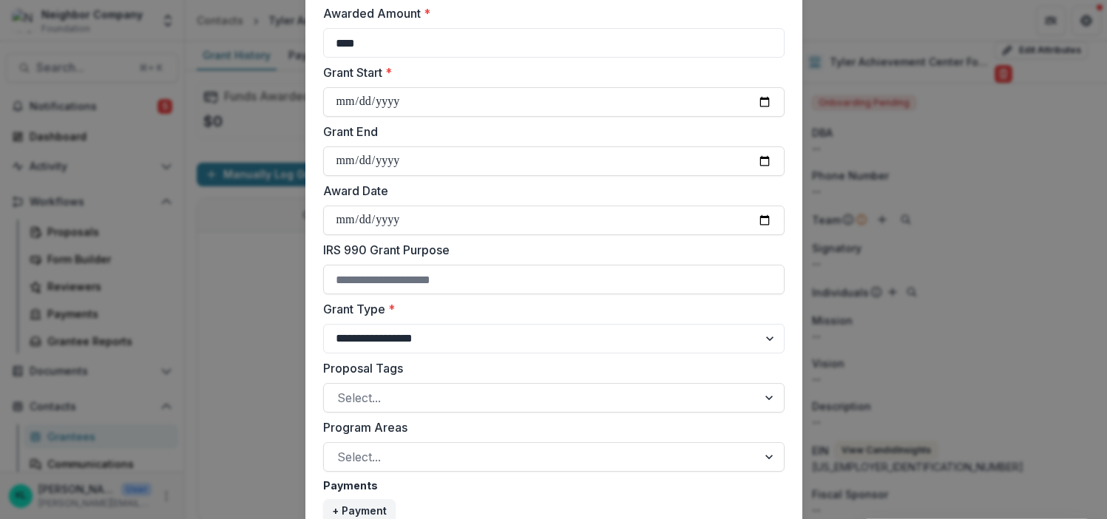
scroll to position [491, 0]
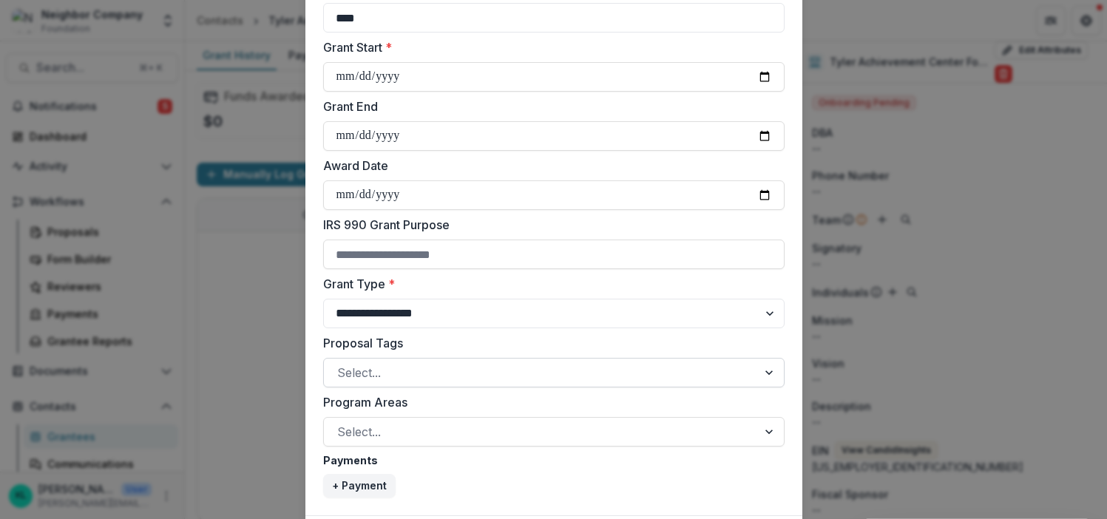
click at [428, 374] on div at bounding box center [540, 372] width 407 height 21
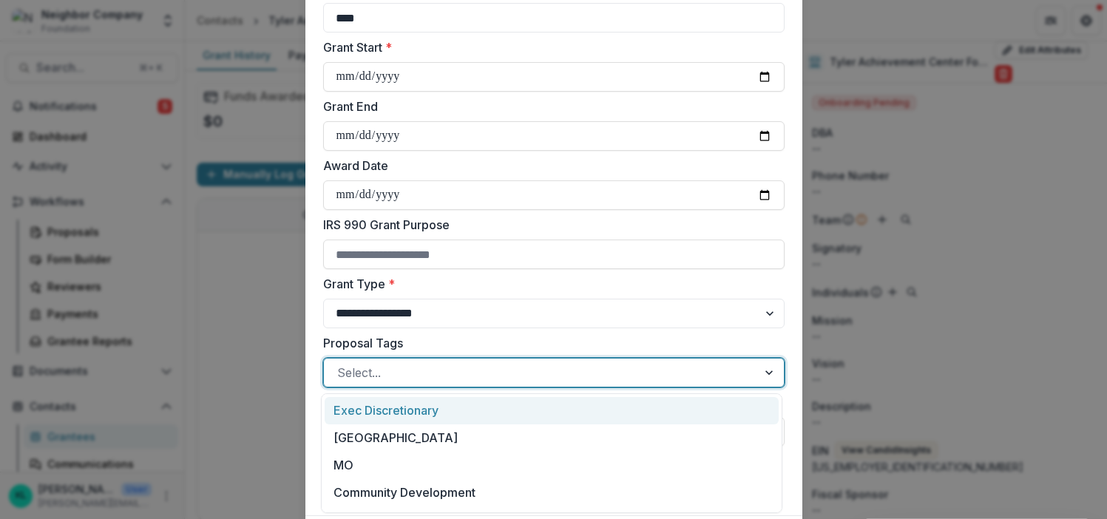
click at [419, 416] on div "Exec Discretionary" at bounding box center [552, 410] width 454 height 27
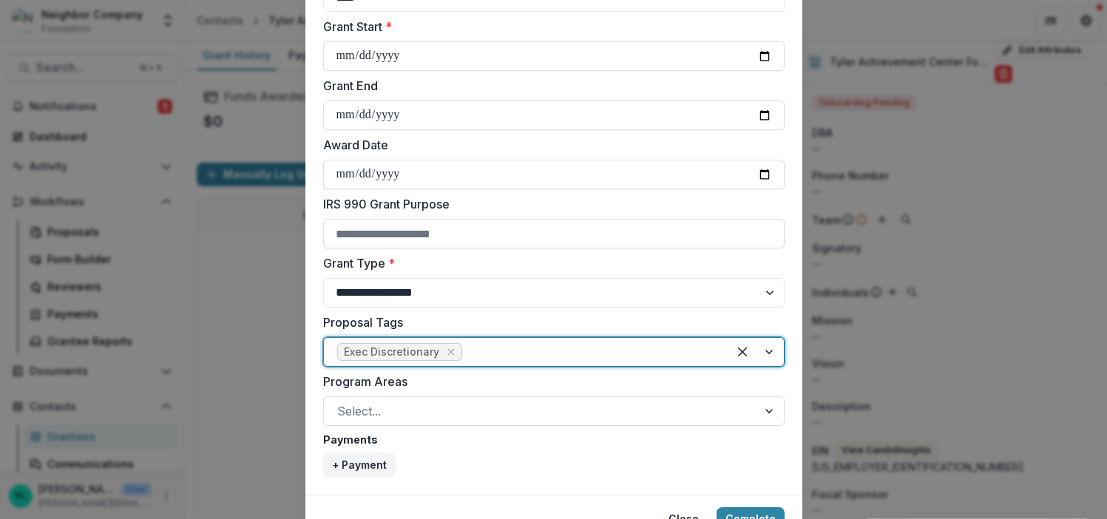
scroll to position [514, 0]
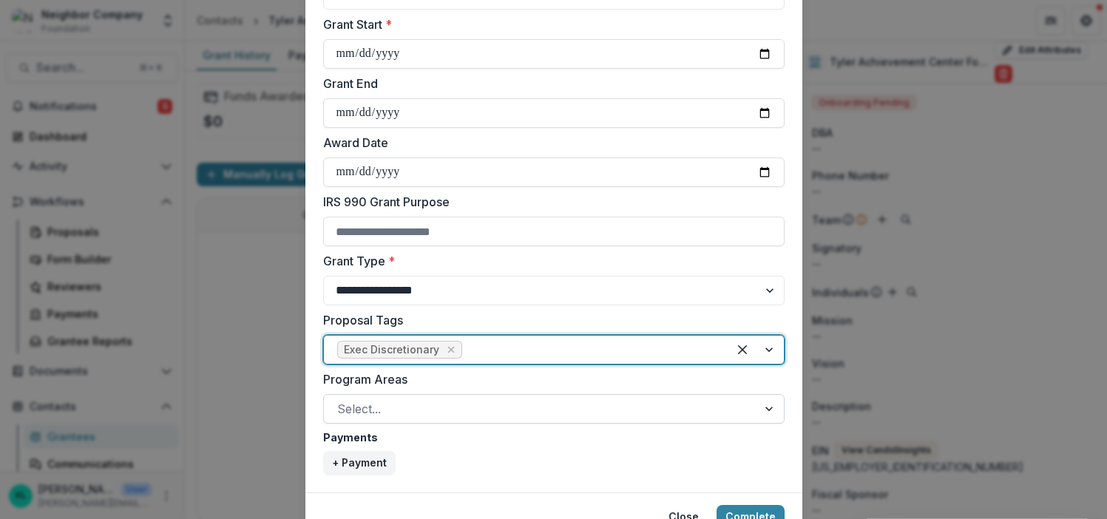
click at [405, 411] on div at bounding box center [540, 409] width 407 height 21
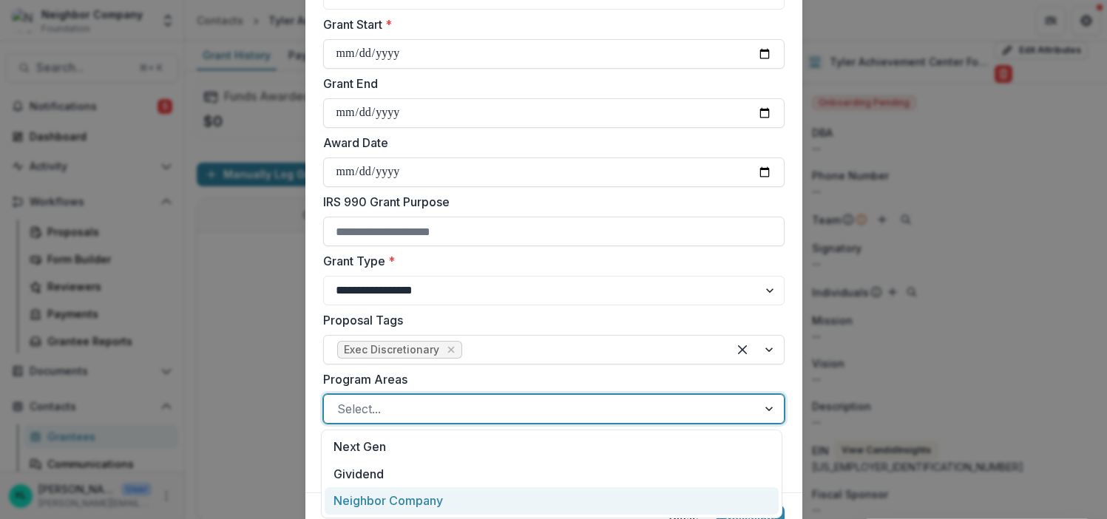
click at [416, 502] on div "Neighbor Company" at bounding box center [552, 501] width 454 height 27
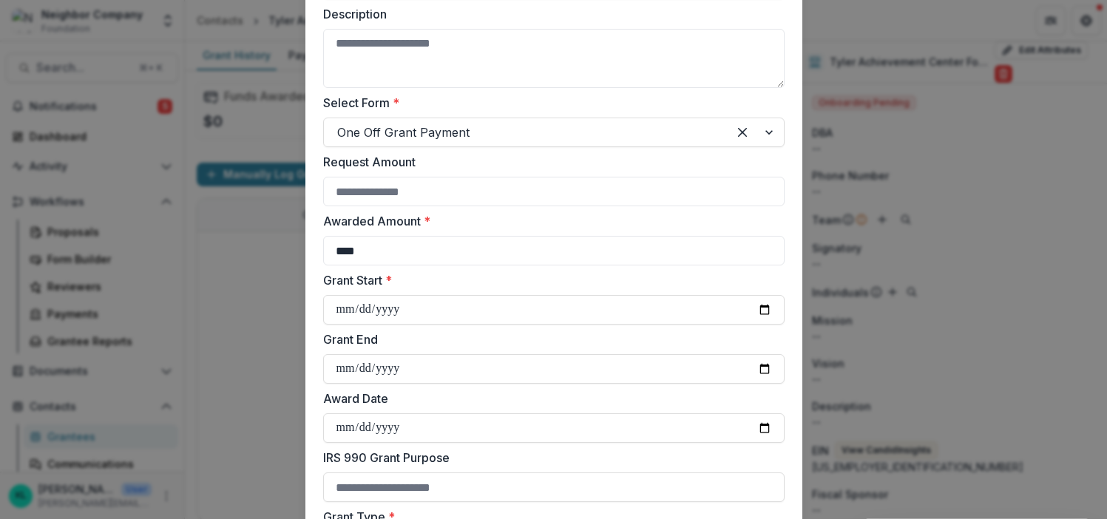
scroll to position [0, 0]
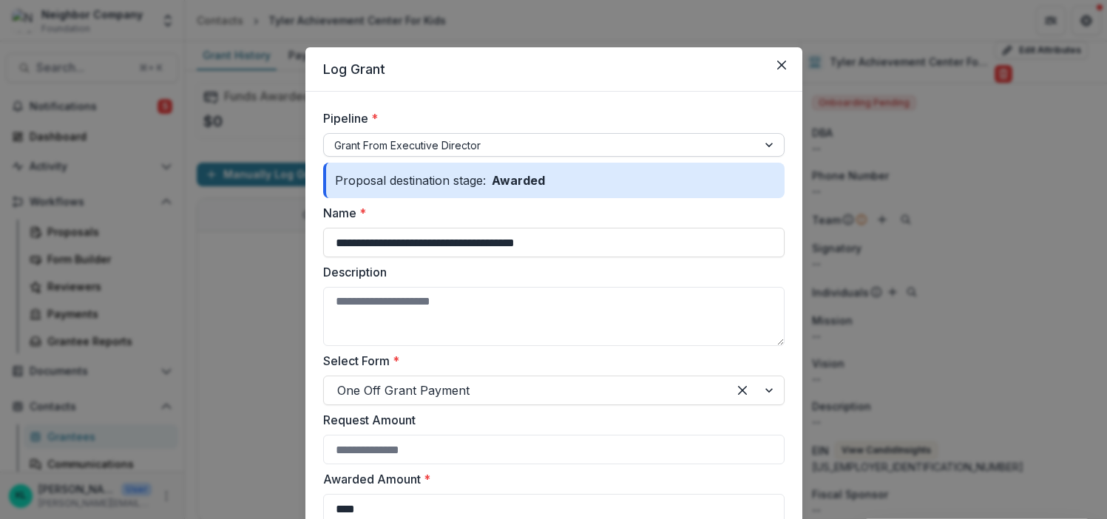
click at [350, 144] on div at bounding box center [540, 145] width 413 height 18
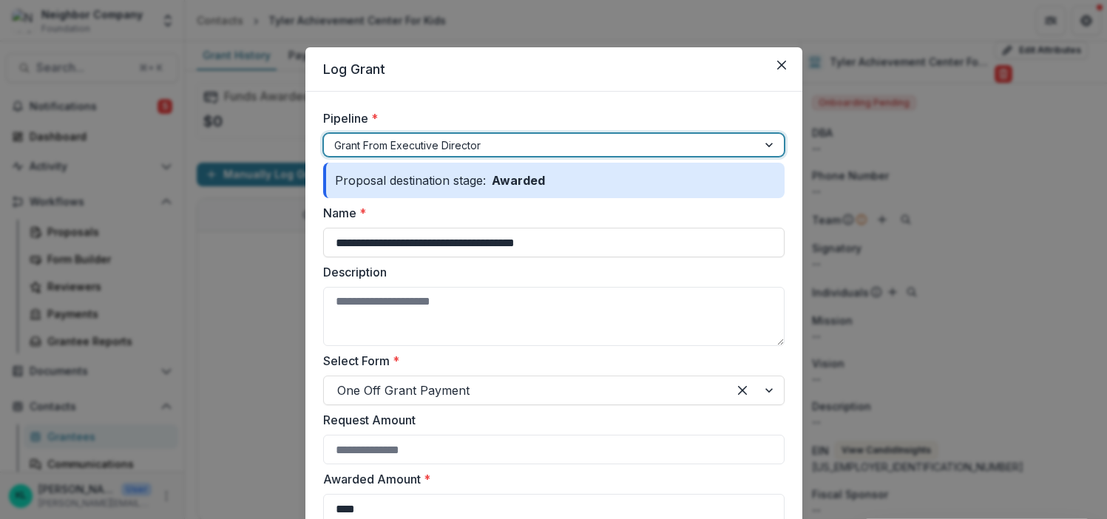
click at [350, 144] on div at bounding box center [540, 145] width 413 height 18
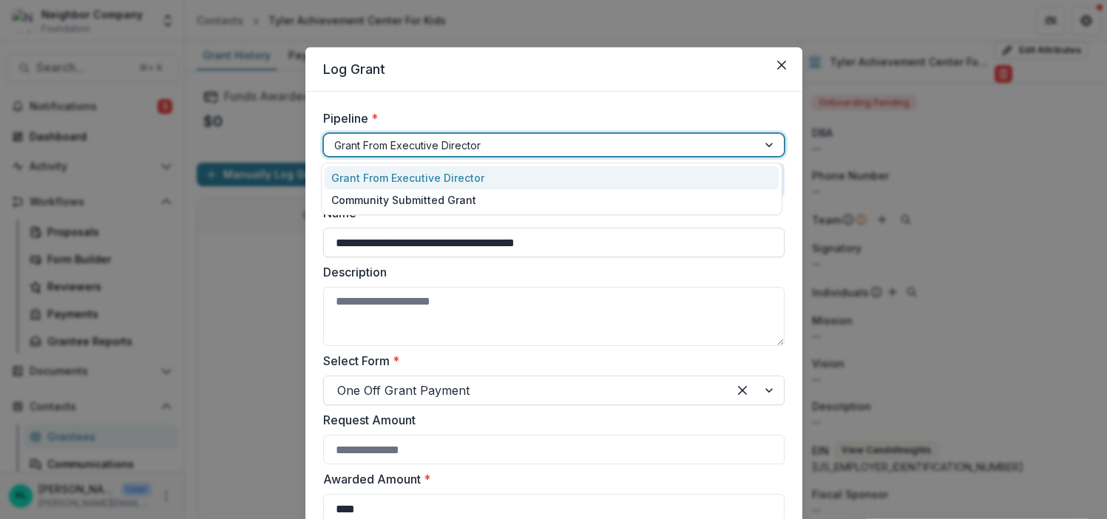
click at [350, 144] on div at bounding box center [540, 145] width 413 height 18
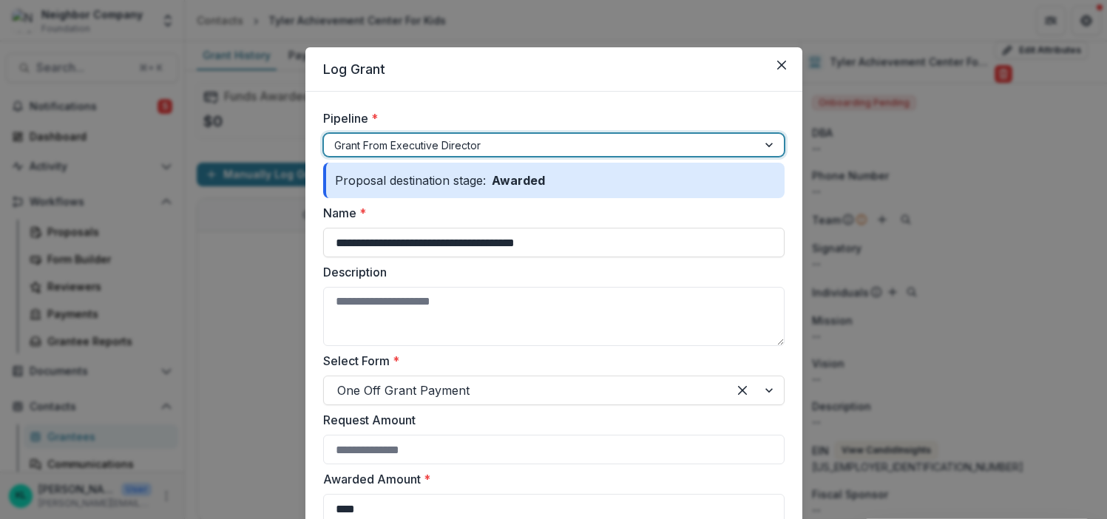
click at [350, 144] on div at bounding box center [540, 145] width 413 height 18
click at [451, 115] on label "Pipeline *" at bounding box center [549, 118] width 453 height 18
click at [337, 138] on input "Pipeline *" at bounding box center [335, 146] width 3 height 16
click at [779, 64] on icon "Close" at bounding box center [782, 65] width 9 height 9
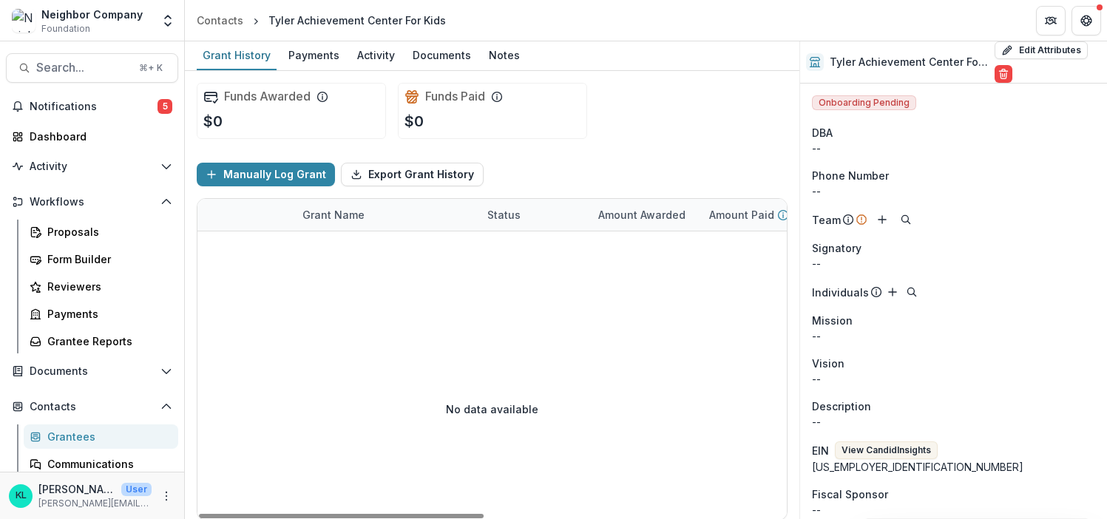
click at [408, 293] on div at bounding box center [801, 265] width 1206 height 67
click at [53, 232] on div "Proposals" at bounding box center [106, 232] width 119 height 16
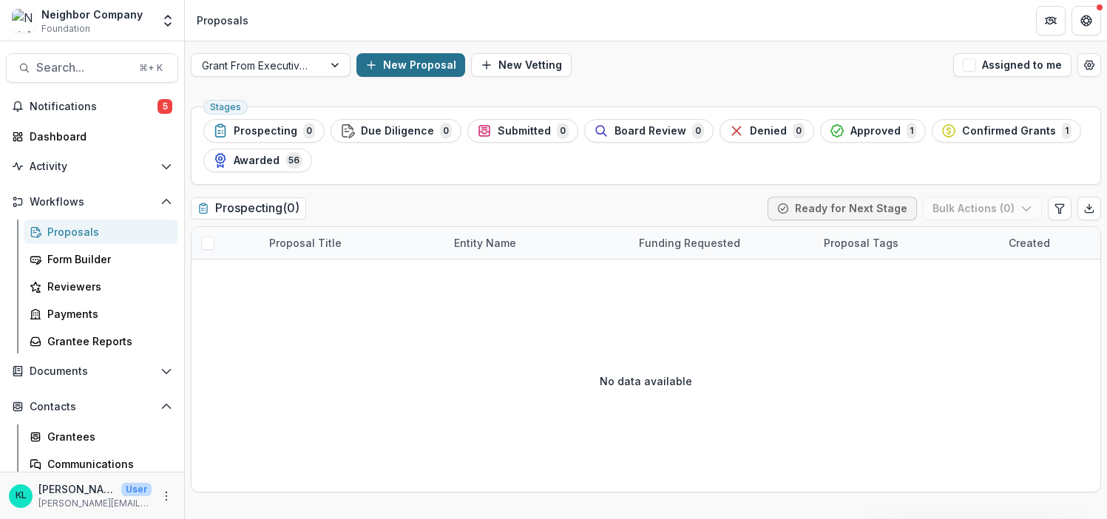
click at [413, 63] on button "New Proposal" at bounding box center [411, 65] width 109 height 24
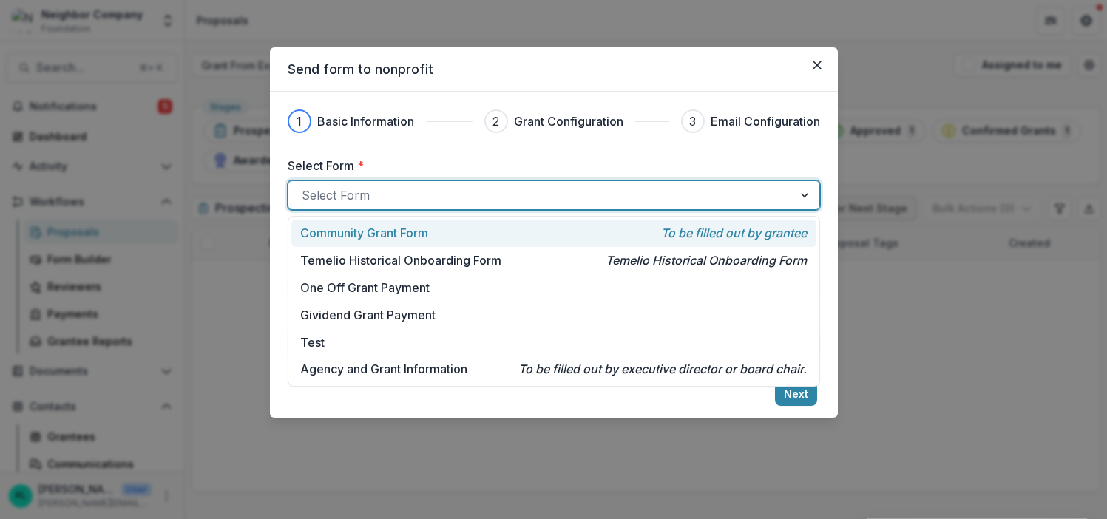
click at [373, 192] on div at bounding box center [541, 195] width 478 height 21
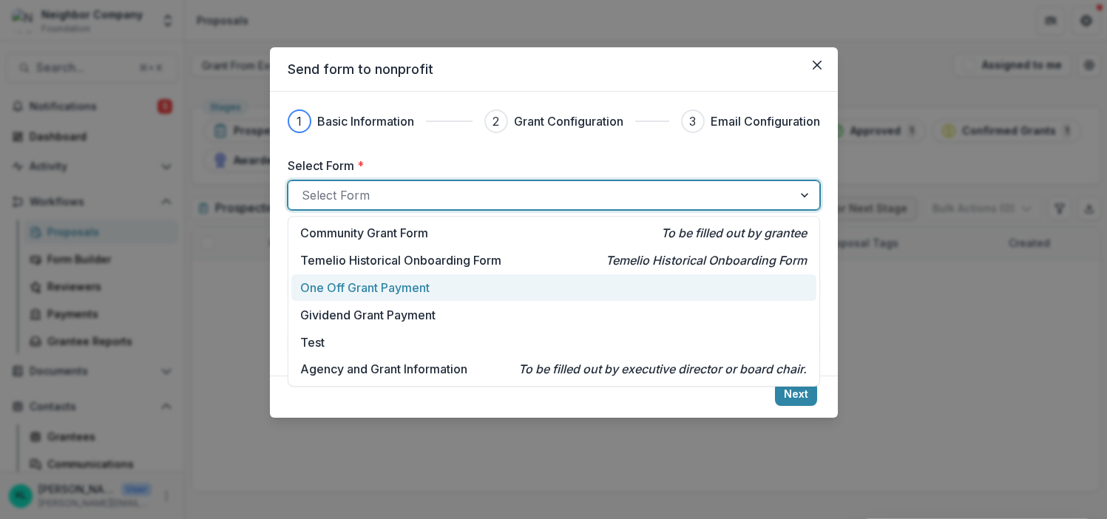
click at [384, 290] on p "One Off Grant Payment" at bounding box center [364, 288] width 129 height 18
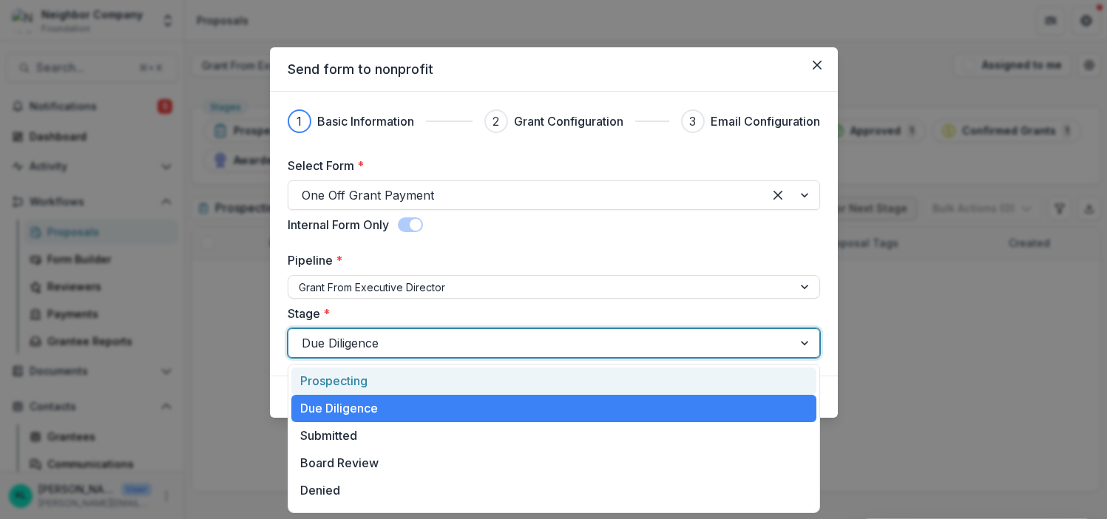
click at [389, 345] on div at bounding box center [541, 343] width 478 height 21
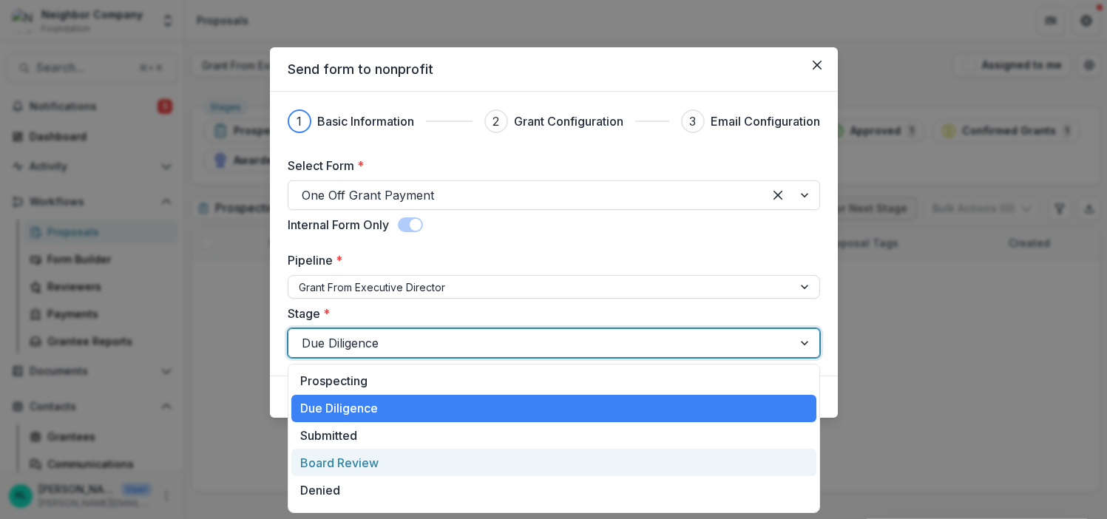
scroll to position [75, 0]
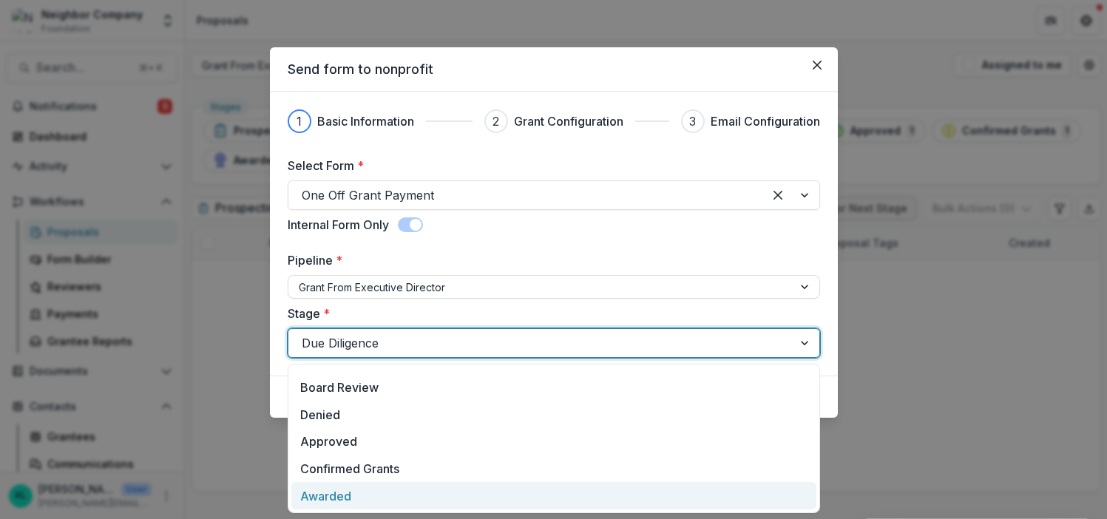
click at [362, 499] on div "Awarded" at bounding box center [553, 495] width 525 height 27
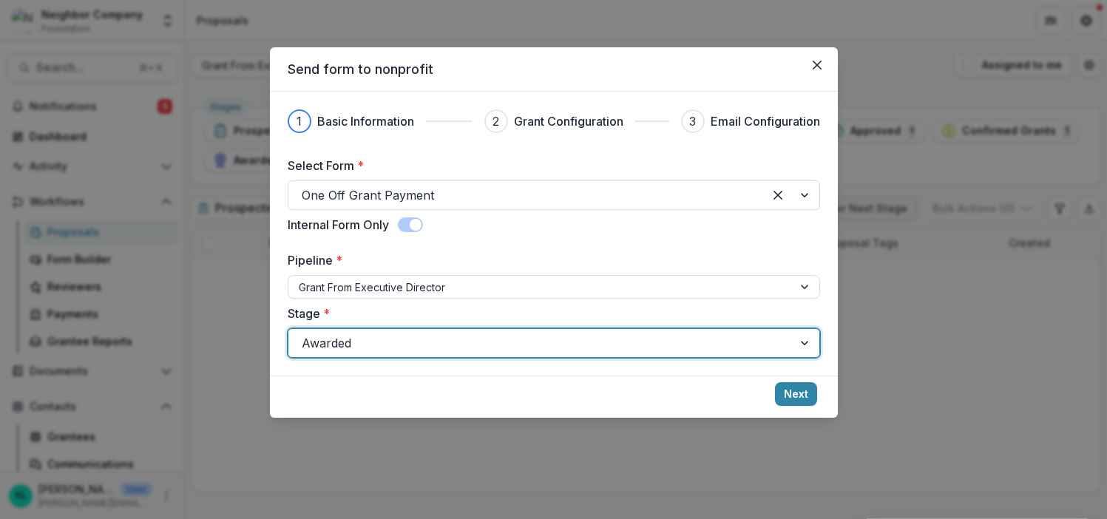
click at [525, 312] on label "Stage *" at bounding box center [550, 314] width 524 height 18
click at [306, 334] on input "Stage *" at bounding box center [304, 343] width 4 height 18
click at [525, 312] on label "Stage *" at bounding box center [550, 314] width 524 height 18
click at [306, 334] on input "Stage *" at bounding box center [304, 343] width 4 height 18
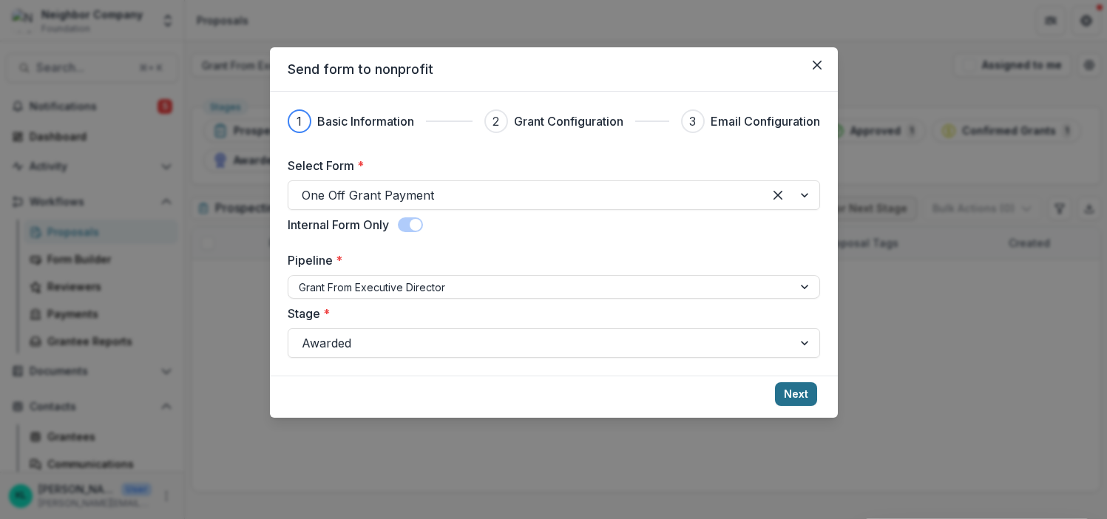
click at [804, 403] on button "Next" at bounding box center [796, 394] width 42 height 24
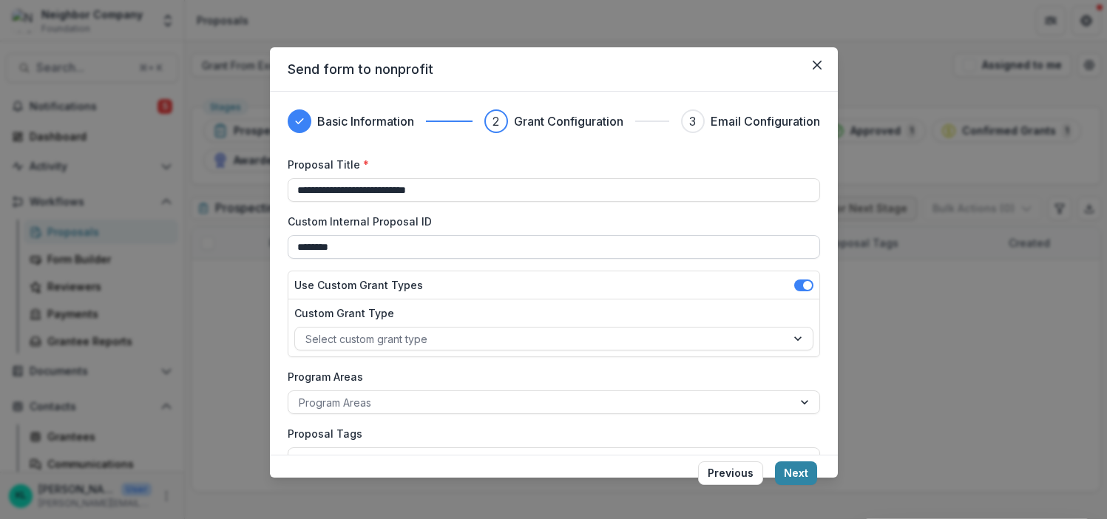
click at [391, 249] on input "********" at bounding box center [554, 247] width 533 height 24
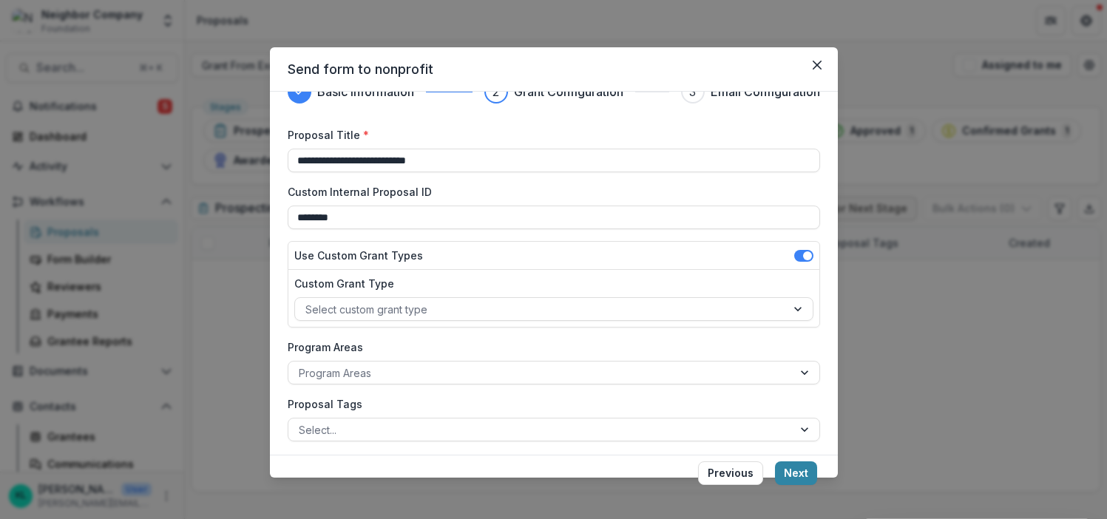
scroll to position [32, 0]
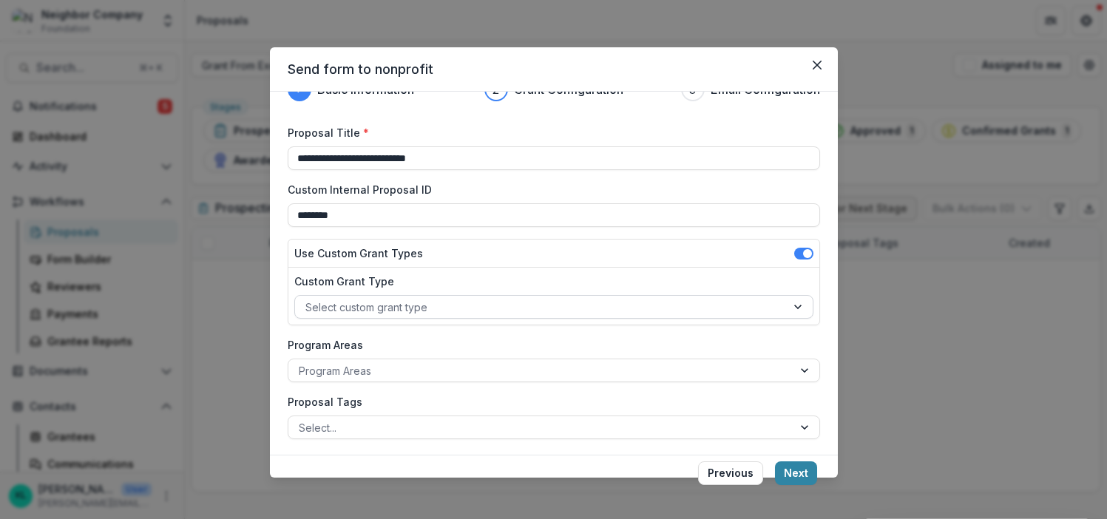
click at [479, 305] on div at bounding box center [541, 307] width 471 height 18
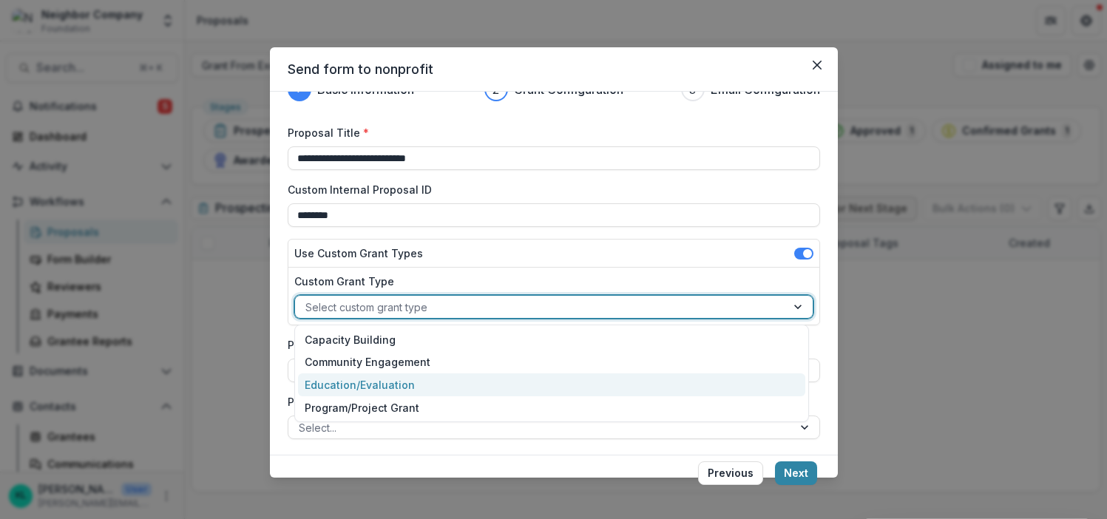
click at [454, 390] on div "Education/Evaluation" at bounding box center [551, 385] width 507 height 23
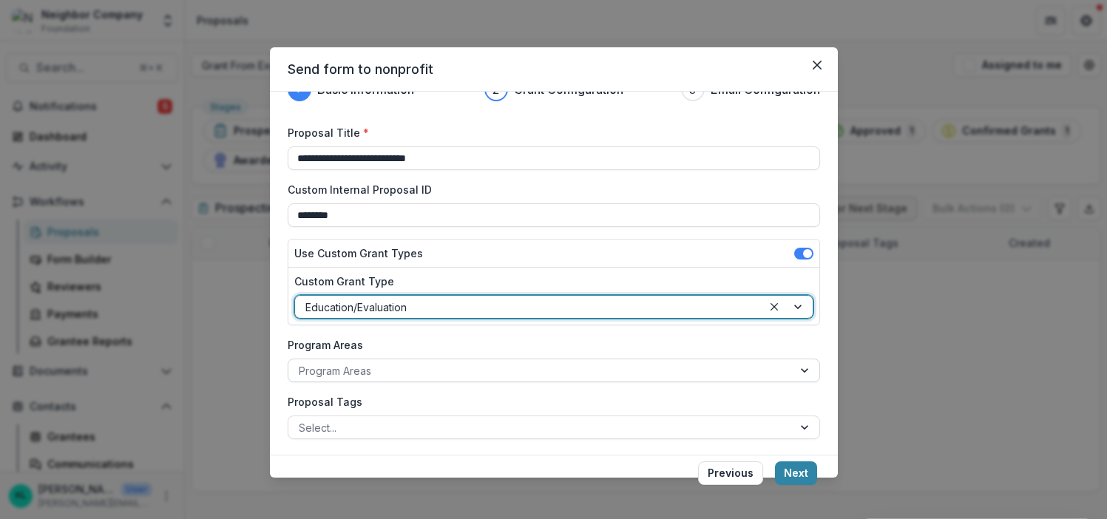
click at [425, 377] on div at bounding box center [541, 371] width 484 height 18
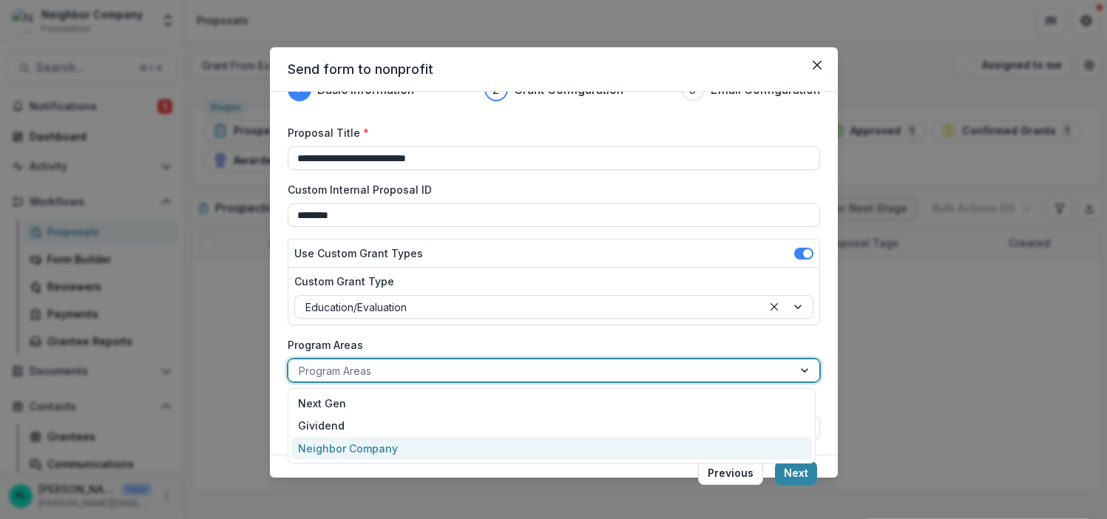
click at [430, 451] on div "Neighbor Company" at bounding box center [551, 448] width 521 height 23
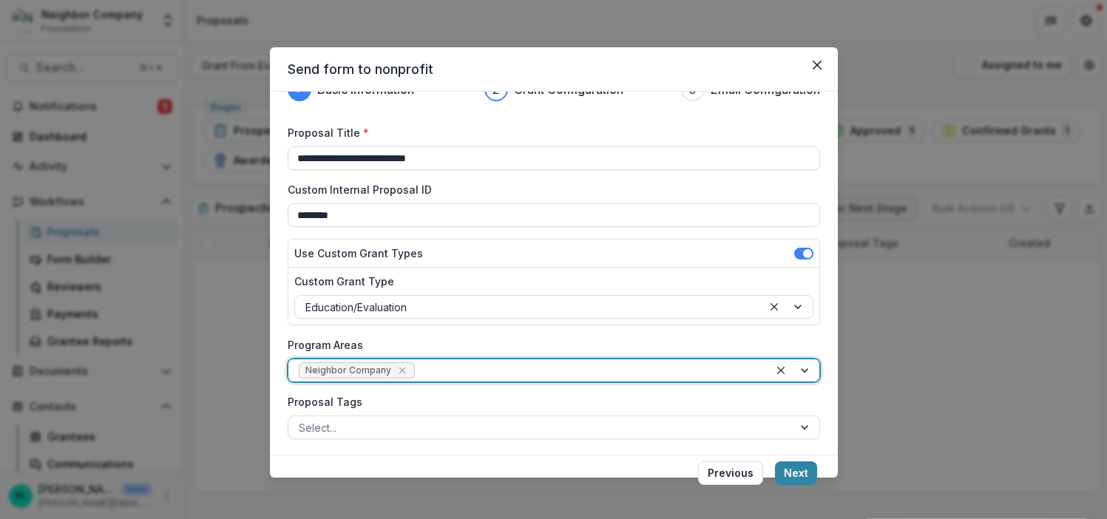
click at [417, 347] on label "Program Areas" at bounding box center [550, 345] width 524 height 16
click at [418, 363] on input "Program Areas" at bounding box center [419, 371] width 3 height 16
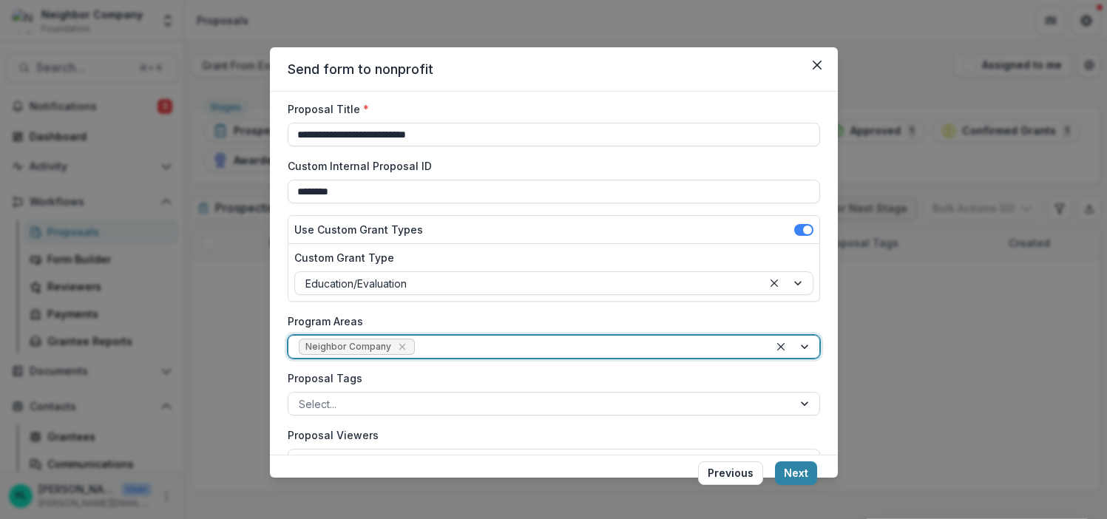
scroll to position [58, 0]
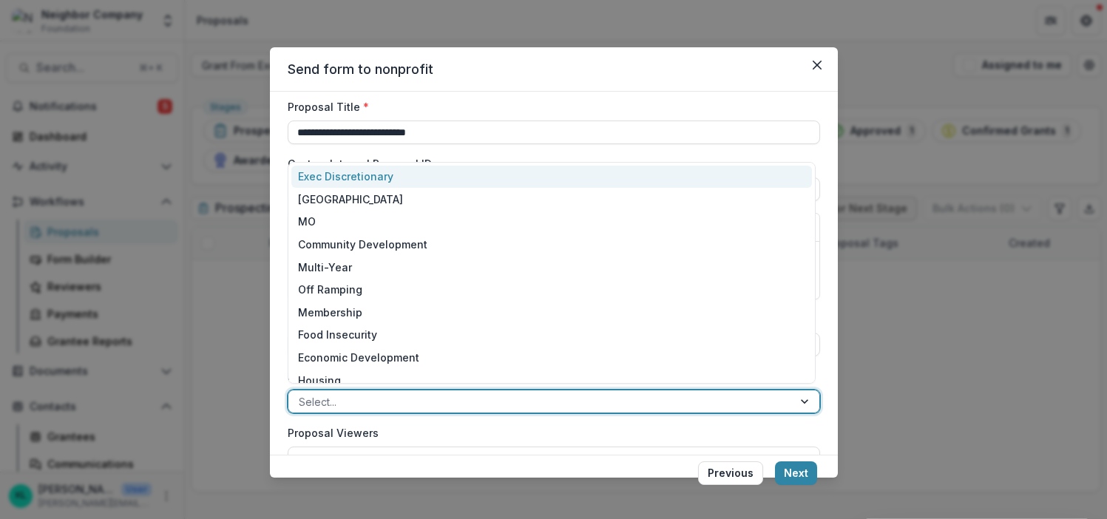
click at [391, 402] on div at bounding box center [541, 402] width 484 height 18
click at [340, 181] on div "Exec Discretionary" at bounding box center [551, 177] width 521 height 23
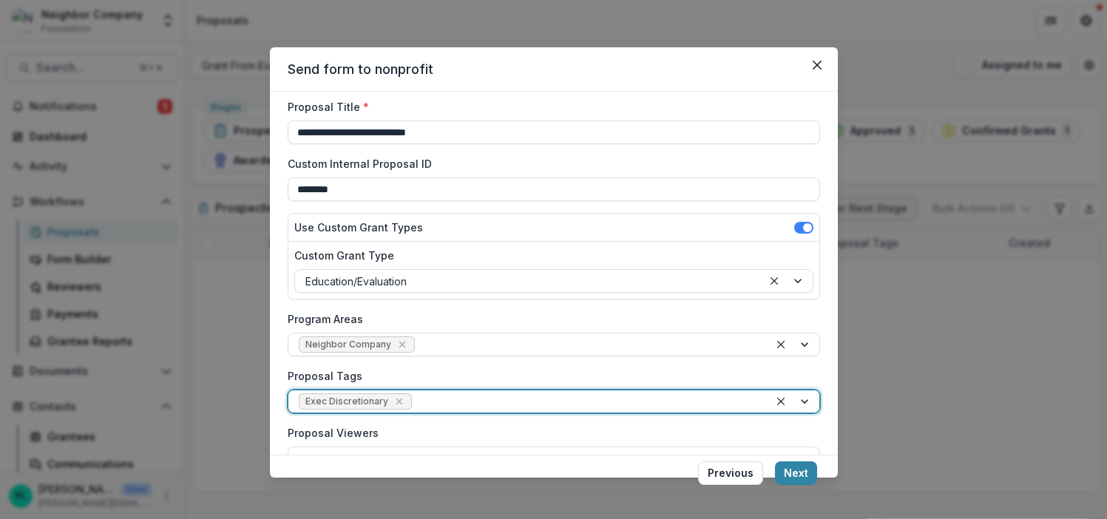
click at [459, 367] on div "**********" at bounding box center [554, 313] width 533 height 428
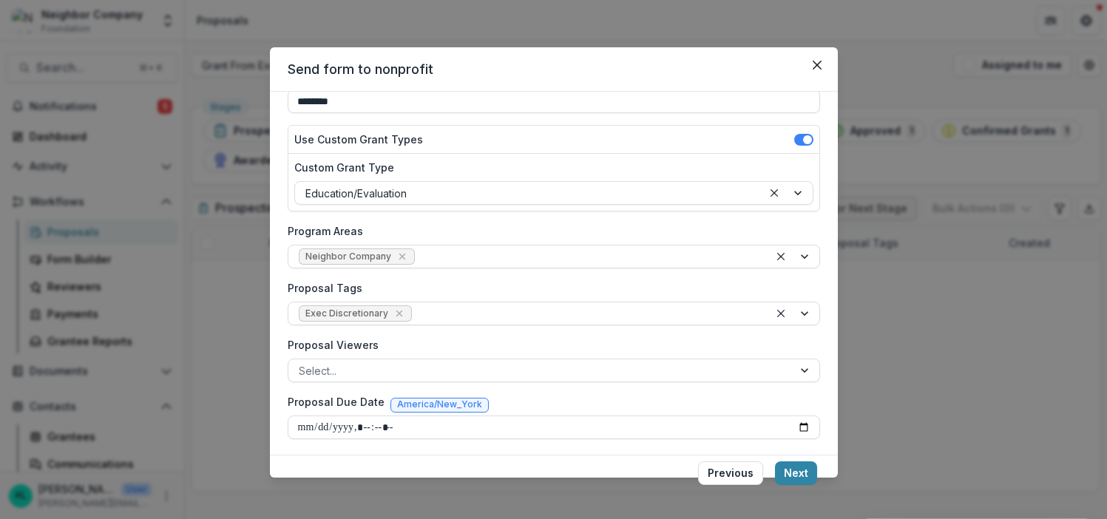
scroll to position [147, 0]
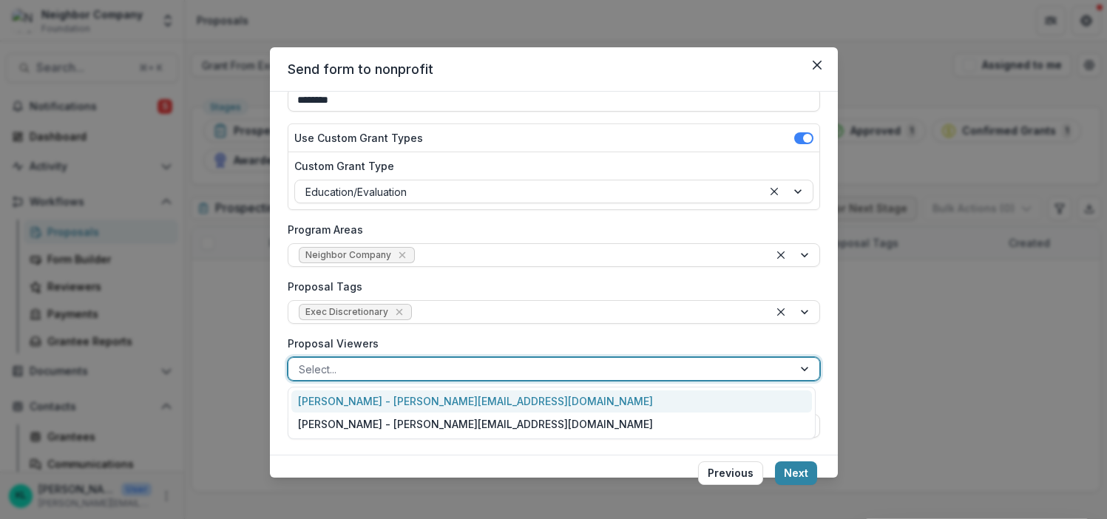
click at [379, 374] on div at bounding box center [541, 369] width 484 height 18
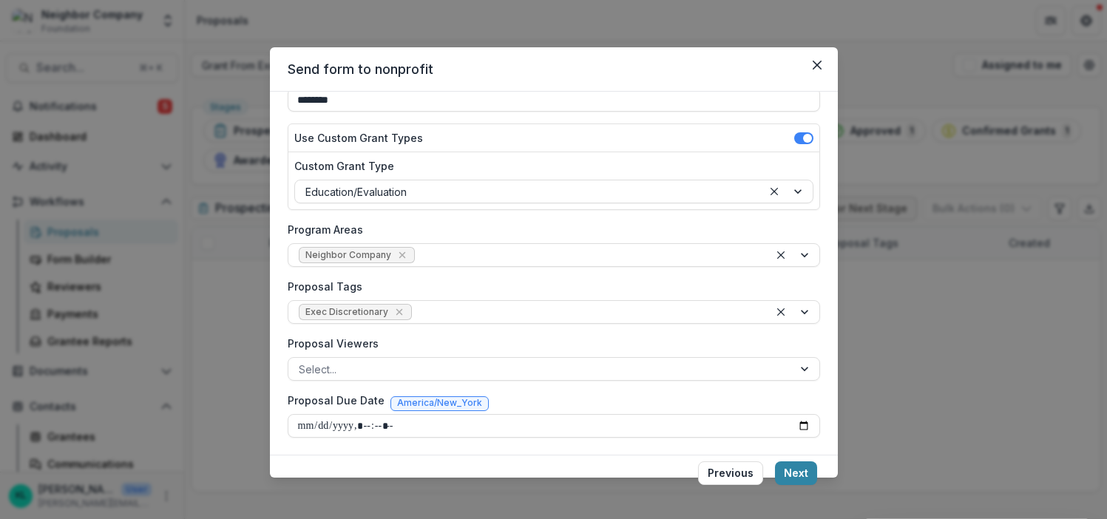
click at [421, 333] on div "**********" at bounding box center [554, 224] width 533 height 428
click at [789, 472] on button "Next" at bounding box center [796, 474] width 42 height 24
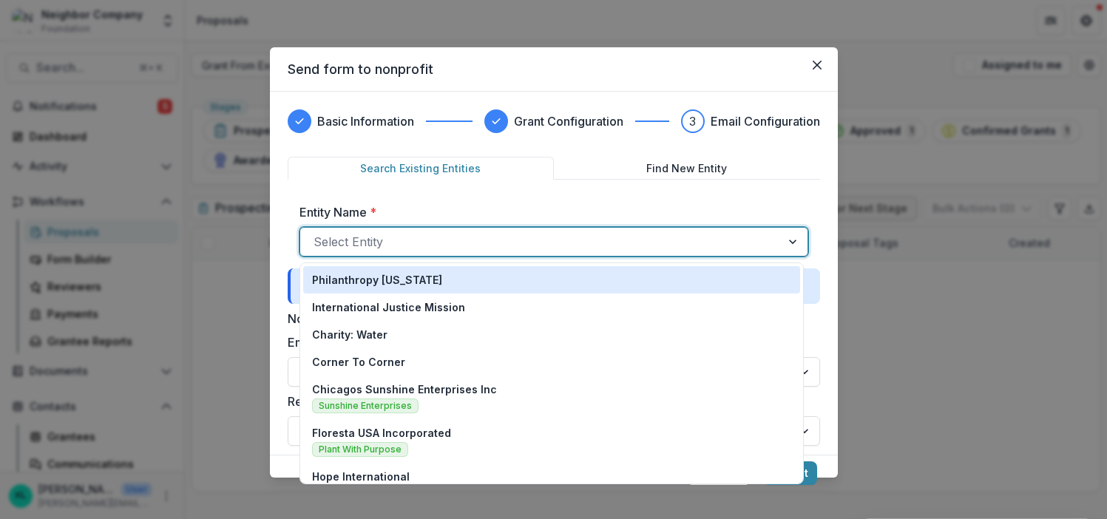
click at [369, 242] on div at bounding box center [541, 242] width 454 height 21
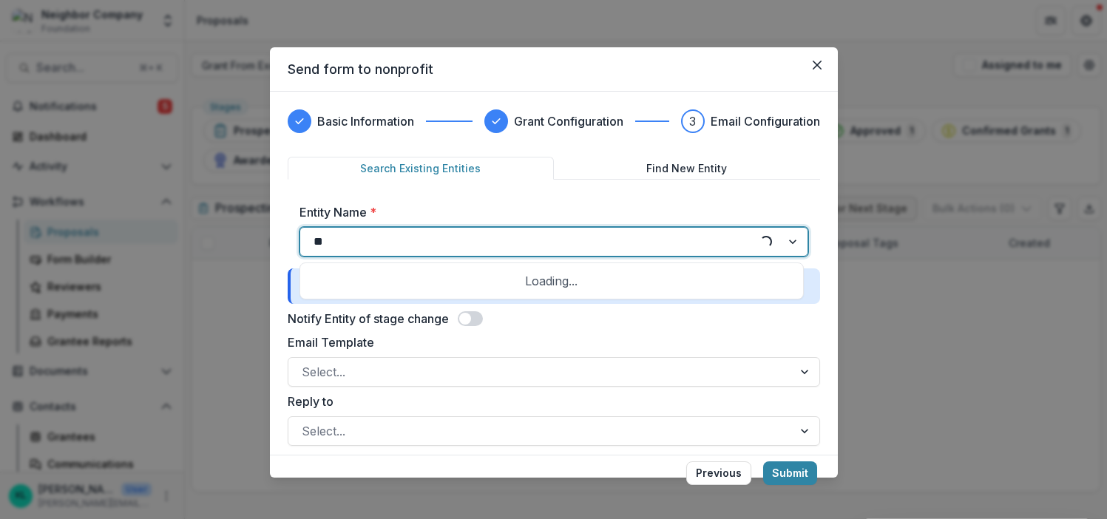
type input "***"
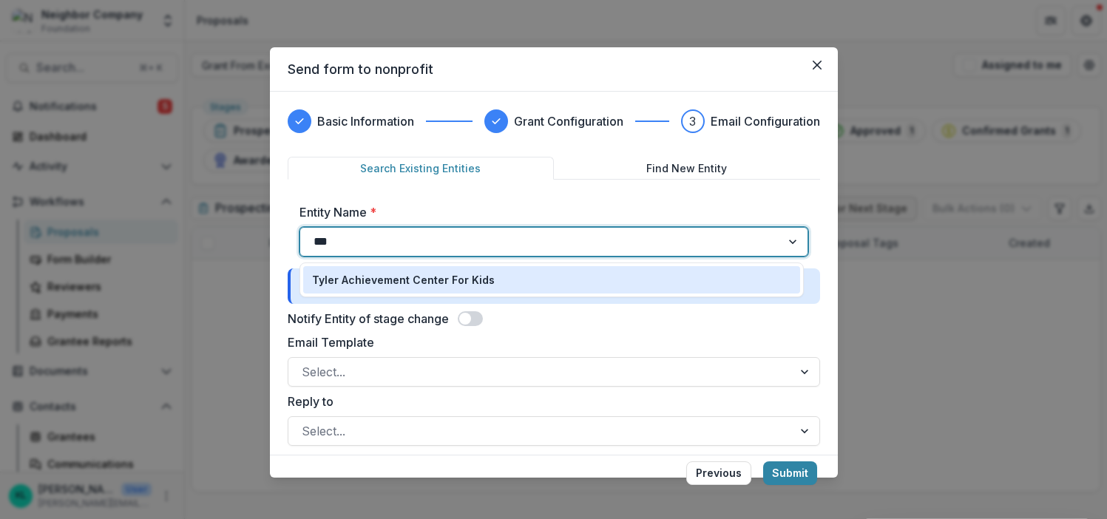
click at [410, 286] on p "Tyler Achievement Center For Kids" at bounding box center [403, 280] width 183 height 16
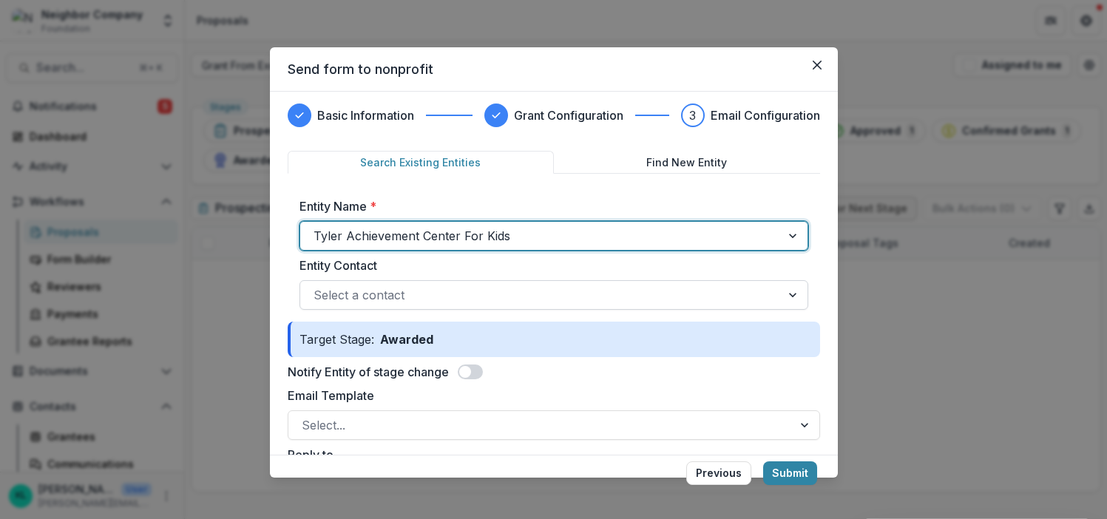
scroll to position [9, 0]
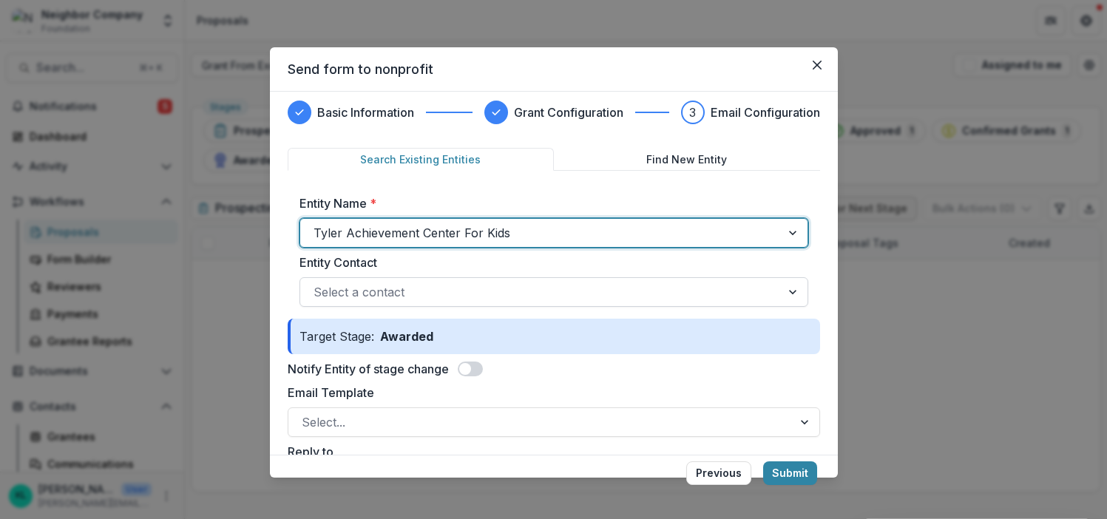
click at [437, 290] on div at bounding box center [541, 292] width 454 height 21
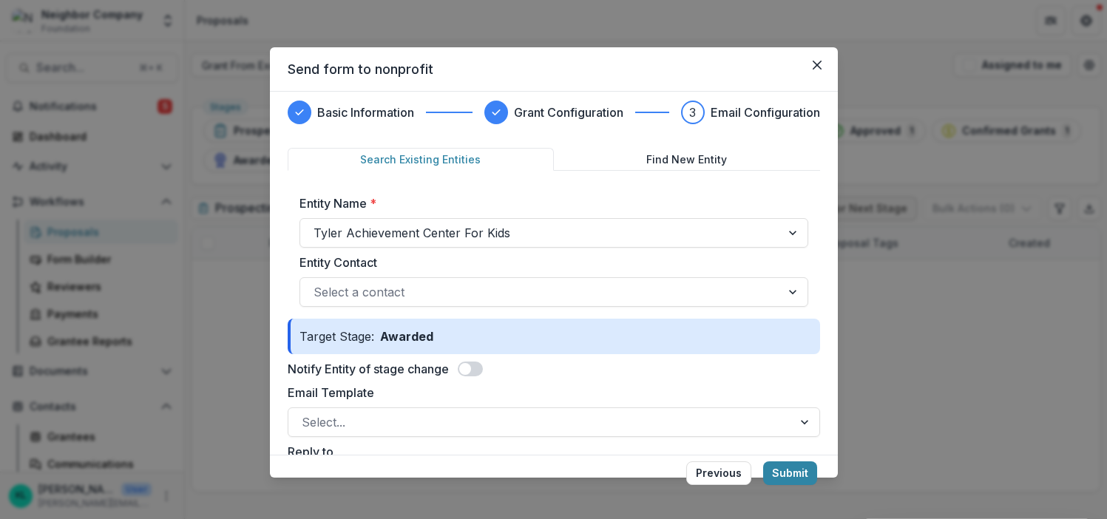
click at [446, 256] on label "Entity Contact" at bounding box center [550, 263] width 500 height 18
click at [317, 283] on input "Entity Contact" at bounding box center [316, 292] width 4 height 18
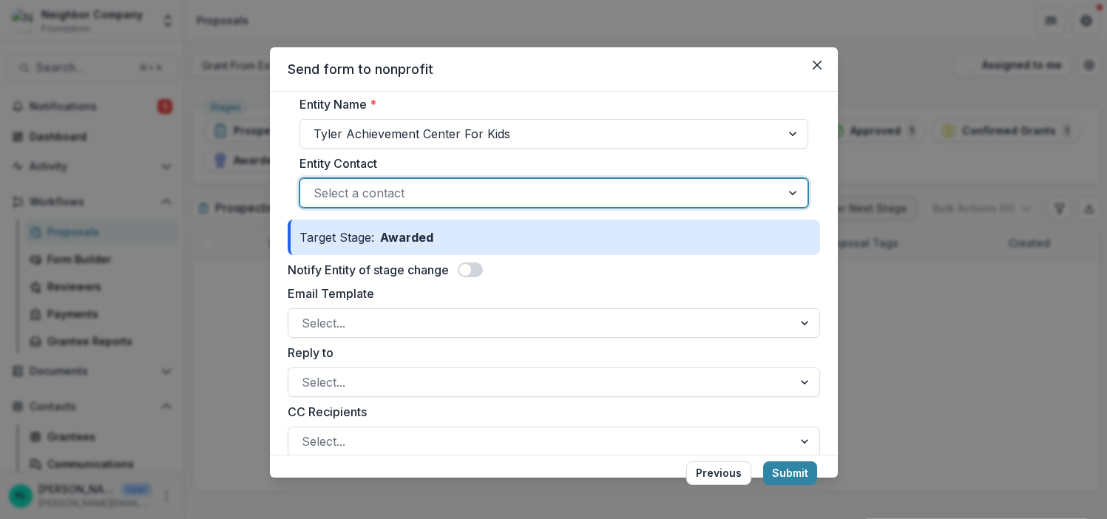
scroll to position [118, 0]
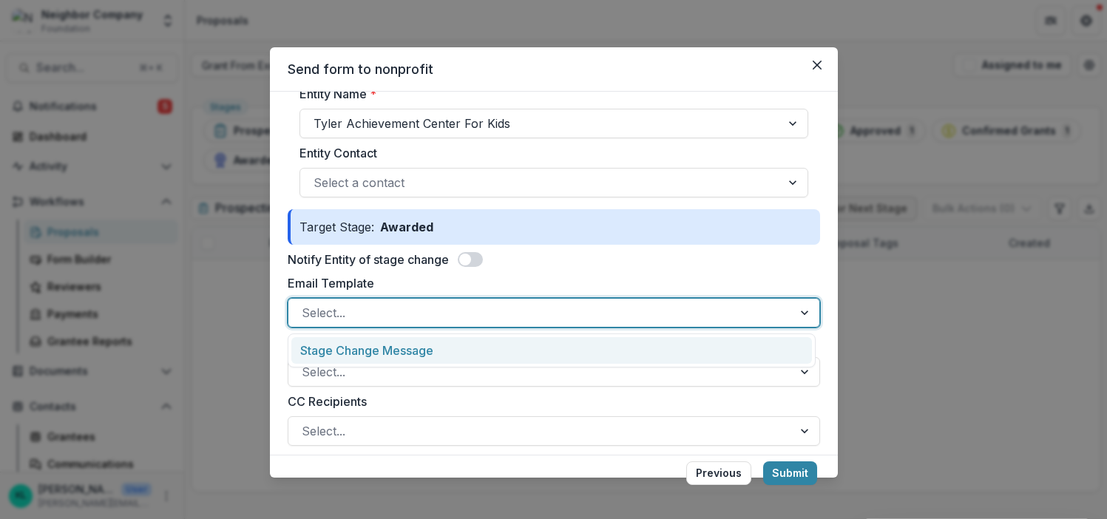
click at [405, 317] on div at bounding box center [541, 313] width 478 height 21
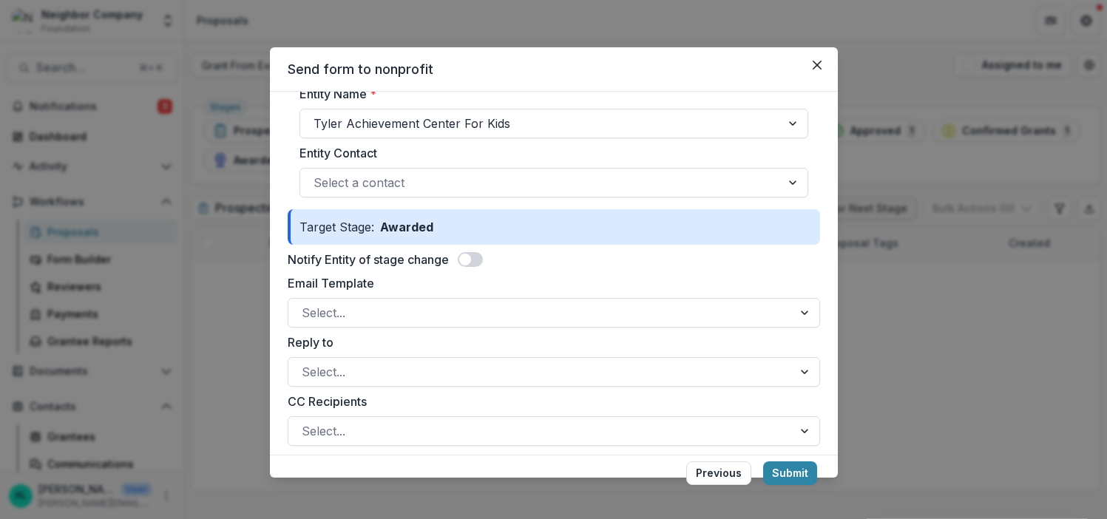
click at [403, 289] on label "Email Template" at bounding box center [550, 283] width 524 height 18
click at [306, 304] on input "Email Template" at bounding box center [304, 313] width 4 height 18
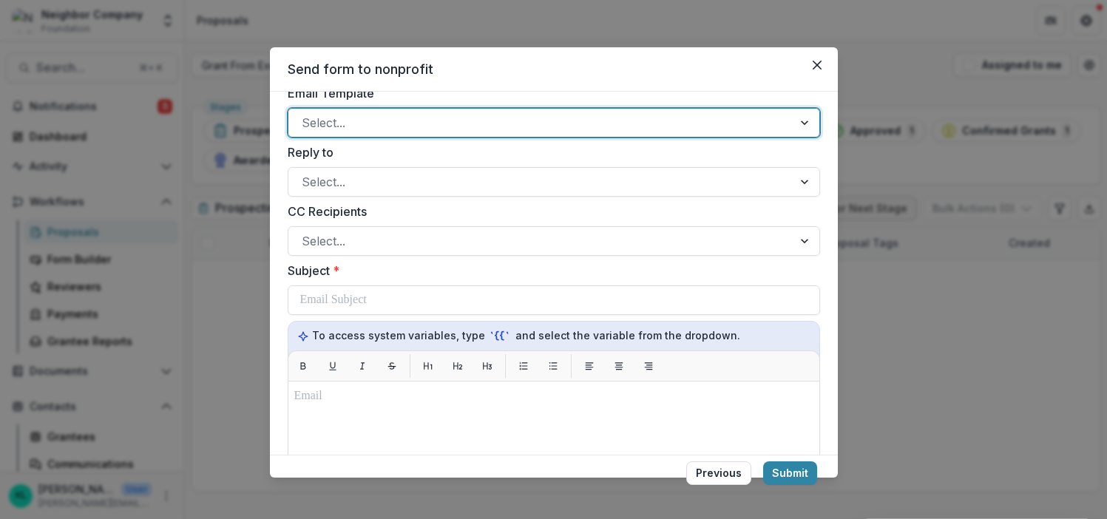
scroll to position [311, 0]
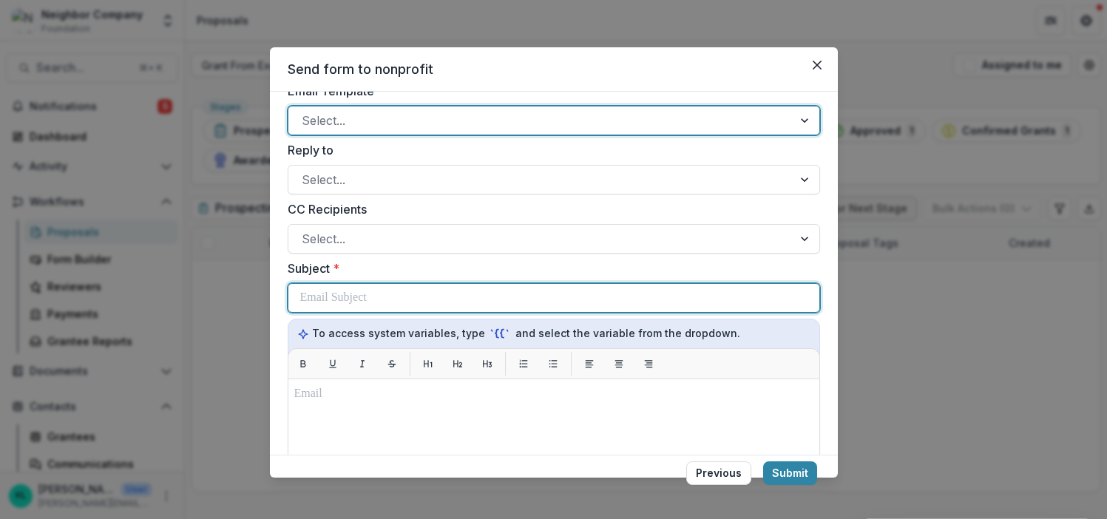
click at [357, 297] on p at bounding box center [333, 298] width 67 height 18
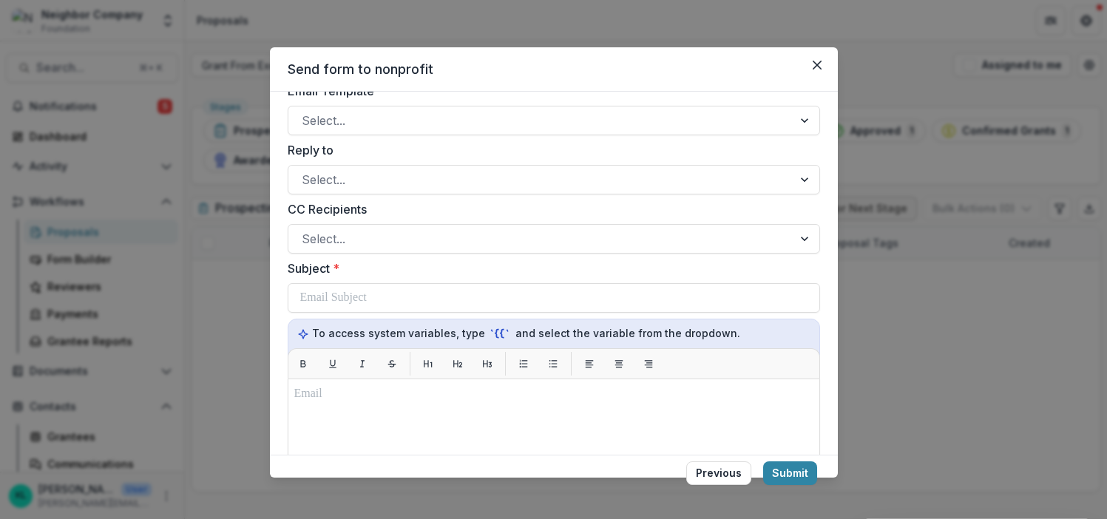
click at [372, 269] on label "Subject *" at bounding box center [550, 269] width 524 height 18
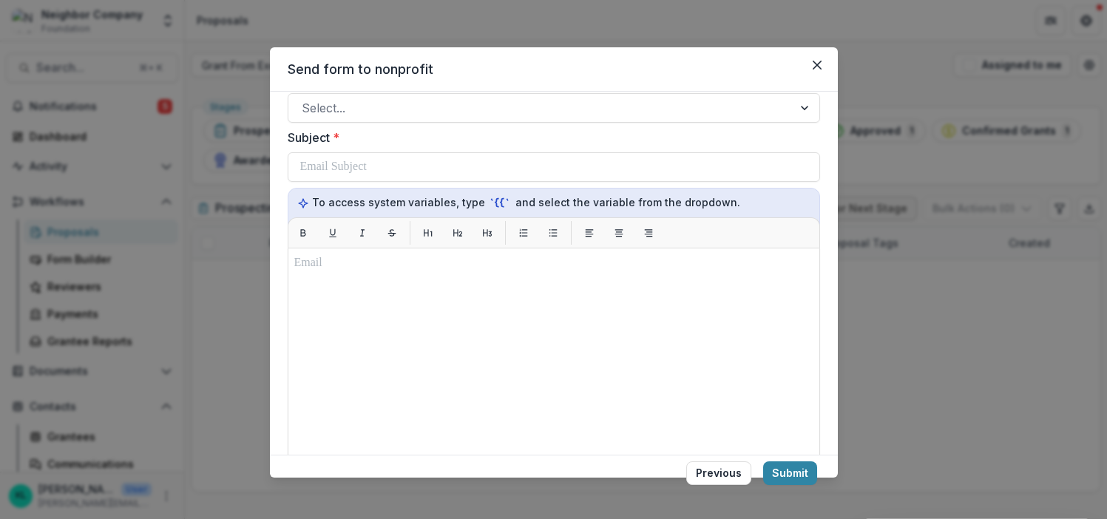
scroll to position [275, 0]
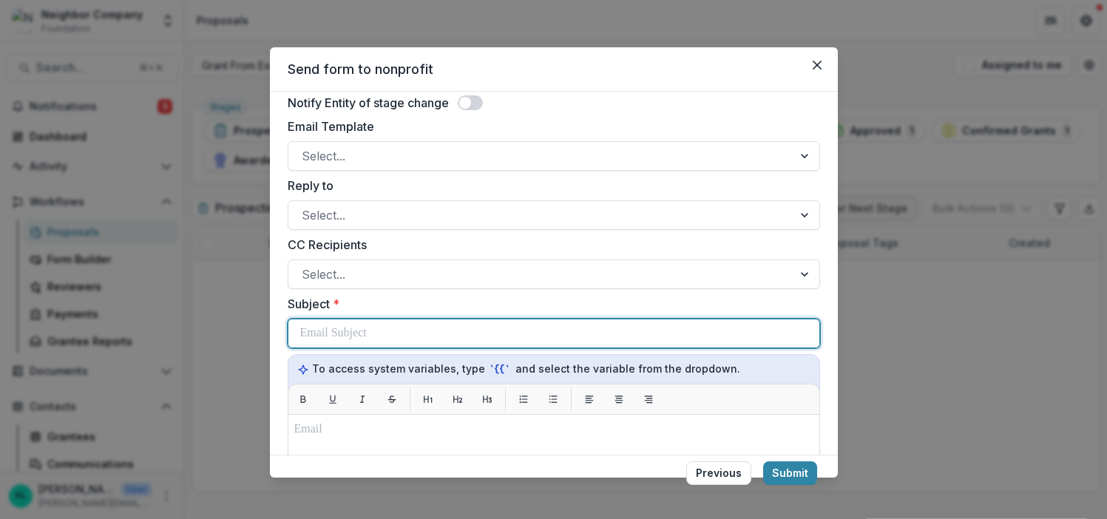
click at [344, 330] on p at bounding box center [333, 334] width 67 height 18
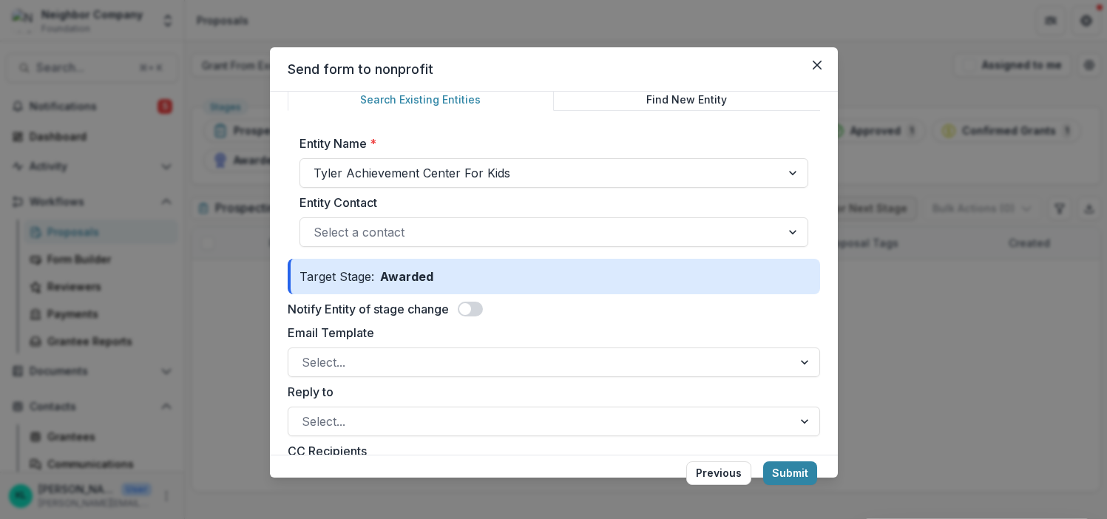
scroll to position [58, 0]
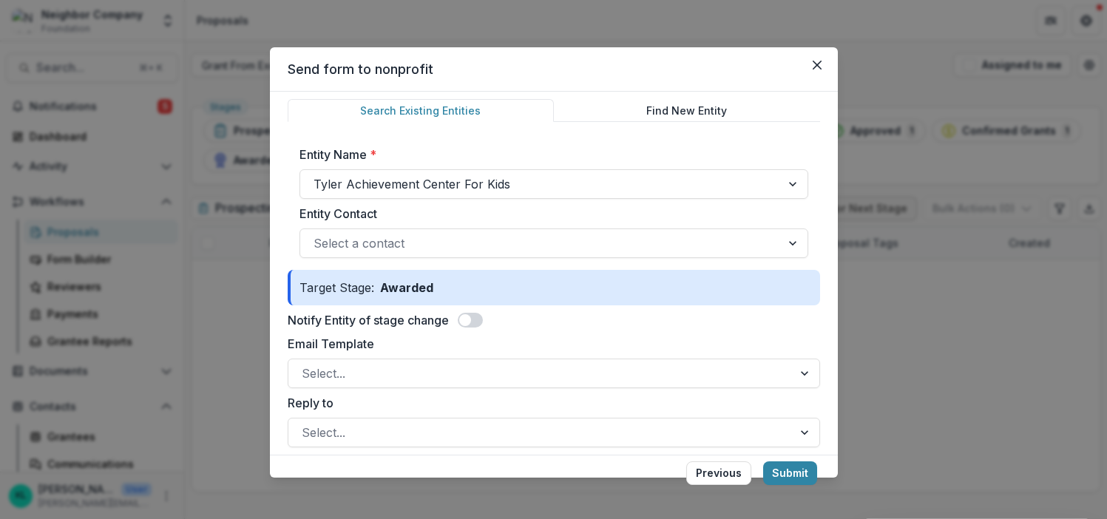
click at [479, 320] on span at bounding box center [470, 320] width 25 height 15
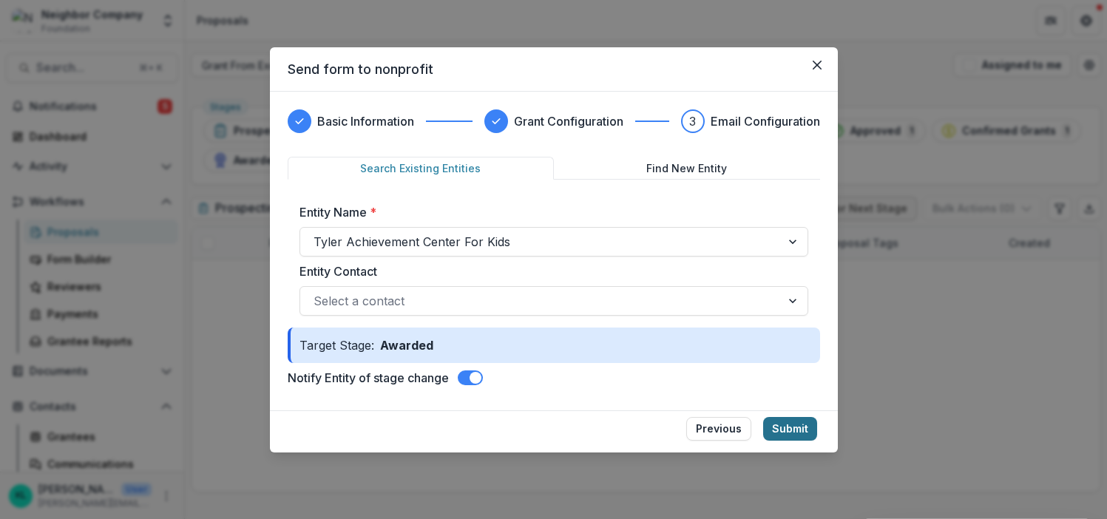
click at [794, 431] on button "Submit" at bounding box center [790, 429] width 54 height 24
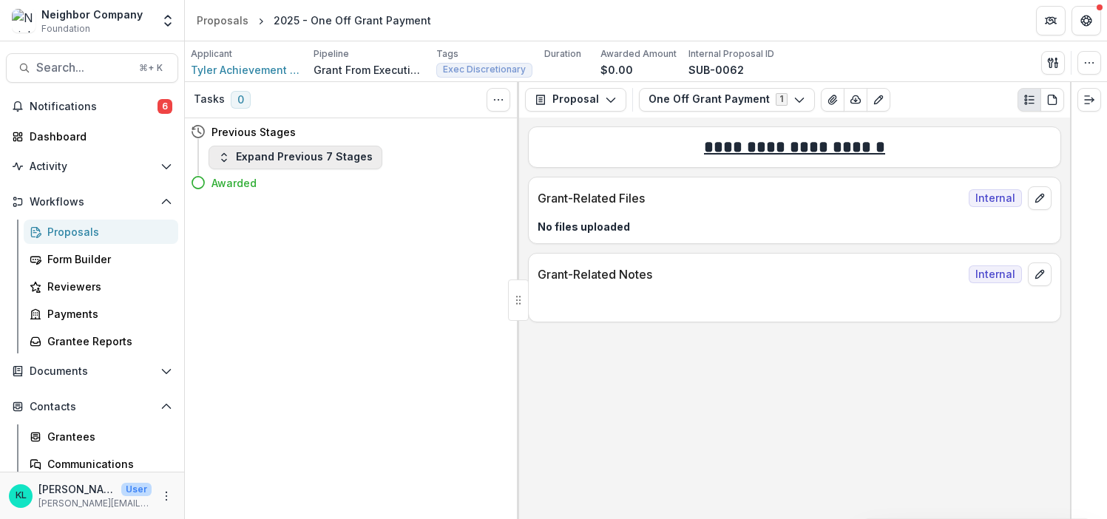
click at [226, 155] on polyline "button" at bounding box center [224, 154] width 4 height 2
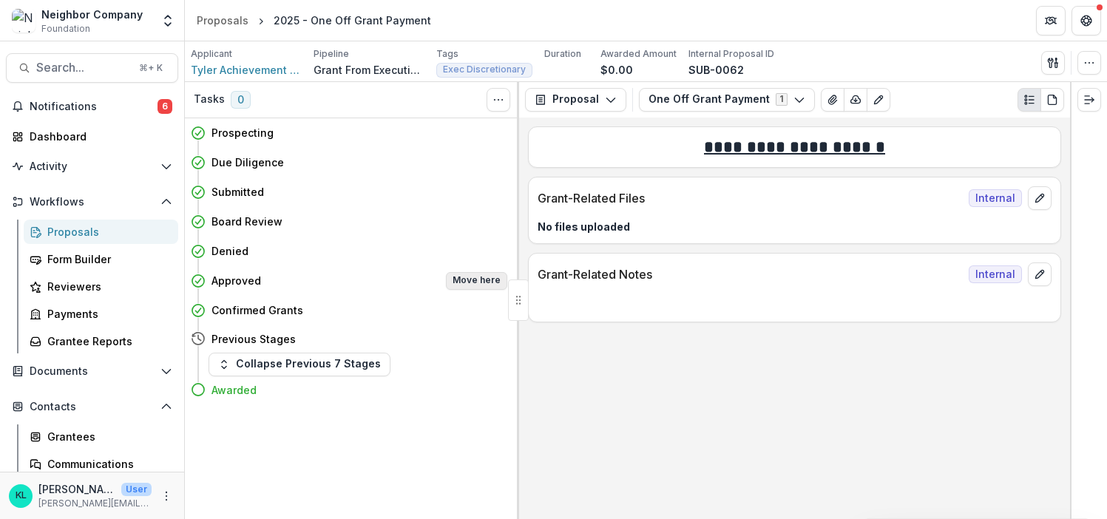
click at [468, 283] on button "Move here" at bounding box center [476, 281] width 61 height 18
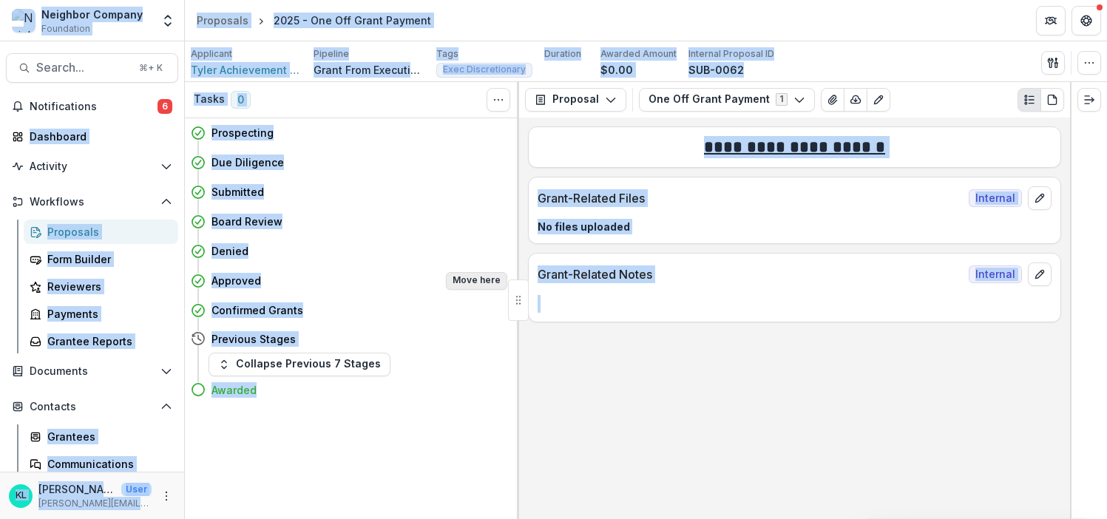
select select "********"
select select "**********"
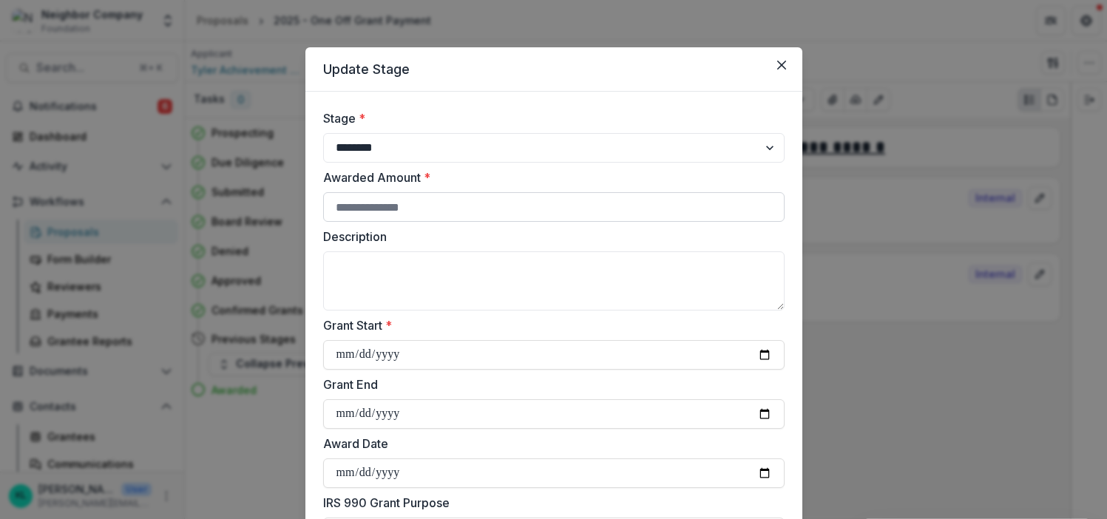
click at [480, 213] on input "Awarded Amount *" at bounding box center [554, 207] width 462 height 30
type input "****"
click at [432, 352] on input "Grant Start *" at bounding box center [554, 355] width 462 height 30
click at [762, 351] on input "Grant Start *" at bounding box center [554, 355] width 462 height 30
type input "**********"
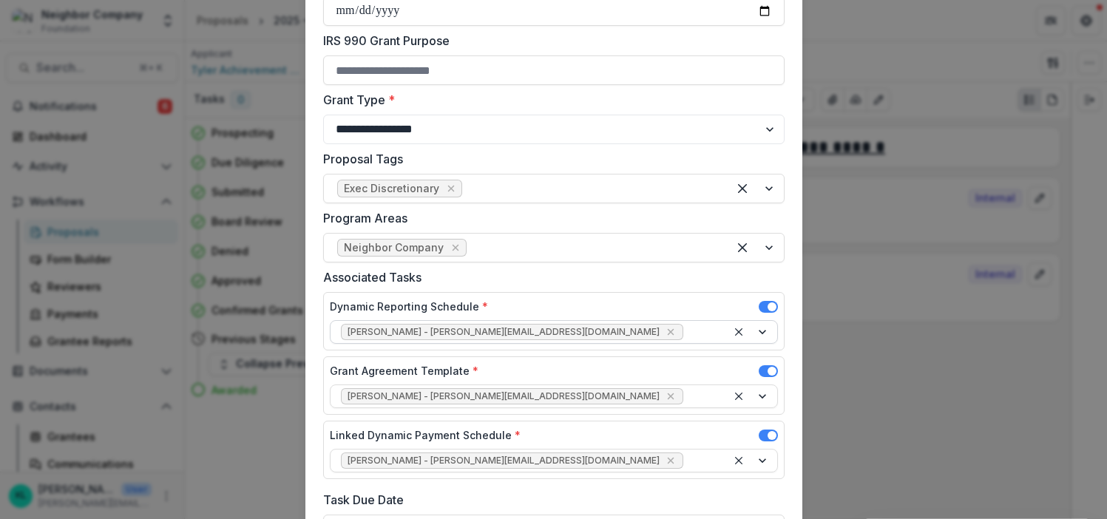
scroll to position [467, 0]
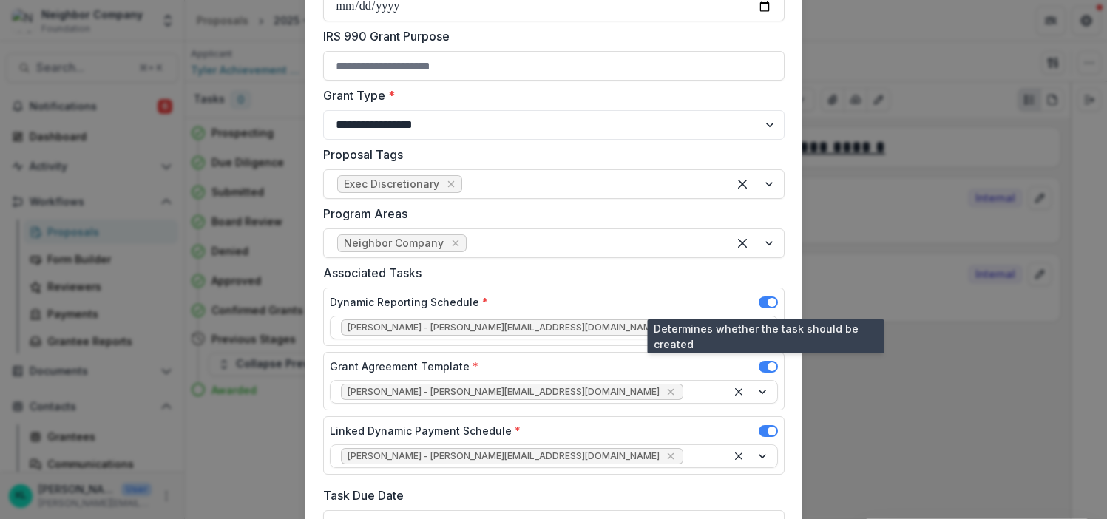
click at [760, 300] on span at bounding box center [768, 303] width 19 height 12
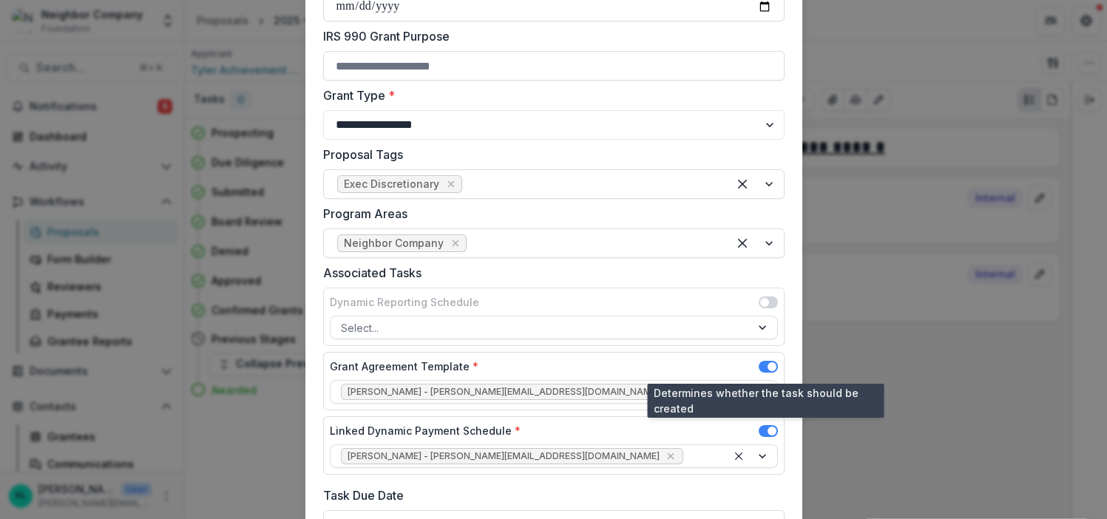
click at [764, 365] on span at bounding box center [768, 367] width 19 height 12
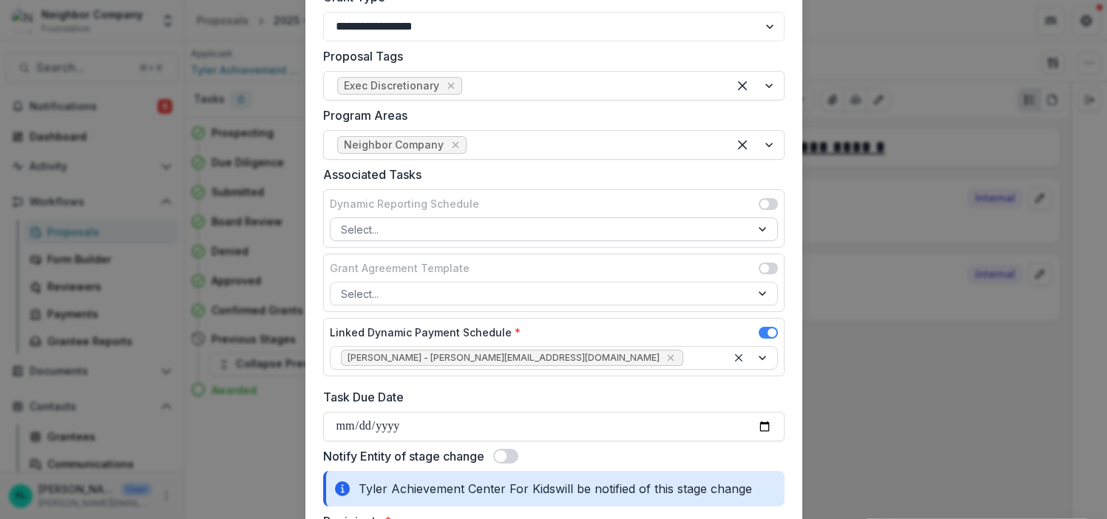
scroll to position [581, 0]
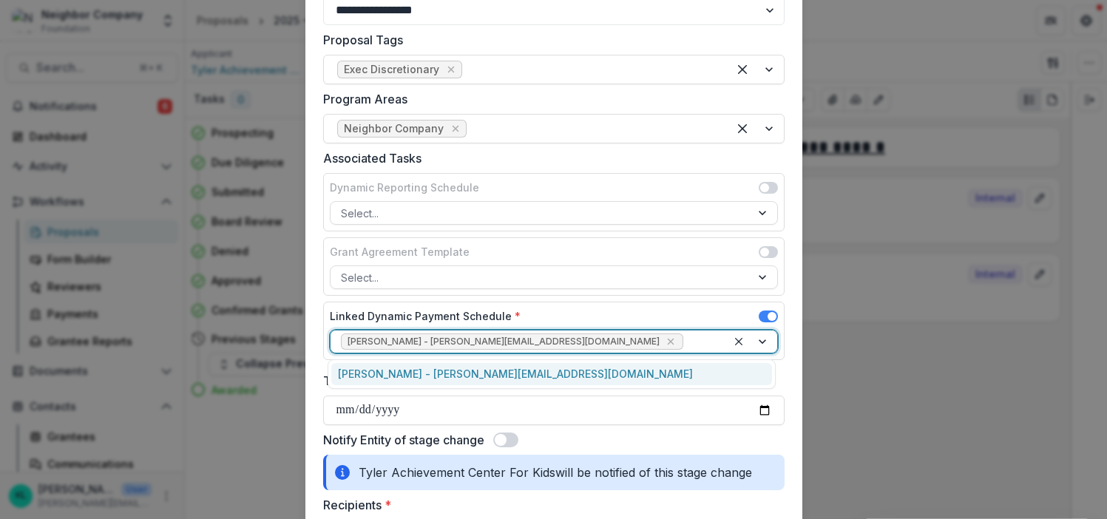
click at [765, 342] on div at bounding box center [752, 342] width 50 height 22
click at [760, 342] on div at bounding box center [752, 342] width 50 height 22
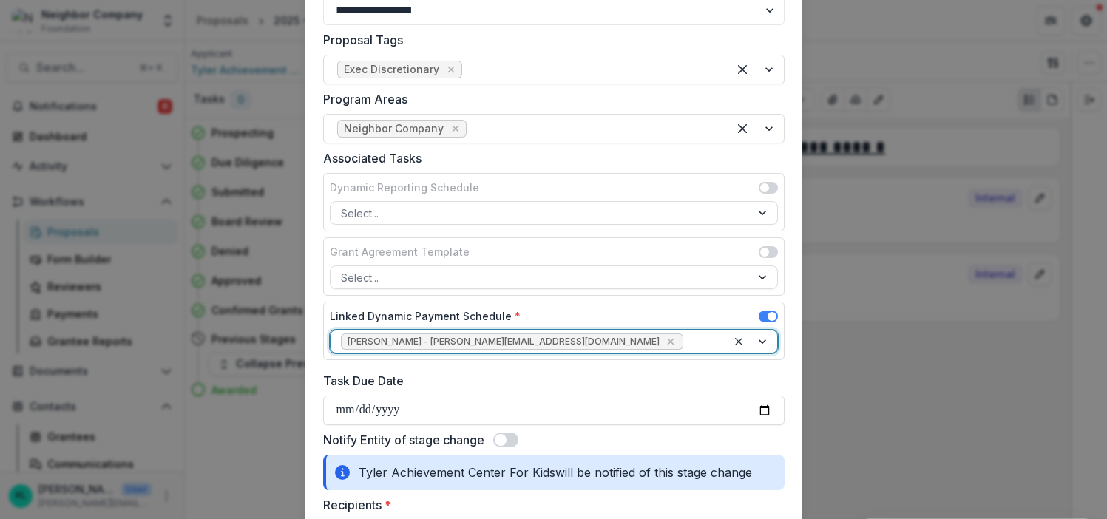
click at [760, 342] on div at bounding box center [752, 342] width 50 height 22
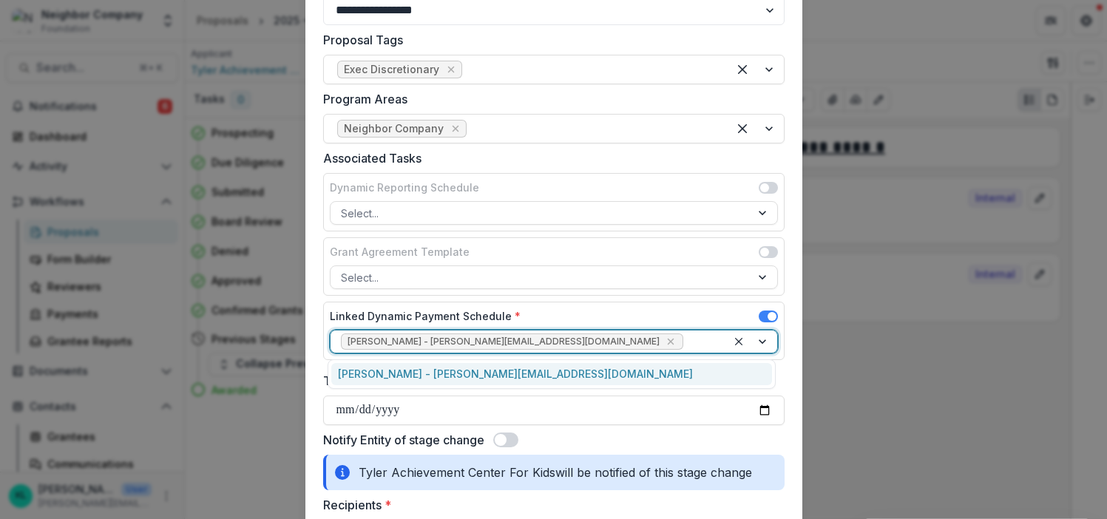
click at [512, 368] on div "[PERSON_NAME] - [PERSON_NAME][EMAIL_ADDRESS][DOMAIN_NAME]" at bounding box center [551, 374] width 441 height 23
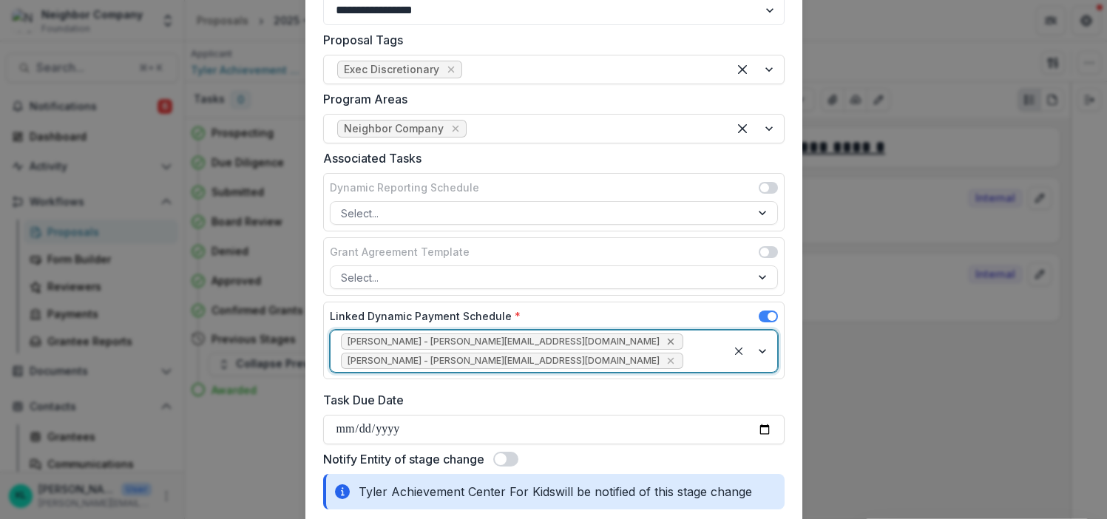
click at [665, 340] on icon "Remove Kerri Lopez-Howell - kerri@neighbor.company" at bounding box center [671, 342] width 12 height 12
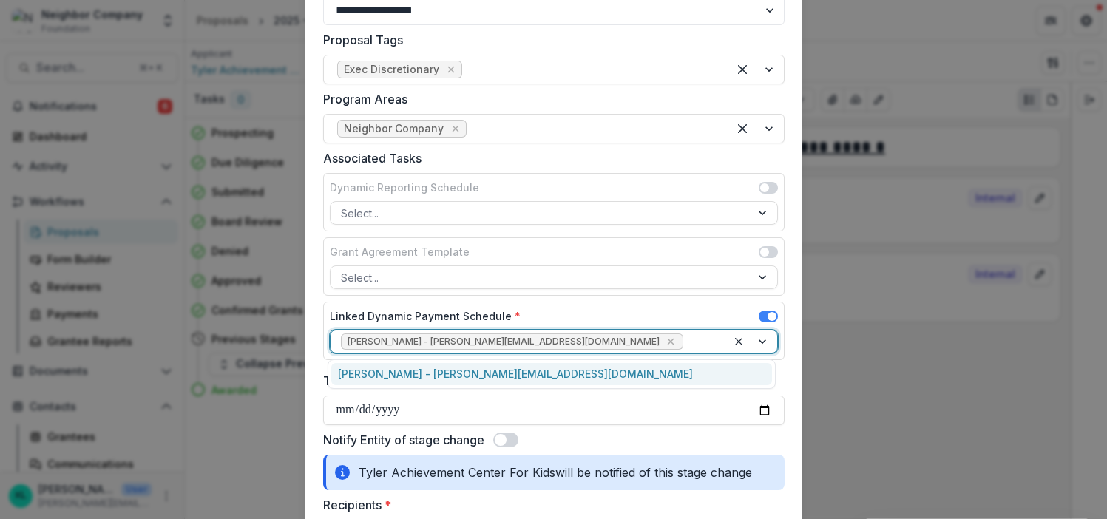
click at [751, 336] on div at bounding box center [752, 342] width 50 height 22
click at [573, 372] on div "[PERSON_NAME] - [PERSON_NAME][EMAIL_ADDRESS][DOMAIN_NAME]" at bounding box center [551, 374] width 441 height 23
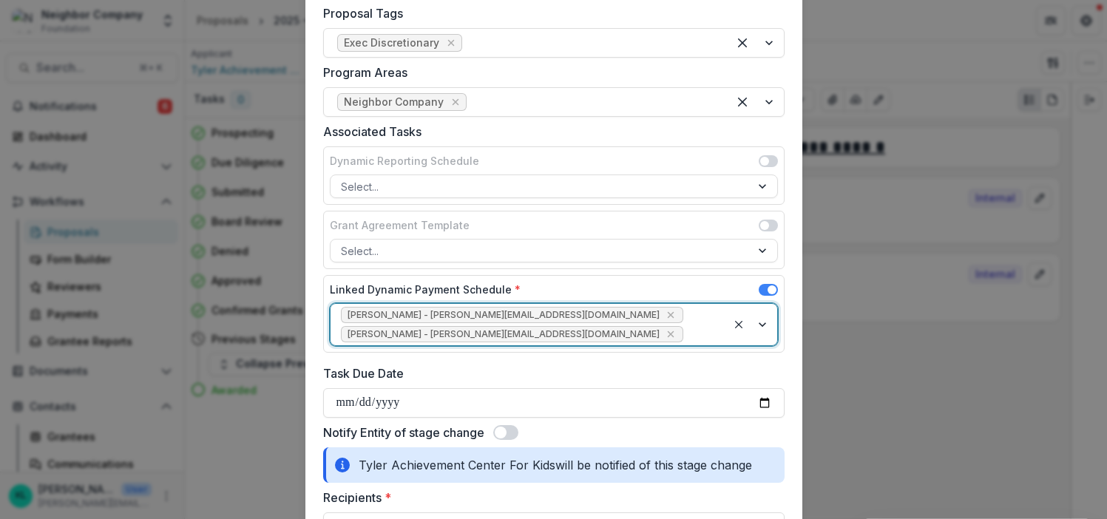
scroll to position [684, 0]
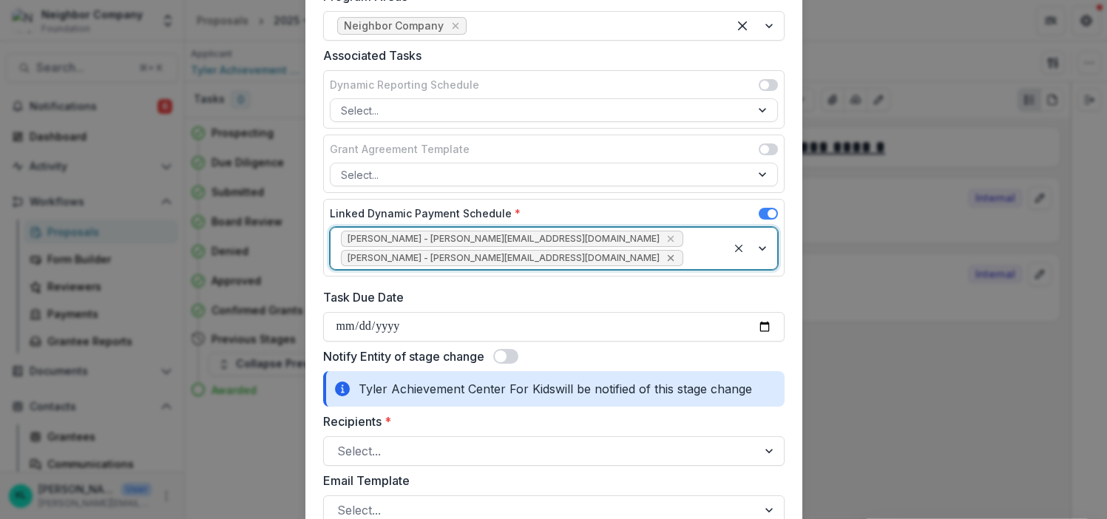
click at [668, 256] on icon "Remove Rhonda Youngblood - rhonda@elmwood.group" at bounding box center [671, 258] width 7 height 7
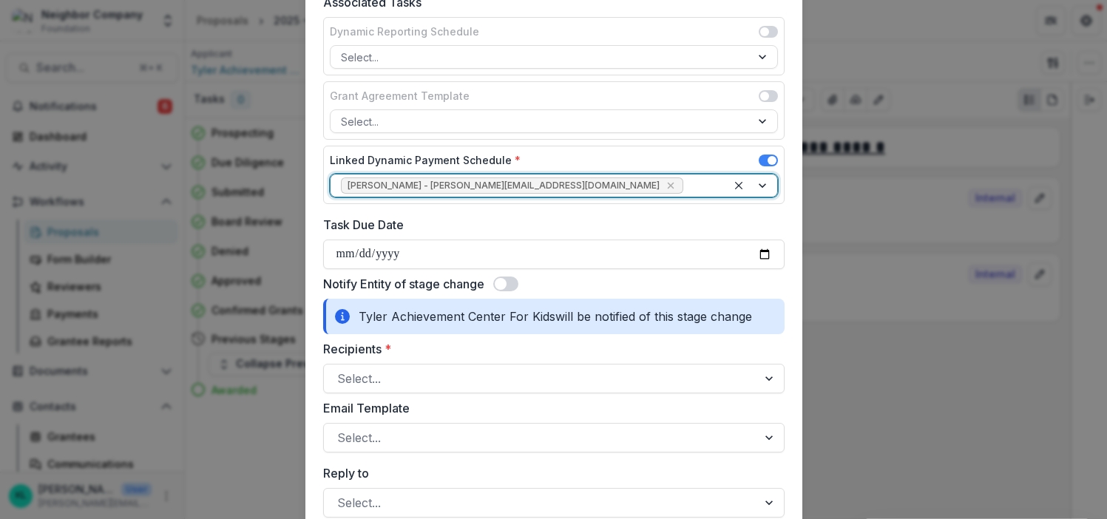
scroll to position [713, 0]
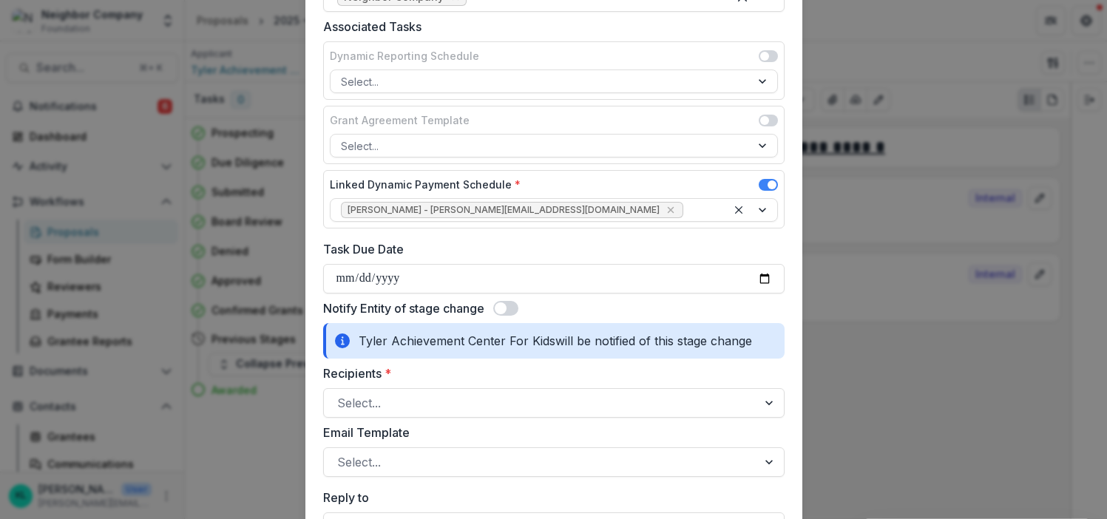
click at [512, 309] on span at bounding box center [505, 308] width 25 height 15
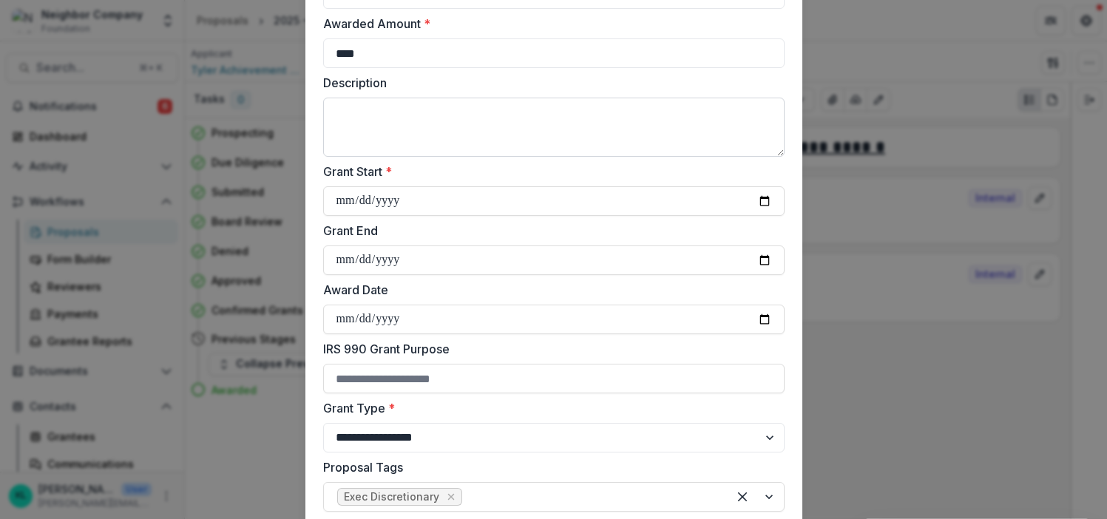
scroll to position [153, 0]
click at [349, 105] on textarea "Description" at bounding box center [554, 127] width 462 height 59
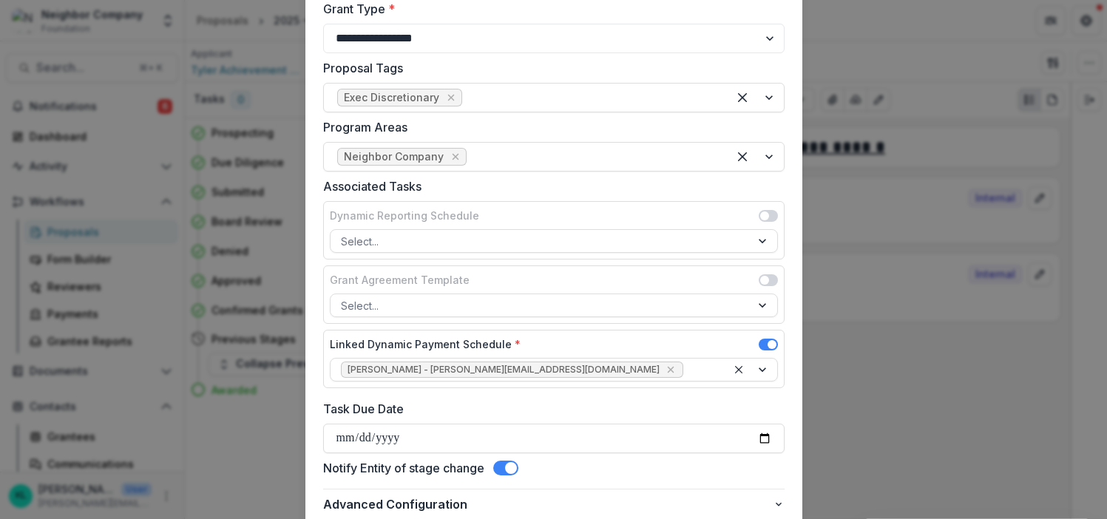
scroll to position [673, 0]
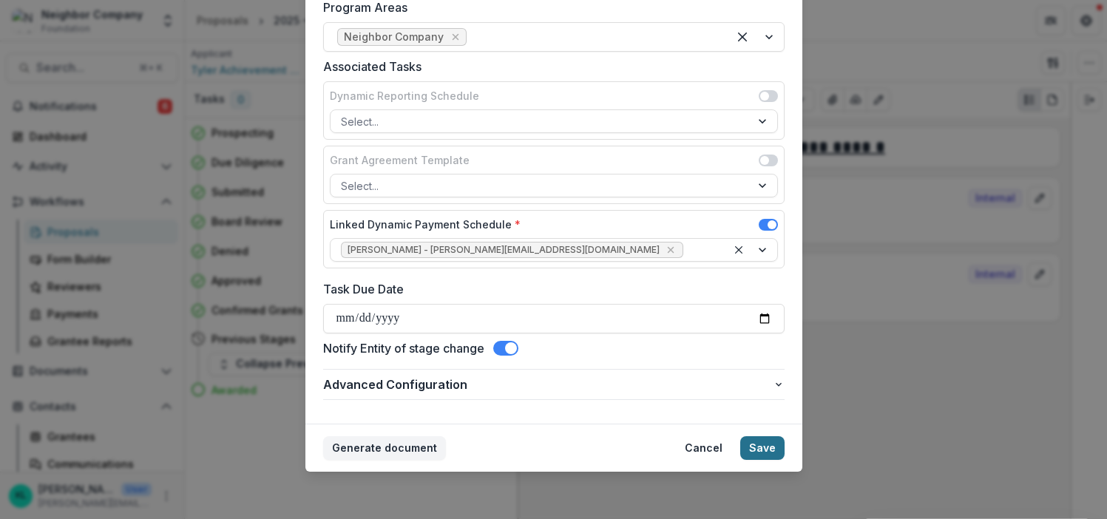
type textarea "**********"
click at [764, 453] on button "Save" at bounding box center [763, 448] width 44 height 24
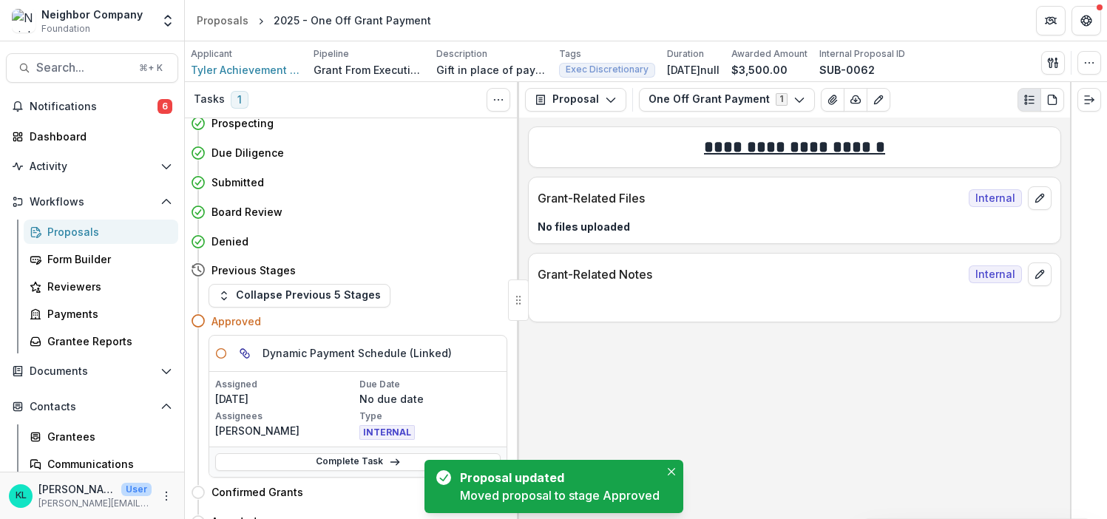
scroll to position [27, 0]
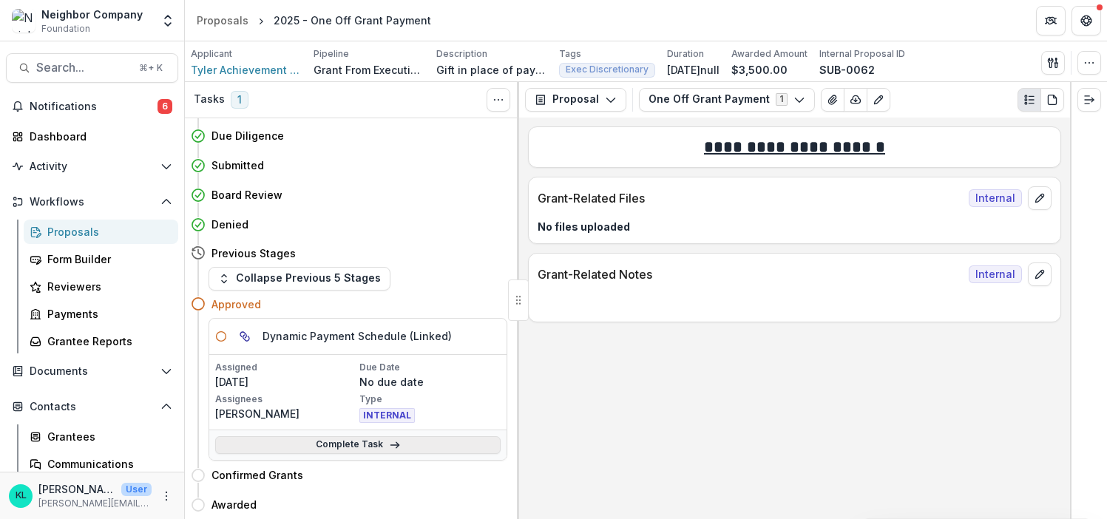
click at [365, 443] on link "Complete Task" at bounding box center [358, 445] width 286 height 18
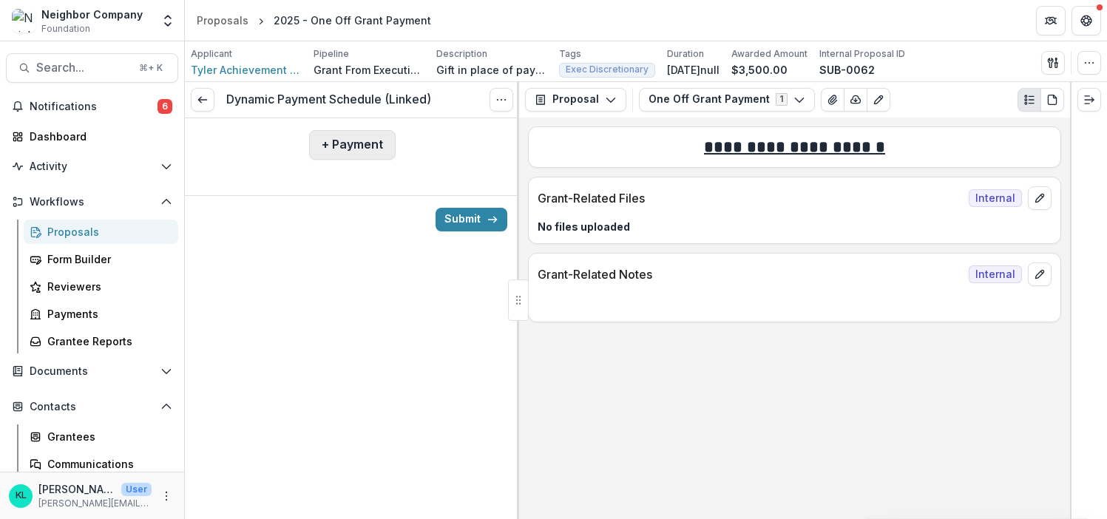
click at [349, 149] on button "+ Payment" at bounding box center [352, 145] width 87 height 30
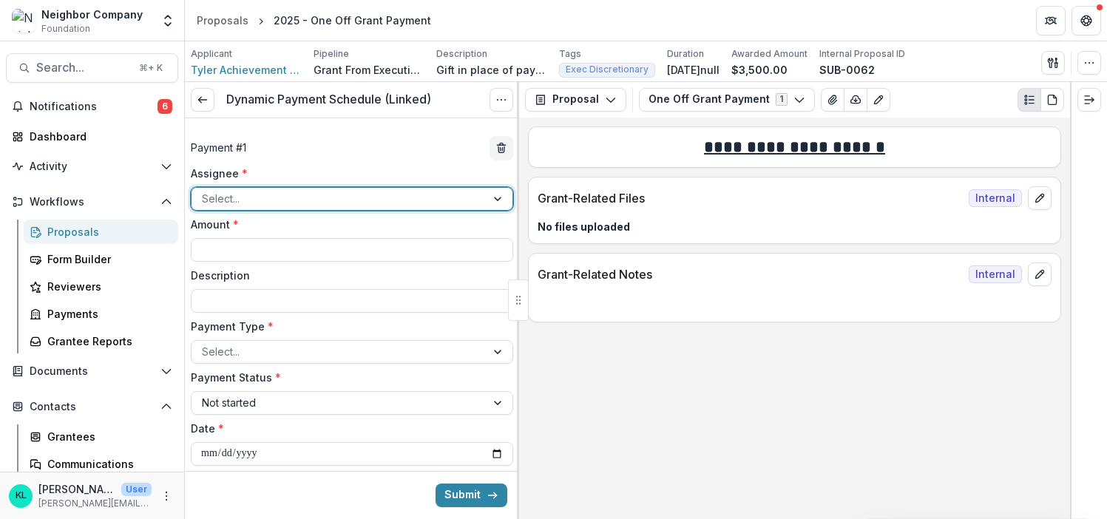
click at [334, 196] on div at bounding box center [339, 198] width 274 height 18
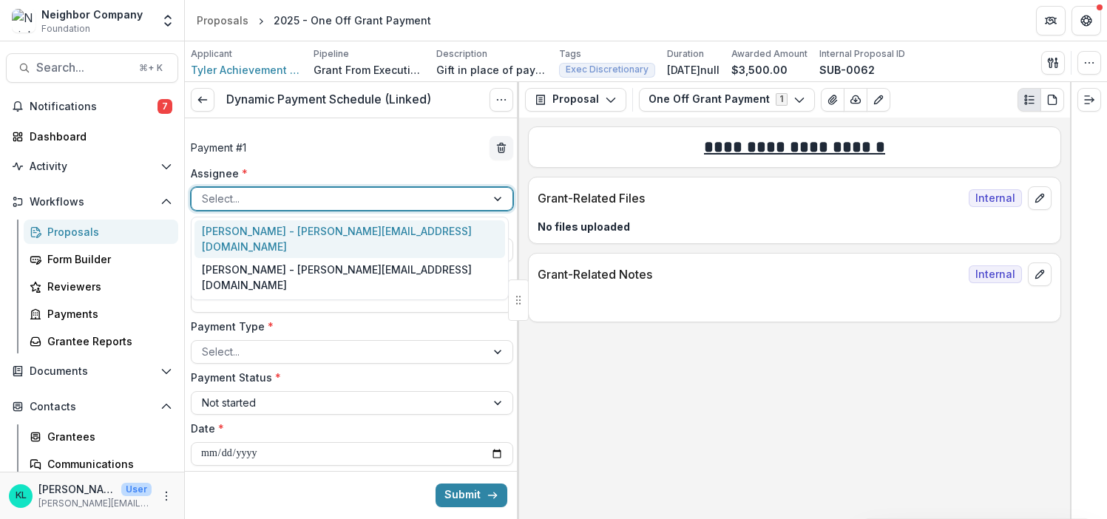
click at [319, 237] on div "[PERSON_NAME] - [PERSON_NAME][EMAIL_ADDRESS][DOMAIN_NAME]" at bounding box center [350, 239] width 311 height 38
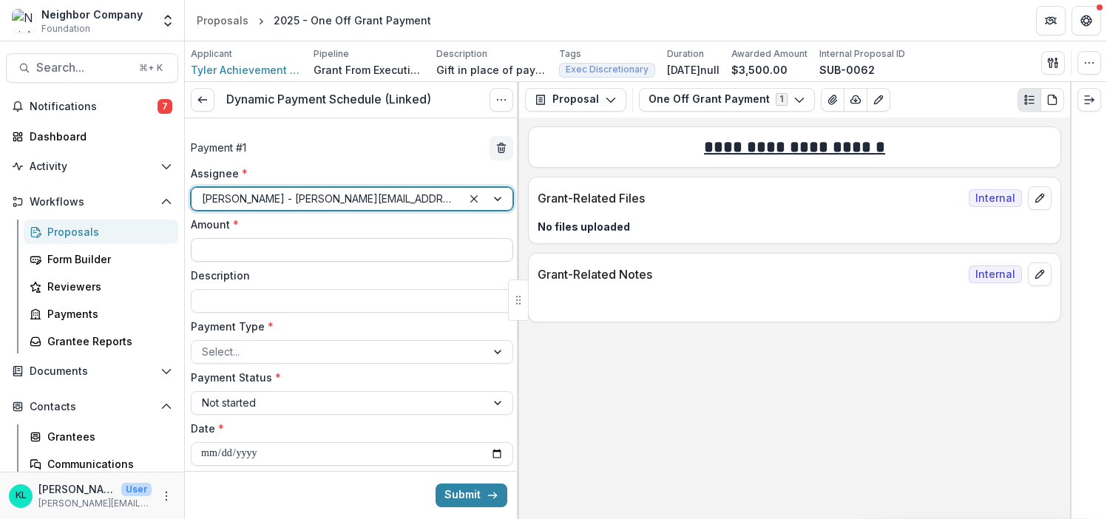
click at [277, 244] on input "Amount *" at bounding box center [352, 250] width 323 height 24
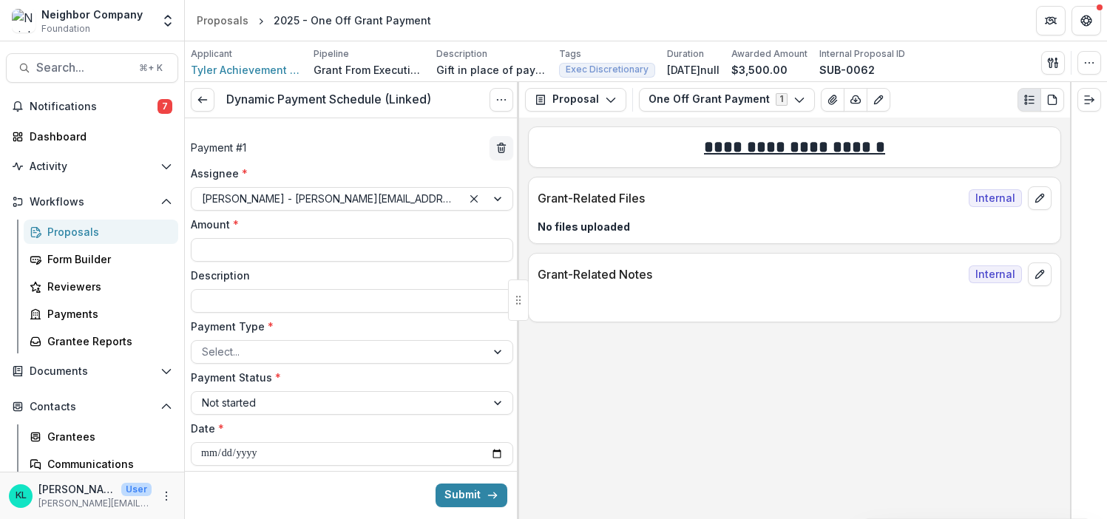
type input "*******"
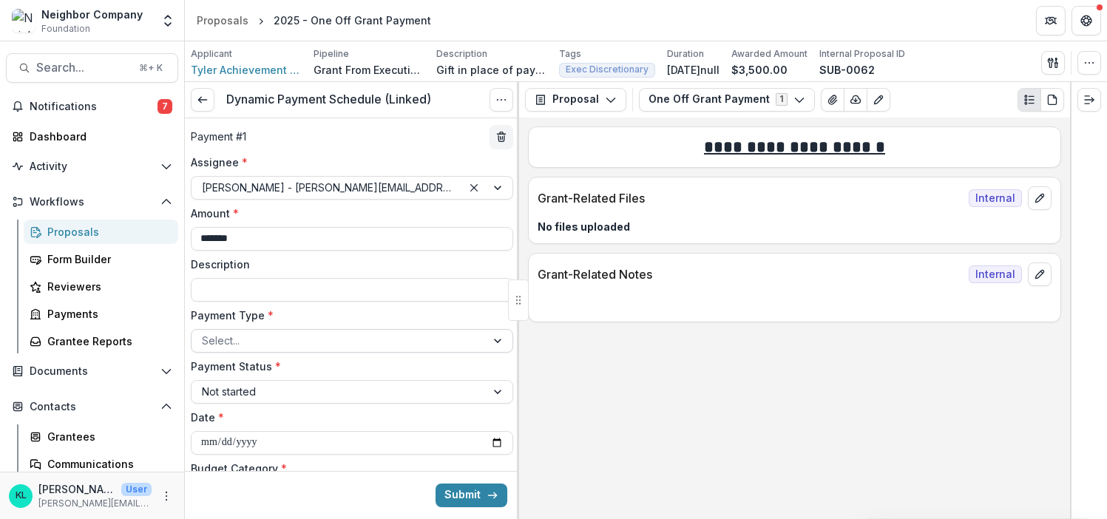
scroll to position [15, 0]
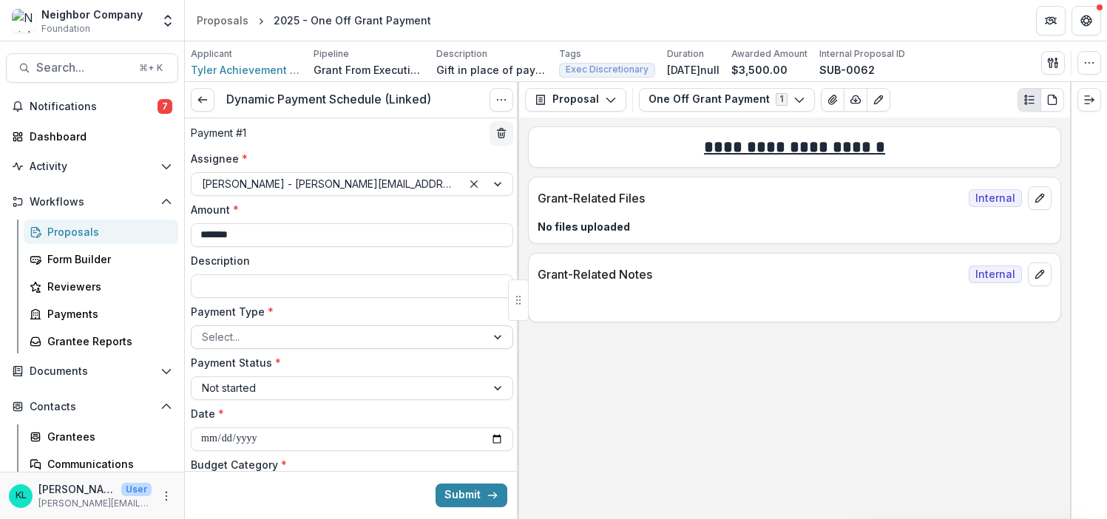
click at [317, 337] on div at bounding box center [339, 337] width 274 height 18
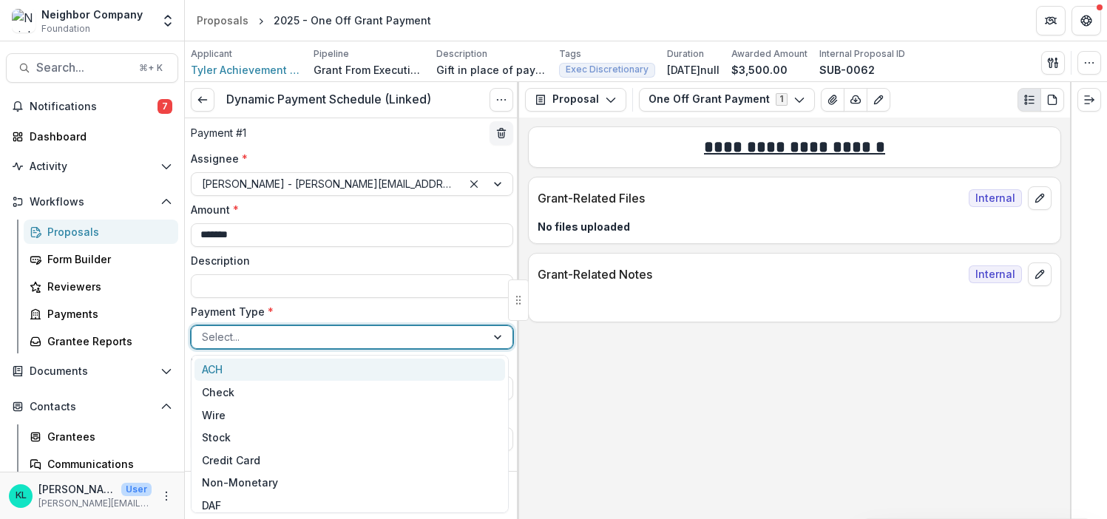
click at [308, 361] on div "ACH" at bounding box center [350, 370] width 311 height 23
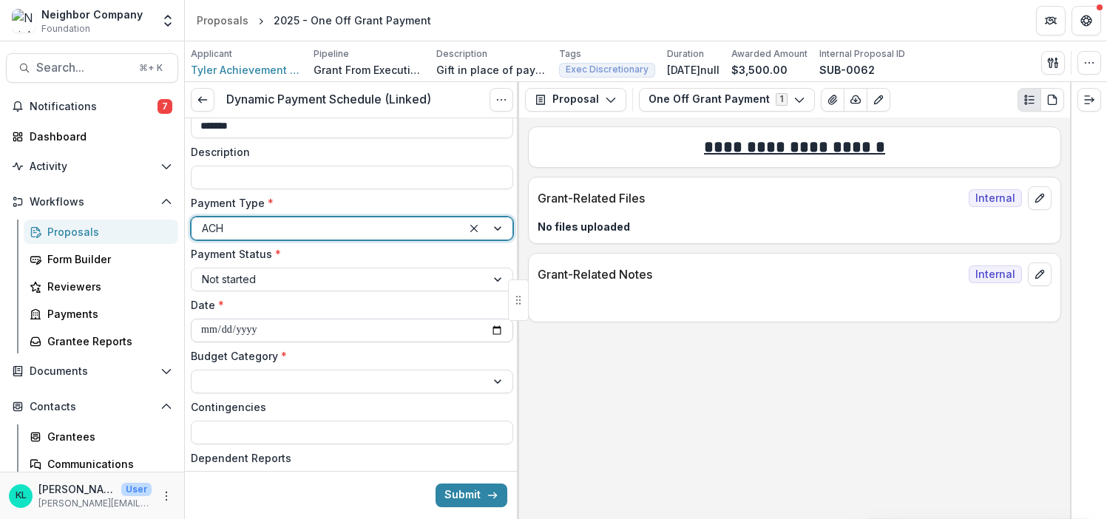
scroll to position [125, 0]
click at [272, 277] on div at bounding box center [339, 278] width 274 height 18
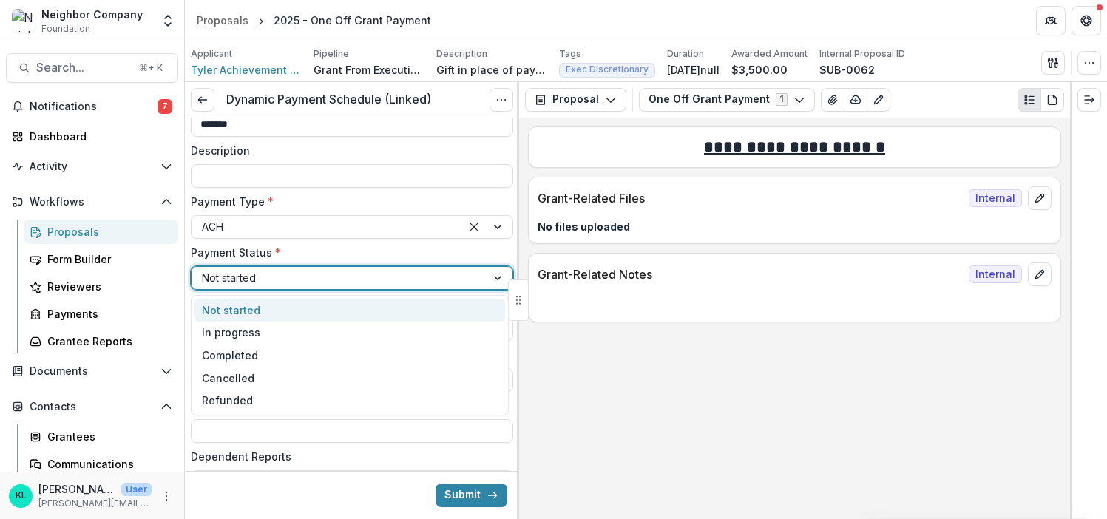
click at [272, 277] on div at bounding box center [339, 278] width 274 height 18
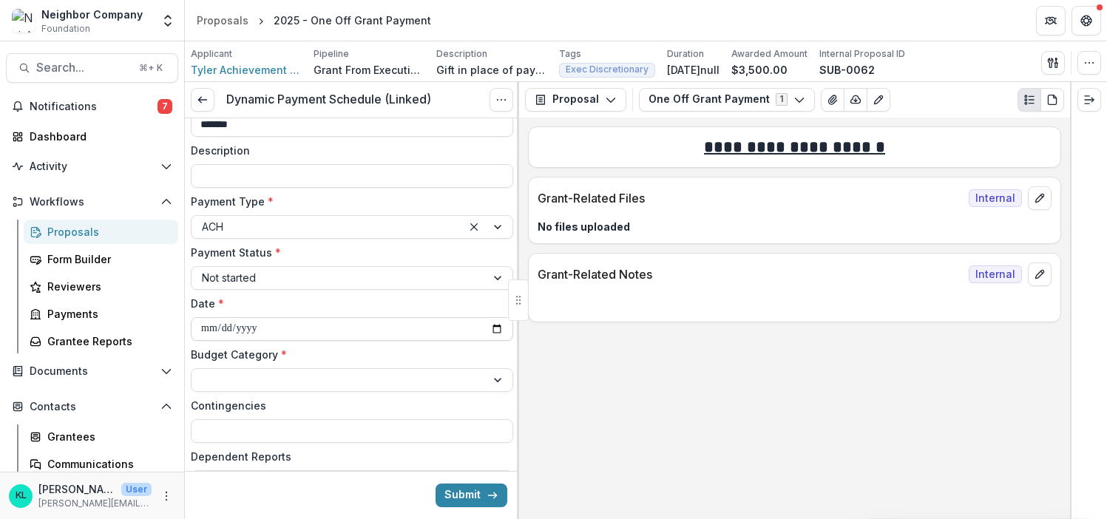
click at [274, 334] on input "**********" at bounding box center [352, 329] width 323 height 24
click at [474, 331] on input "**********" at bounding box center [352, 329] width 323 height 24
click at [490, 328] on input "**********" at bounding box center [352, 329] width 323 height 24
type input "**********"
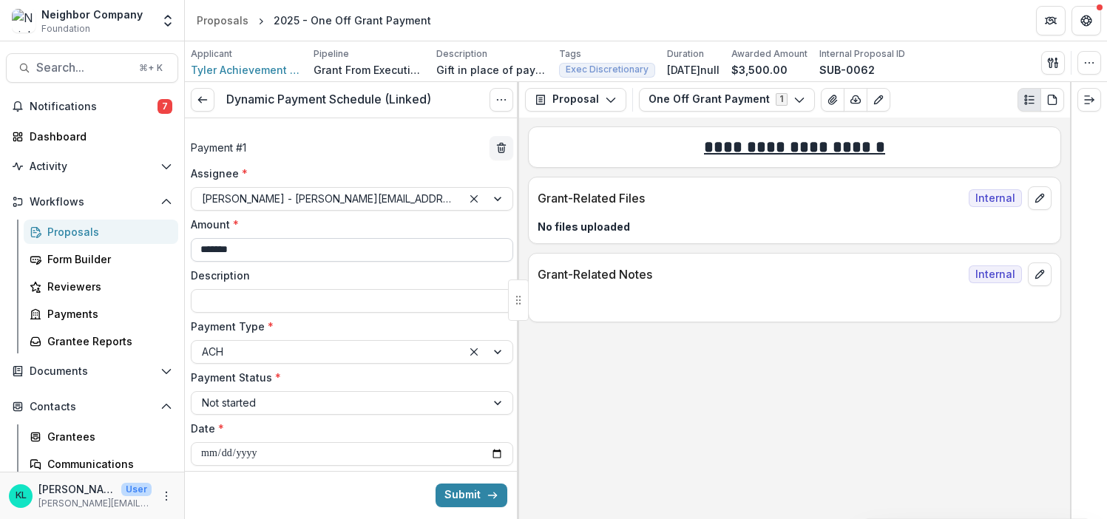
click at [266, 249] on input "*******" at bounding box center [352, 250] width 323 height 24
drag, startPoint x: 266, startPoint y: 249, endPoint x: 212, endPoint y: 249, distance: 53.3
click at [212, 249] on input "*******" at bounding box center [352, 250] width 323 height 24
type input "******"
click at [294, 283] on label "Description" at bounding box center [348, 276] width 314 height 16
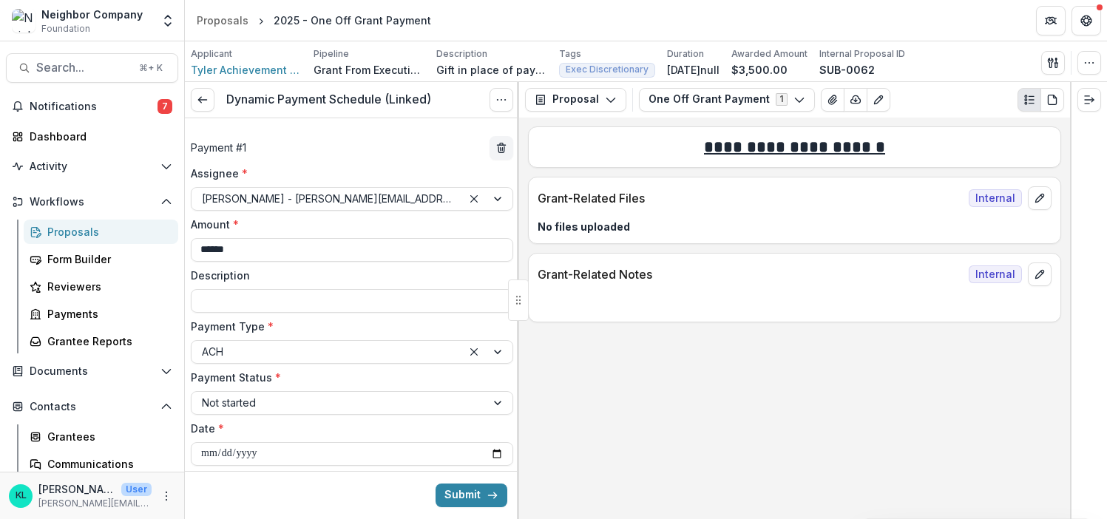
click at [294, 289] on input "Description" at bounding box center [352, 301] width 323 height 24
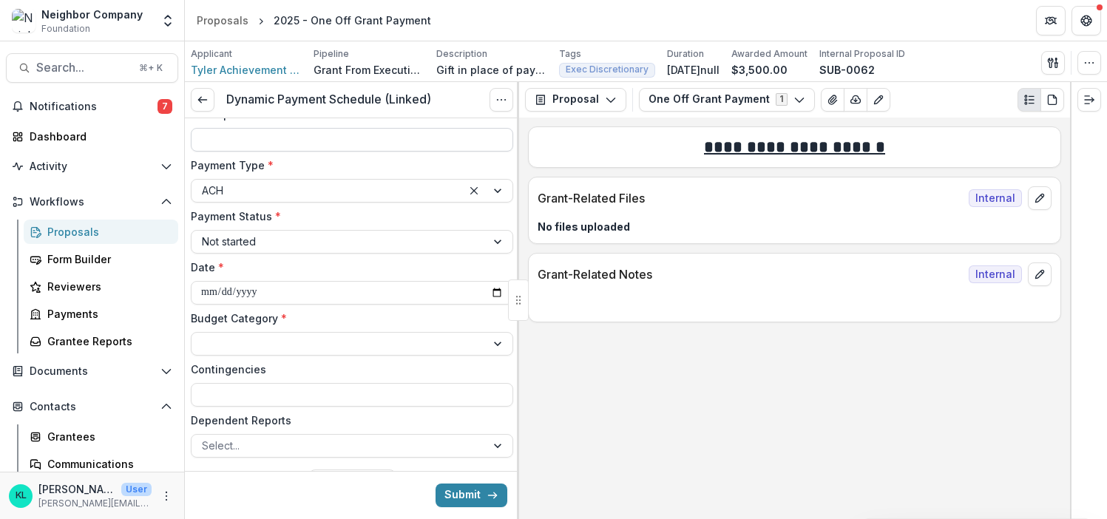
scroll to position [169, 0]
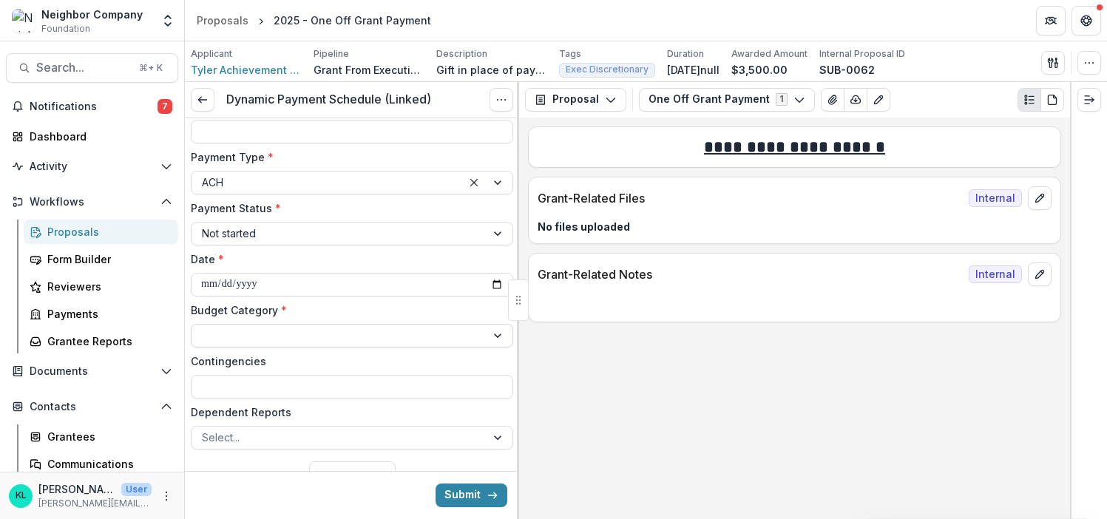
click at [237, 337] on div at bounding box center [339, 335] width 274 height 18
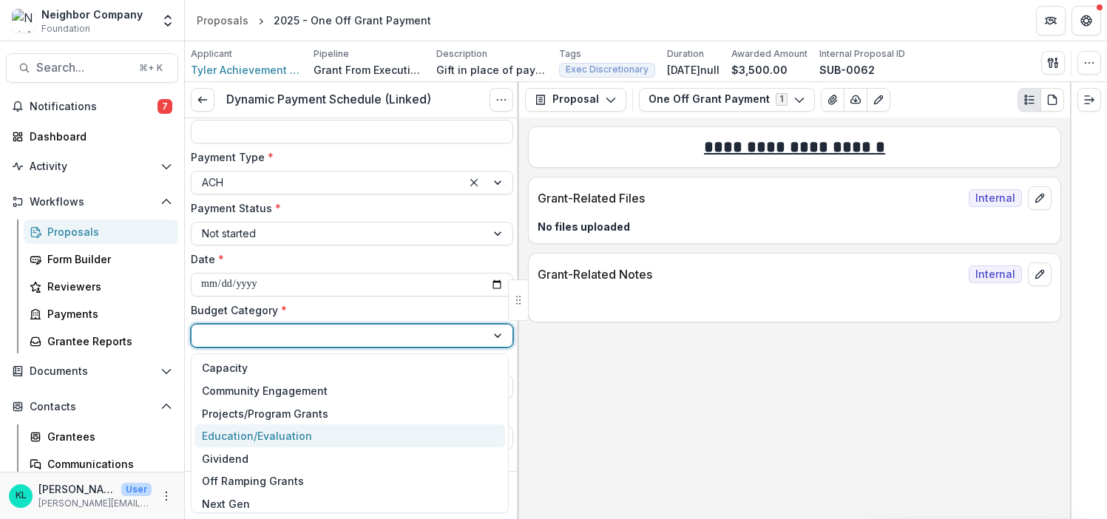
scroll to position [28, 0]
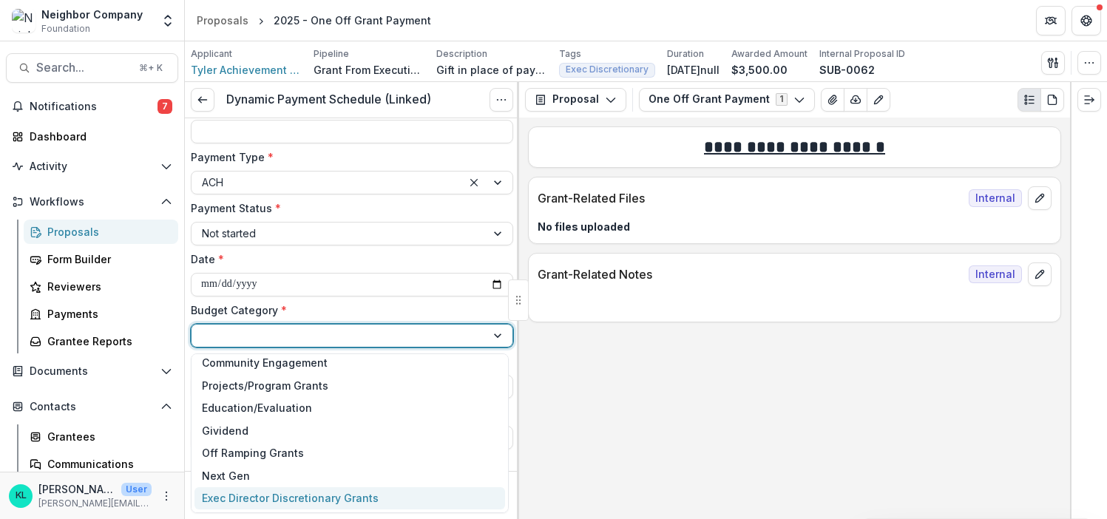
click at [279, 496] on div "Exec Director Discretionary Grants" at bounding box center [290, 498] width 177 height 16
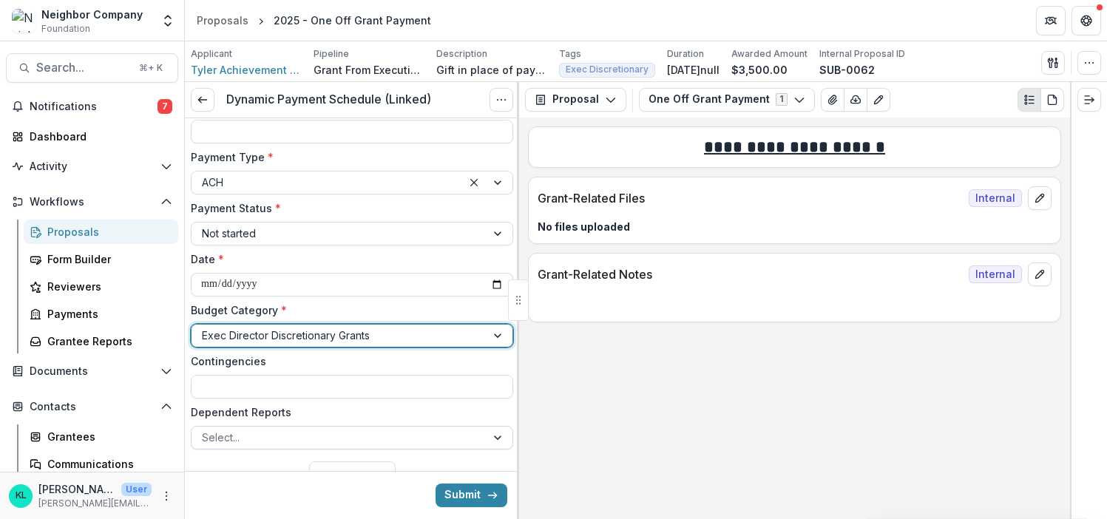
click at [279, 428] on div "Select..." at bounding box center [339, 437] width 294 height 21
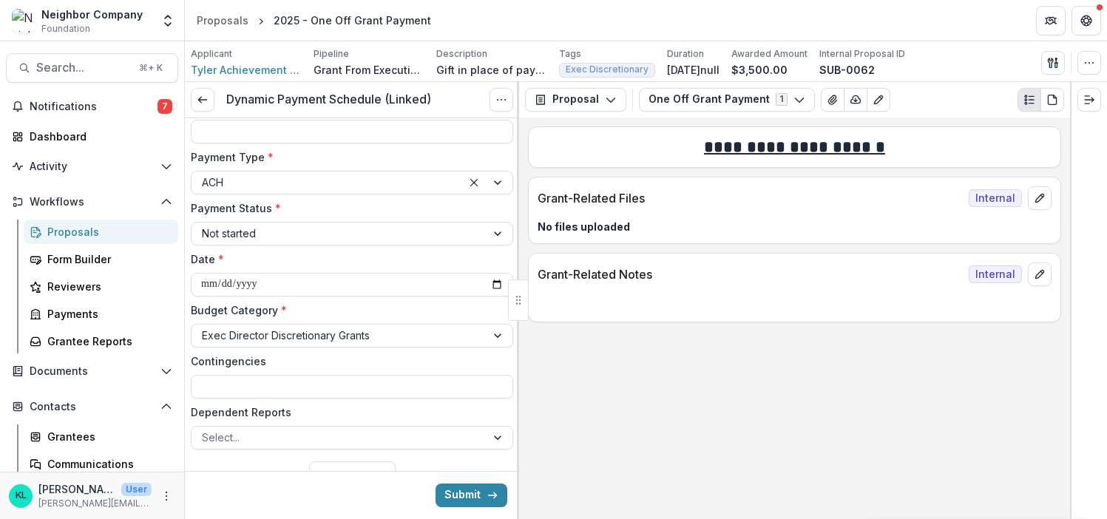
click at [281, 408] on label "Dependent Reports" at bounding box center [348, 413] width 314 height 16
click at [205, 430] on input "Dependent Reports" at bounding box center [203, 438] width 3 height 16
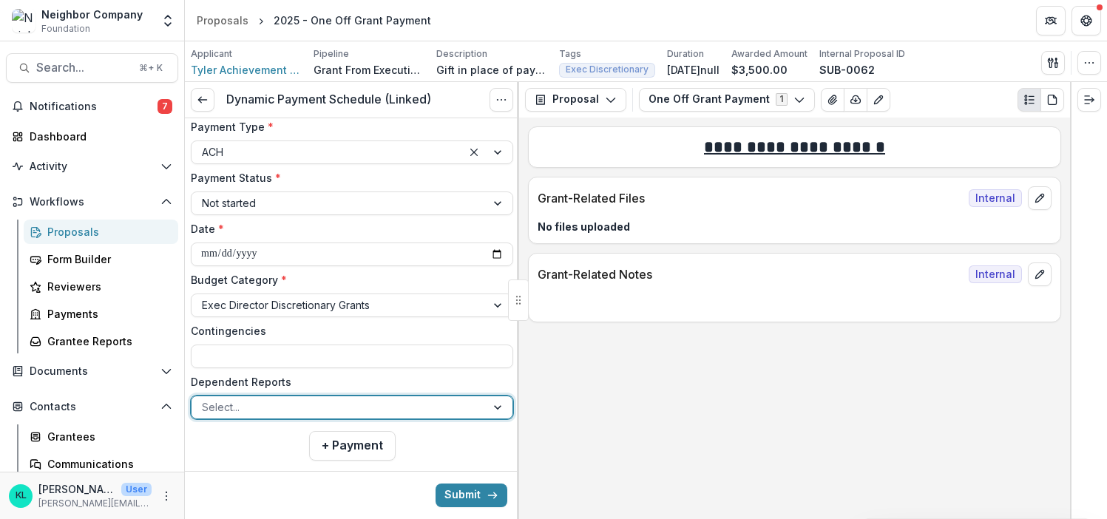
scroll to position [224, 0]
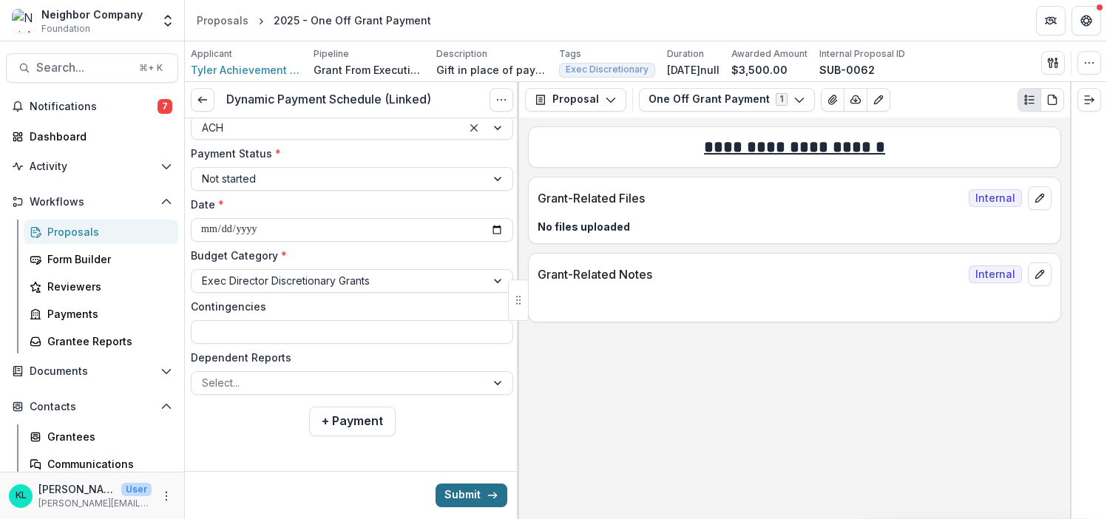
click at [465, 485] on button "Submit" at bounding box center [472, 496] width 72 height 24
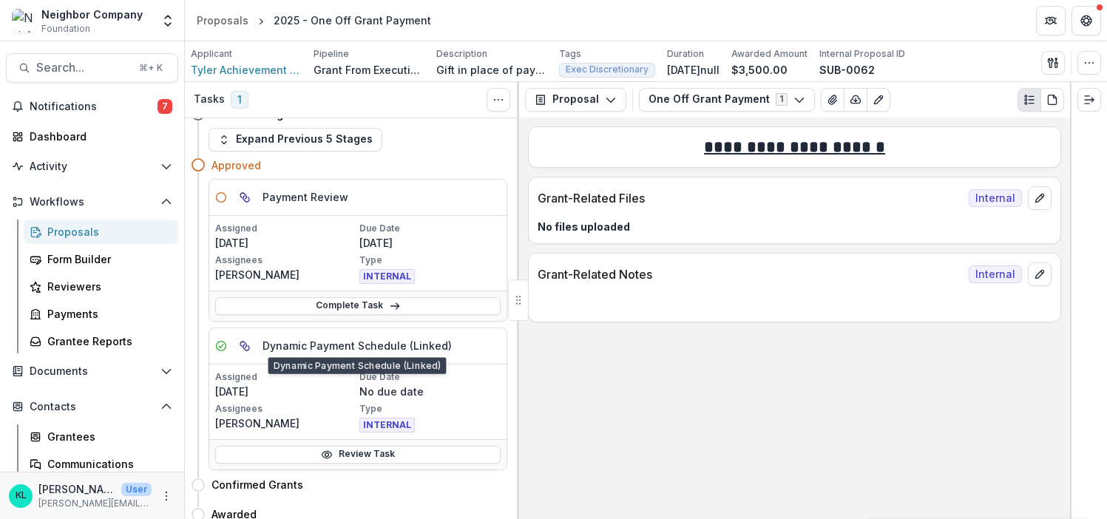
scroll to position [27, 0]
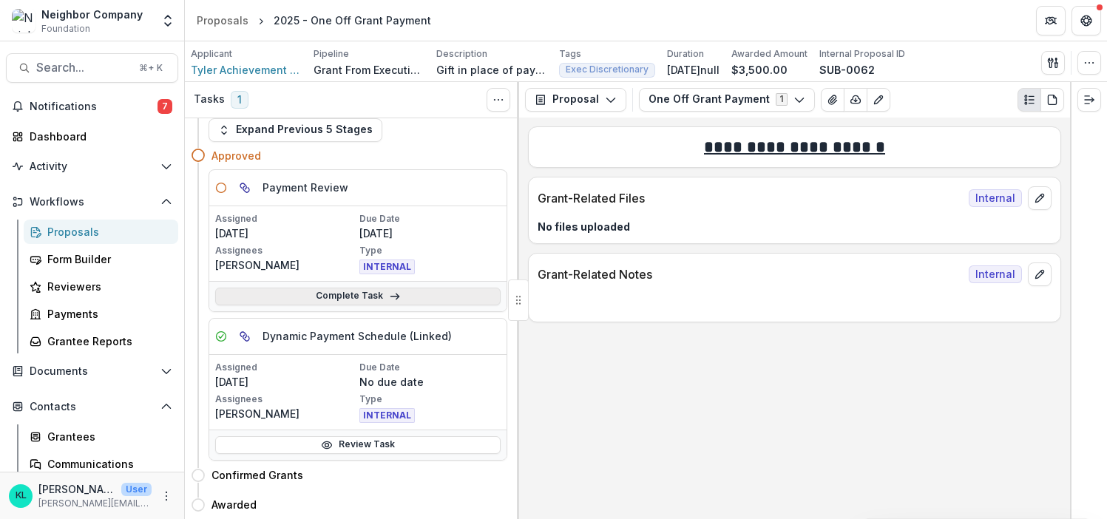
click at [352, 297] on link "Complete Task" at bounding box center [358, 297] width 286 height 18
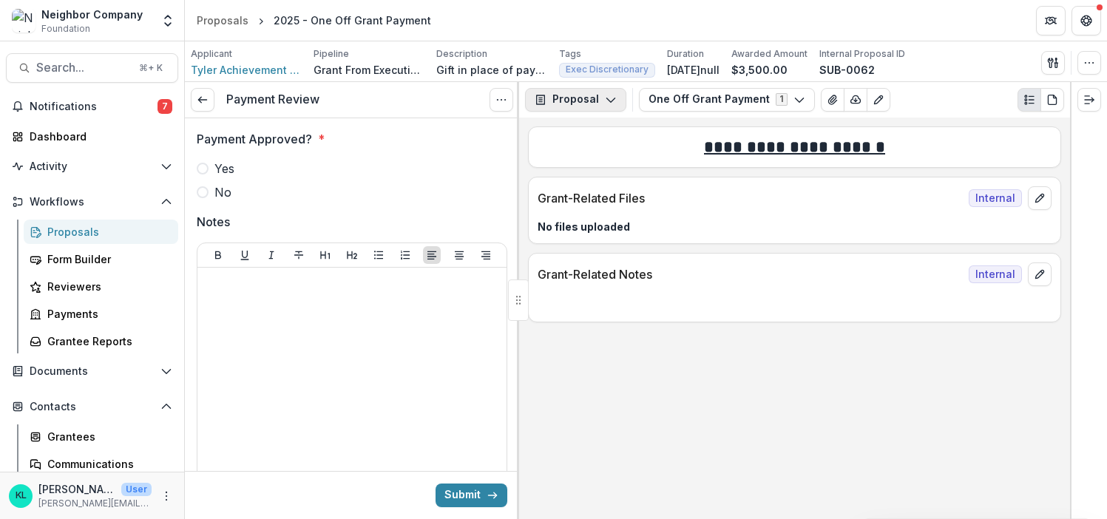
click at [580, 100] on button "Proposal" at bounding box center [575, 100] width 101 height 24
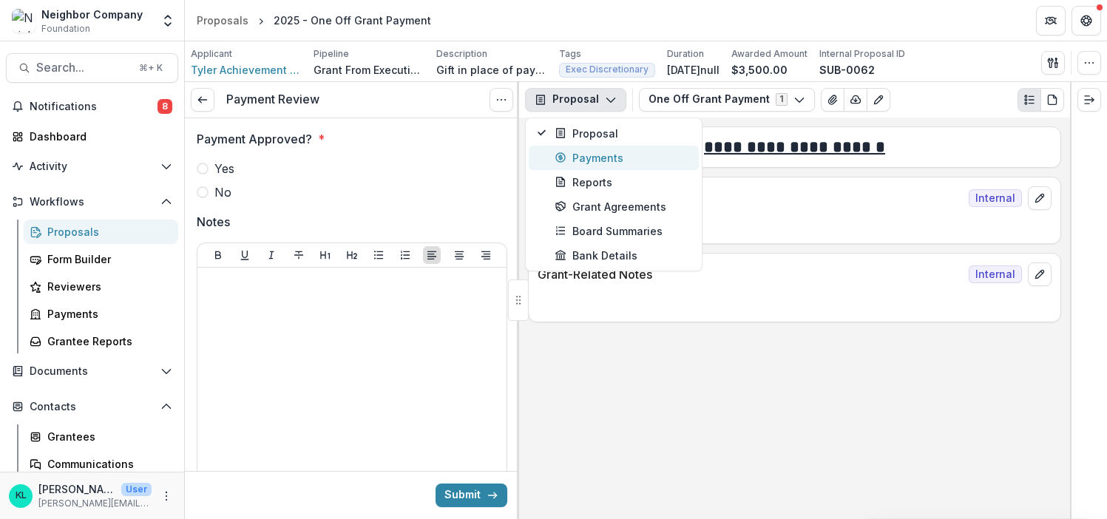
click at [596, 158] on div "Payments" at bounding box center [622, 158] width 135 height 16
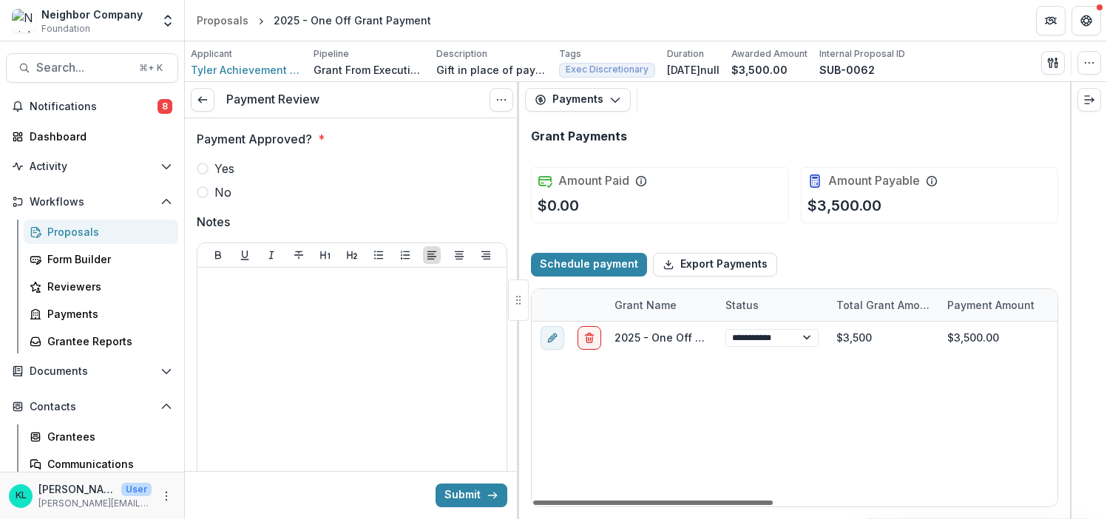
drag, startPoint x: 746, startPoint y: 502, endPoint x: 633, endPoint y: 516, distance: 114.0
click at [633, 505] on div at bounding box center [653, 503] width 240 height 4
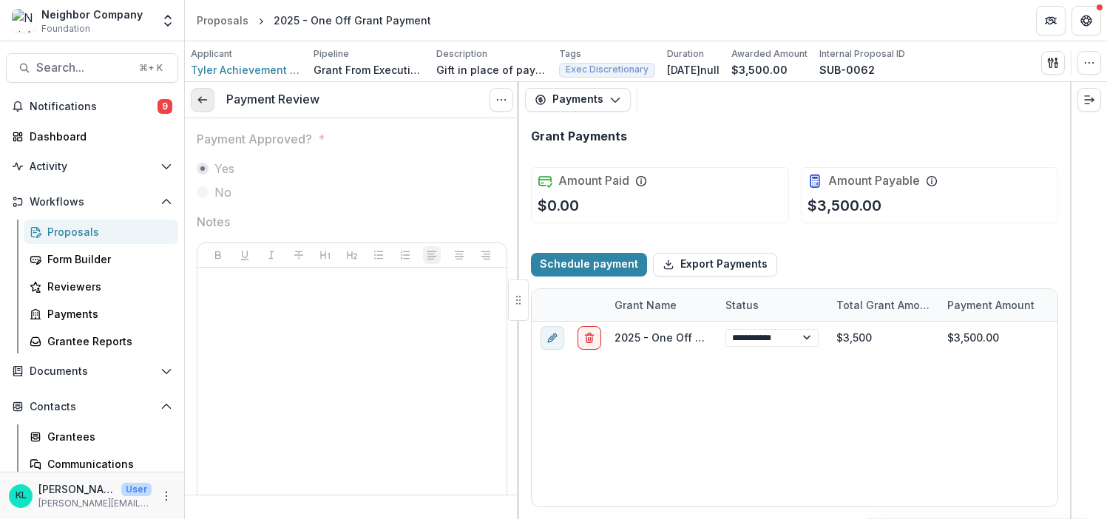
click at [197, 105] on link at bounding box center [203, 100] width 24 height 24
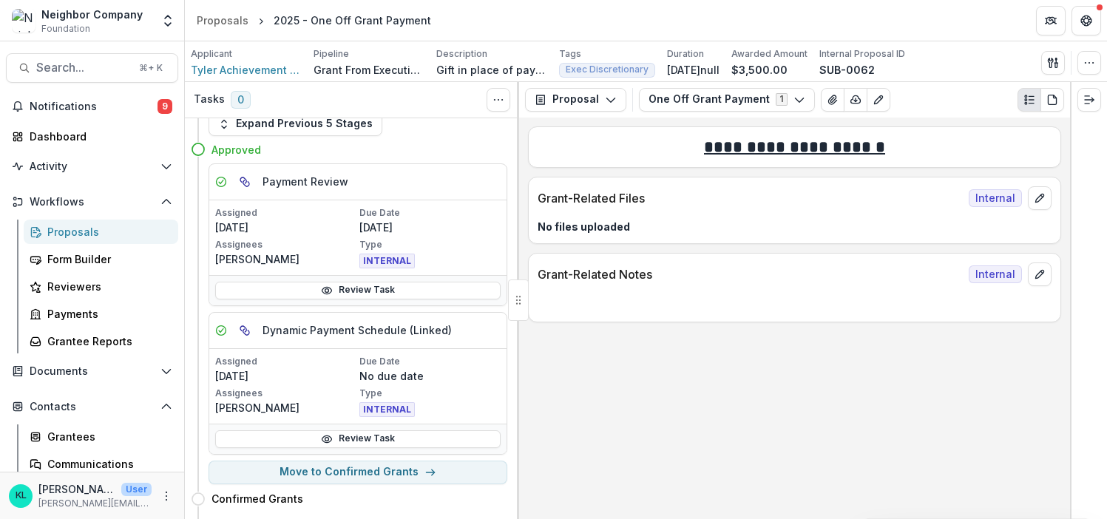
scroll to position [57, 0]
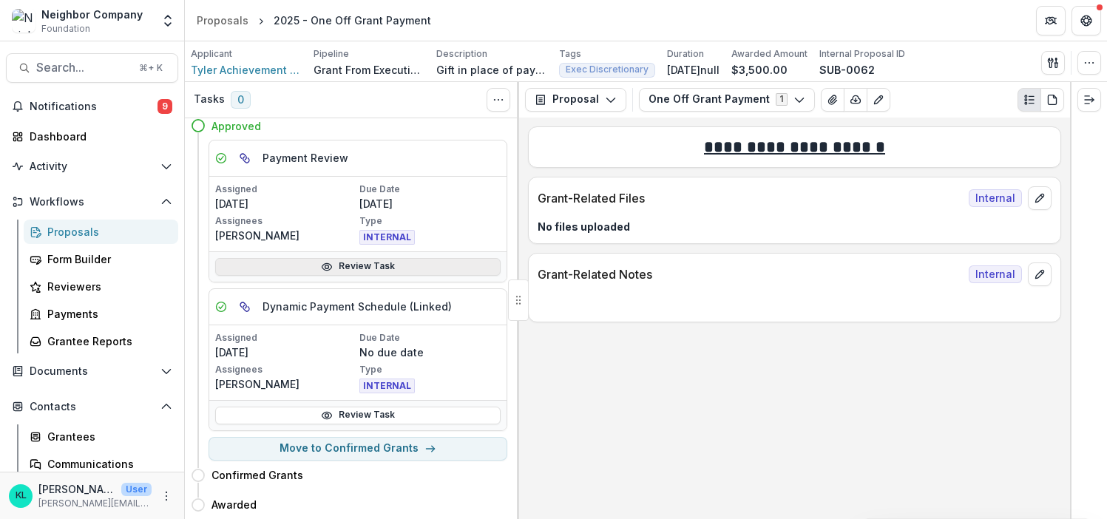
click at [345, 266] on link "Review Task" at bounding box center [358, 267] width 286 height 18
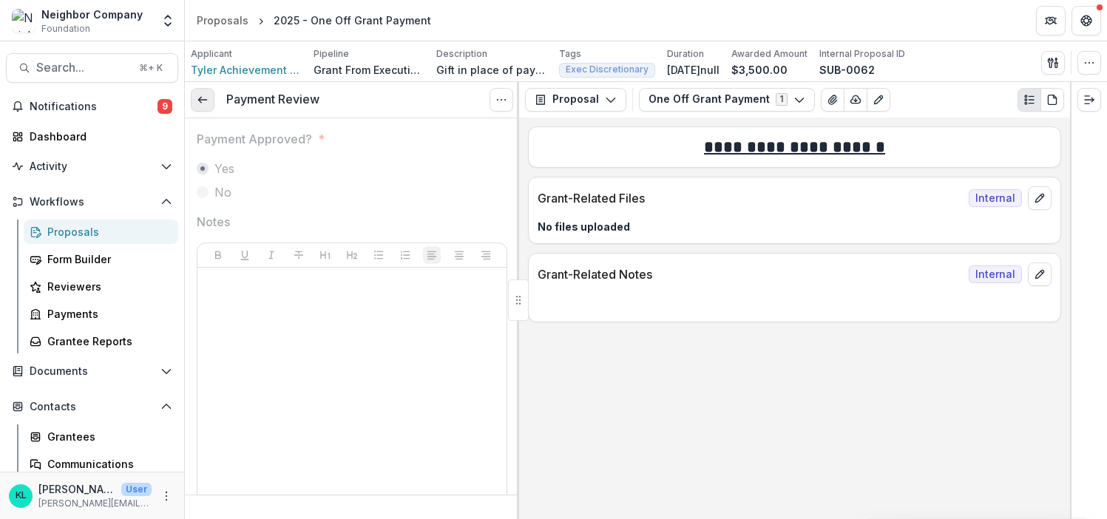
click at [202, 104] on icon at bounding box center [203, 100] width 12 height 12
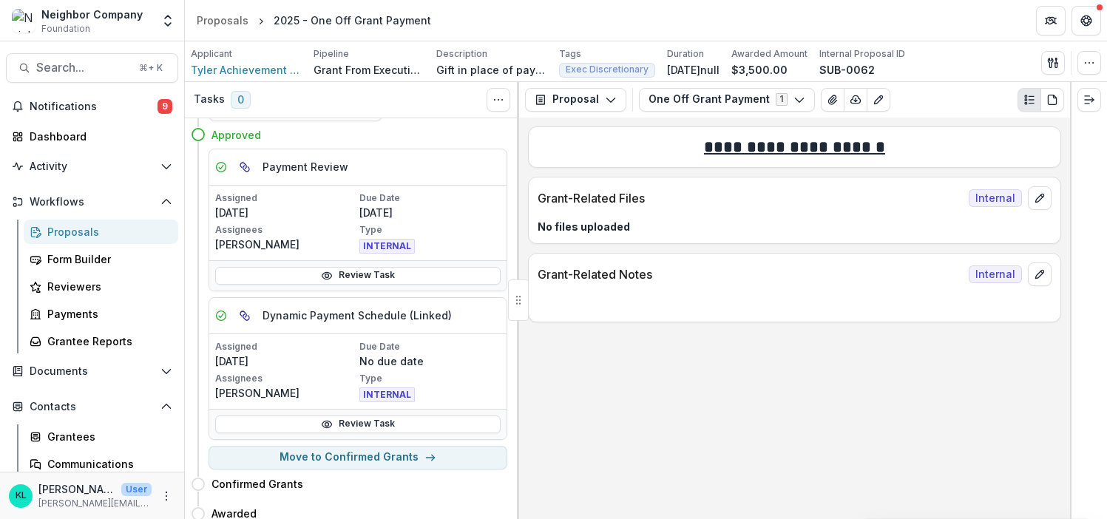
scroll to position [57, 0]
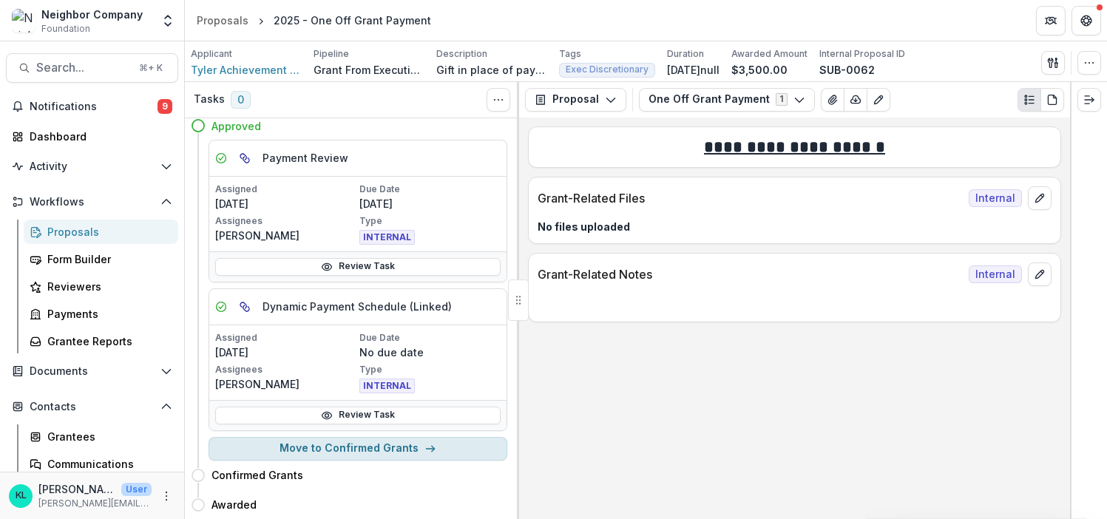
click at [392, 447] on button "Move to Confirmed Grants" at bounding box center [358, 449] width 299 height 24
select select "**********"
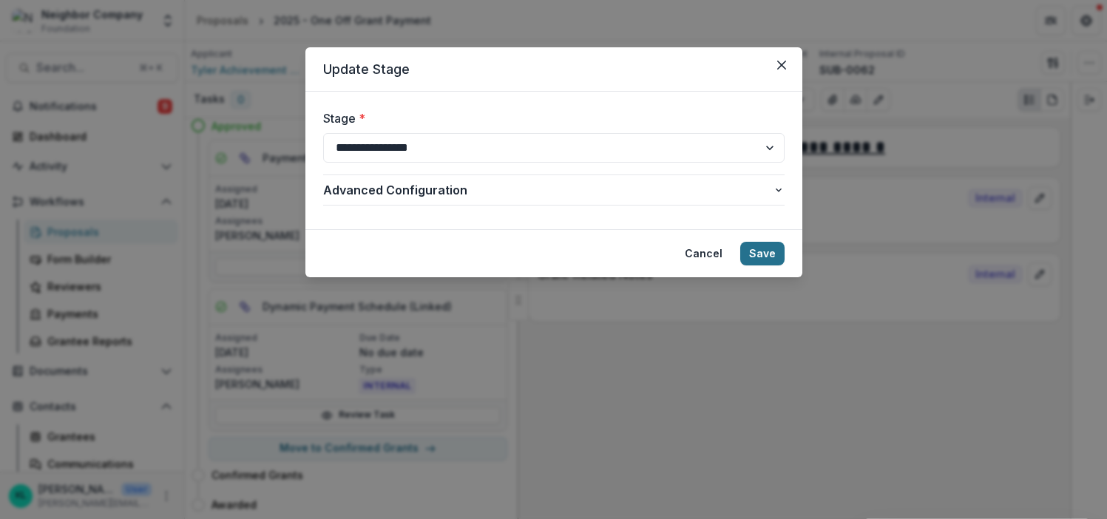
click at [772, 258] on button "Save" at bounding box center [763, 254] width 44 height 24
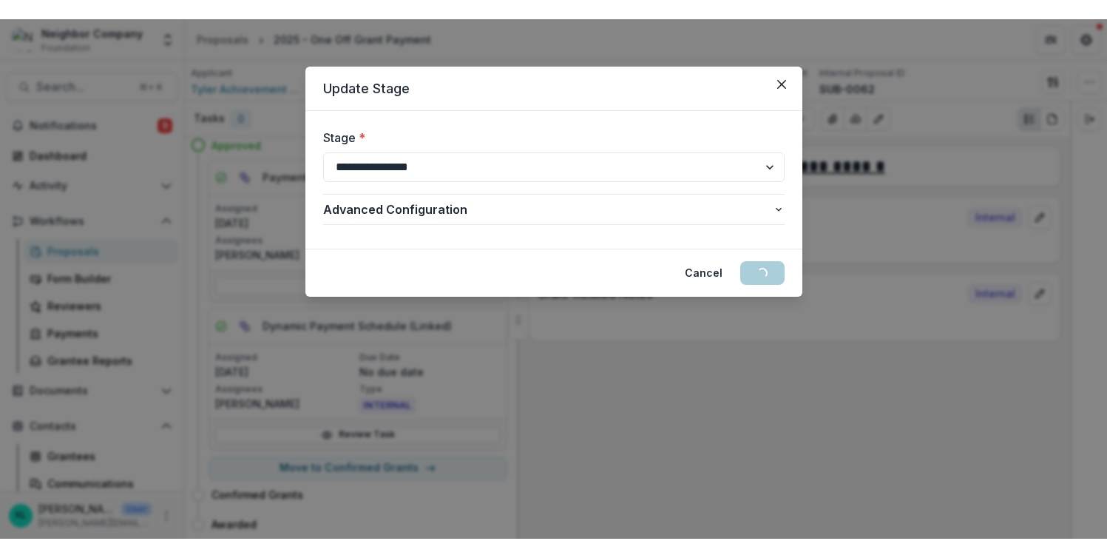
scroll to position [0, 0]
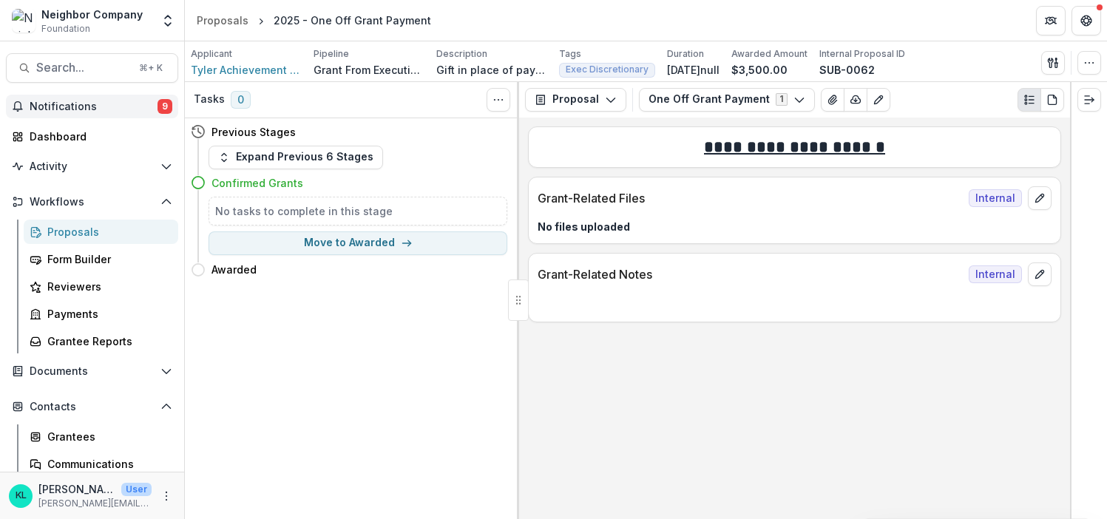
click at [60, 105] on span "Notifications" at bounding box center [94, 107] width 128 height 13
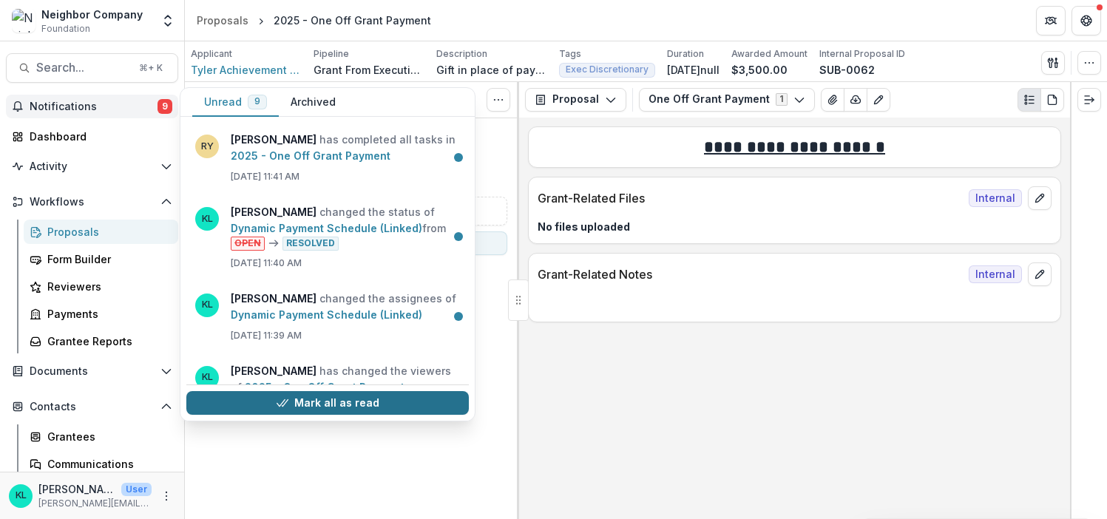
click at [294, 405] on button "Mark all as read" at bounding box center [327, 403] width 283 height 24
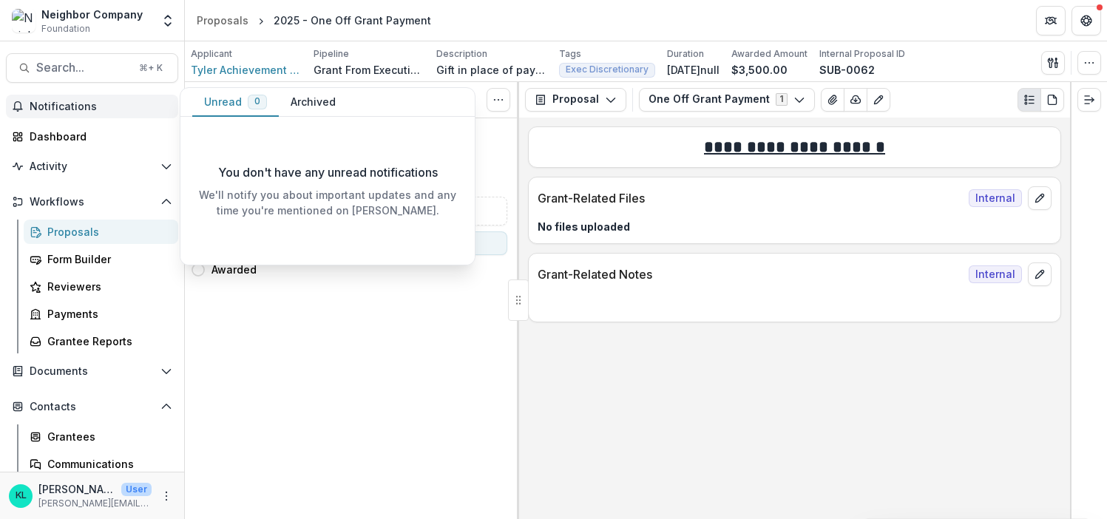
click at [61, 109] on span "Notifications" at bounding box center [101, 107] width 143 height 13
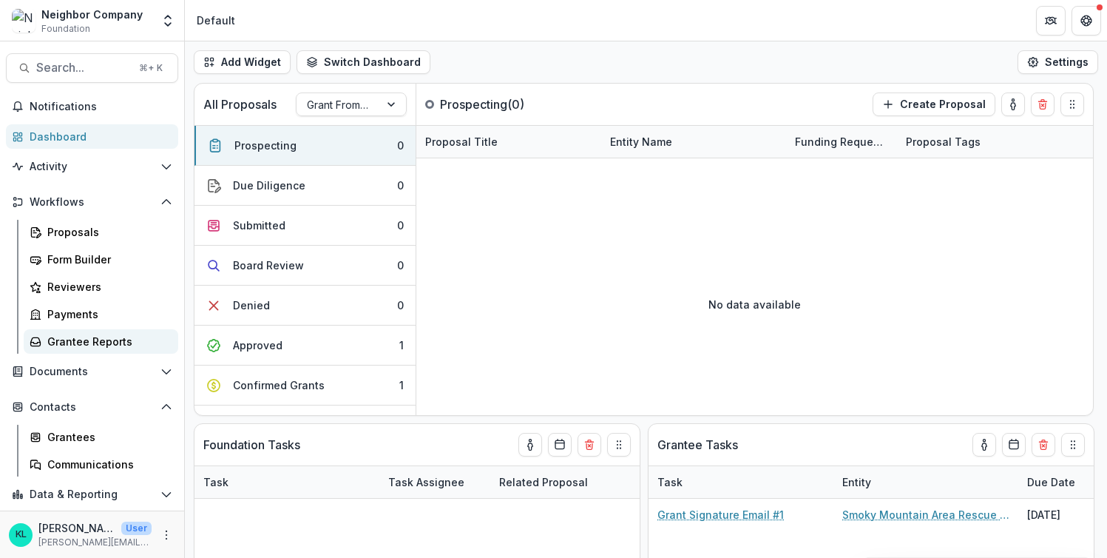
click at [100, 339] on div "Grantee Reports" at bounding box center [106, 342] width 119 height 16
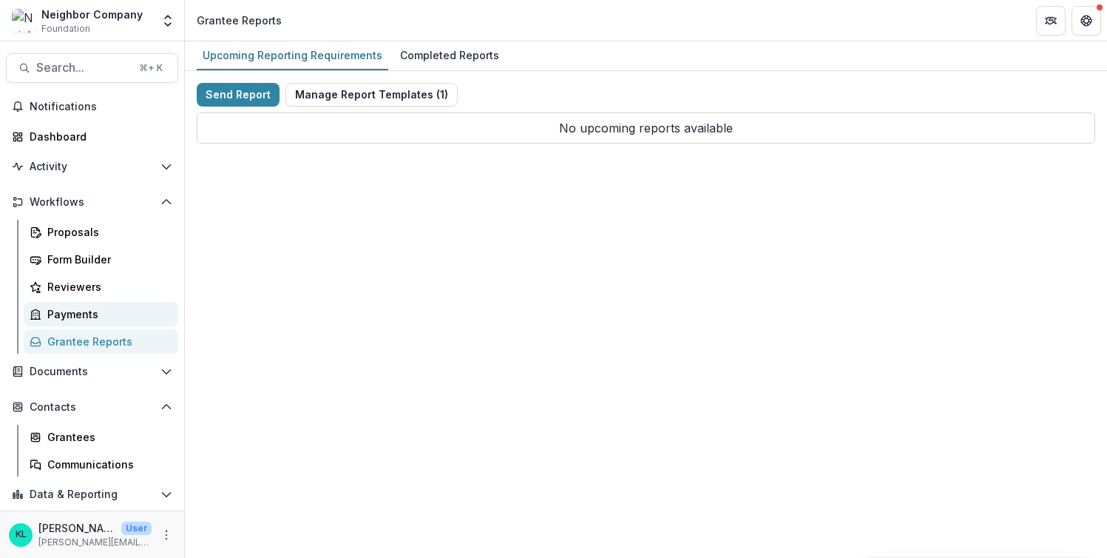
click at [68, 314] on div "Payments" at bounding box center [106, 314] width 119 height 16
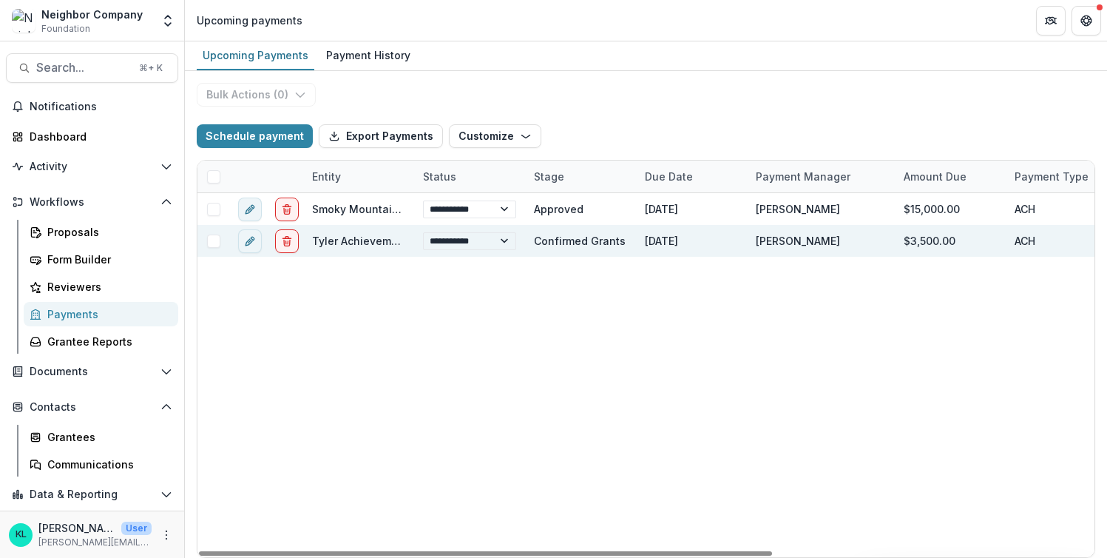
click at [330, 242] on link "Tyler Achievement Center For Kids" at bounding box center [401, 241] width 178 height 13
